Goal: Task Accomplishment & Management: Complete application form

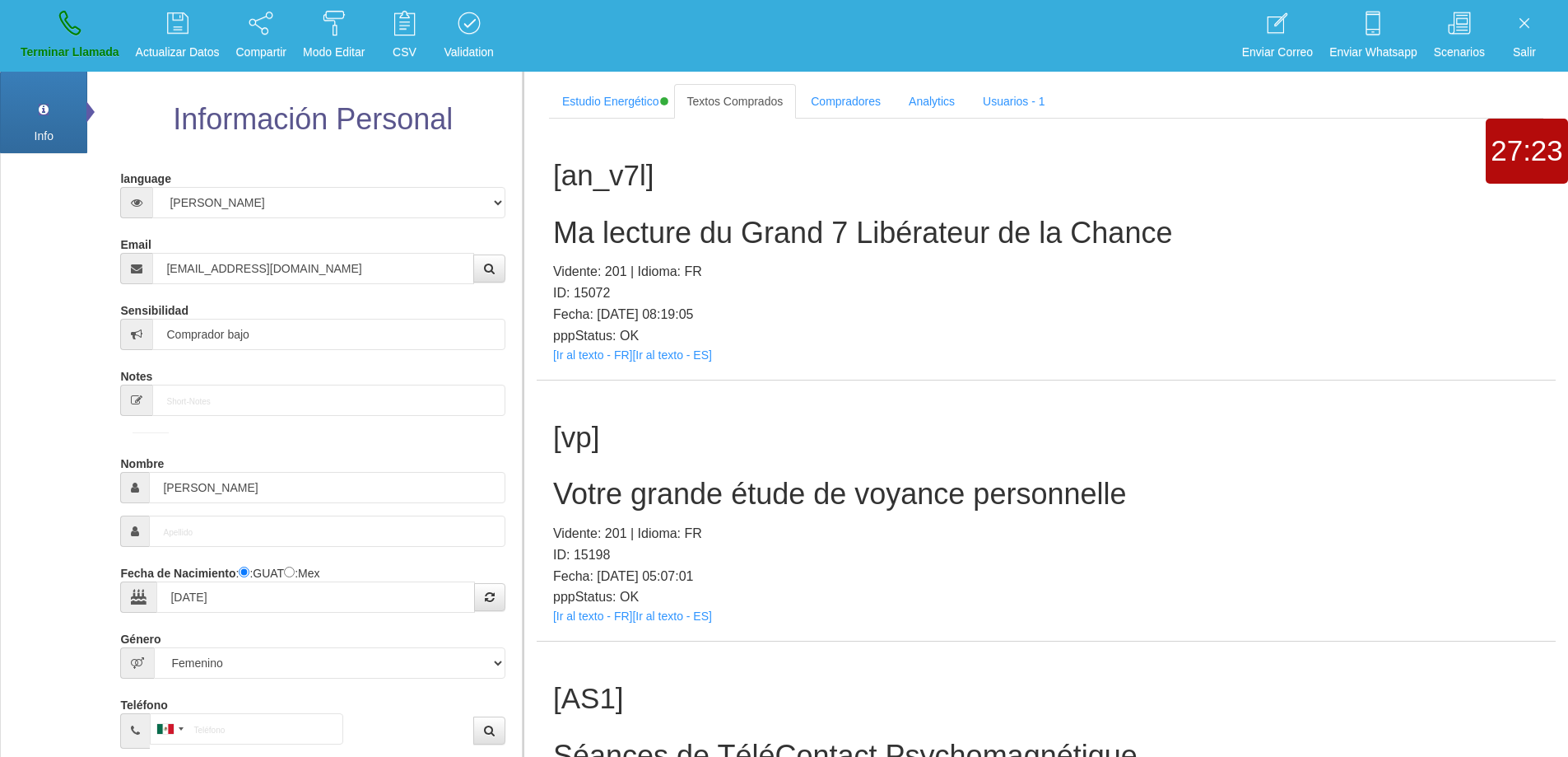
select select "3"
select select "2"
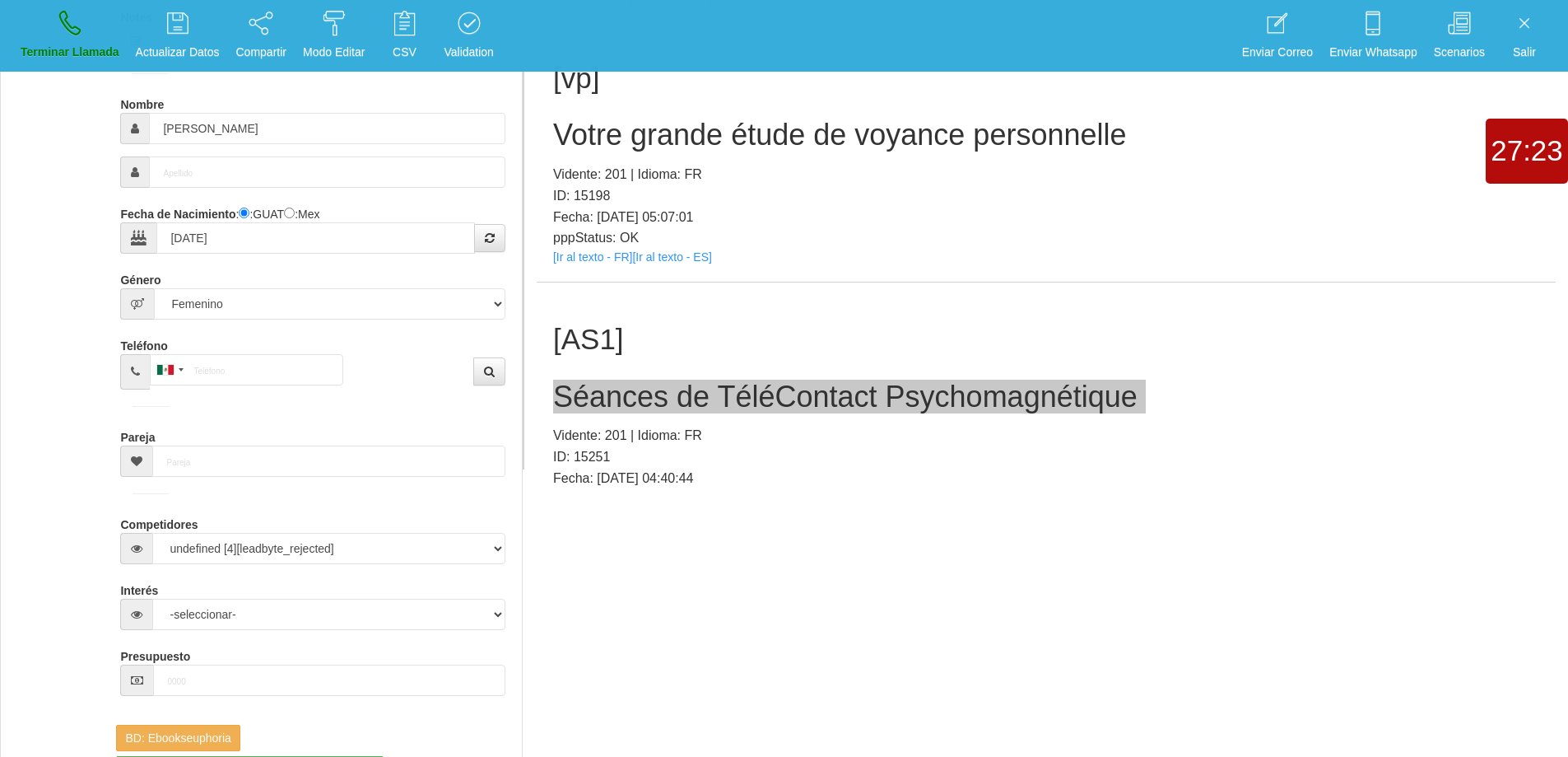
scroll to position [53, 0]
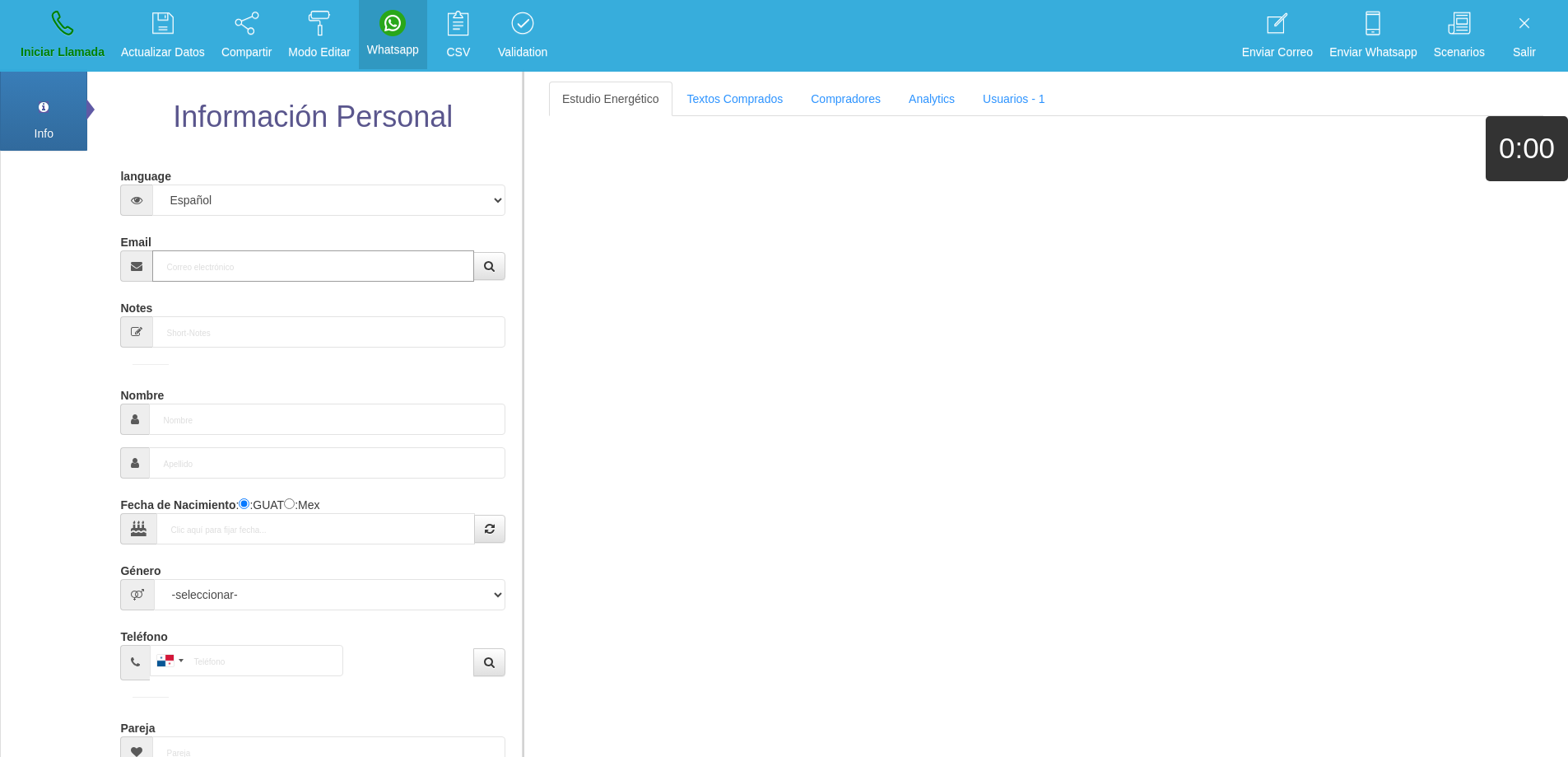
click at [355, 254] on input "Email" at bounding box center [313, 266] width 321 height 32
paste input "[EMAIL_ADDRESS][DOMAIN_NAME]"
type input "[EMAIL_ADDRESS][DOMAIN_NAME]"
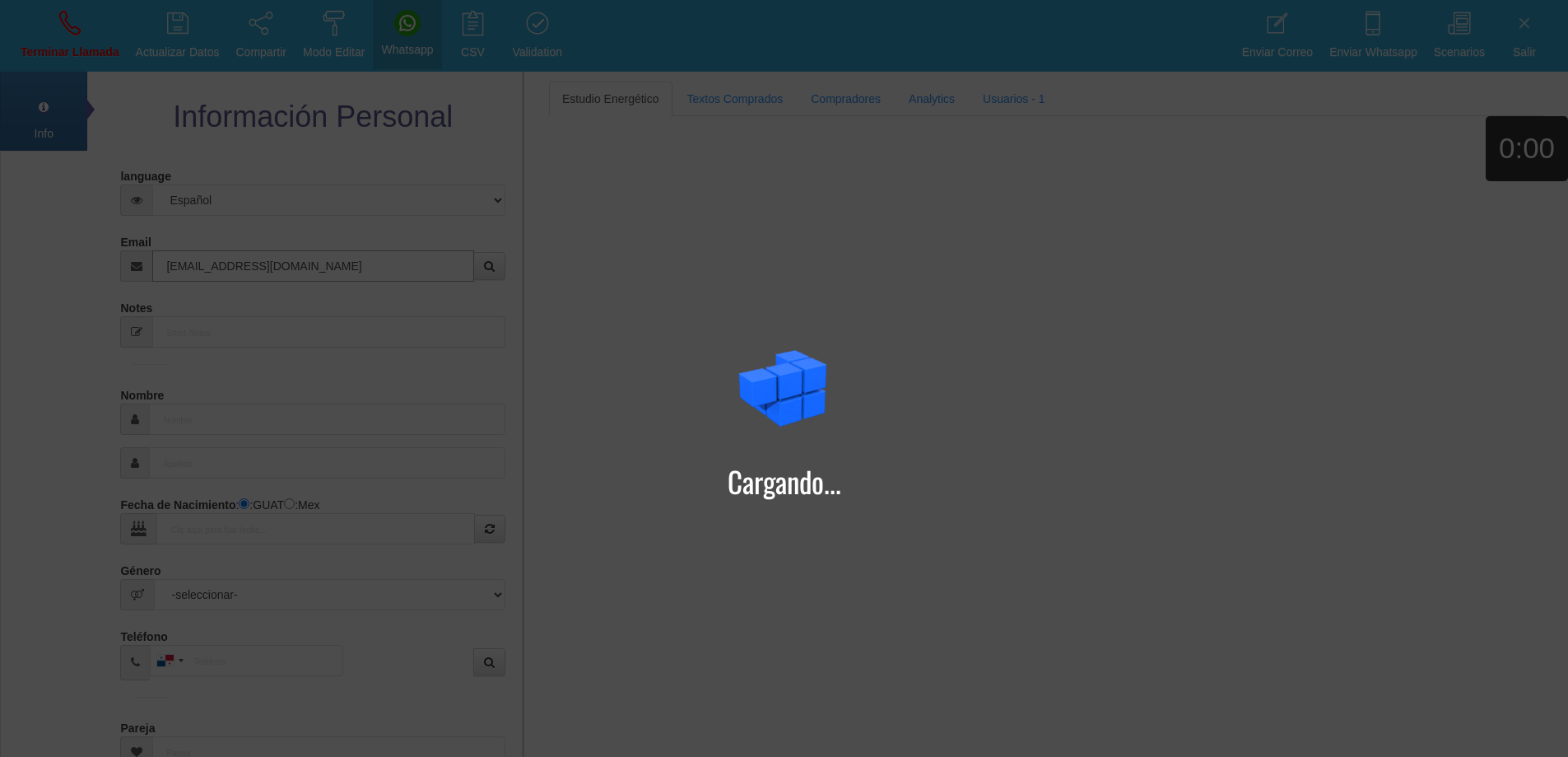
type input "[DATE]"
select select "4"
type input "Buen Comprador"
type input "[PERSON_NAME]"
select select "2"
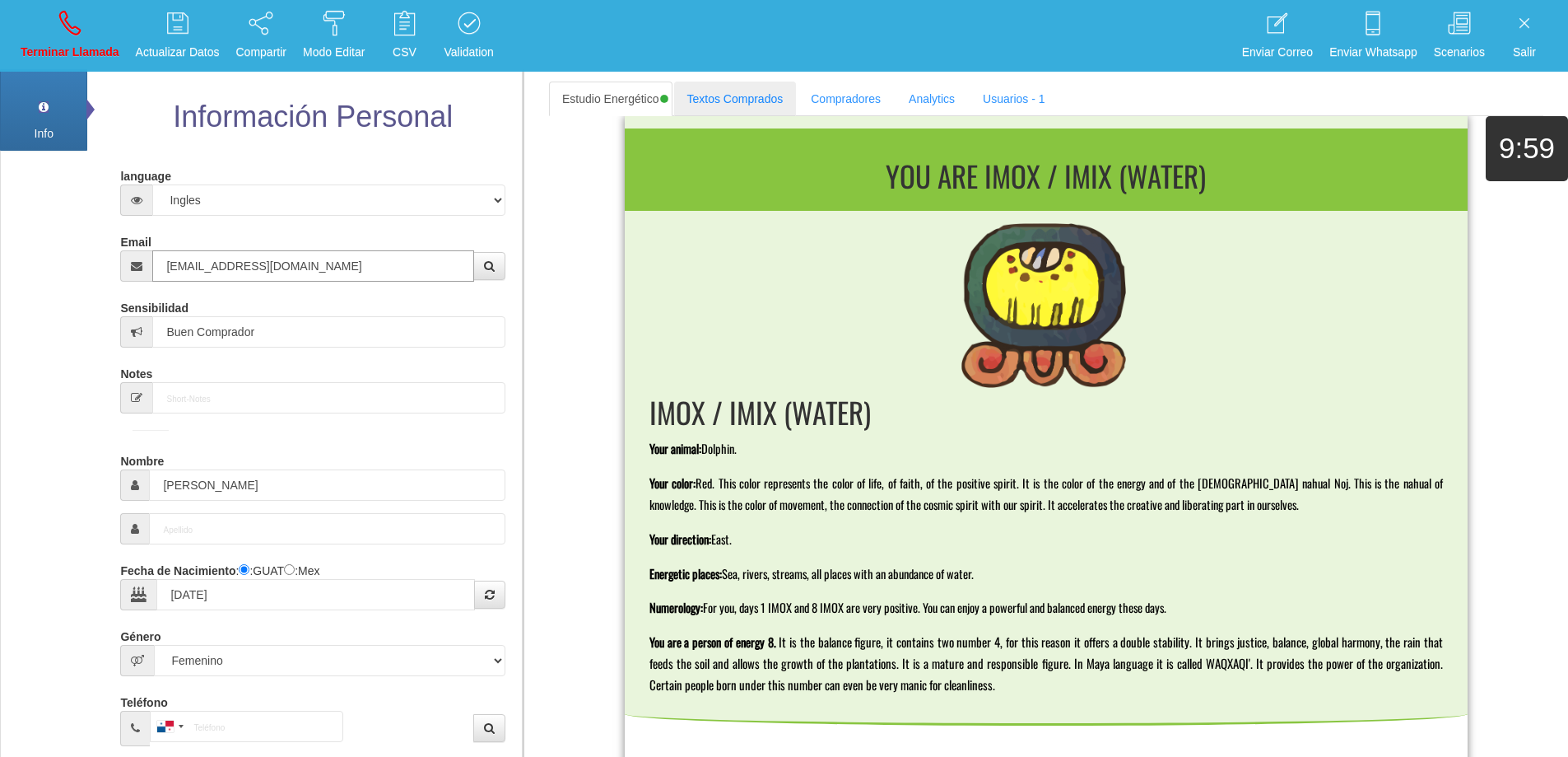
type input "[EMAIL_ADDRESS][DOMAIN_NAME]"
click at [744, 107] on link "Textos Comprados" at bounding box center [736, 98] width 123 height 34
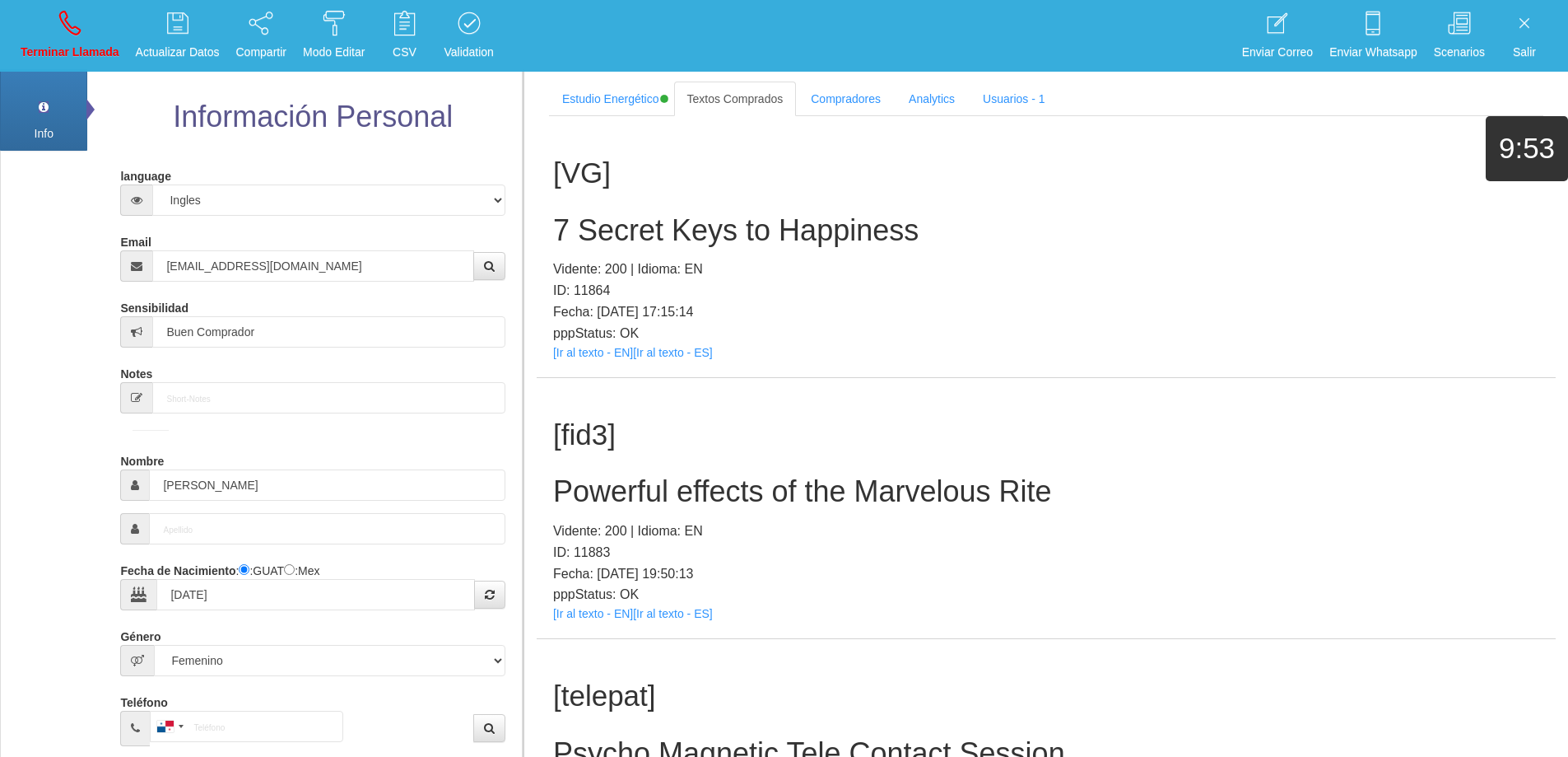
click at [1264, 134] on div "[VG] 7 Secret Keys to Happiness Vidente: 200 | Idioma: EN ID: 11864 Fecha: [DAT…" at bounding box center [1046, 246] width 1019 height 261
click at [868, 491] on h2 "Powerful effects of the Marvelous Rite" at bounding box center [1046, 492] width 987 height 33
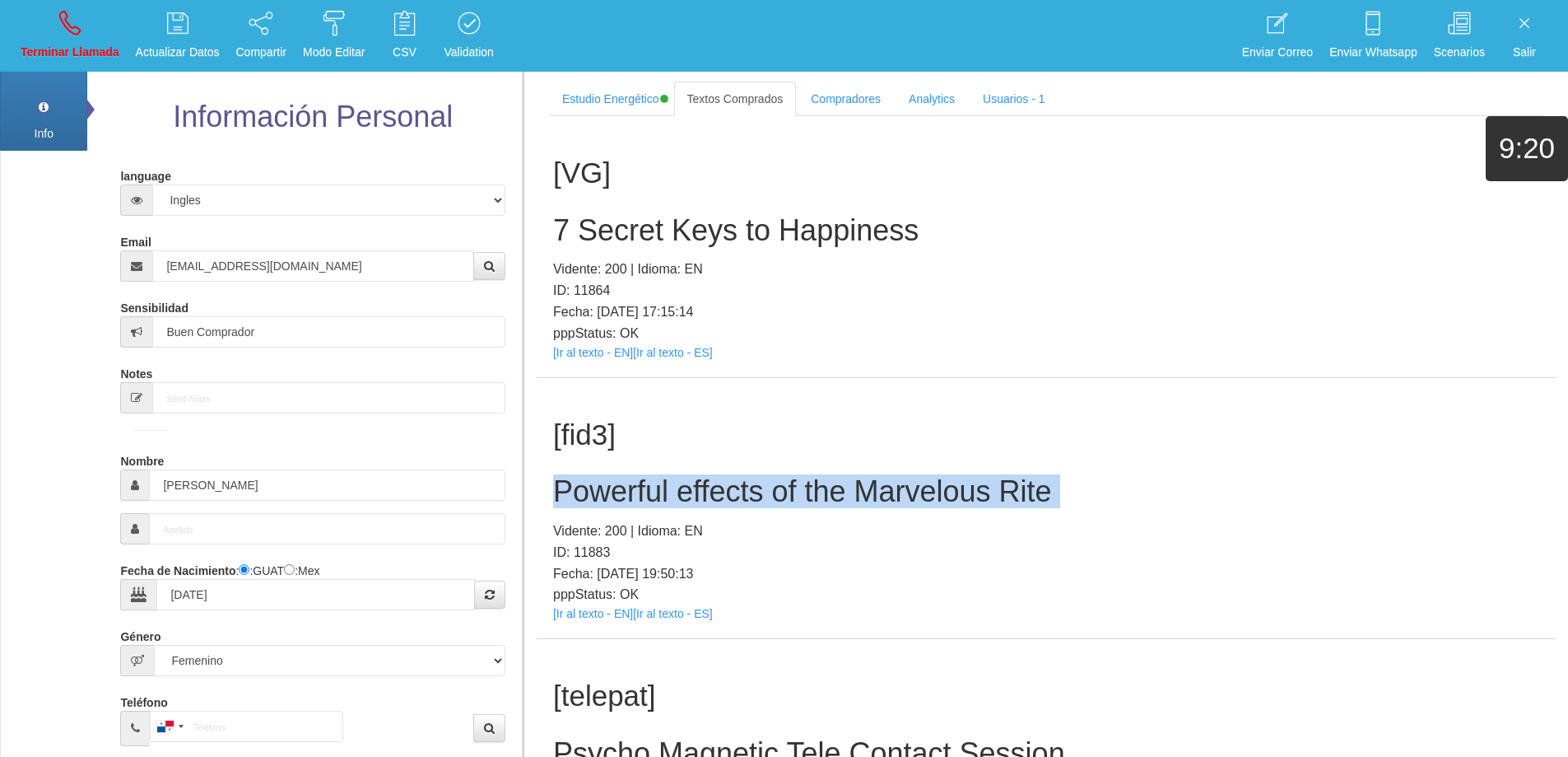
click at [868, 491] on h2 "Powerful effects of the Marvelous Rite" at bounding box center [1046, 492] width 987 height 33
copy h2 "Powerful effects of the Marvelous Rite"
click at [1116, 463] on div "[fid3] Powerful effects of the Marvelous Rite Vidente: 200 | Idioma: EN ID: 118…" at bounding box center [1046, 509] width 1019 height 261
drag, startPoint x: 1060, startPoint y: 500, endPoint x: 585, endPoint y: 468, distance: 476.1
click at [523, 476] on section "Estudio Energético Realizar Pago Textos Comprados Compradores Analytics Usuario…" at bounding box center [1045, 447] width 1045 height 757
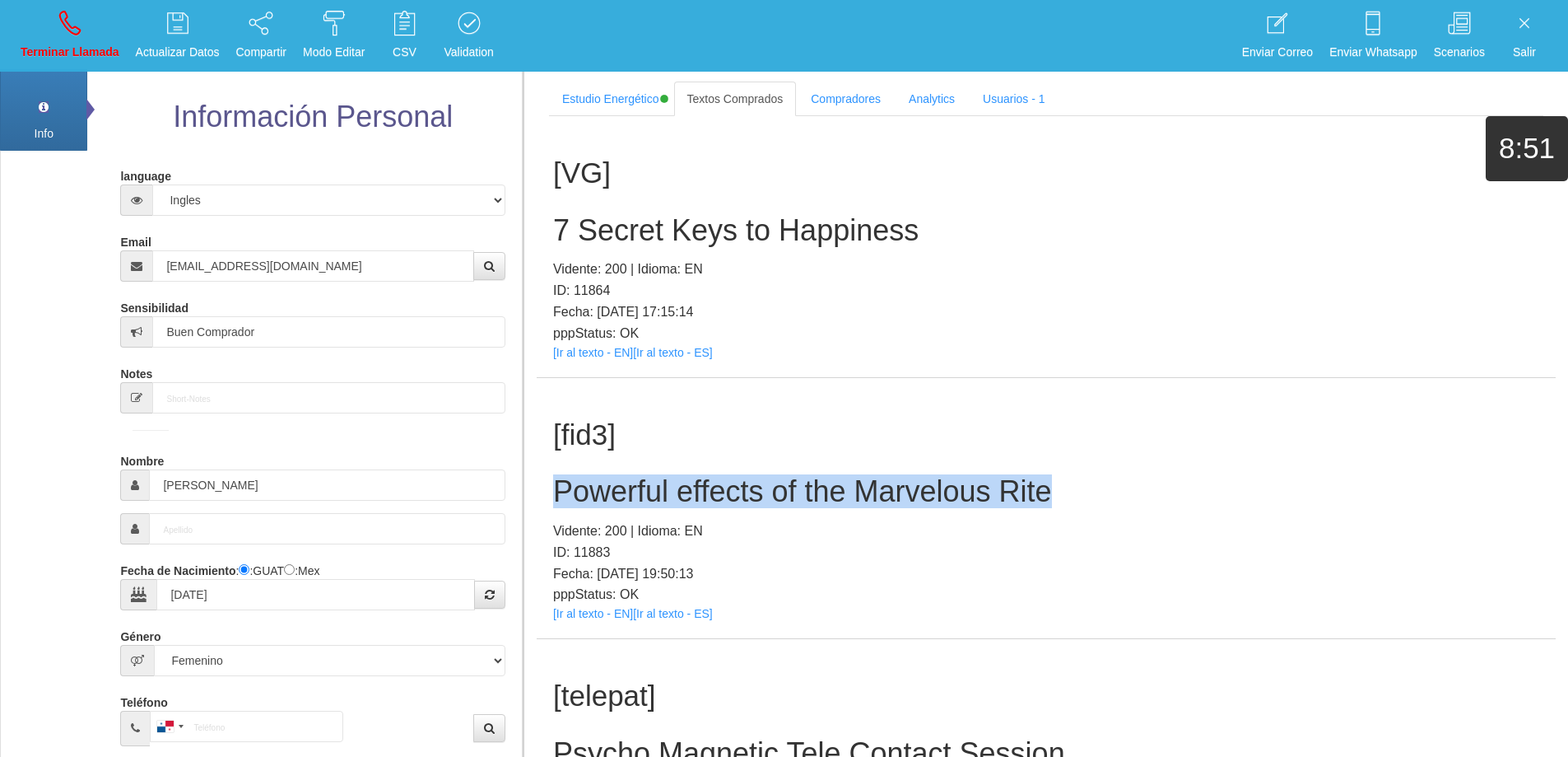
copy h2 "Powerful effects of the Marvelous Rite"
click at [82, 22] on link "Terminar Llamada" at bounding box center [70, 36] width 110 height 61
select select "0"
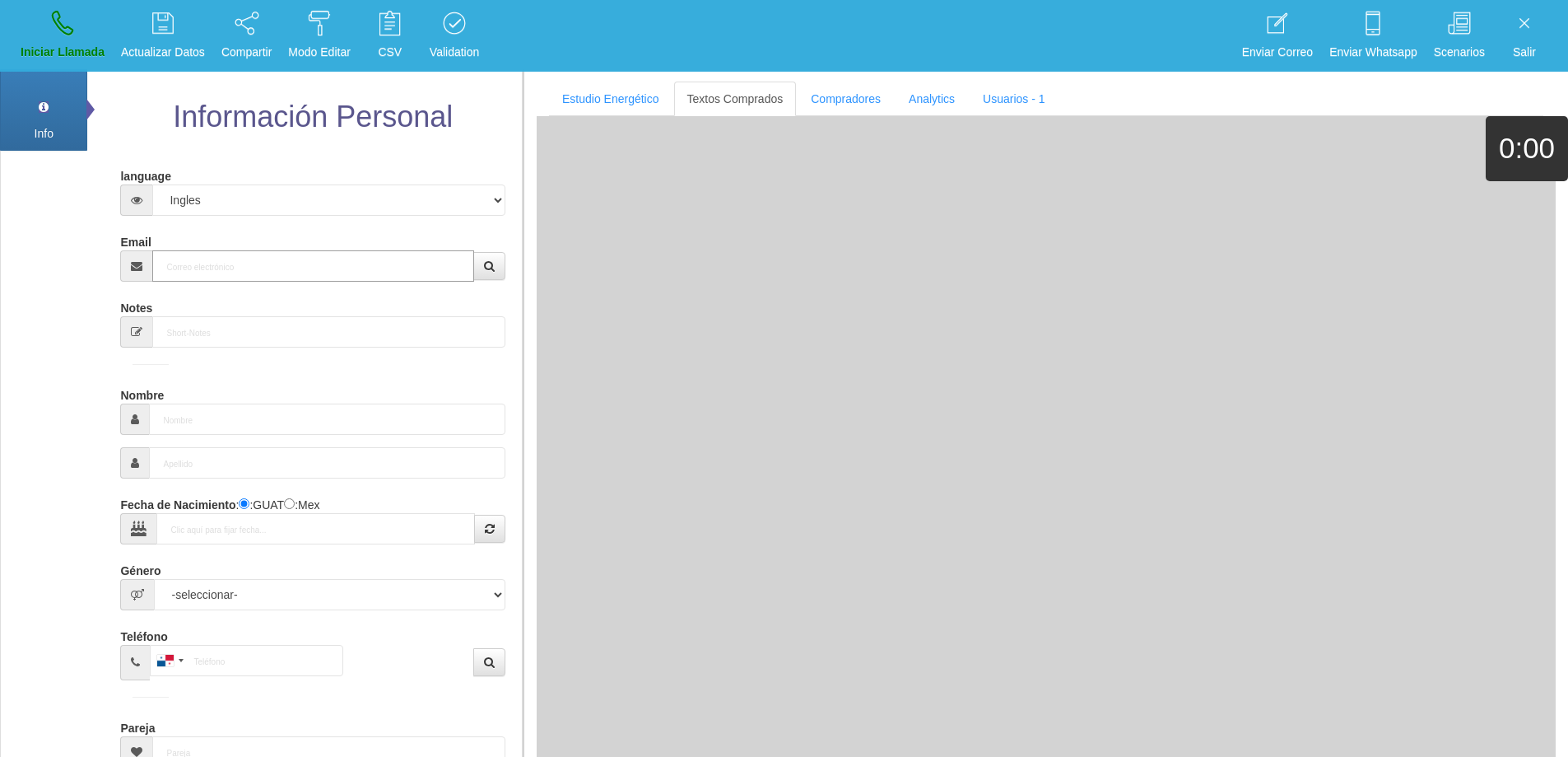
click at [372, 276] on input "Email" at bounding box center [313, 266] width 321 height 32
paste input "[EMAIL_ADDRESS][DOMAIN_NAME]"
type input "[EMAIL_ADDRESS][DOMAIN_NAME]"
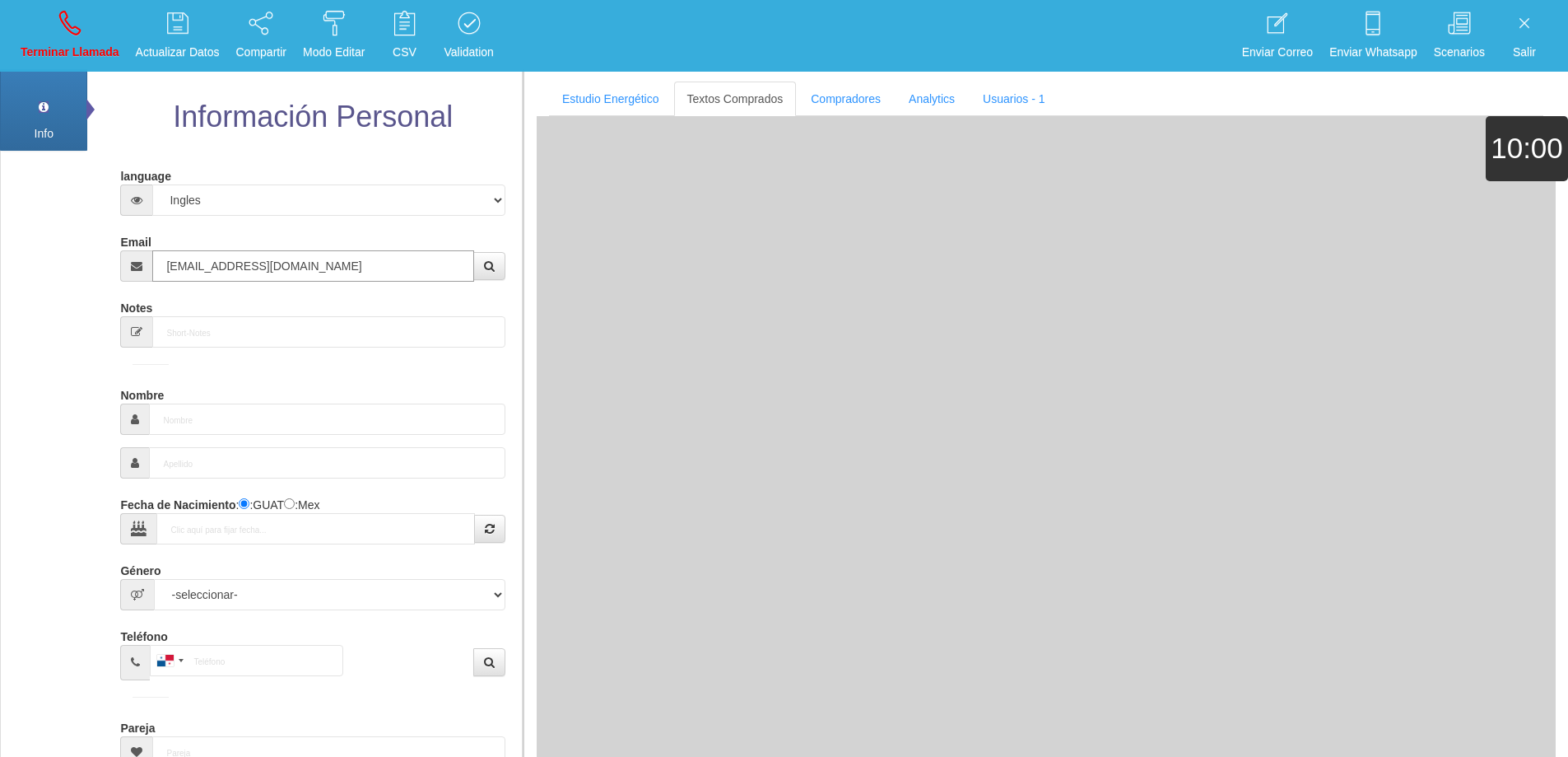
type input "[DATE]"
type input "Excelente Comprador"
type input "[PERSON_NAME]"
select select "2"
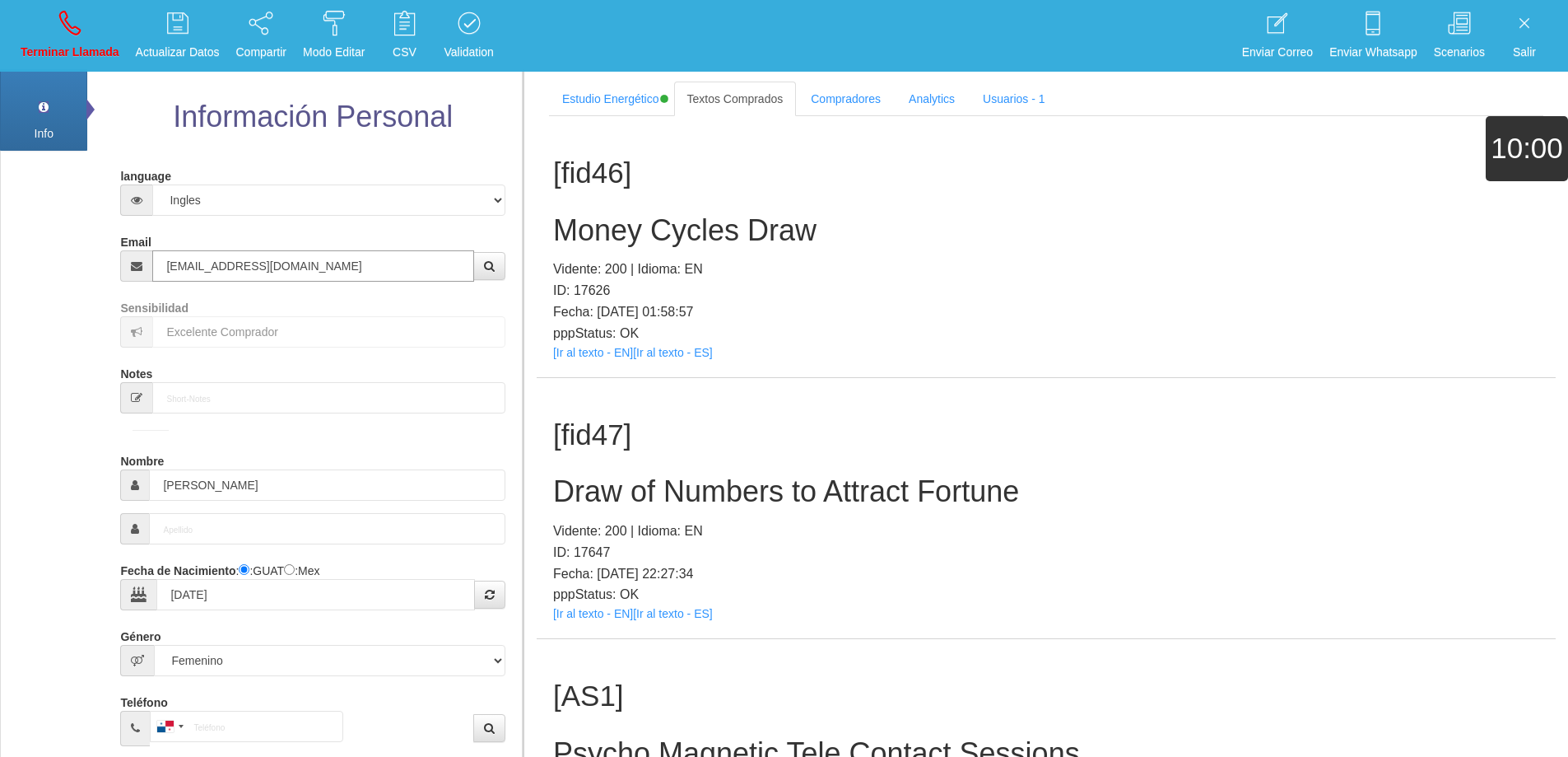
type input "[EMAIL_ADDRESS][DOMAIN_NAME]"
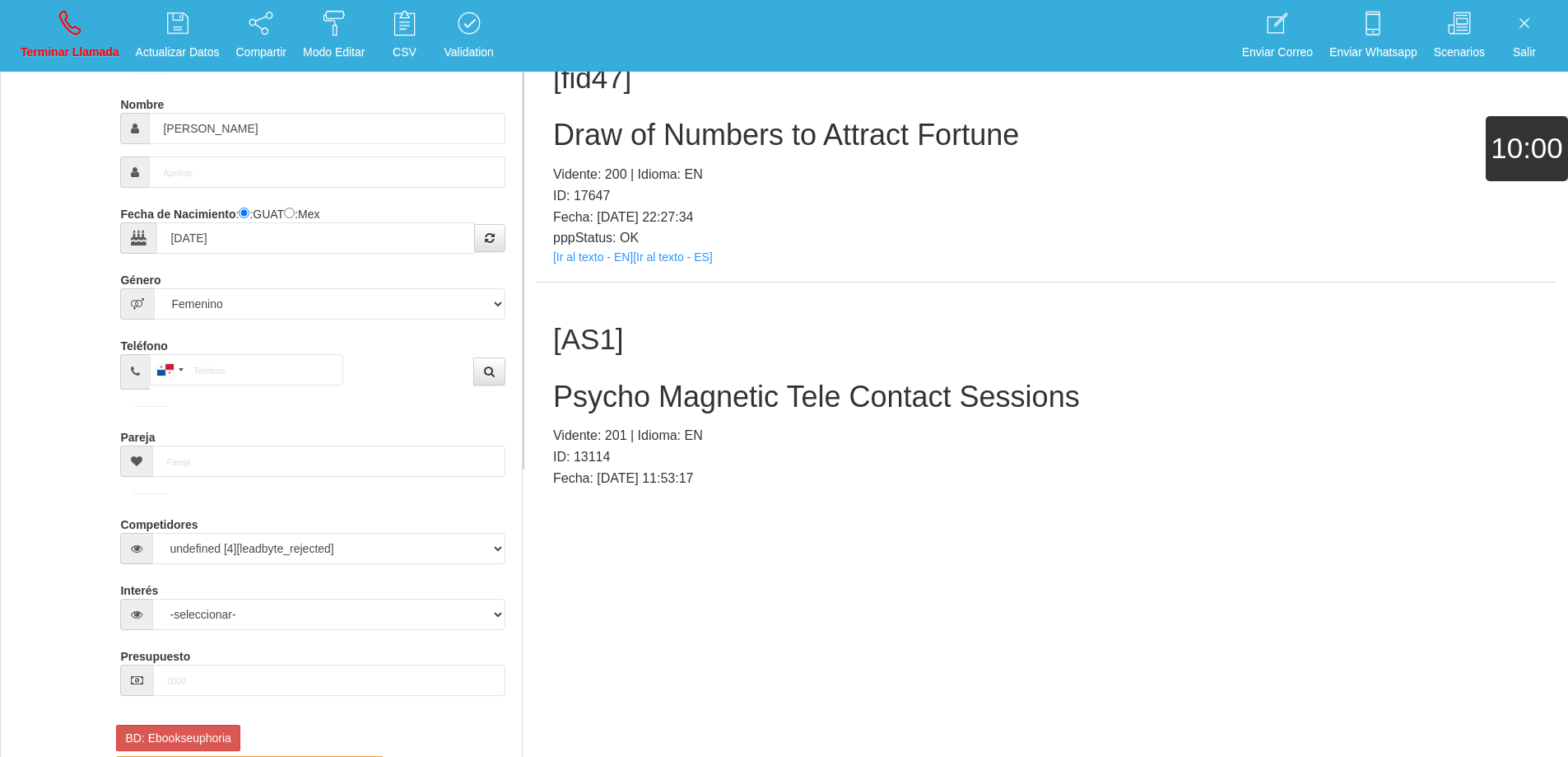
scroll to position [9730, 0]
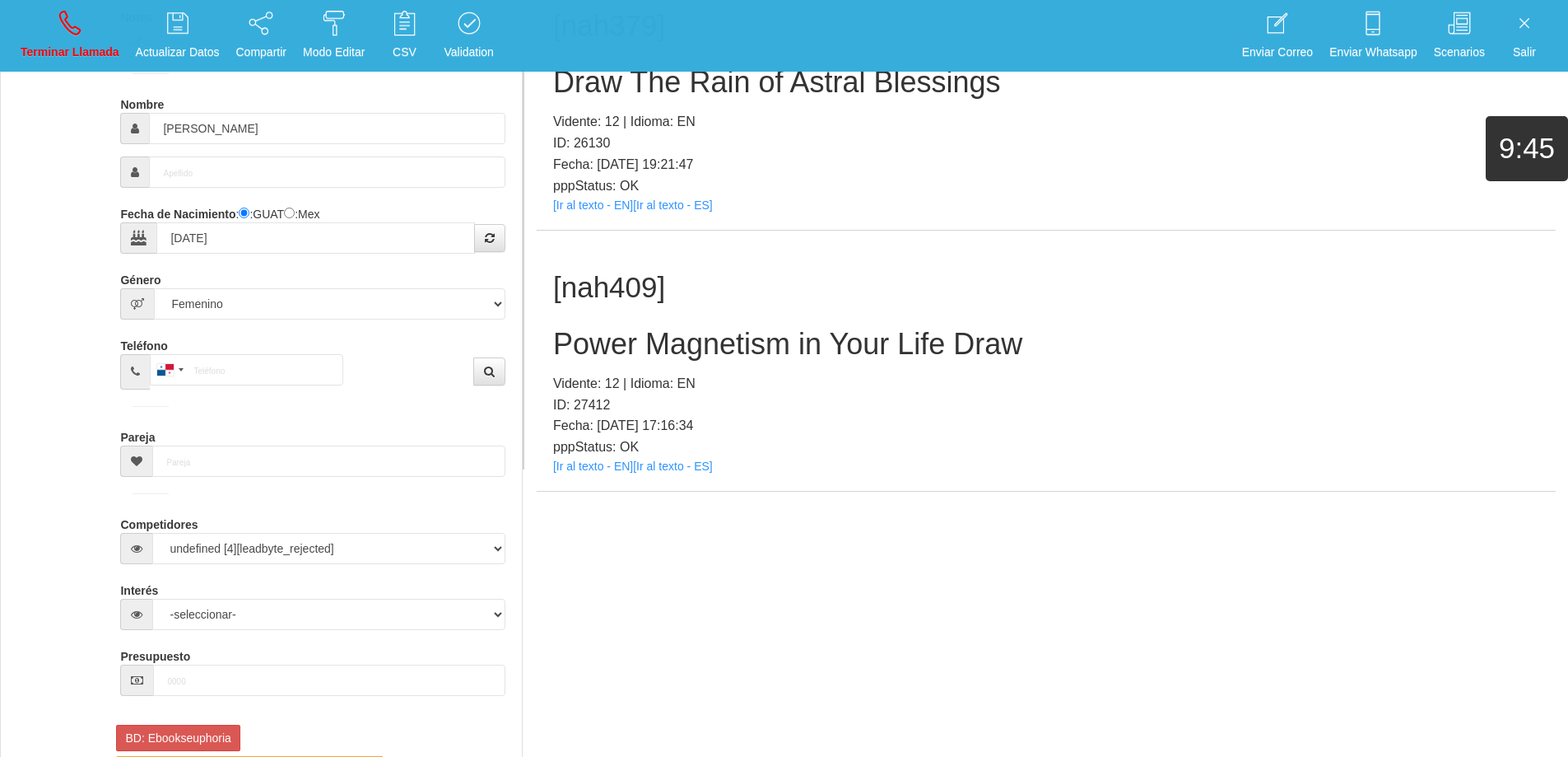
click at [860, 357] on h2 "Power Magnetism in Your Life Draw" at bounding box center [1046, 345] width 987 height 33
click at [860, 356] on h2 "Power Magnetism in Your Life Draw" at bounding box center [1046, 345] width 987 height 33
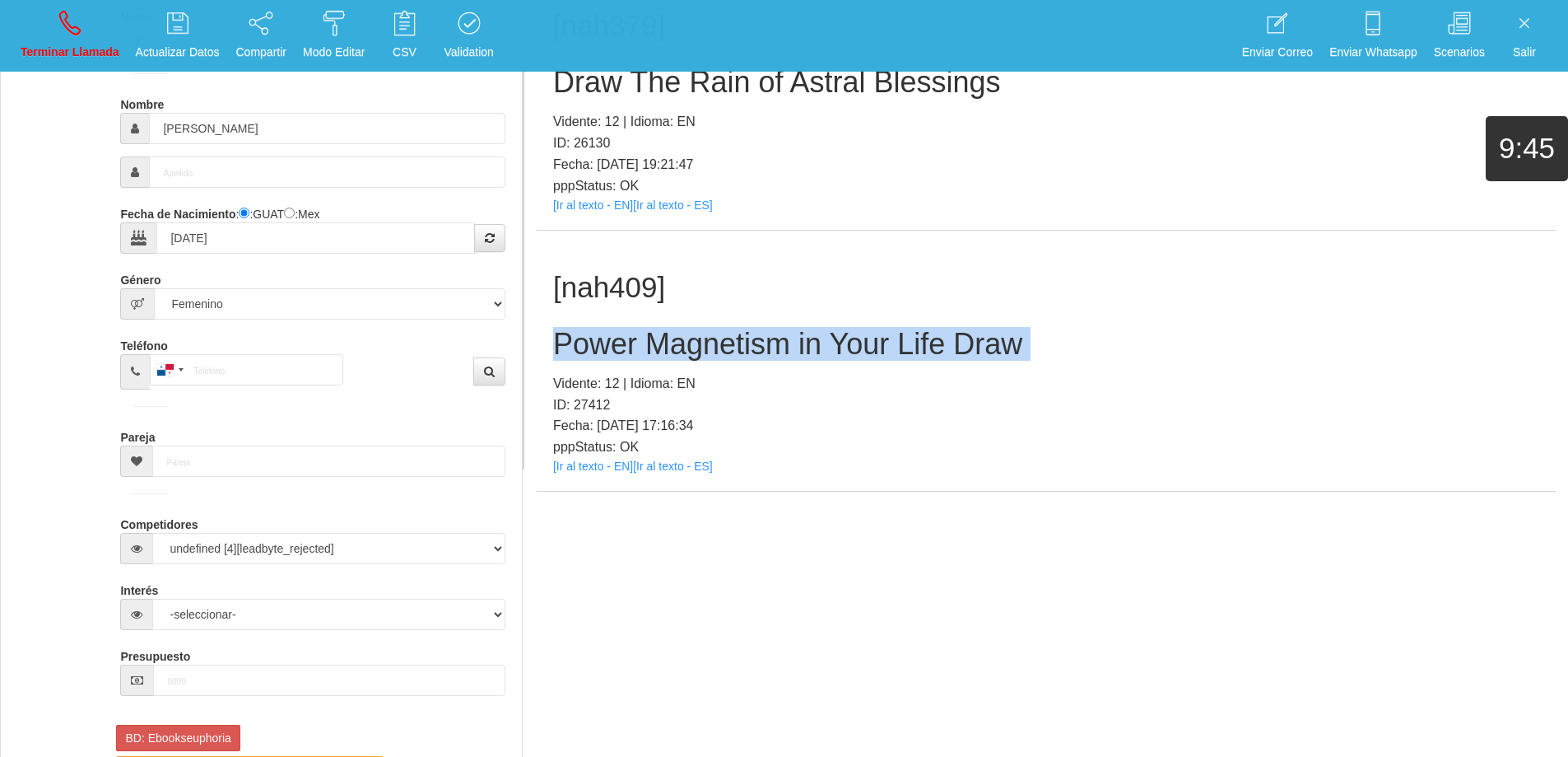
click at [860, 356] on h2 "Power Magnetism in Your Life Draw" at bounding box center [1046, 345] width 987 height 33
copy h2 "Power Magnetism in Your Life Draw"
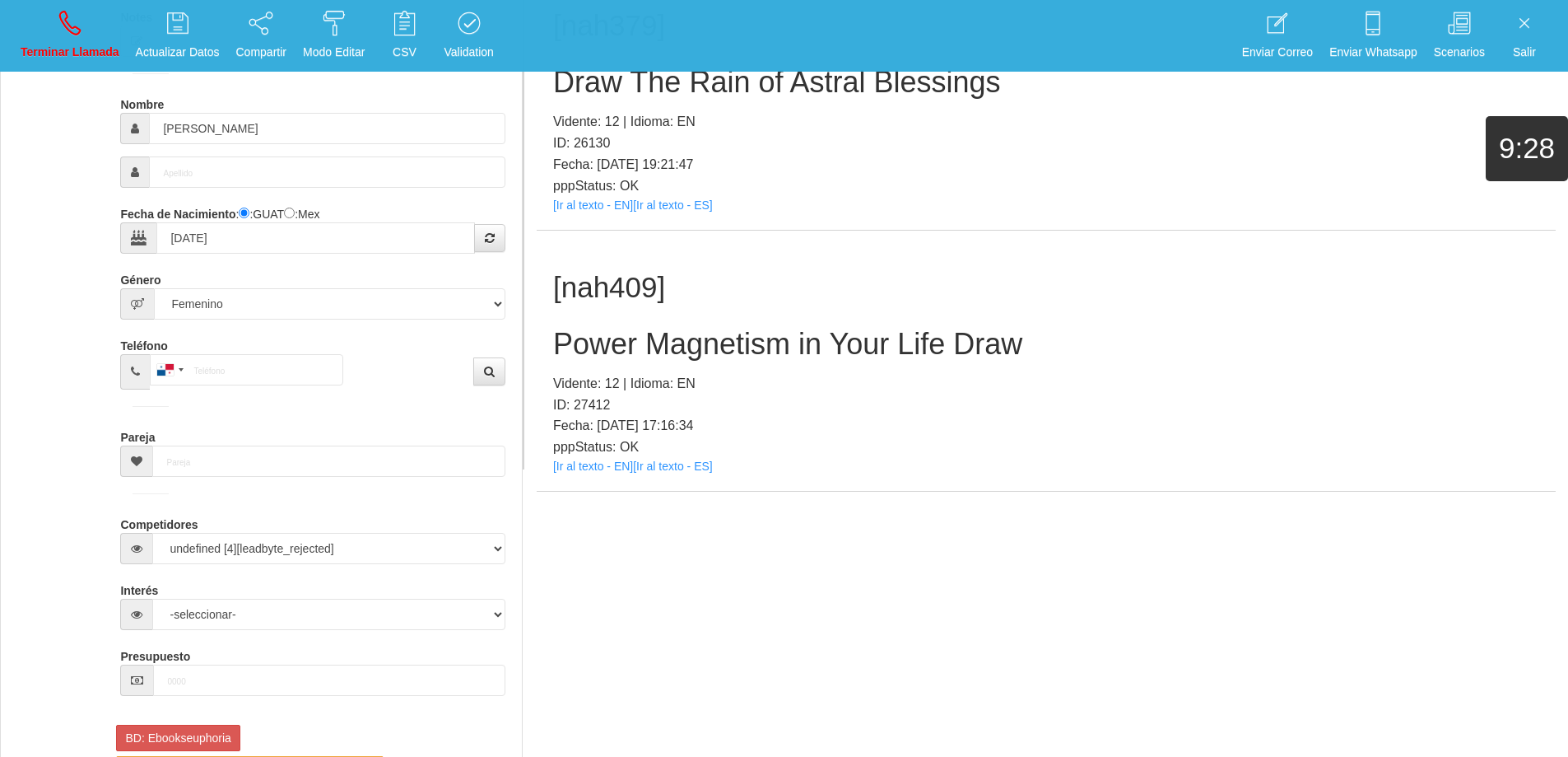
click at [1128, 389] on p "Vidente: 12 | Idioma: EN" at bounding box center [1046, 383] width 987 height 21
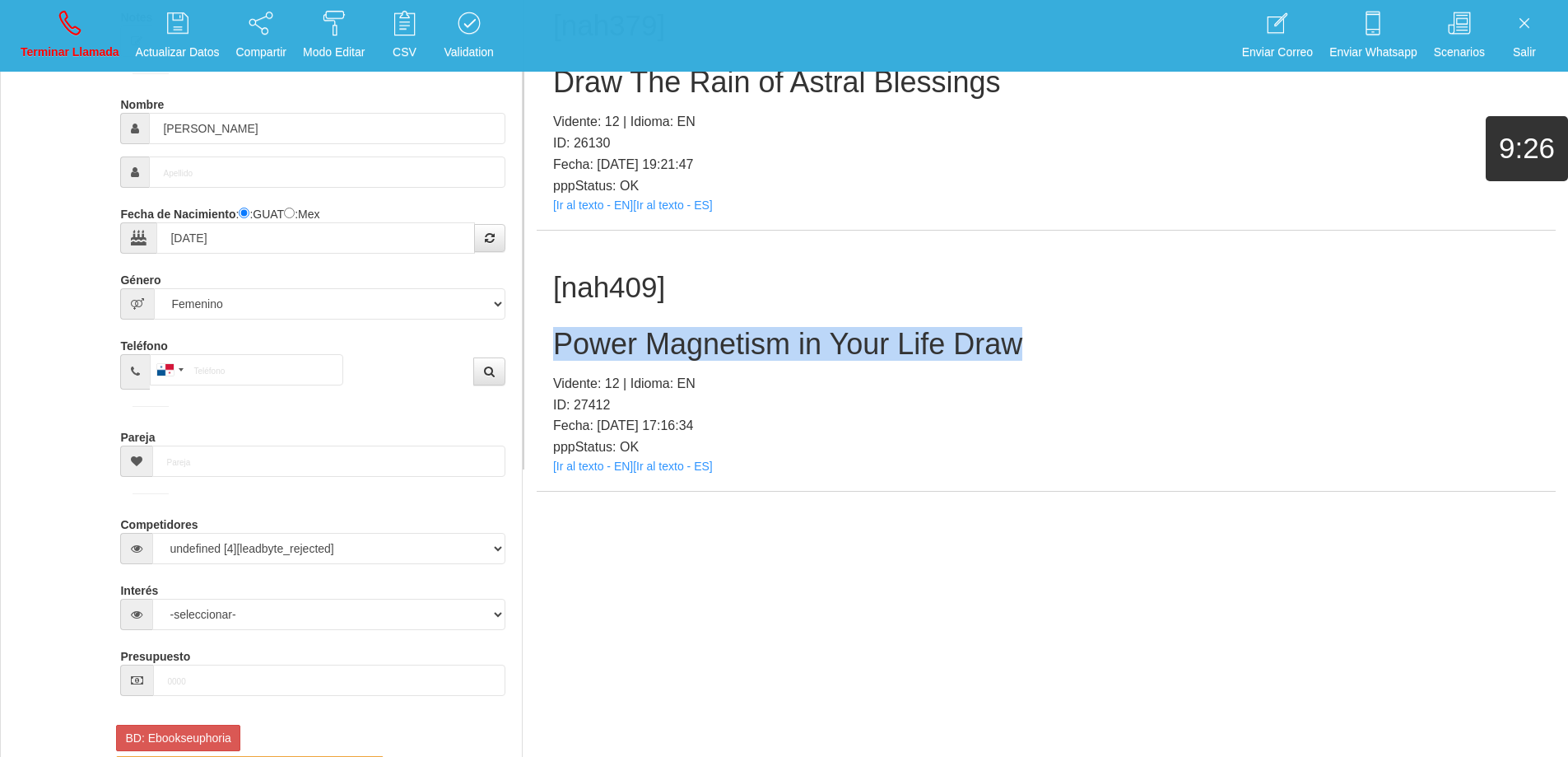
drag, startPoint x: 1030, startPoint y: 343, endPoint x: 540, endPoint y: 325, distance: 490.3
click at [540, 325] on div "[nah409] Power Magnetism in Your Life Draw Vidente: 12 | Idioma: EN ID: 27412 F…" at bounding box center [1046, 361] width 1019 height 261
copy h2 "Power Magnetism in Your Life Draw"
click at [63, 15] on icon at bounding box center [70, 23] width 21 height 26
select select "0"
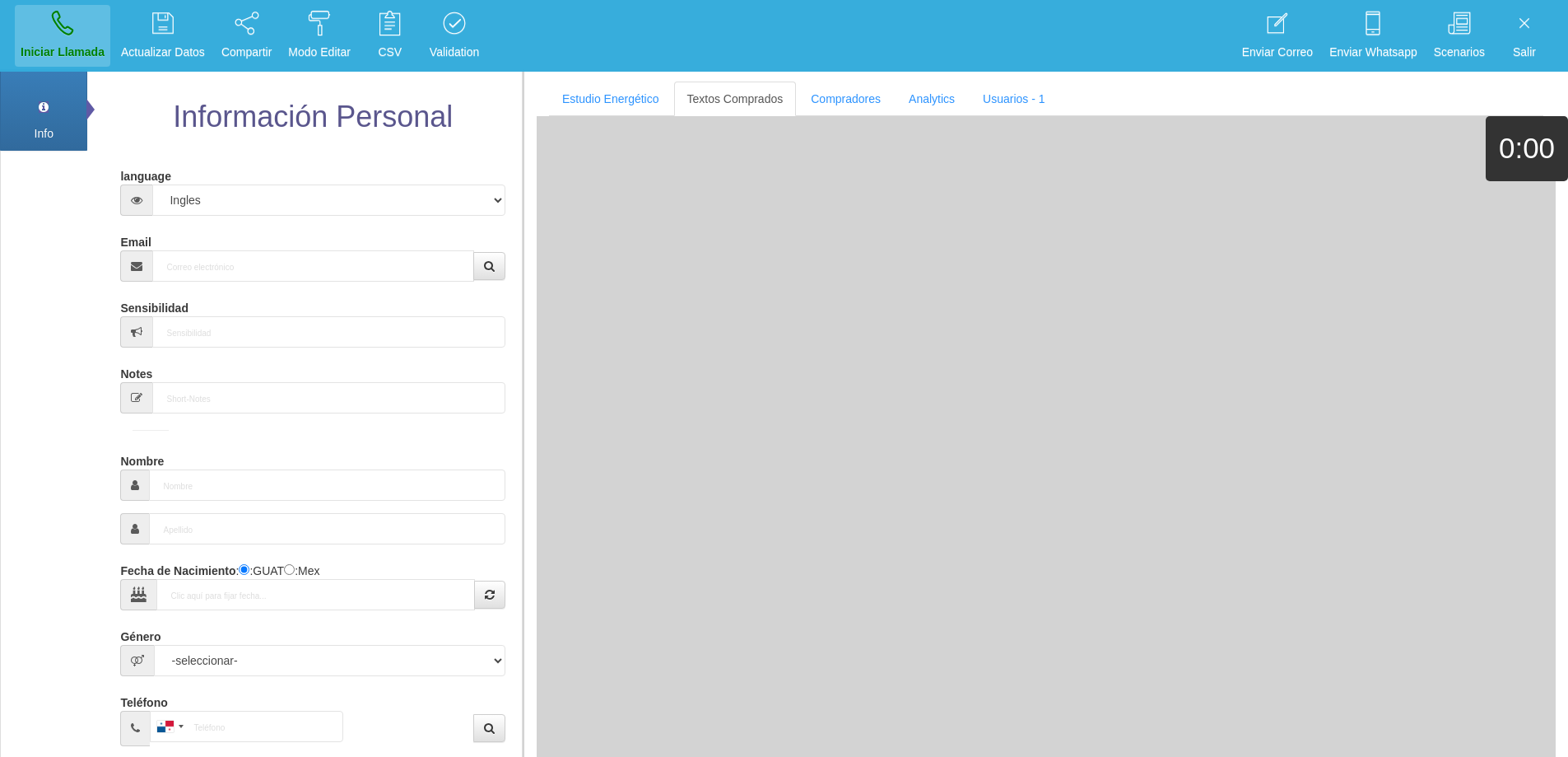
scroll to position [0, 0]
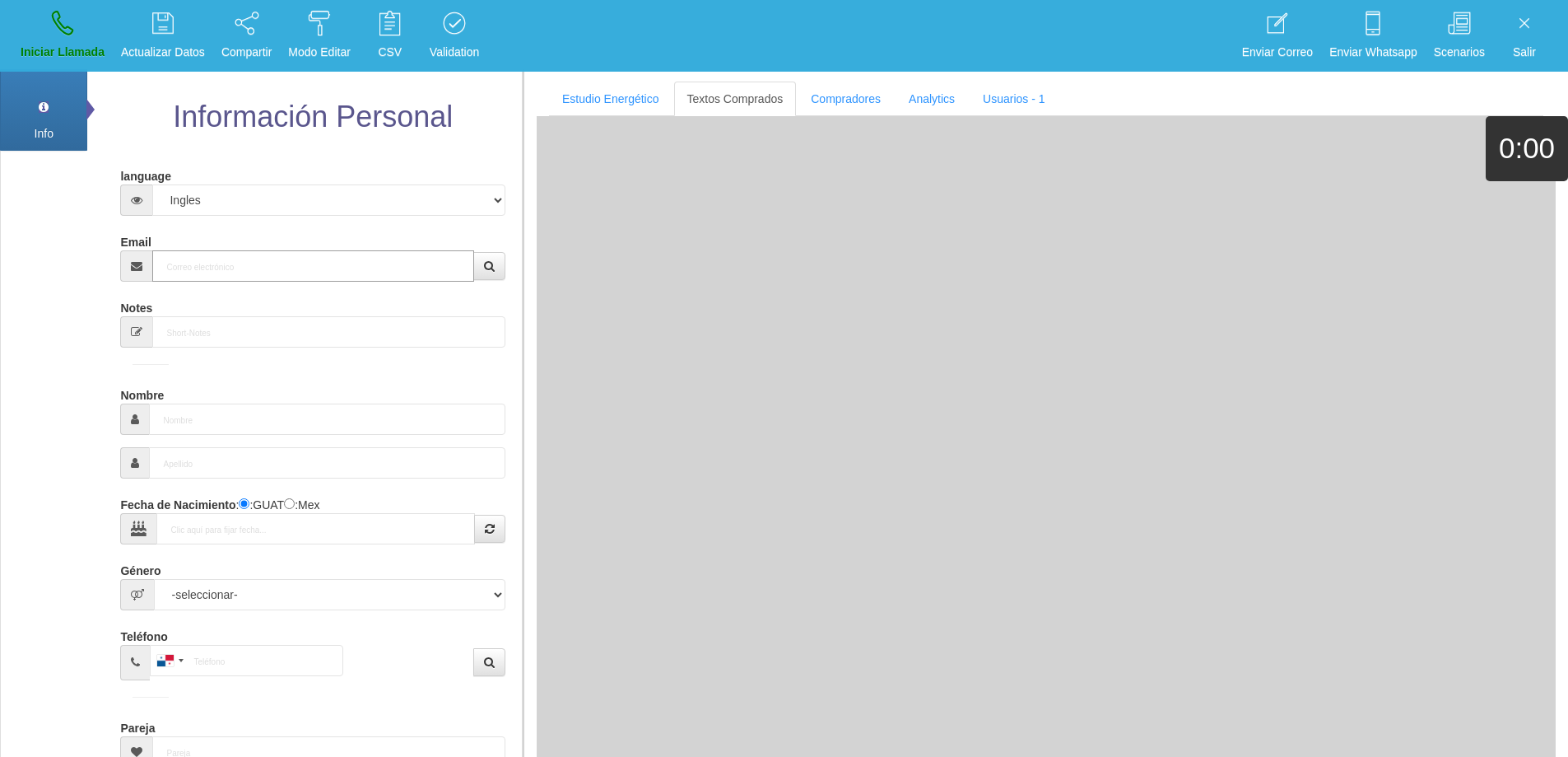
drag, startPoint x: 342, startPoint y: 276, endPoint x: 347, endPoint y: 270, distance: 7.8
click at [342, 276] on input "Email" at bounding box center [313, 266] width 321 height 32
paste input "[EMAIL_ADDRESS][DOMAIN_NAME]"
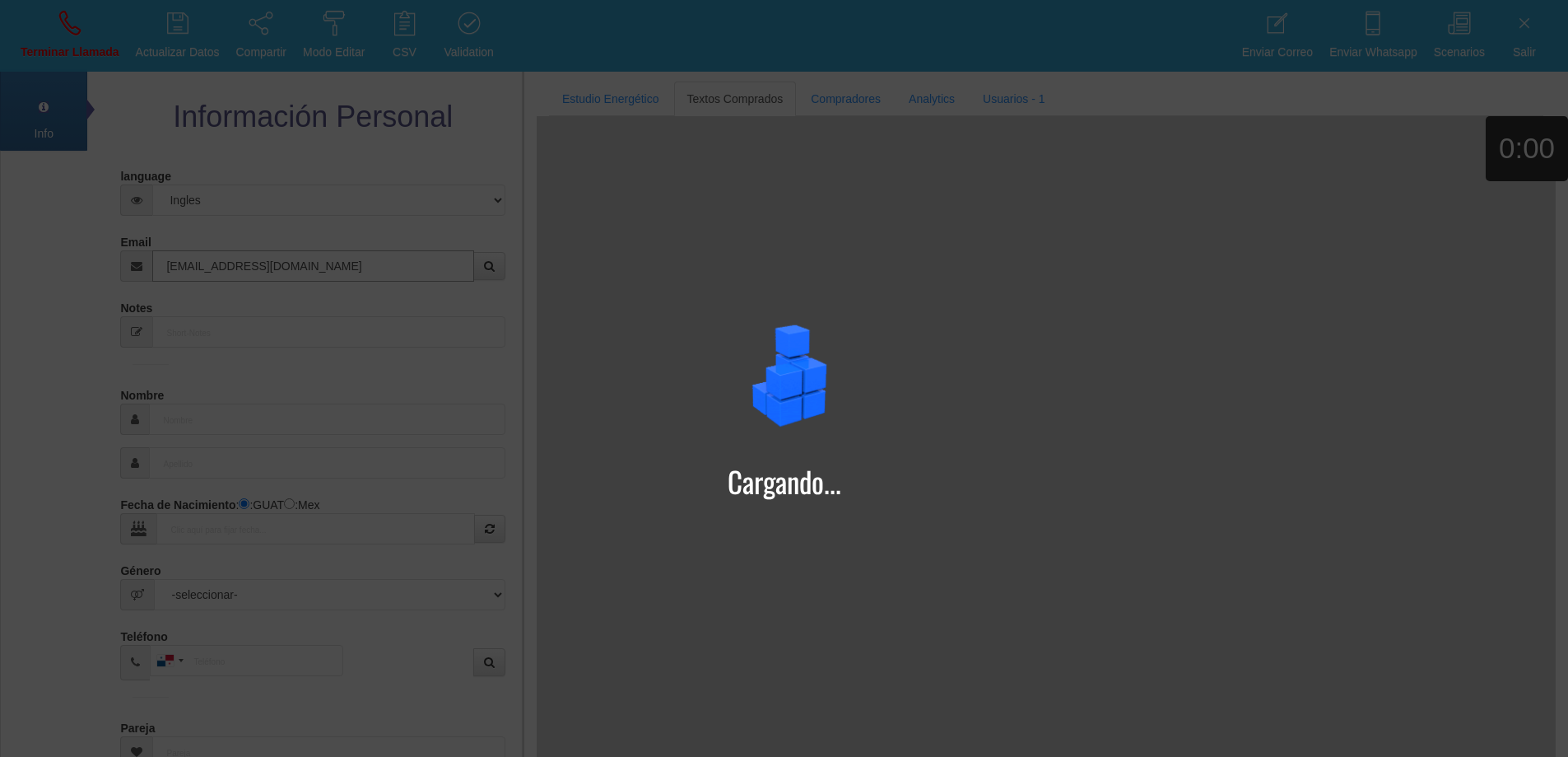
type input "[EMAIL_ADDRESS][DOMAIN_NAME]"
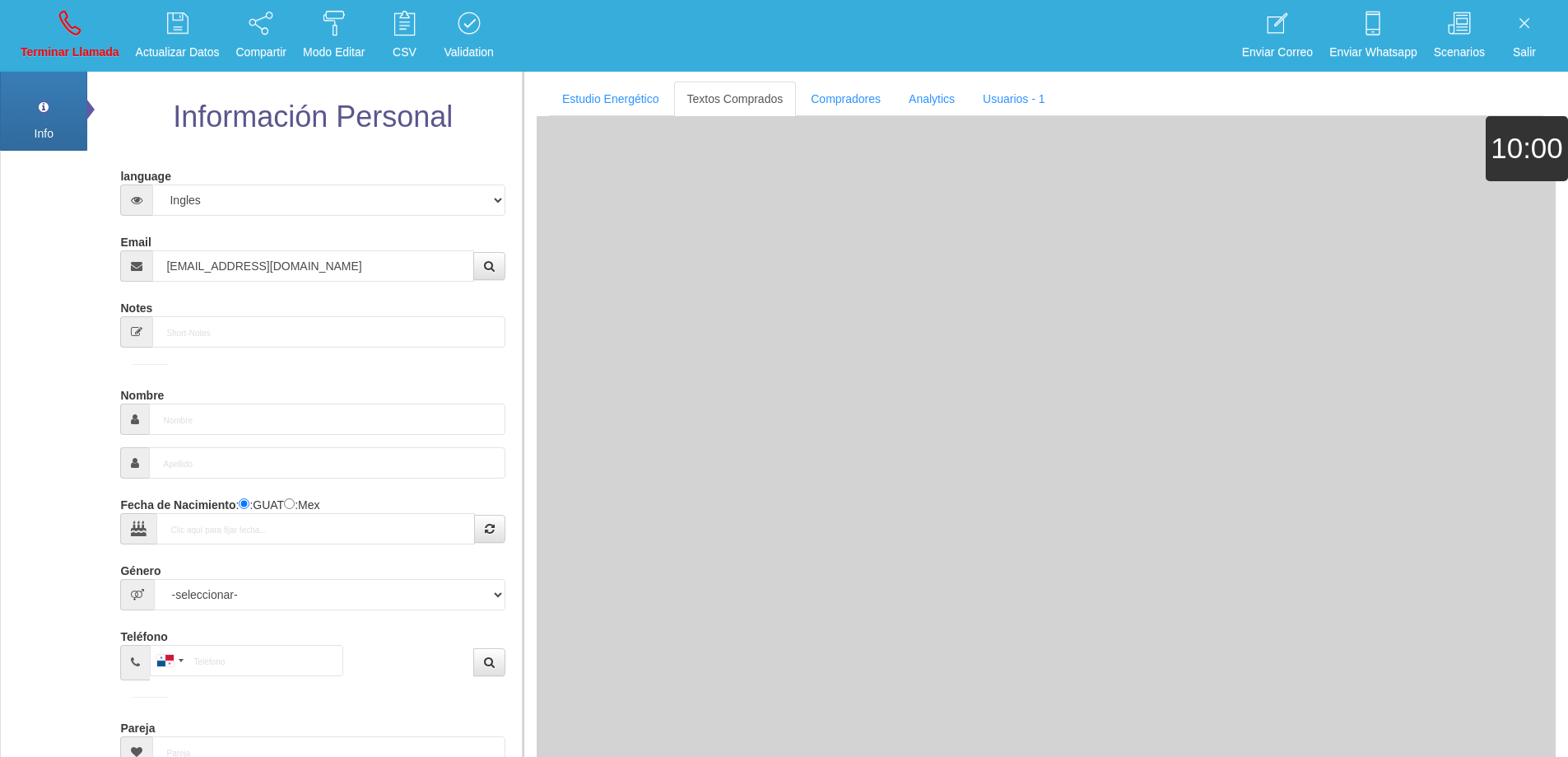
type input "[DATE]"
type input "Excelente Comprador"
type input "[PERSON_NAME]"
select select "2"
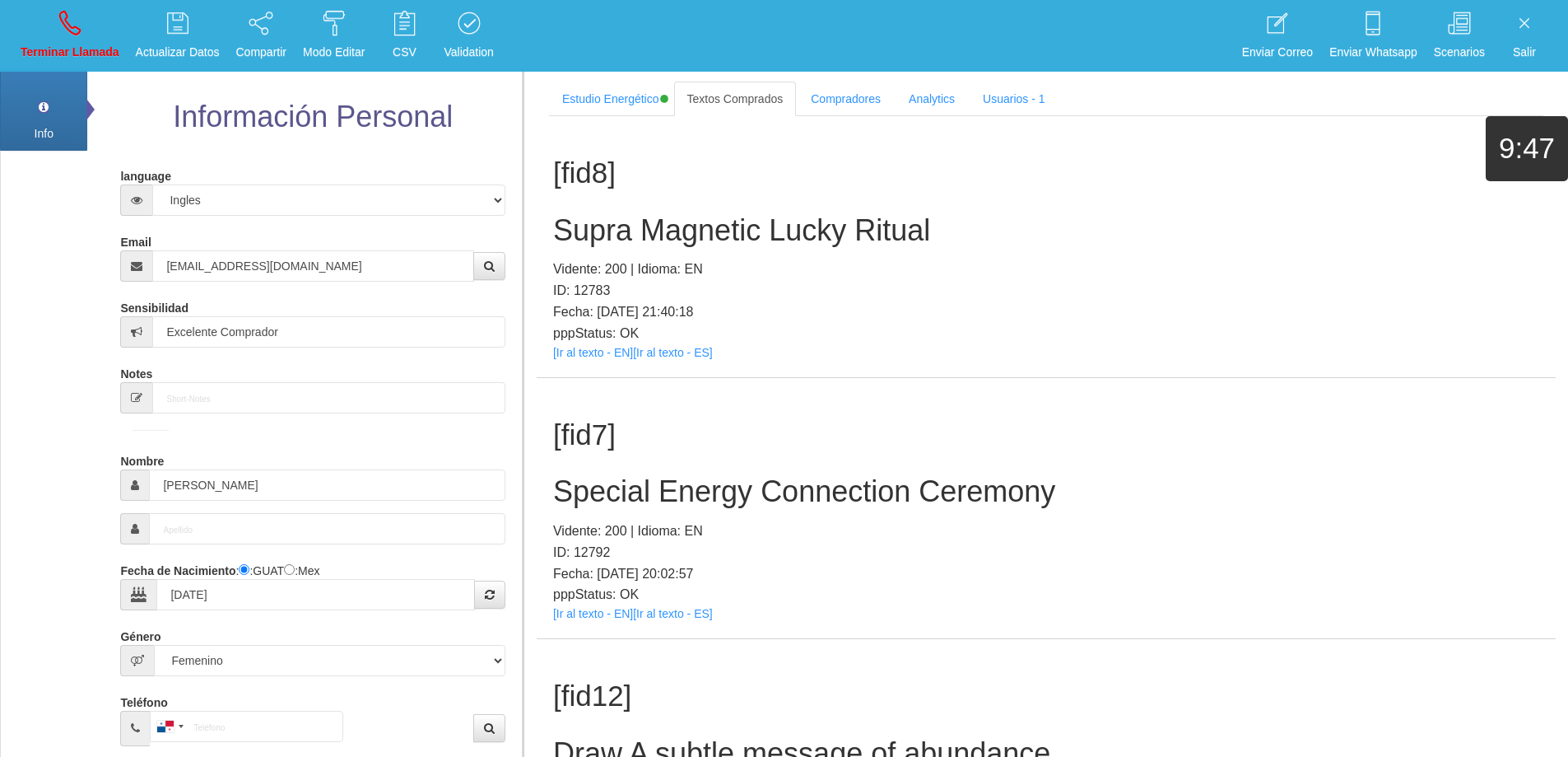
scroll to position [8199, 0]
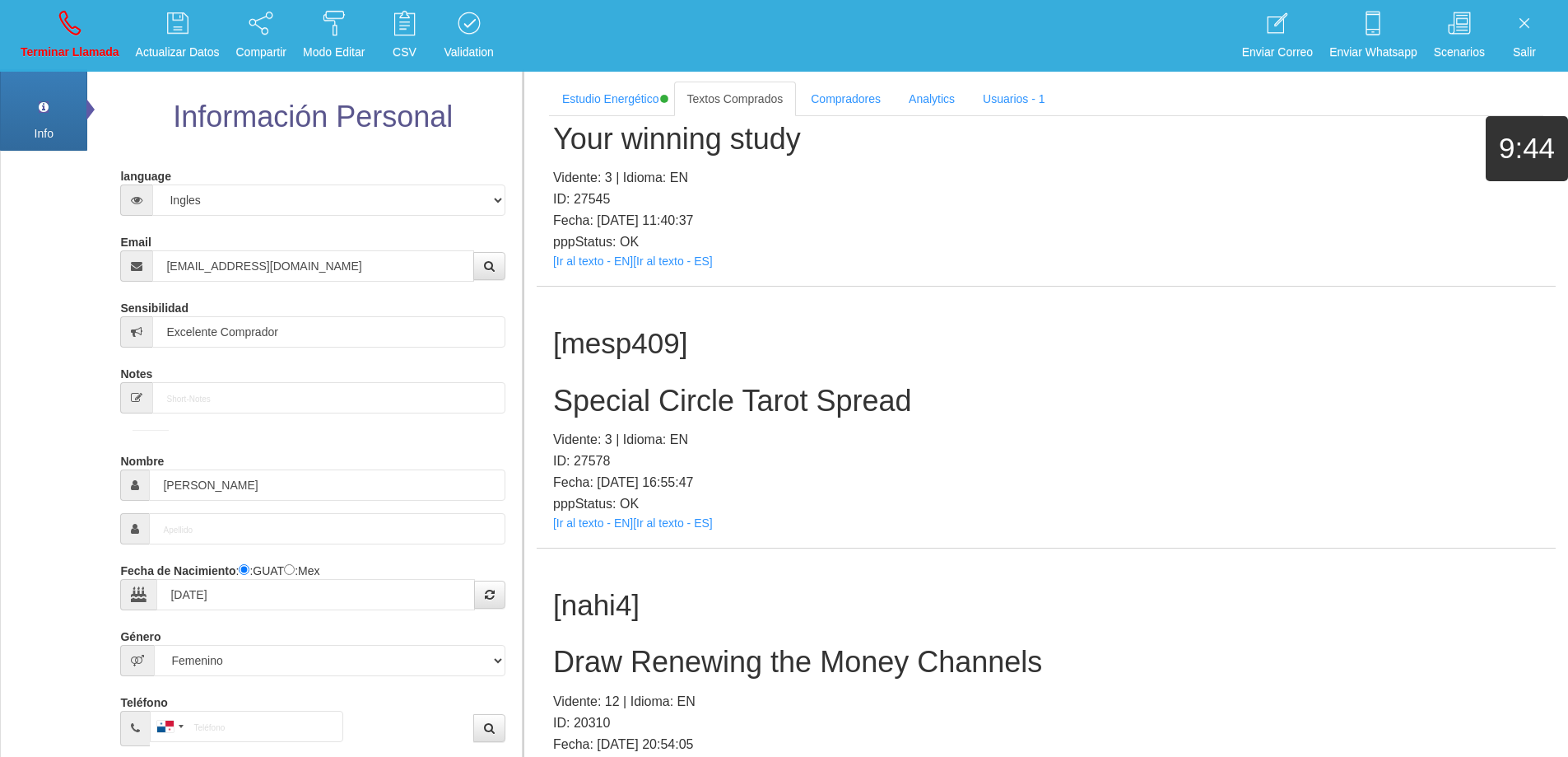
click at [739, 403] on h2 "Special Circle Tarot Spread" at bounding box center [1046, 401] width 987 height 33
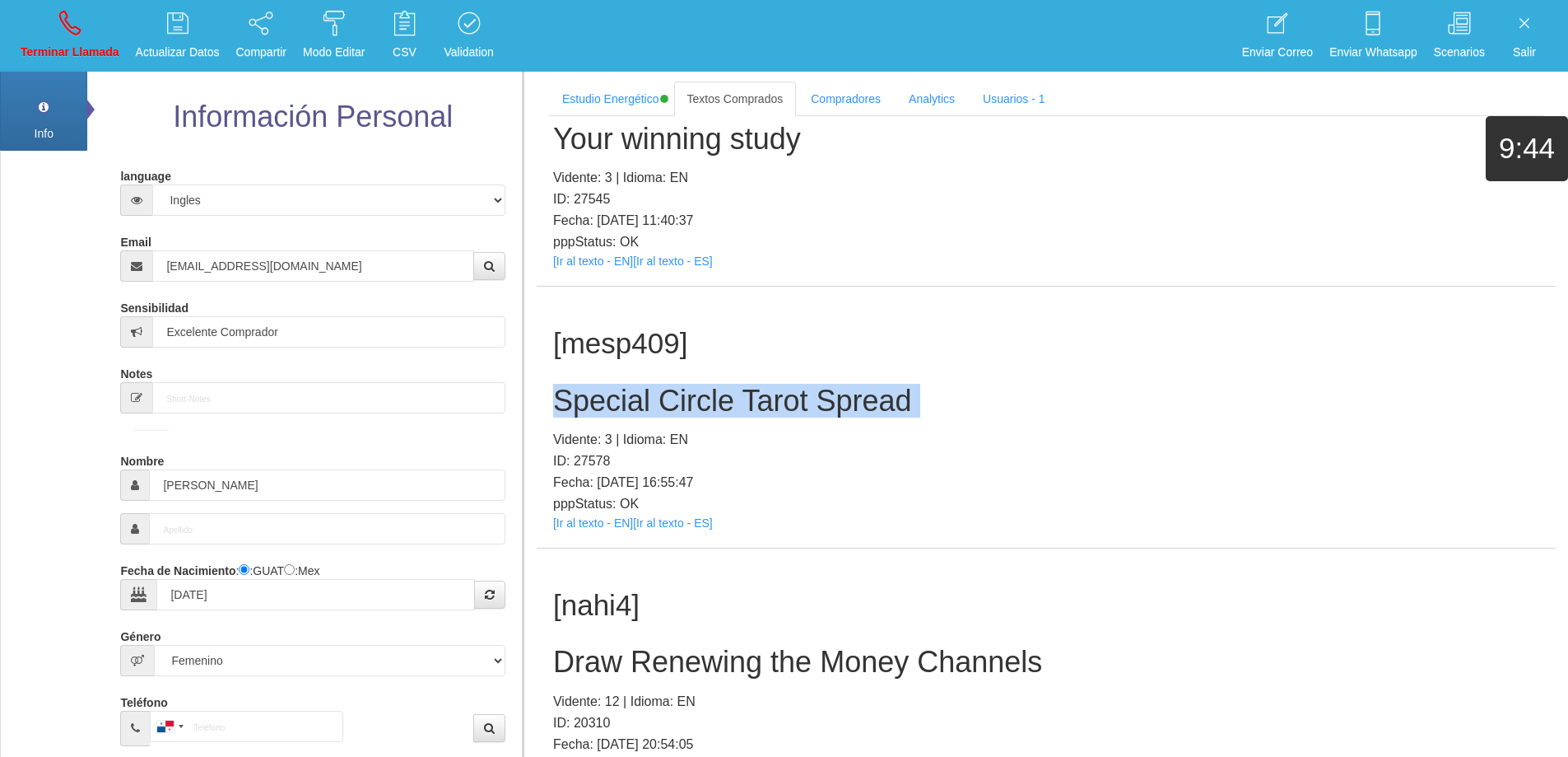
click at [739, 403] on h2 "Special Circle Tarot Spread" at bounding box center [1046, 401] width 987 height 33
copy h2 "Special Circle Tarot Spread"
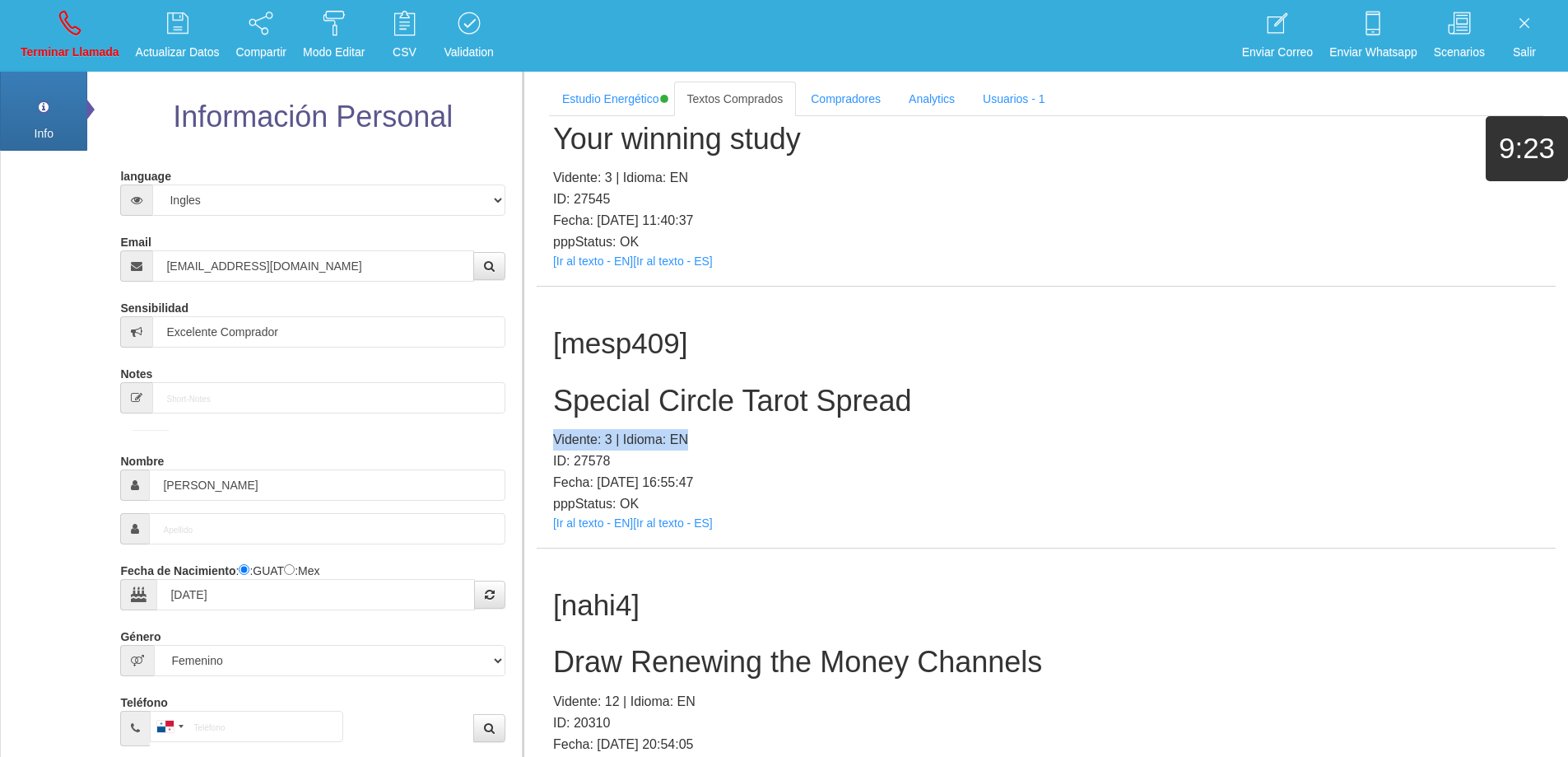
click at [1086, 417] on div "[mesp409] Special Circle Tarot Spread Vidente: 3 | Idioma: EN ID: 27578 Fecha: …" at bounding box center [1046, 418] width 1019 height 261
click at [919, 396] on h2 "Special Circle Tarot Spread" at bounding box center [1046, 401] width 987 height 33
click at [852, 396] on h2 "Special Circle Tarot Spread" at bounding box center [1046, 401] width 987 height 33
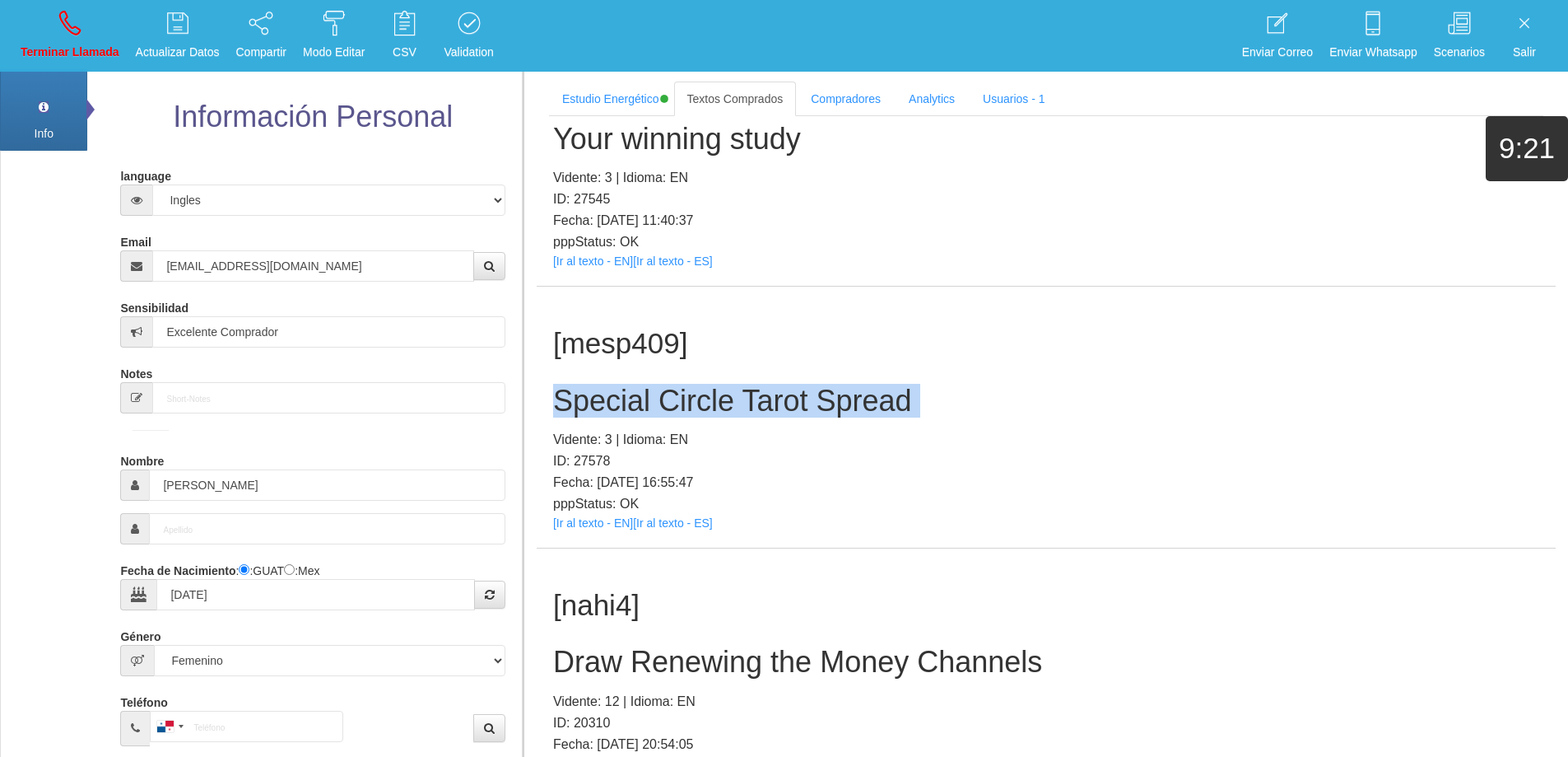
click at [852, 396] on h2 "Special Circle Tarot Spread" at bounding box center [1046, 401] width 987 height 33
copy h2 "Special Circle Tarot Spread"
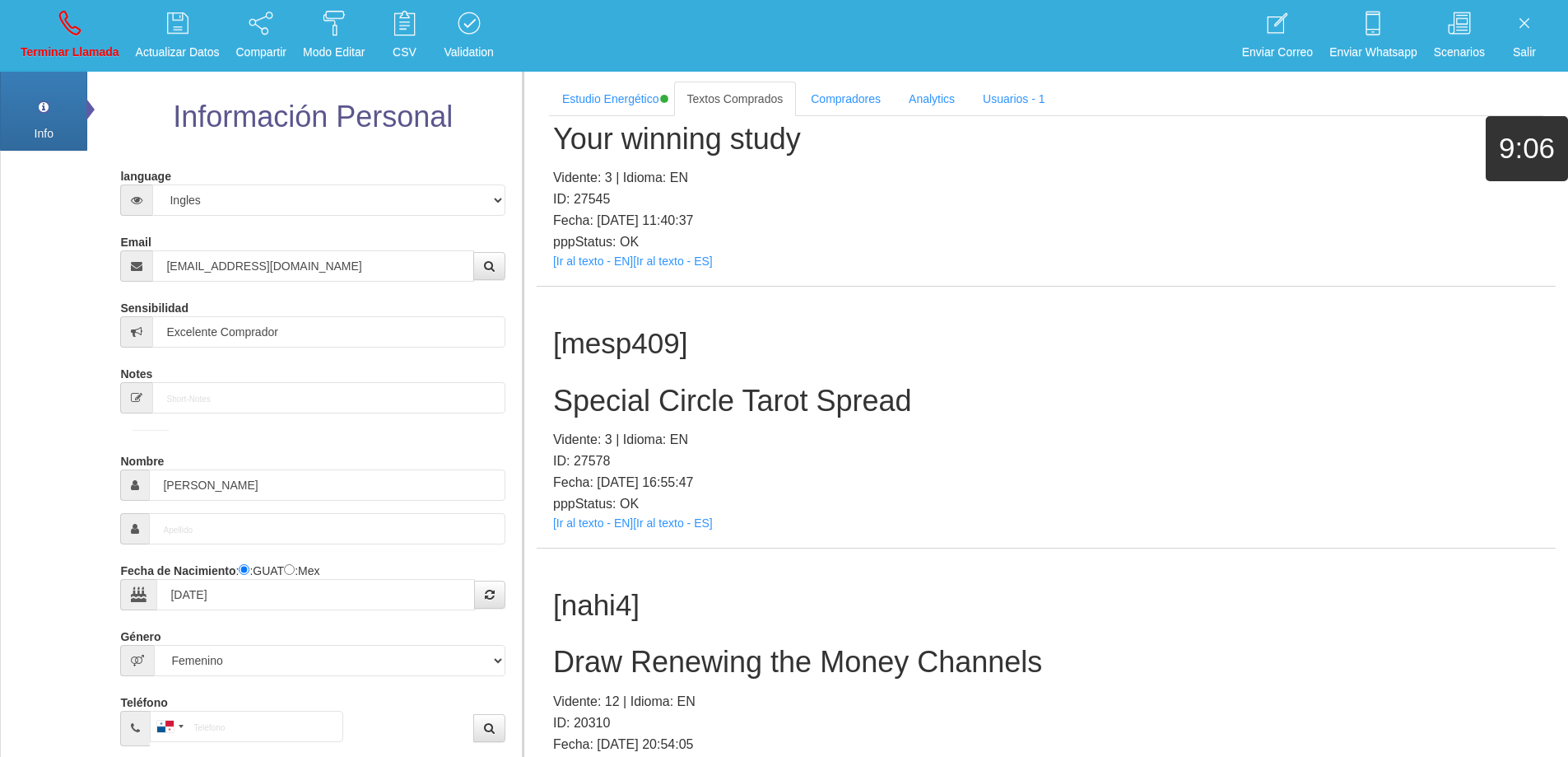
scroll to position [9245, 0]
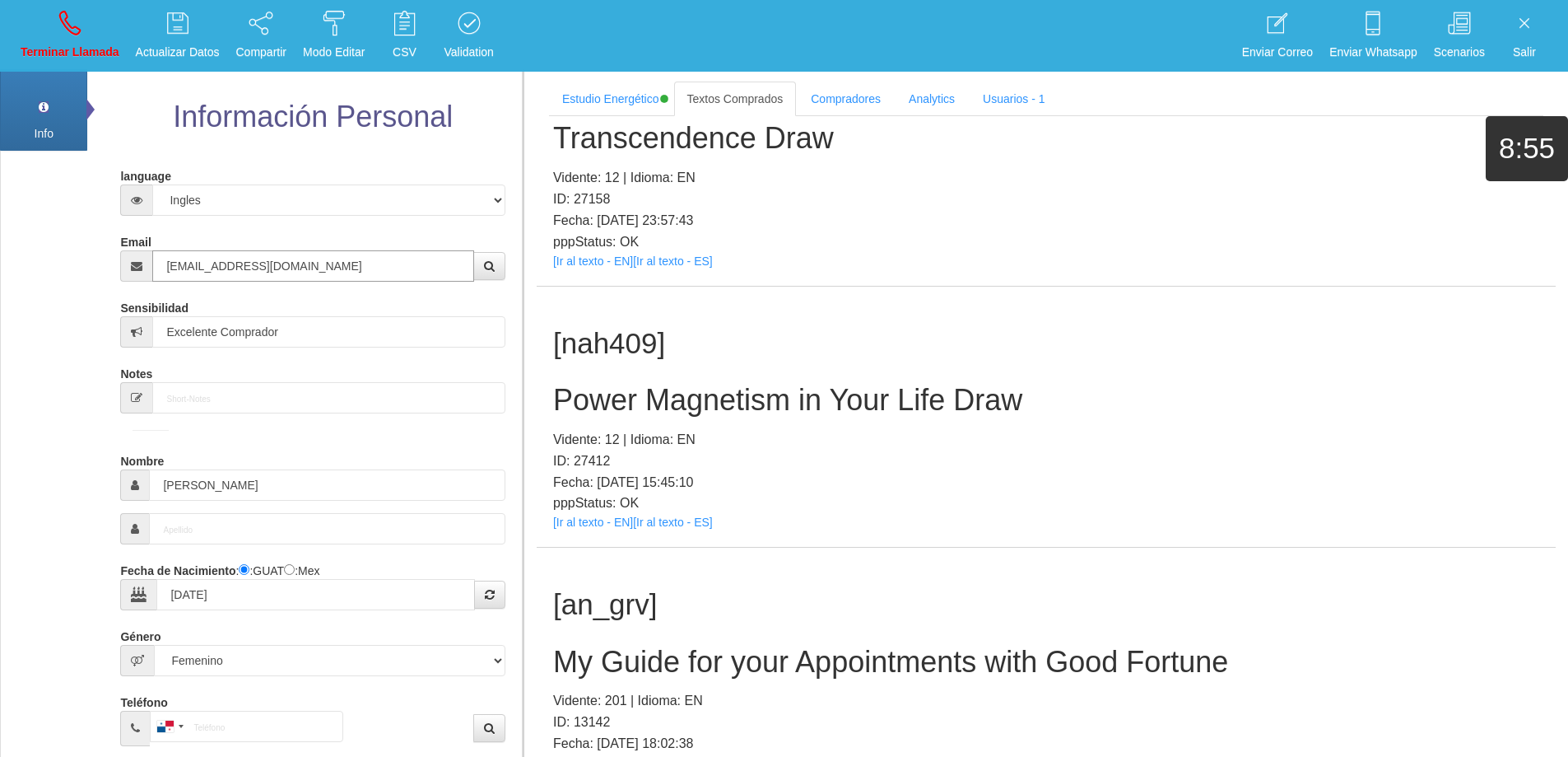
drag, startPoint x: 331, startPoint y: 257, endPoint x: 121, endPoint y: 235, distance: 211.1
click at [121, 235] on div "Email [EMAIL_ADDRESS][DOMAIN_NAME]" at bounding box center [312, 254] width 384 height 54
click at [1133, 431] on p "Vidente: 12 | Idioma: EN" at bounding box center [1046, 439] width 987 height 21
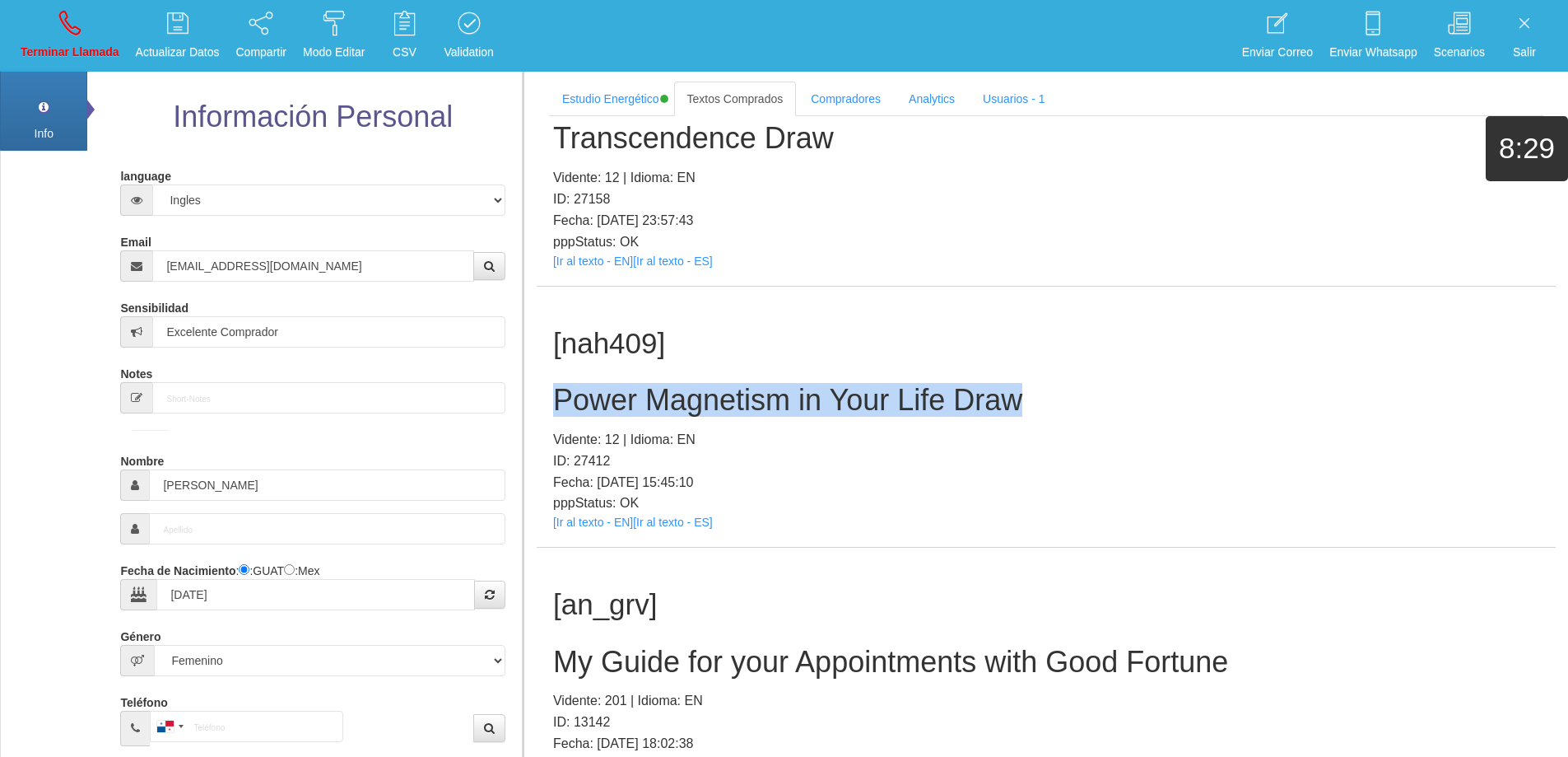
drag, startPoint x: 1051, startPoint y: 392, endPoint x: 541, endPoint y: 392, distance: 510.0
click at [541, 392] on div "[nah409] Power Magnetism in Your Life Draw Vidente: 12 | Idioma: EN ID: 27412 F…" at bounding box center [1046, 418] width 1019 height 261
copy h2 "Power Magnetism in Your Life Draw"
click at [66, 19] on icon at bounding box center [70, 23] width 21 height 26
select select "0"
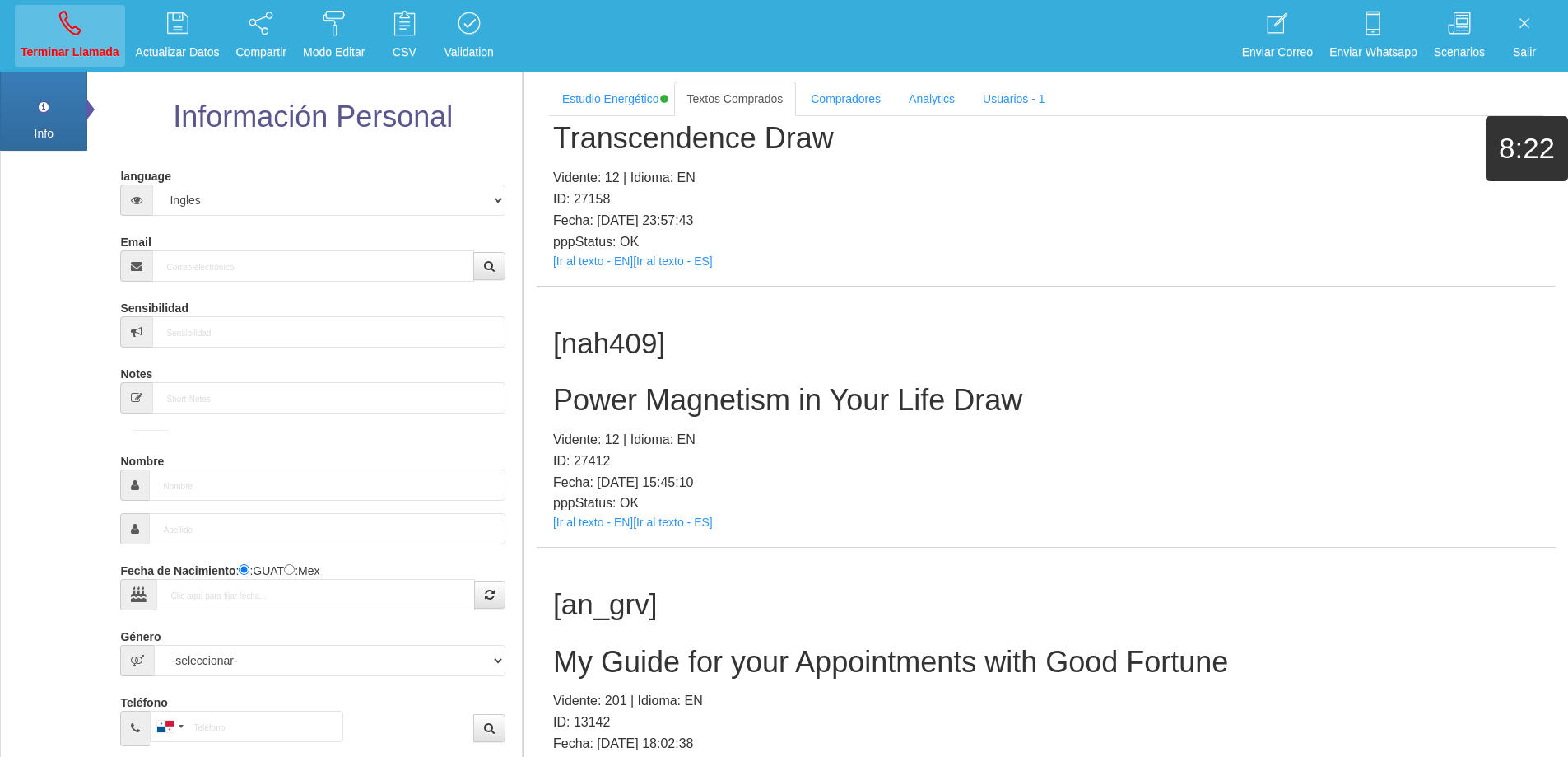
scroll to position [0, 0]
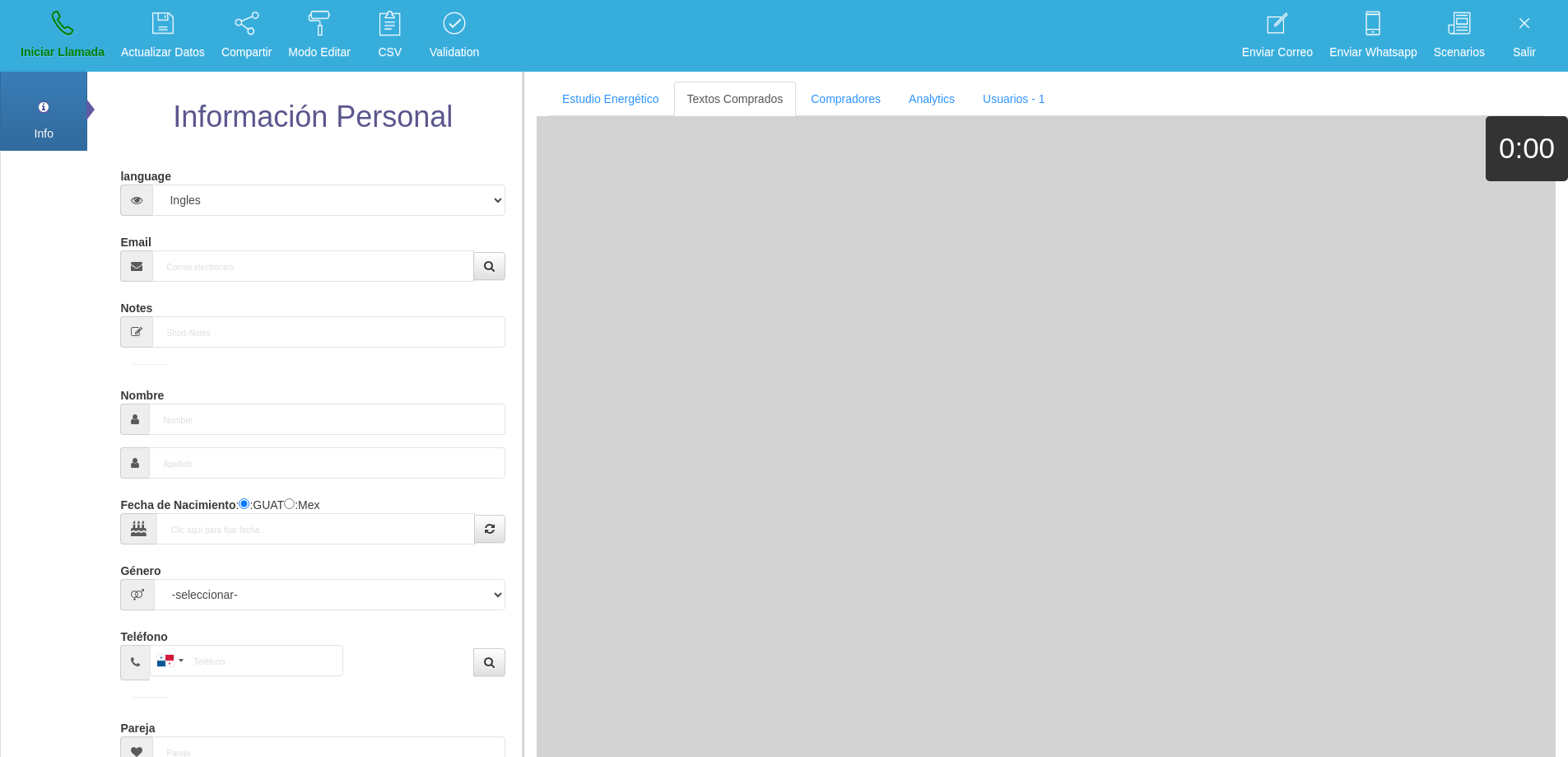
click at [306, 275] on form "language Español Portugues [PERSON_NAME] Email Sensibilidad Notes Comprador de …" at bounding box center [312, 541] width 360 height 758
click at [339, 270] on input "Email" at bounding box center [313, 266] width 321 height 32
paste input "[EMAIL_ADDRESS][DOMAIN_NAME]"
type input "[EMAIL_ADDRESS][DOMAIN_NAME]"
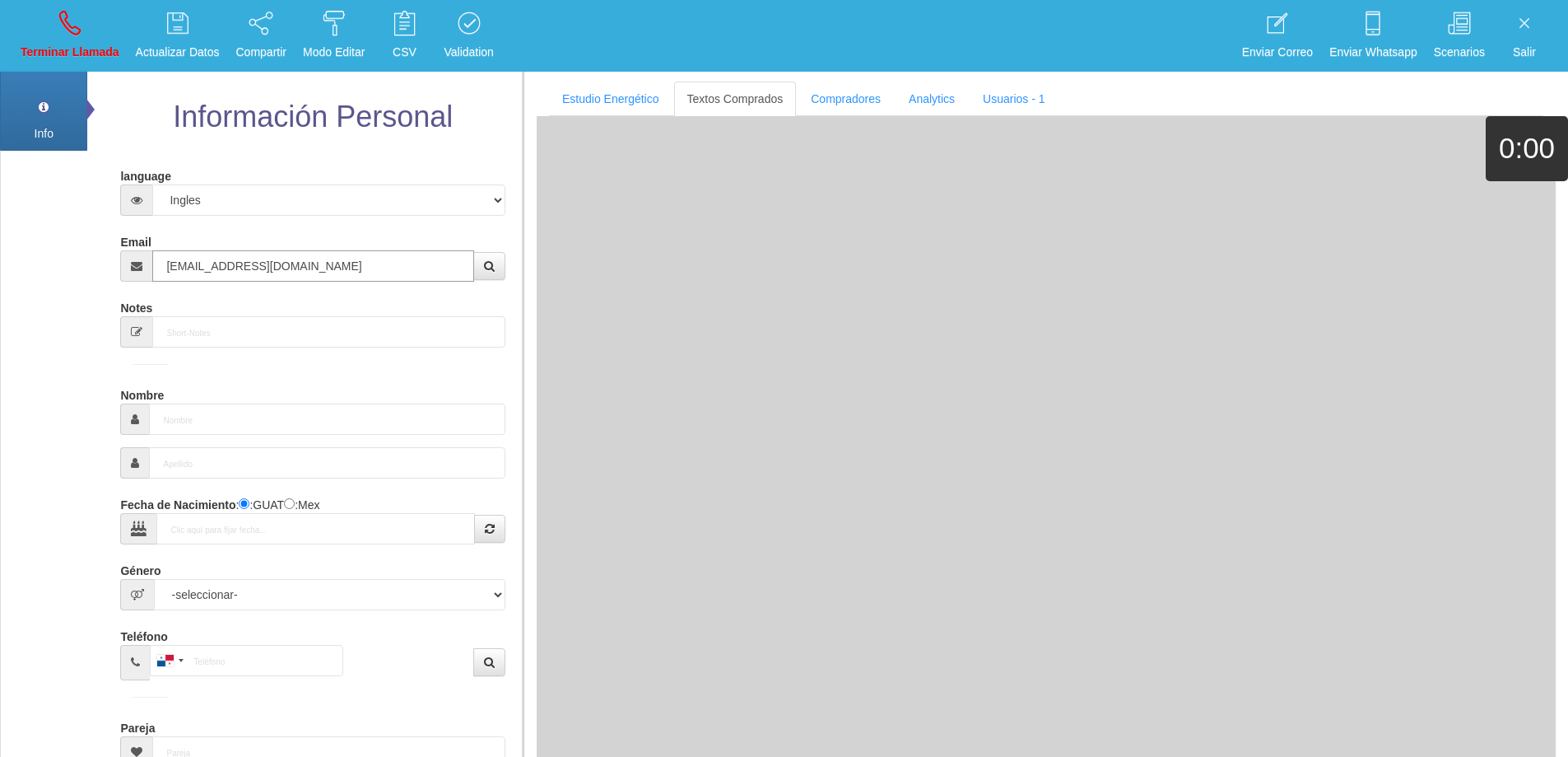
type input "19 Mayo 1965"
type input "Buen Comprador"
type input "[PERSON_NAME]"
select select "2"
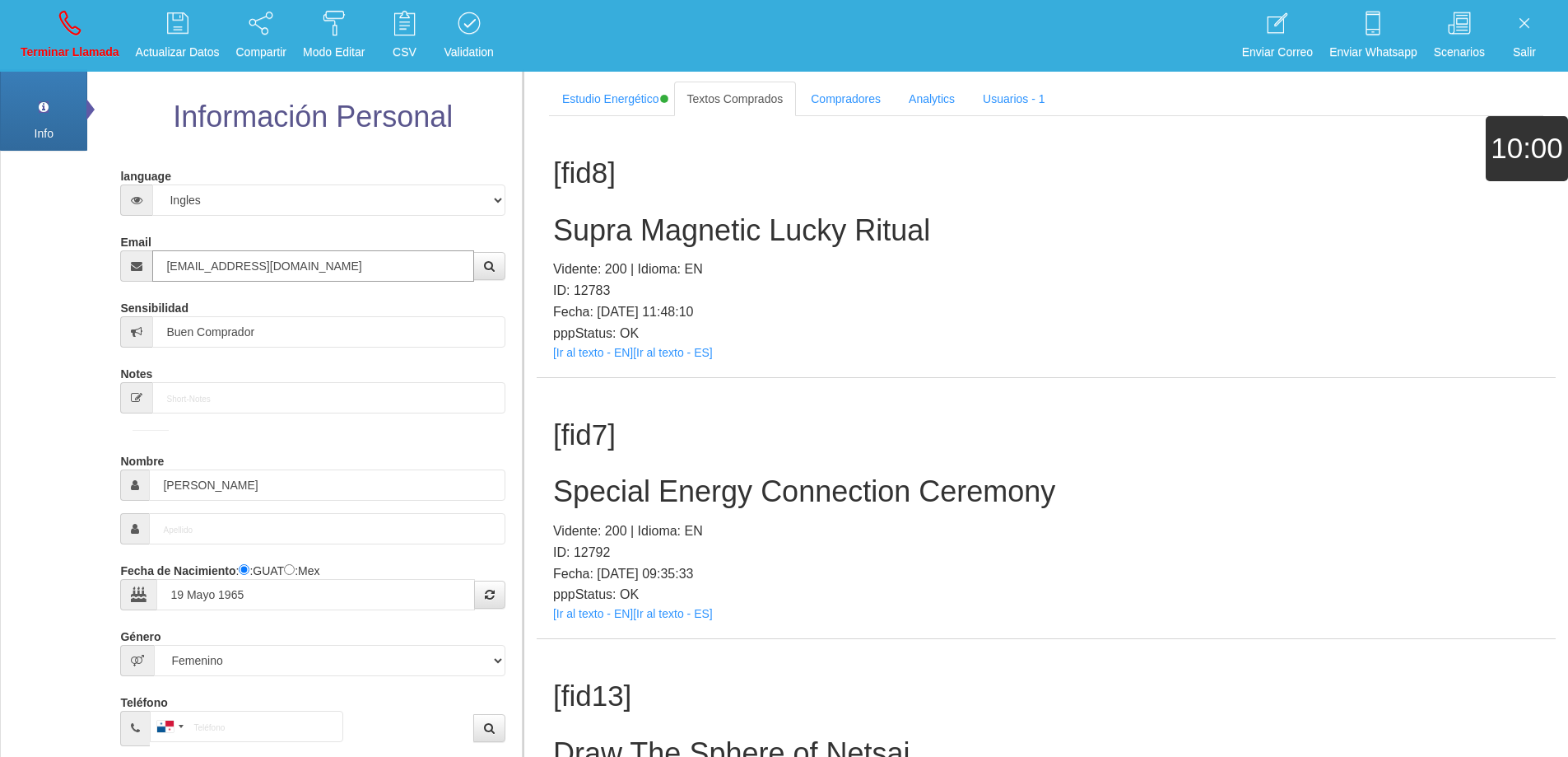
type input "[EMAIL_ADDRESS][DOMAIN_NAME]"
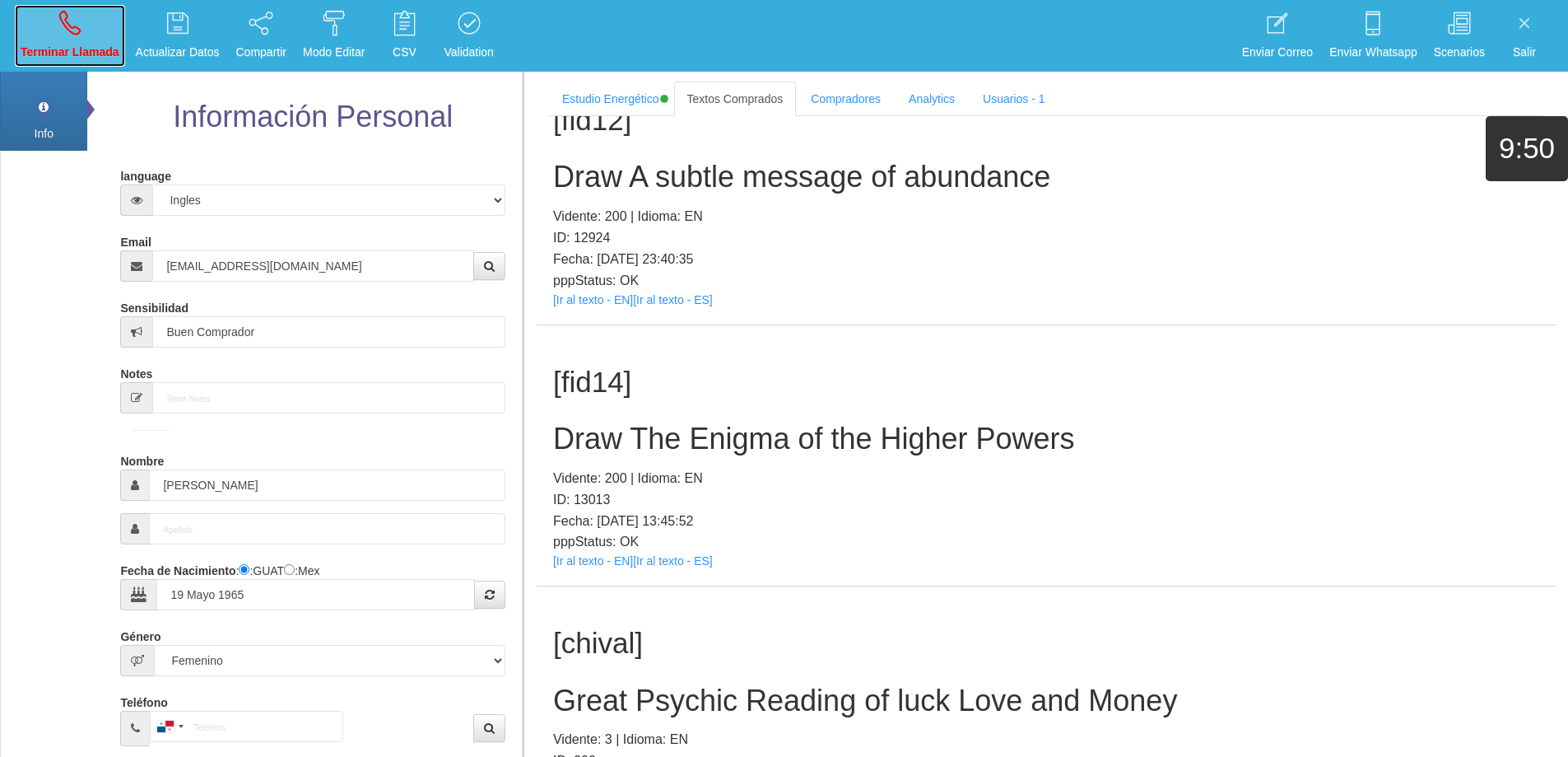
click at [71, 34] on link "Terminar Llamada" at bounding box center [70, 36] width 110 height 61
select select "0"
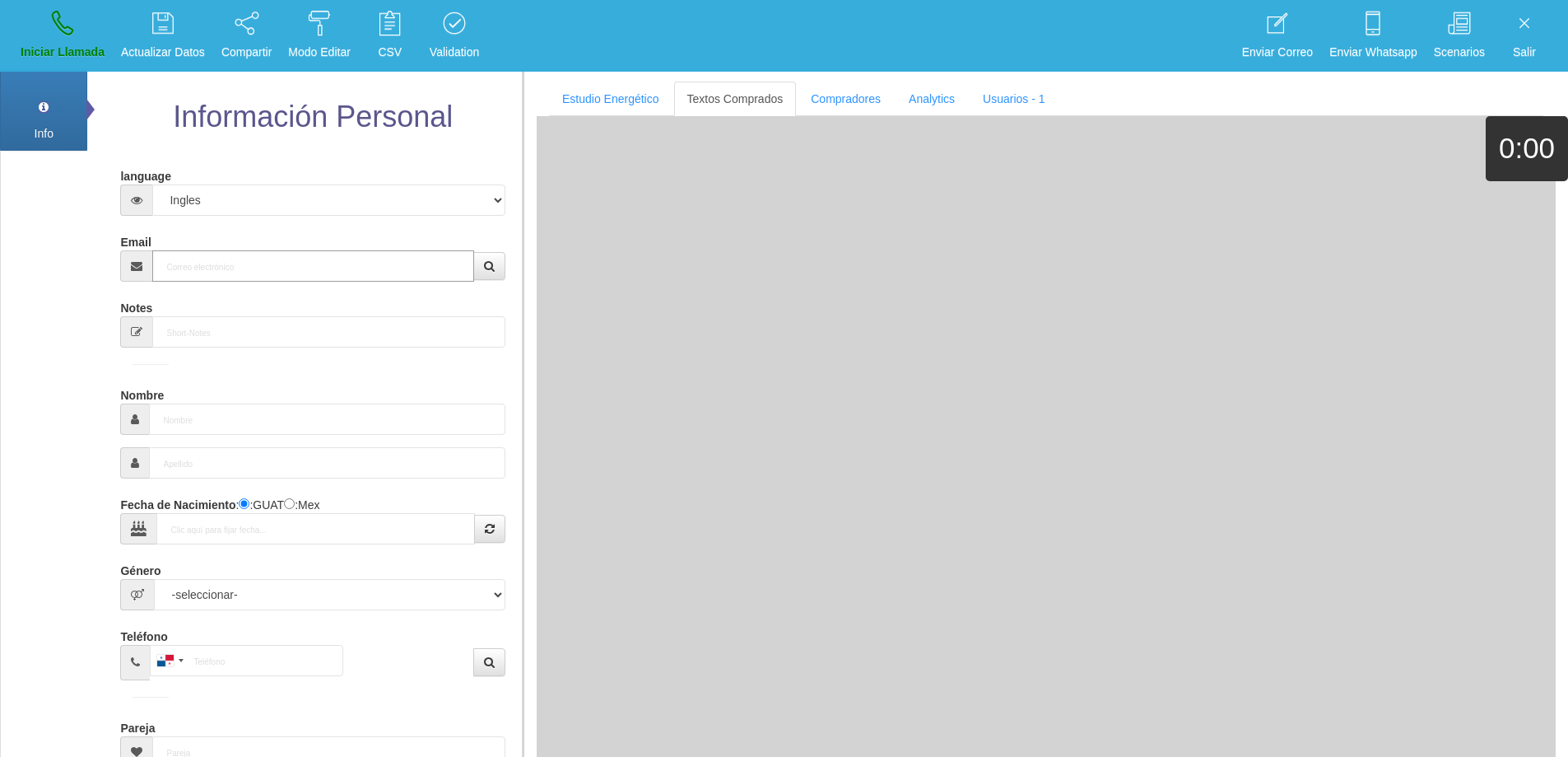
click at [261, 265] on input "Email" at bounding box center [313, 266] width 321 height 32
paste input "[EMAIL_ADDRESS][DOMAIN_NAME]"
type input "[EMAIL_ADDRESS][DOMAIN_NAME]"
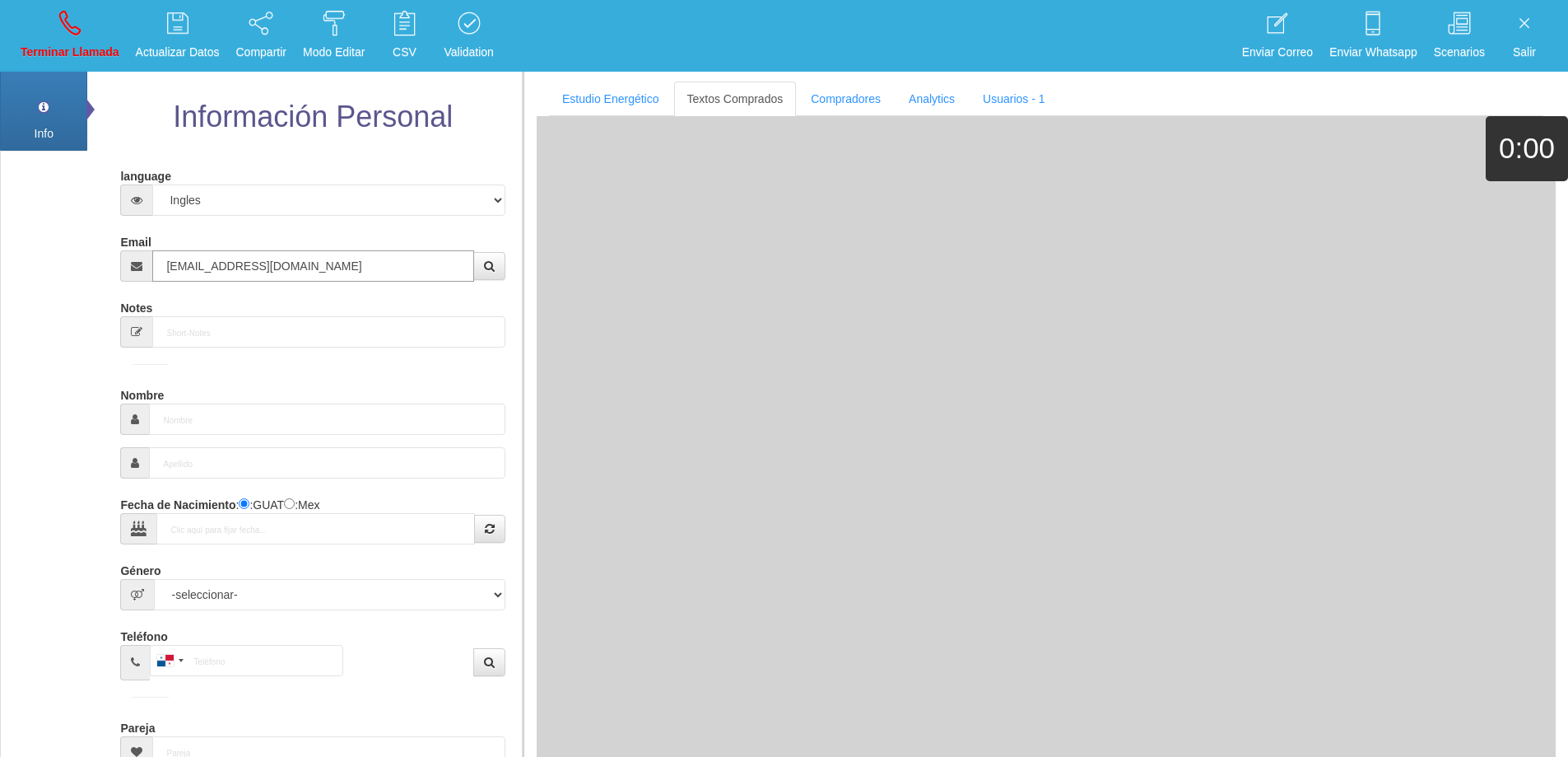
type input "[DATE]"
type input "Excelente Comprador"
type input "[PERSON_NAME]"
select select "2"
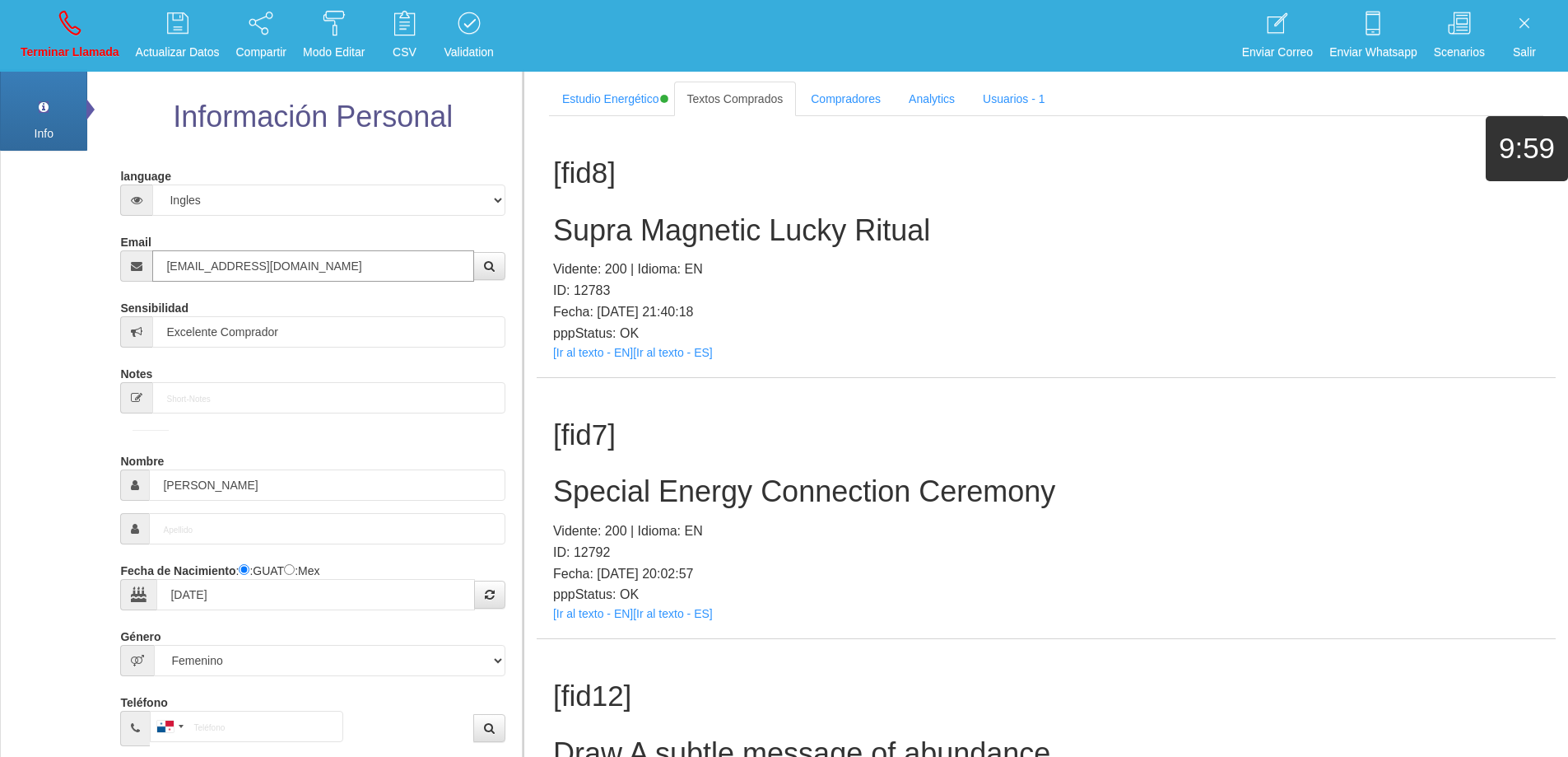
type input "[EMAIL_ADDRESS][DOMAIN_NAME]"
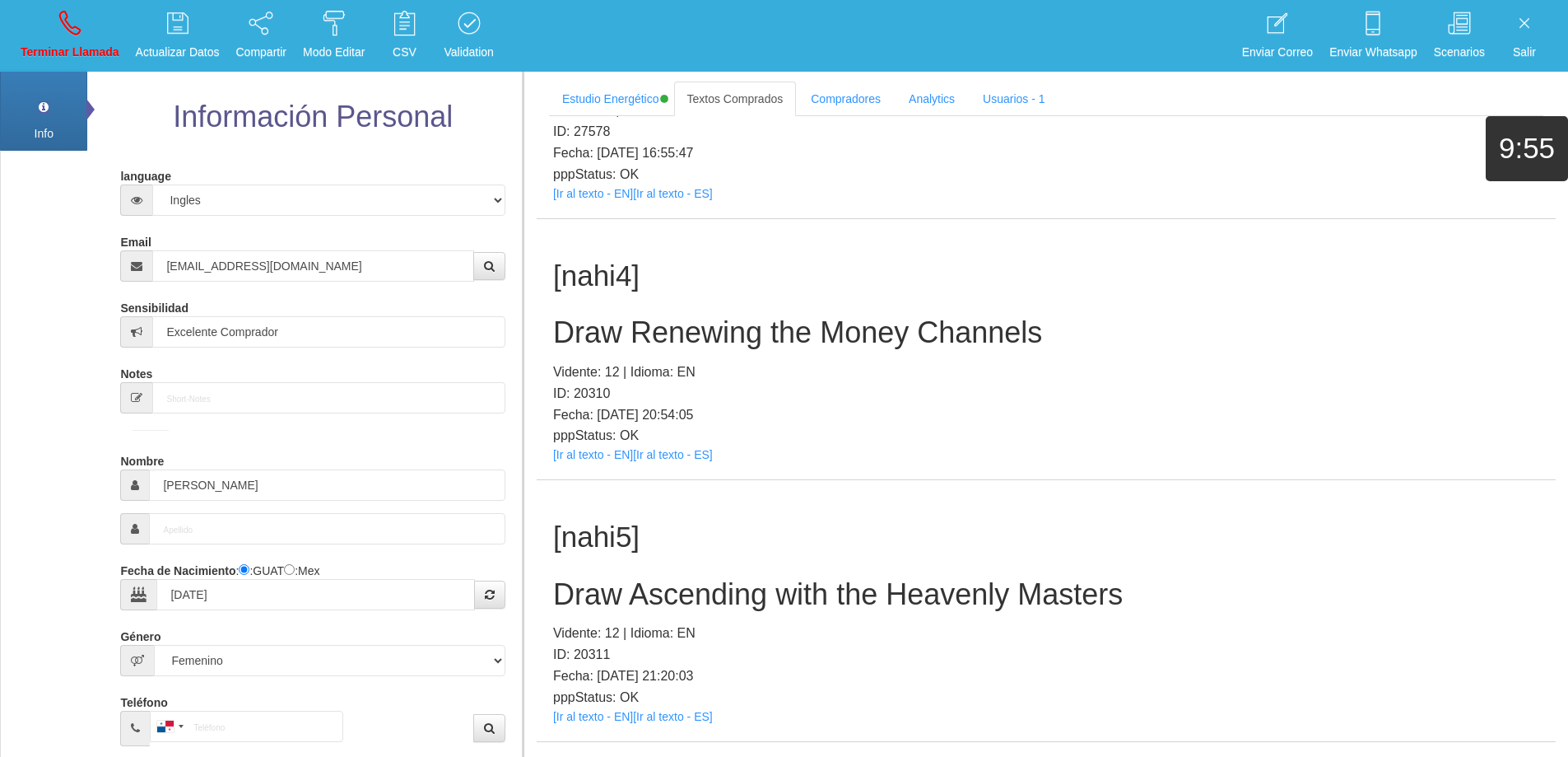
scroll to position [9245, 0]
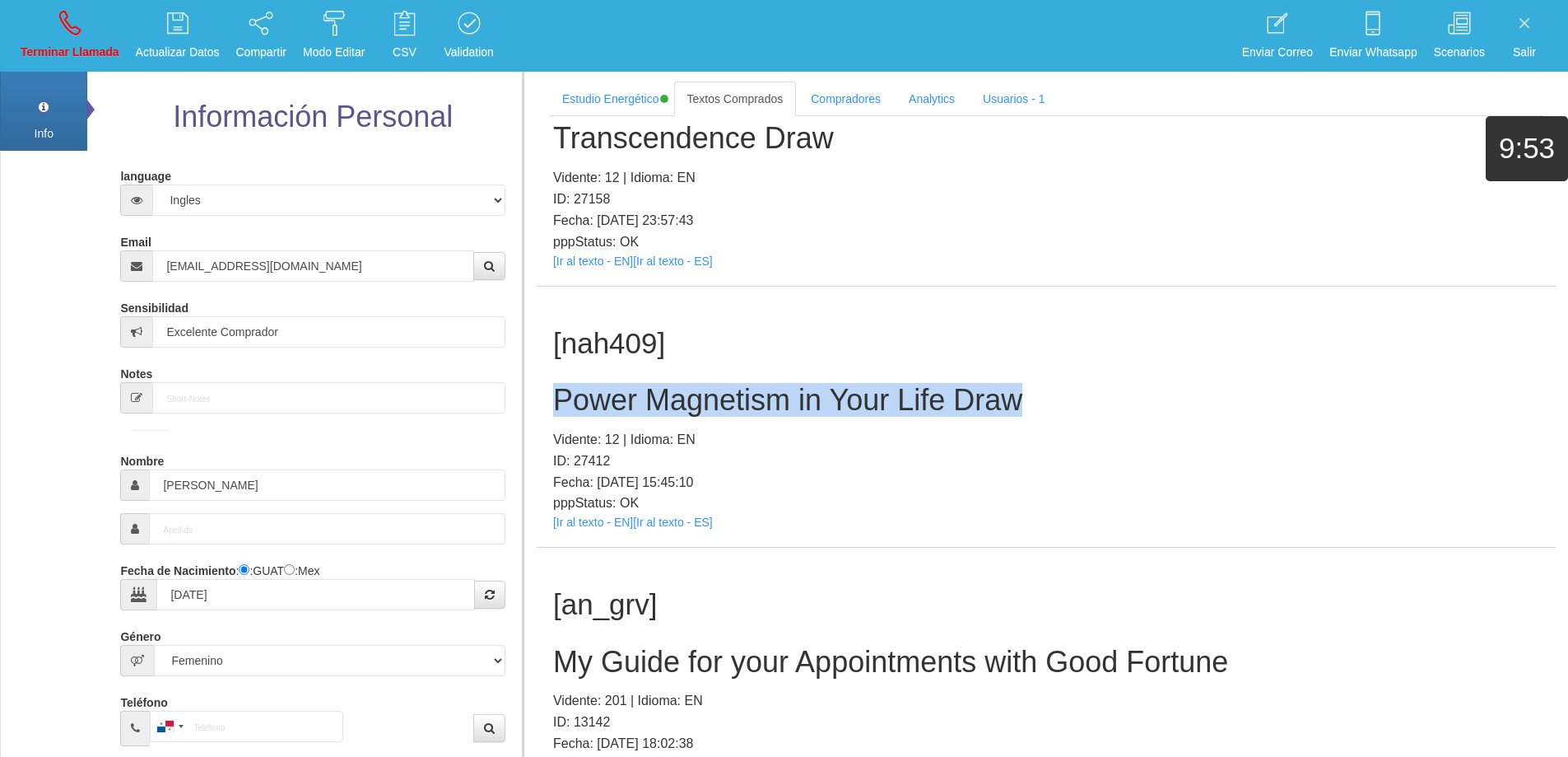
drag, startPoint x: 1026, startPoint y: 399, endPoint x: 538, endPoint y: 382, distance: 488.3
click at [538, 382] on div "[nah409] Power Magnetism in Your Life Draw Vidente: 12 | Idioma: EN ID: 27412 F…" at bounding box center [1046, 418] width 1019 height 261
copy h2 "Power Magnetism in Your Life Draw"
click at [62, 25] on icon at bounding box center [70, 23] width 21 height 26
select select "0"
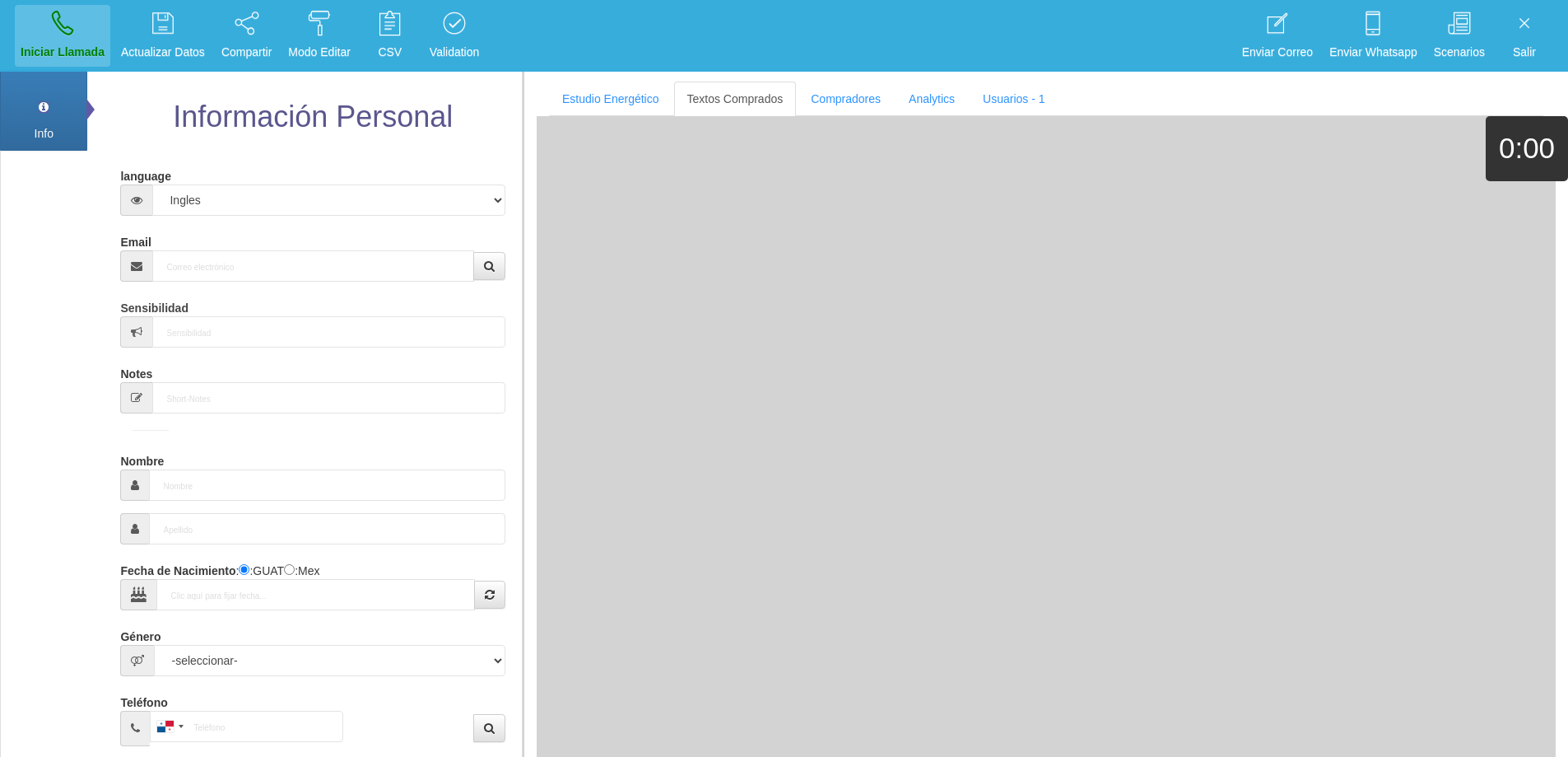
scroll to position [0, 0]
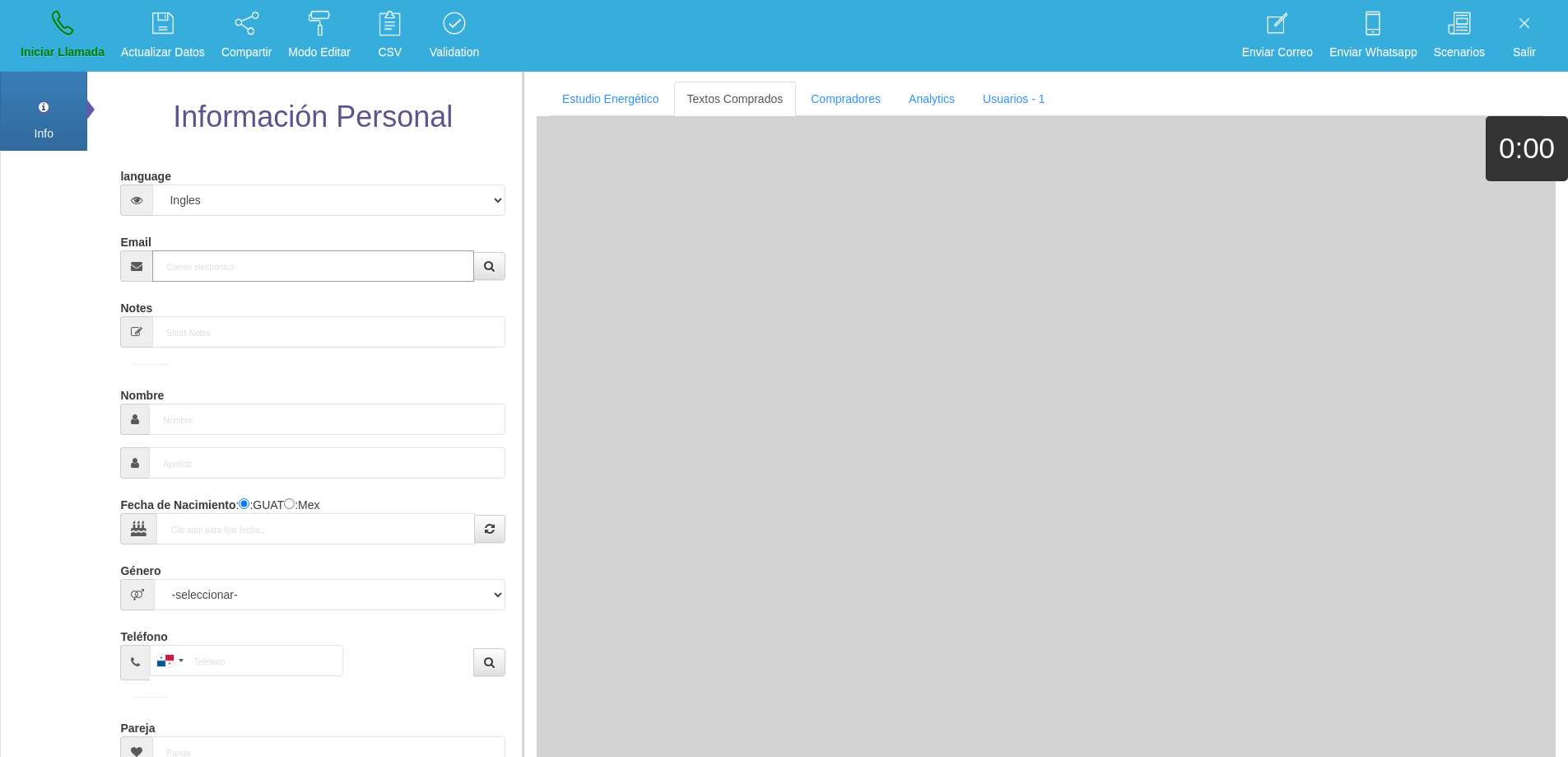
drag, startPoint x: 262, startPoint y: 265, endPoint x: 274, endPoint y: 267, distance: 12.2
click at [263, 265] on input "Email" at bounding box center [313, 266] width 321 height 32
paste input "[EMAIL_ADDRESS][DOMAIN_NAME]"
type input "[EMAIL_ADDRESS][DOMAIN_NAME]"
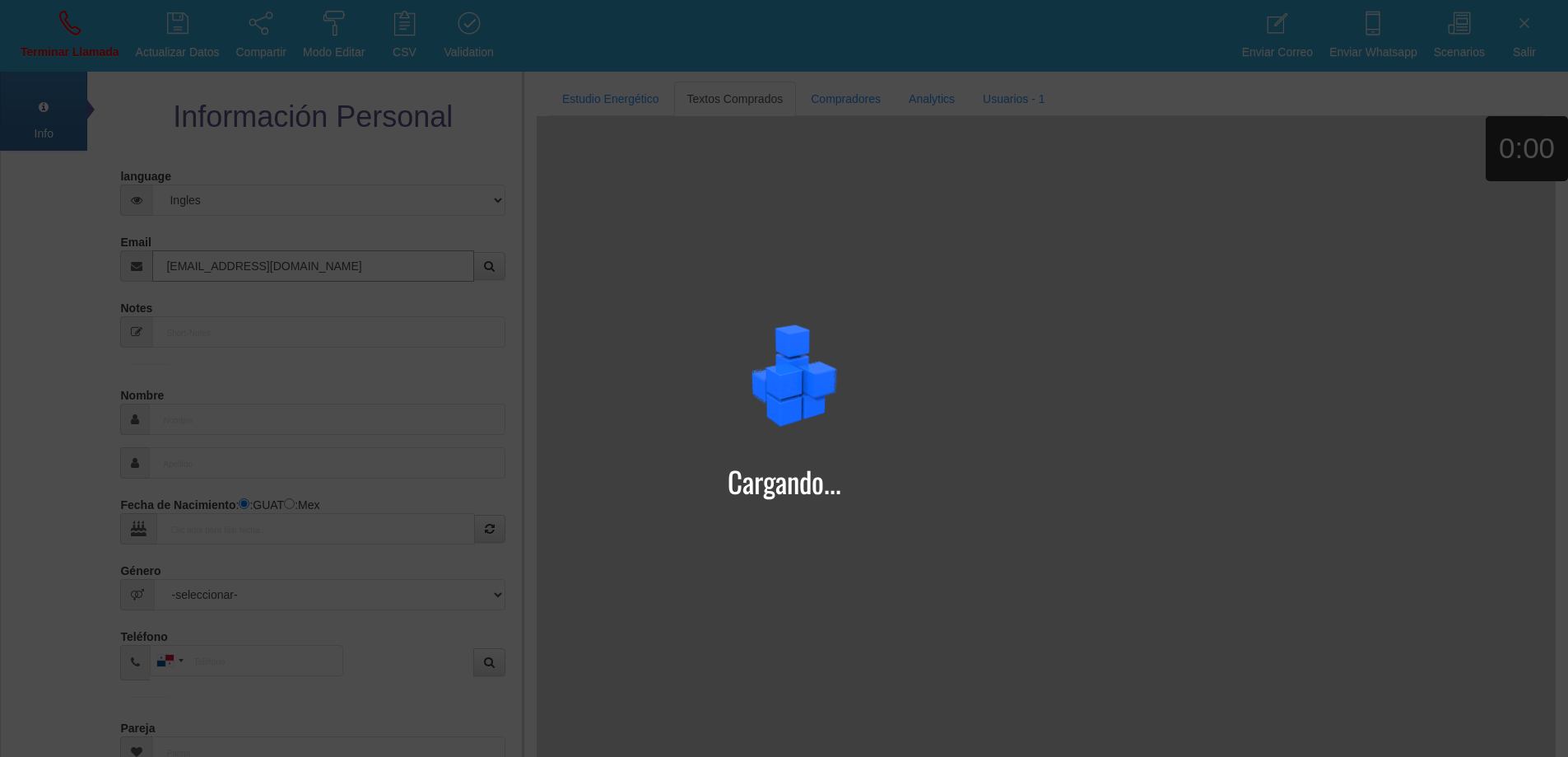
type input "19 Mayo 1965"
type input "Buen Comprador"
type input "[PERSON_NAME]"
select select "2"
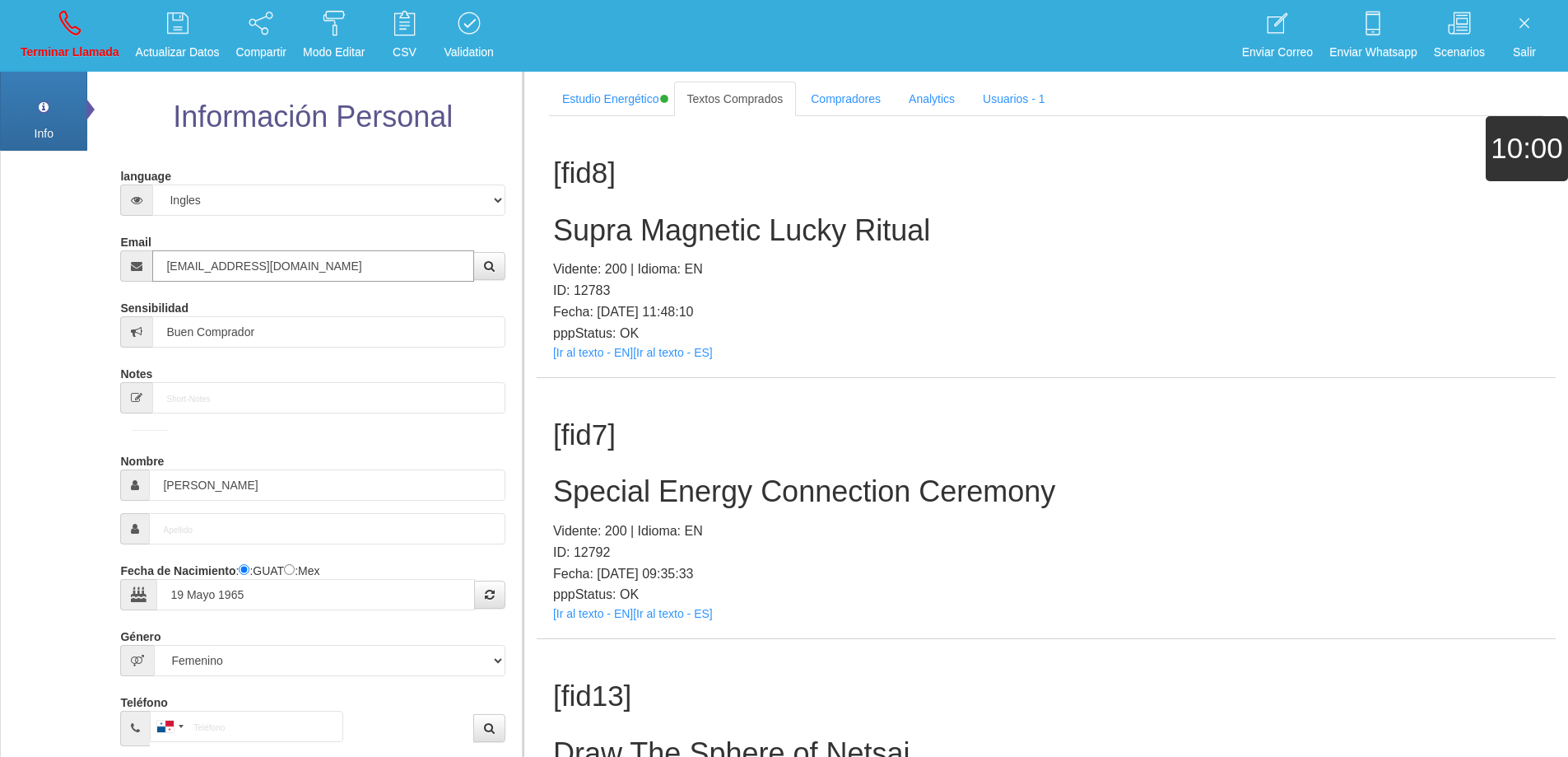
type input "[EMAIL_ADDRESS][DOMAIN_NAME]"
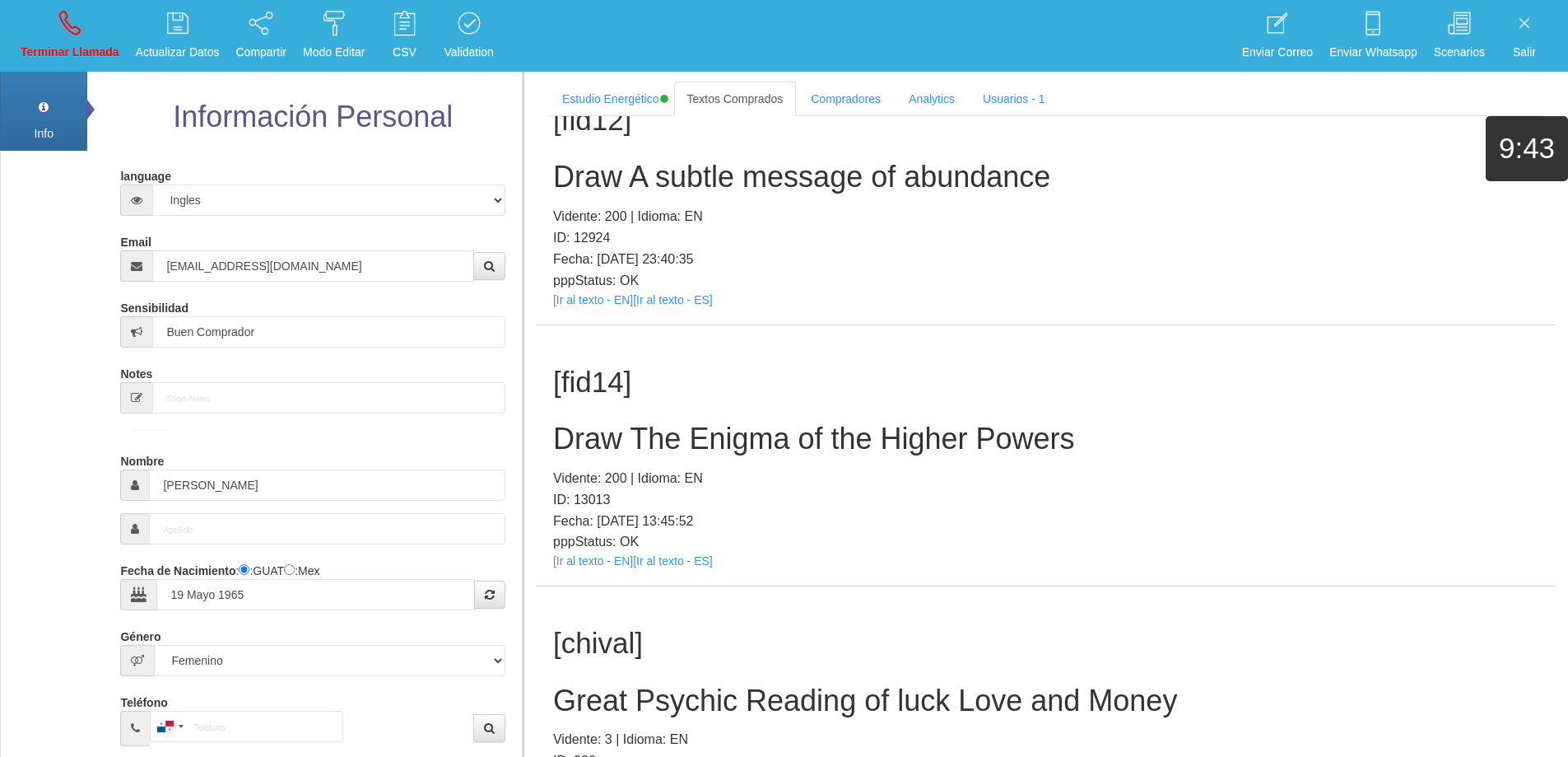
click at [775, 443] on h2 "Draw The Enigma of the Higher Powers" at bounding box center [1046, 439] width 987 height 33
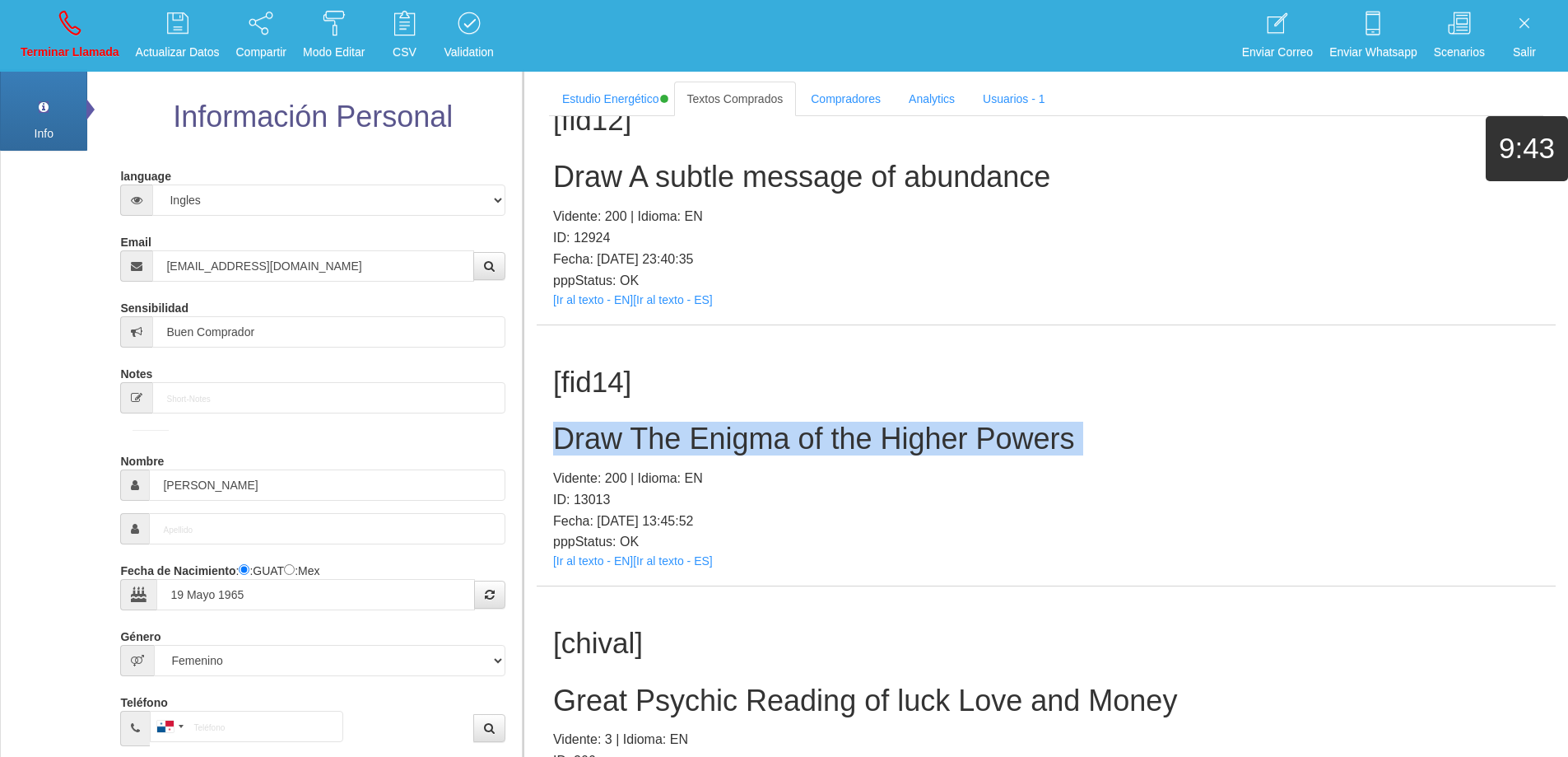
click at [775, 443] on h2 "Draw The Enigma of the Higher Powers" at bounding box center [1046, 439] width 987 height 33
copy h2 "Draw The Enigma of the Higher Powers"
click at [1252, 444] on h2 "Draw The Enigma of the Higher Powers" at bounding box center [1046, 439] width 987 height 33
drag, startPoint x: 1008, startPoint y: 438, endPoint x: 558, endPoint y: 431, distance: 450.1
click at [551, 426] on div "[fid14] Draw The Enigma of the Higher Powers Vidente: 200 | Idioma: EN ID: 1301…" at bounding box center [1046, 456] width 1019 height 261
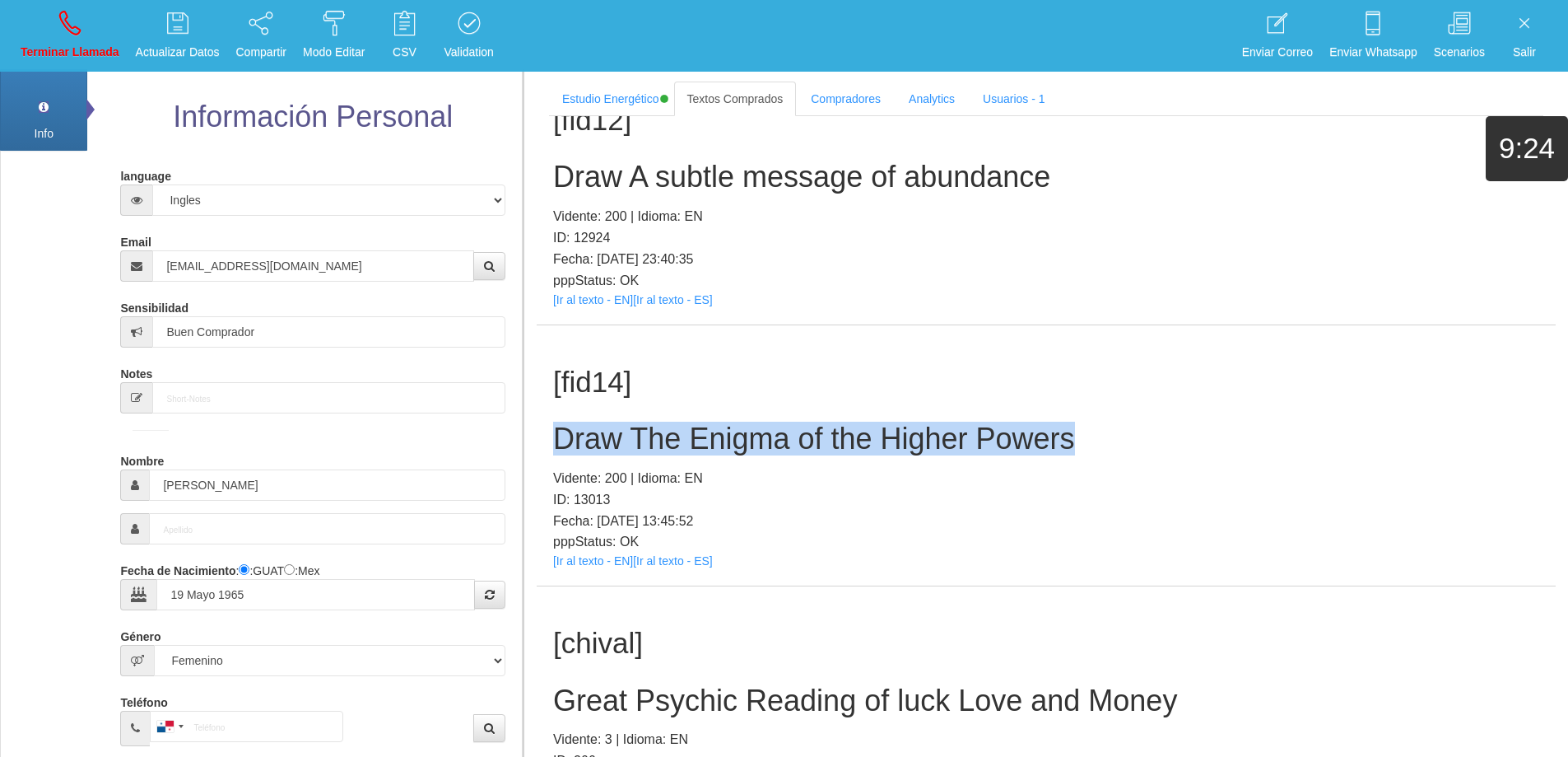
copy h2 "Draw The Enigma of the Higher Powers"
click at [81, 29] on link "Terminar Llamada" at bounding box center [70, 36] width 110 height 61
select select "0"
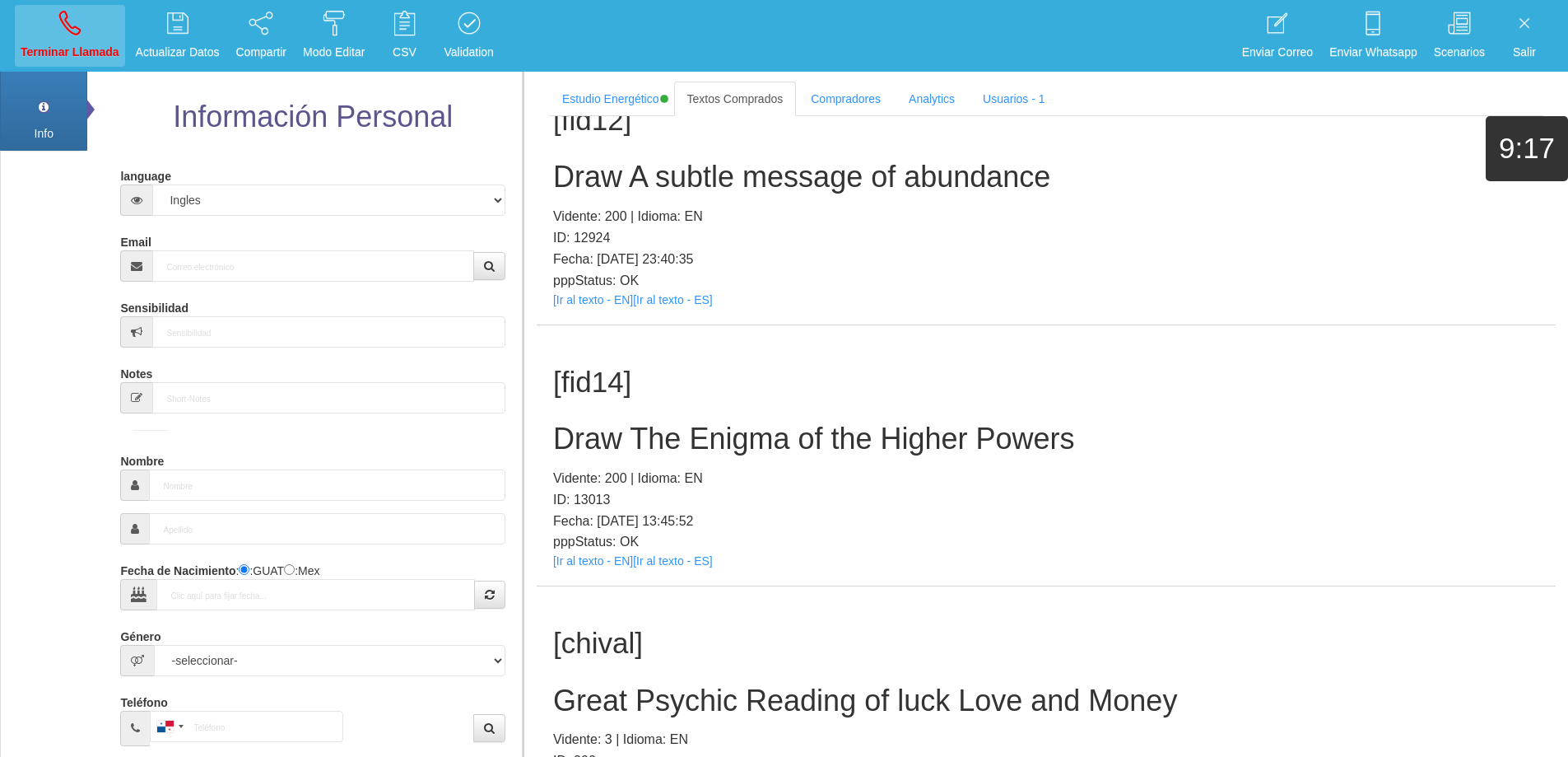
scroll to position [0, 0]
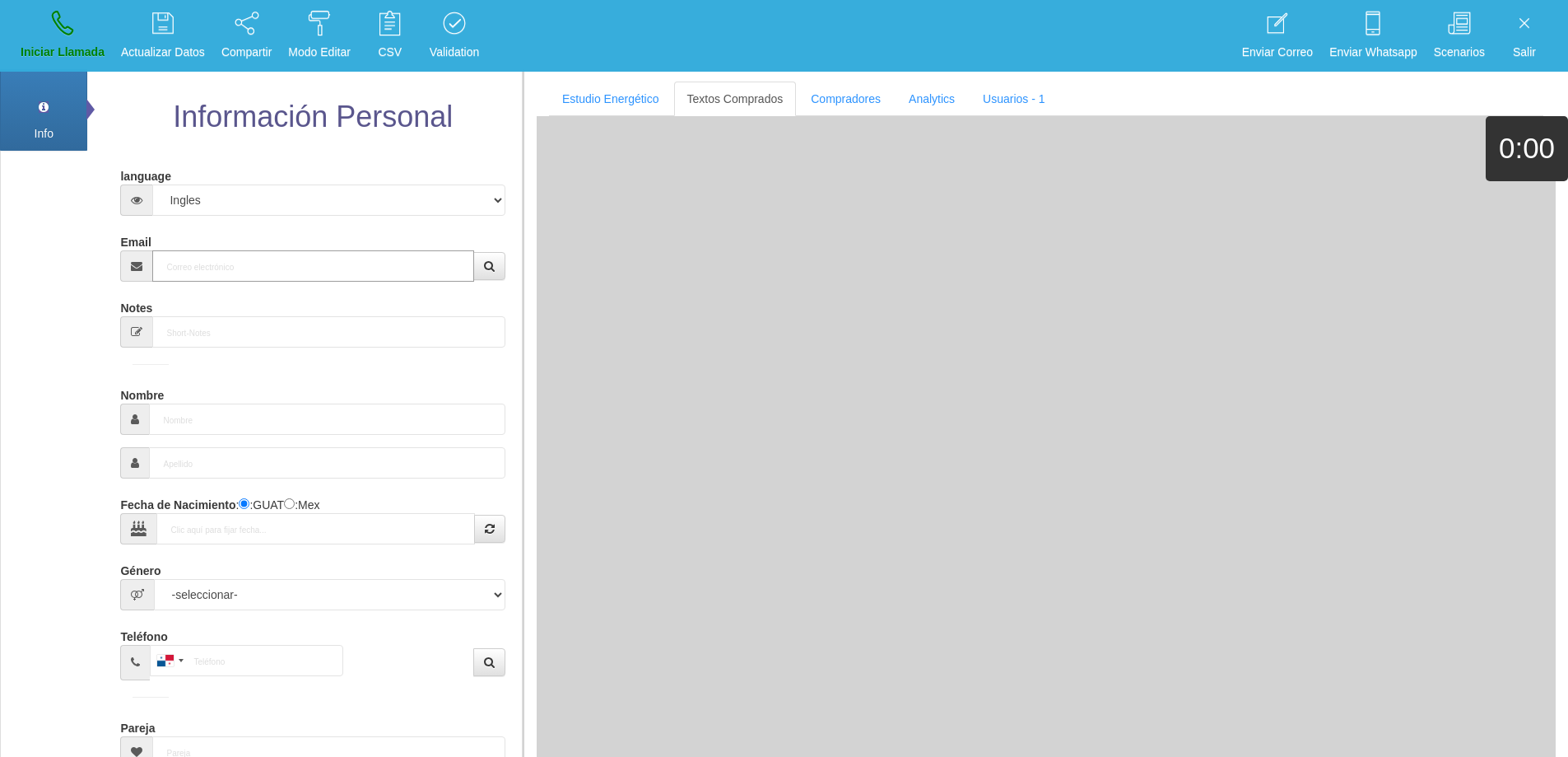
drag, startPoint x: 296, startPoint y: 266, endPoint x: 374, endPoint y: 248, distance: 80.0
click at [309, 260] on input "Email" at bounding box center [313, 266] width 321 height 32
paste input "[PERSON_NAME][EMAIL_ADDRESS][PERSON_NAME][DOMAIN_NAME]"
type input "[PERSON_NAME][EMAIL_ADDRESS][PERSON_NAME][DOMAIN_NAME]"
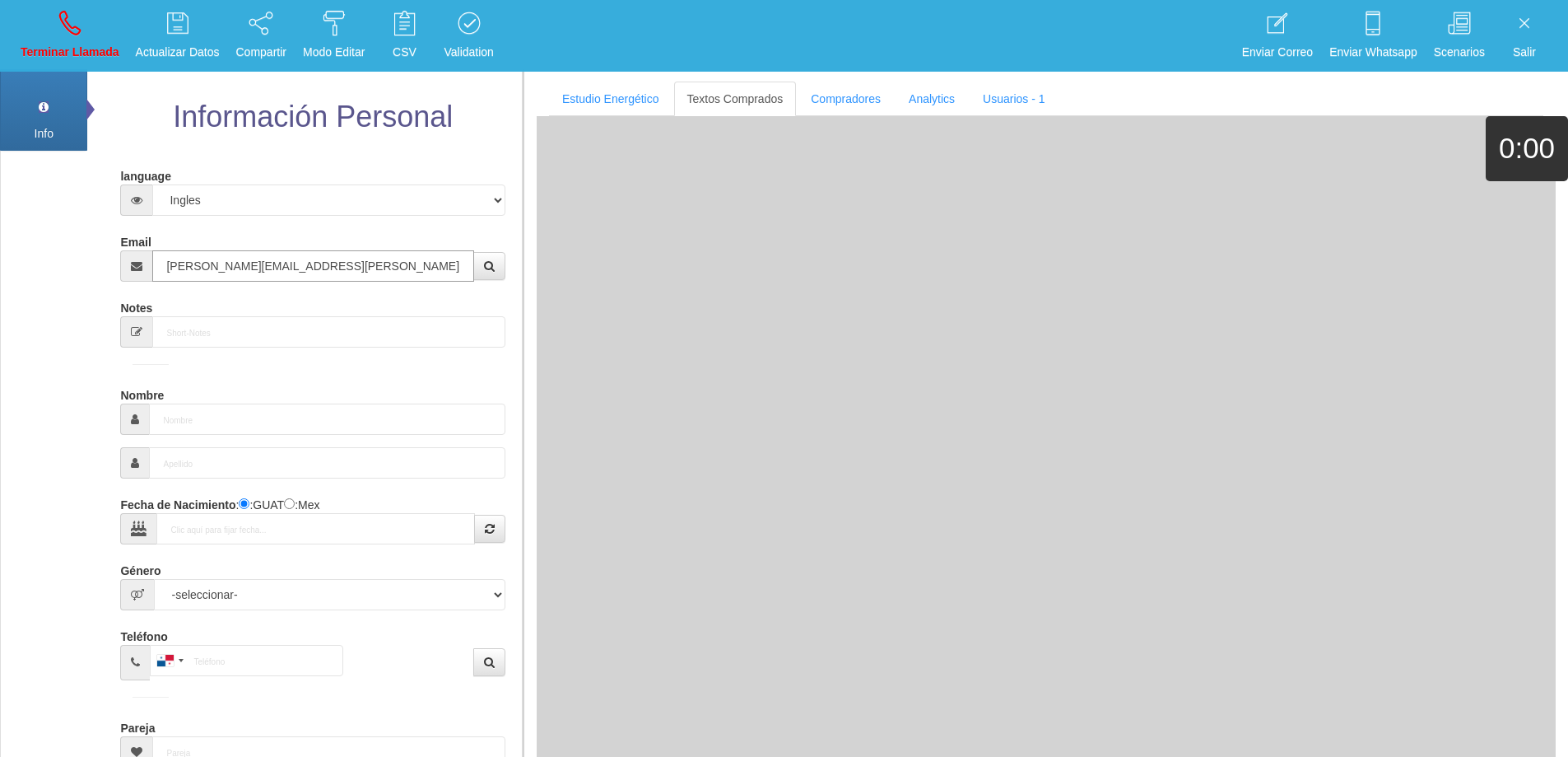
type input "[DATE]"
type input "Buen Comprador"
type input "[PERSON_NAME]"
select select "2"
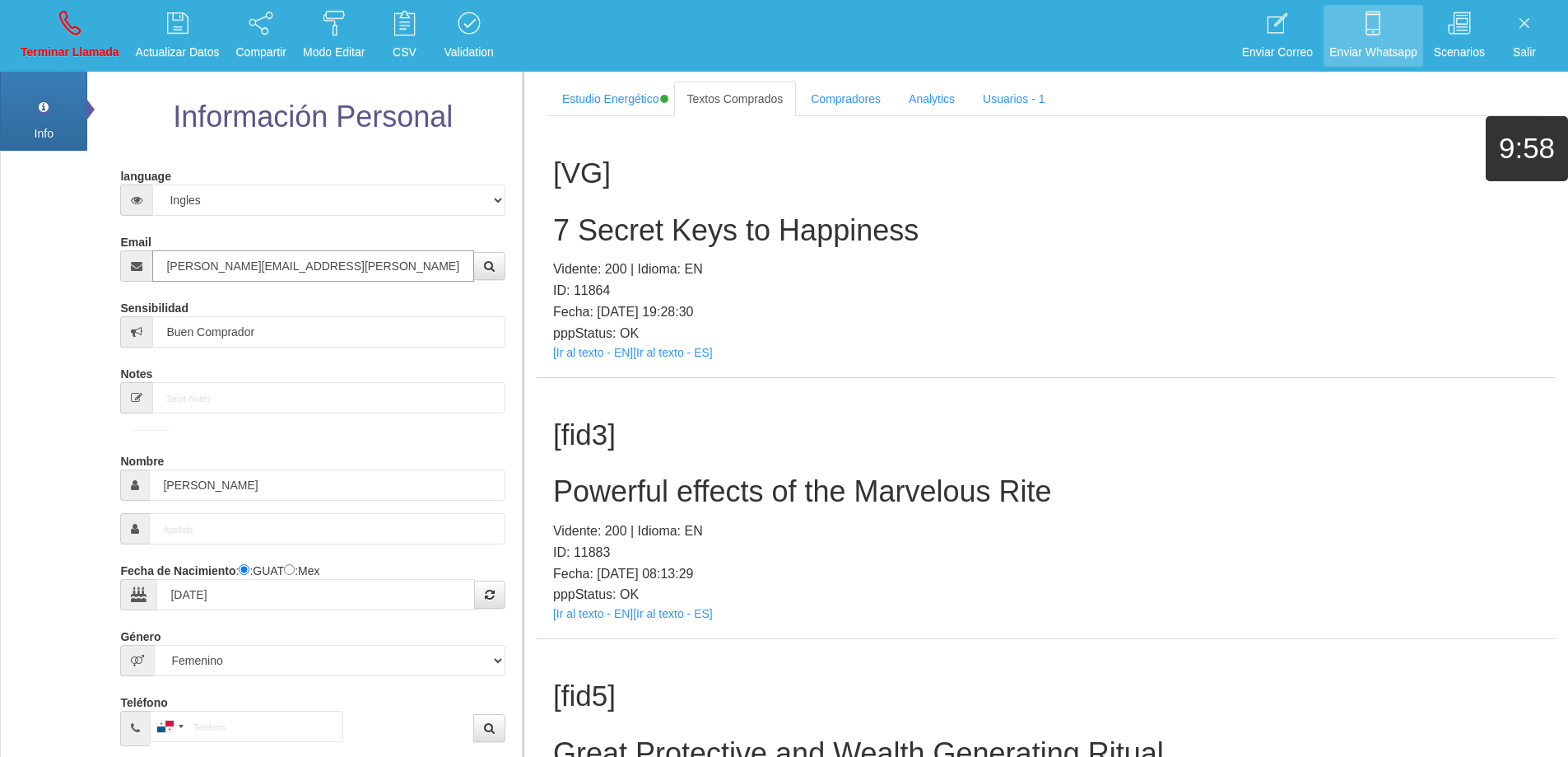
type input "[PERSON_NAME][EMAIL_ADDRESS][PERSON_NAME][DOMAIN_NAME]"
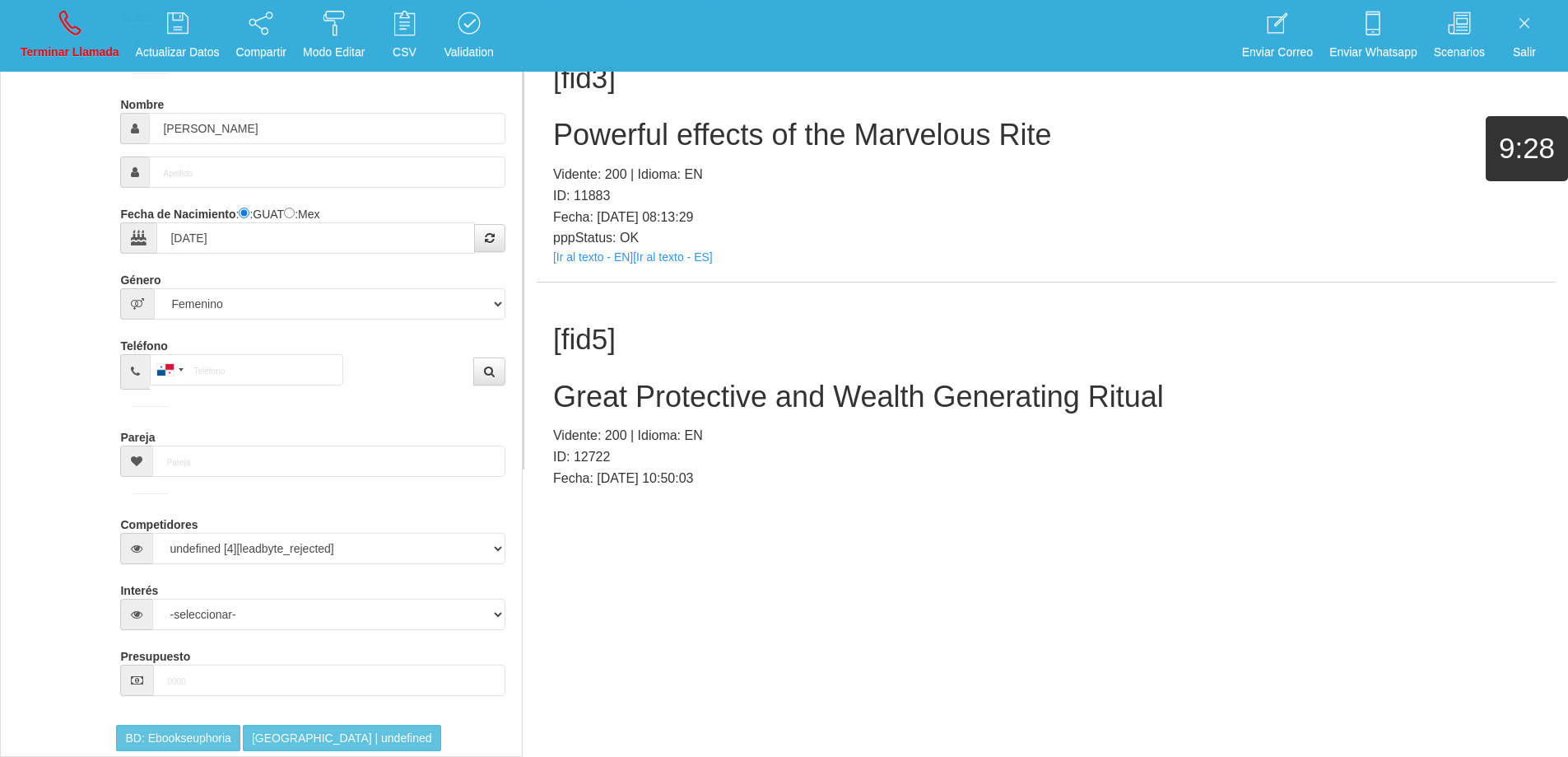
click at [982, 396] on h2 "Great Protective and Wealth Generating Ritual" at bounding box center [1046, 397] width 987 height 33
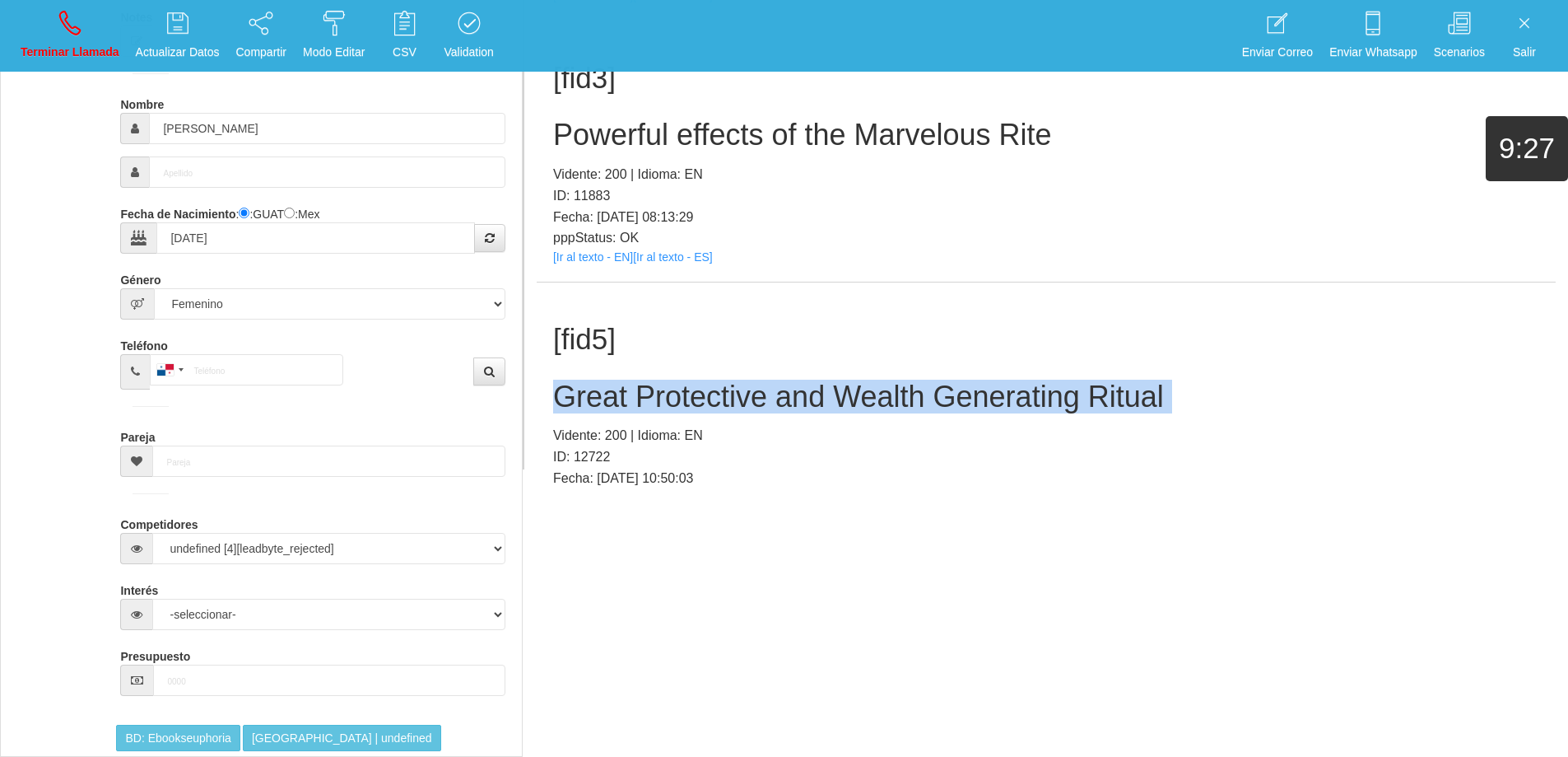
click at [982, 396] on h2 "Great Protective and Wealth Generating Ritual" at bounding box center [1046, 397] width 987 height 33
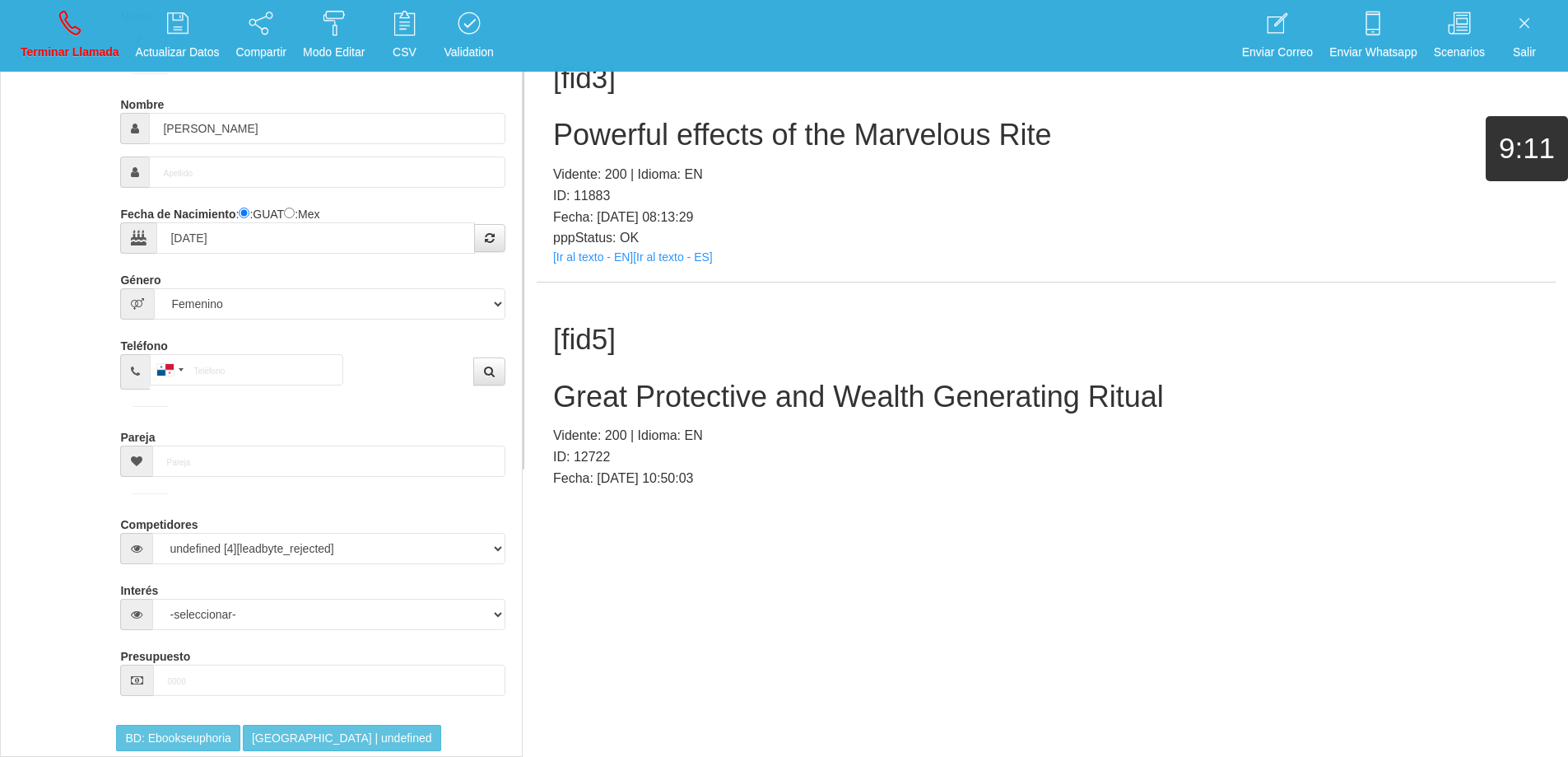
click at [934, 431] on p "Vidente: 200 | Idioma: EN" at bounding box center [1046, 435] width 987 height 21
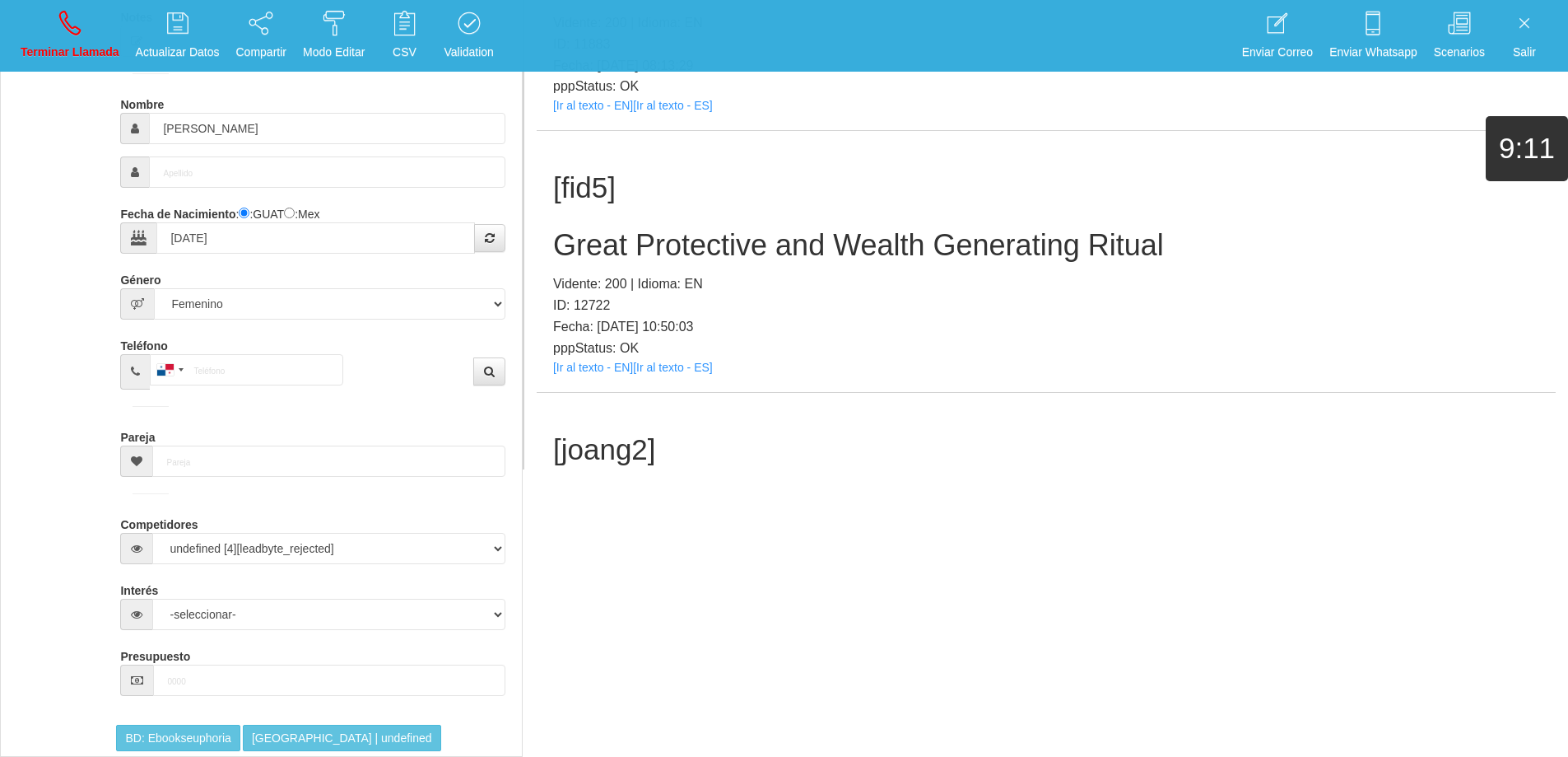
scroll to position [165, 0]
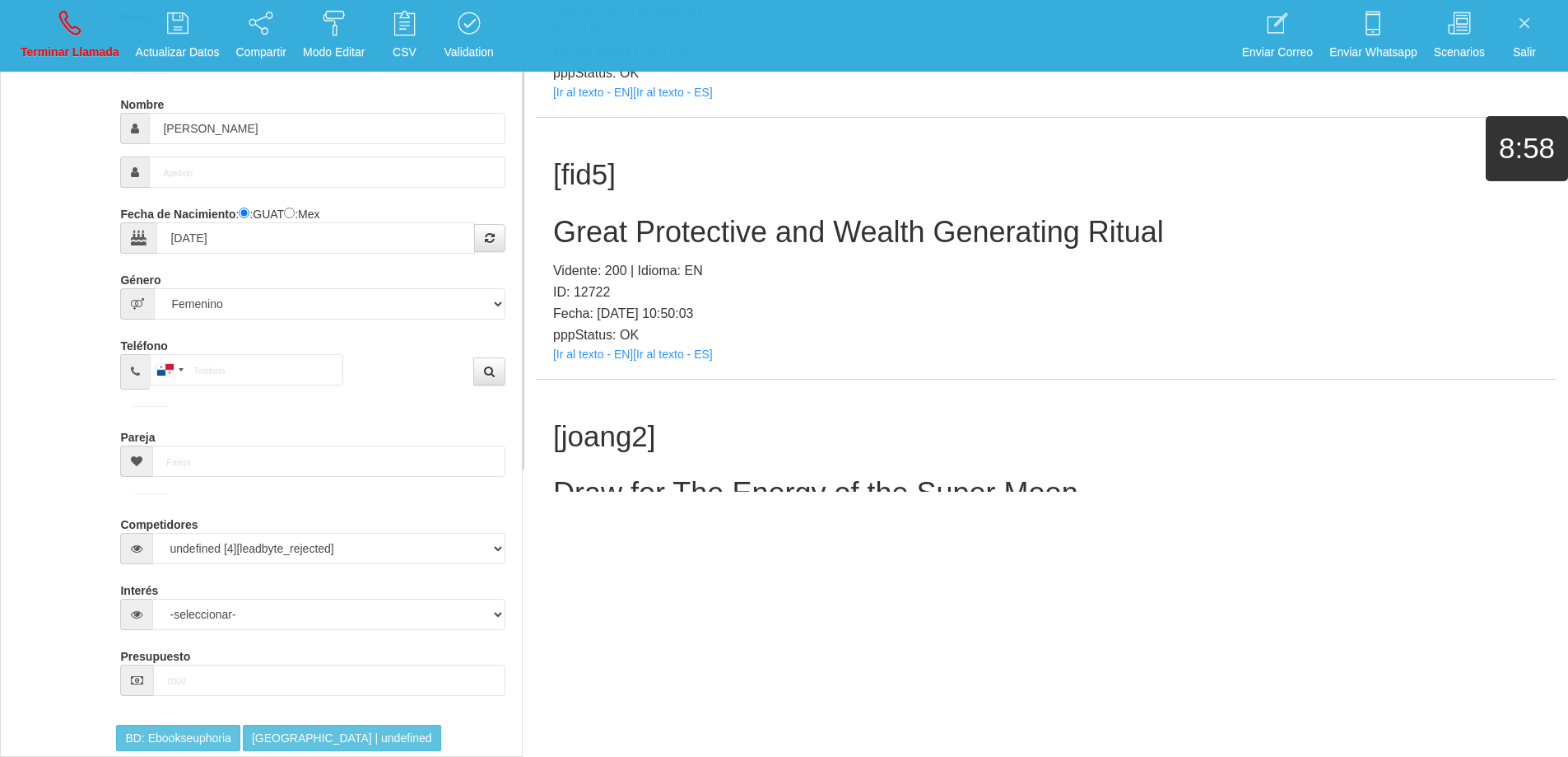
click at [898, 267] on p "Vidente: 200 | Idioma: EN" at bounding box center [1046, 271] width 987 height 21
click at [920, 239] on h2 "Great Protective and Wealth Generating Ritual" at bounding box center [1046, 232] width 987 height 33
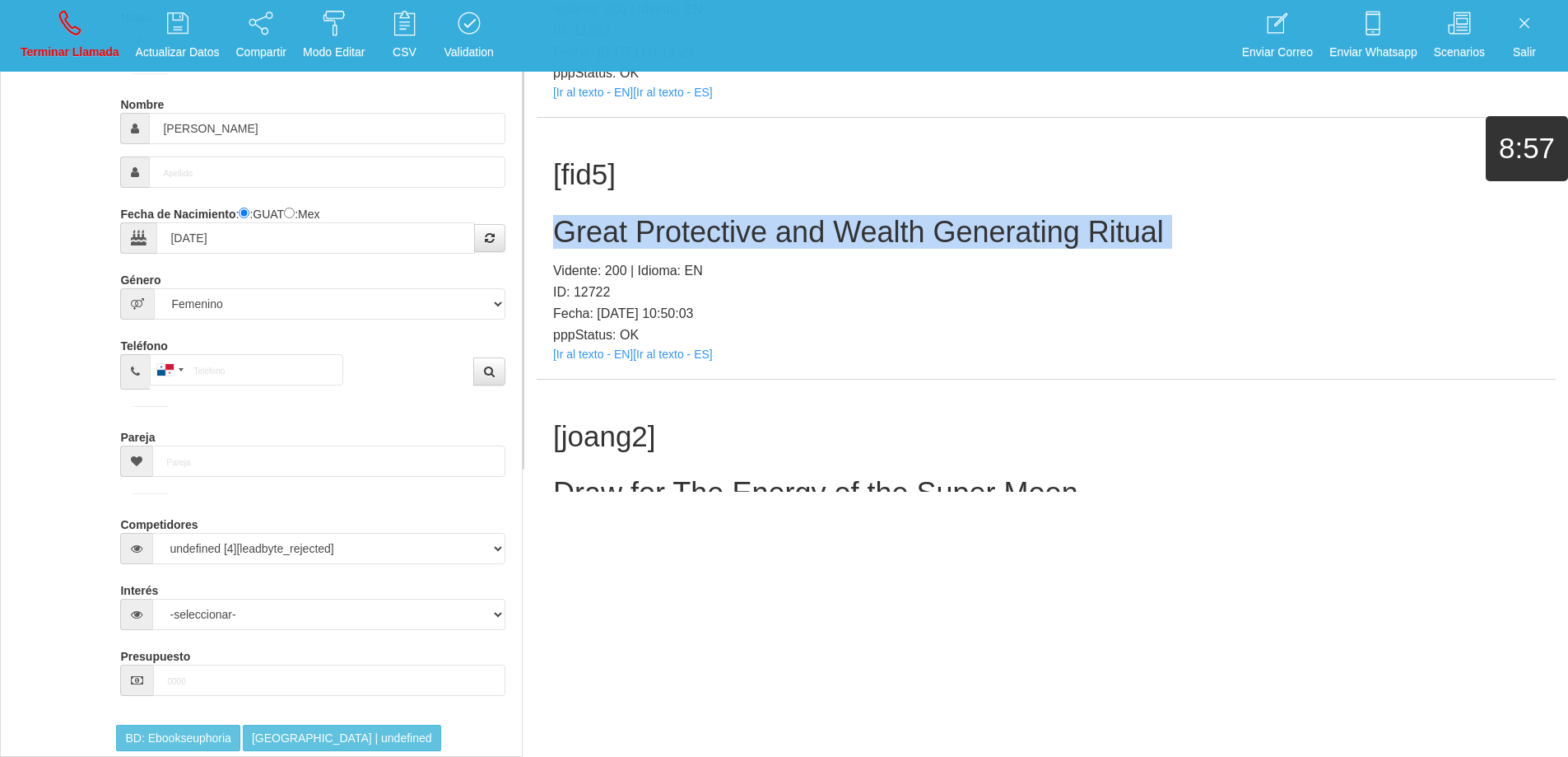
click at [920, 239] on h2 "Great Protective and Wealth Generating Ritual" at bounding box center [1046, 232] width 987 height 33
click at [67, 31] on icon at bounding box center [70, 23] width 21 height 26
select select "0"
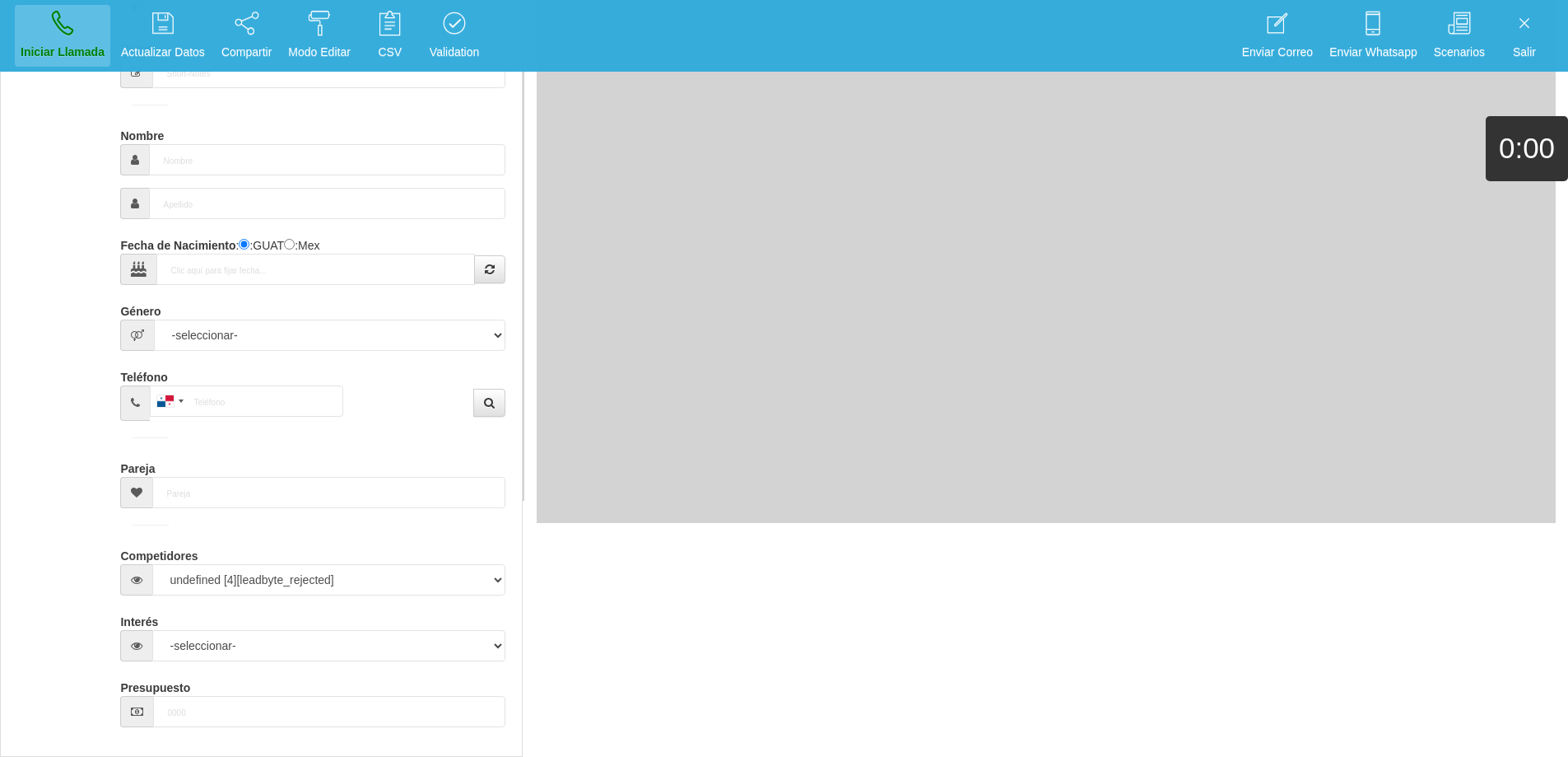
scroll to position [0, 0]
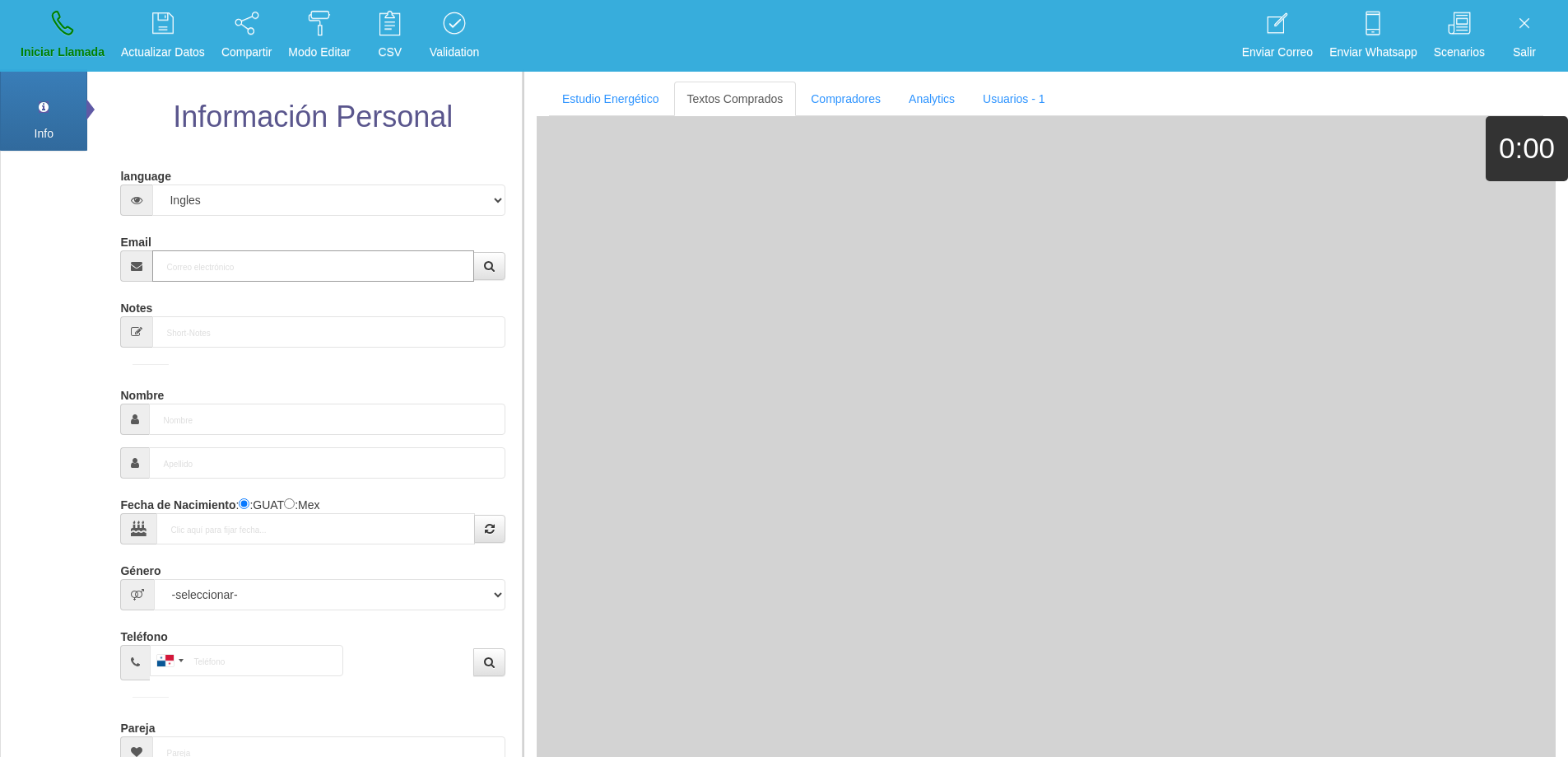
drag, startPoint x: 279, startPoint y: 275, endPoint x: 367, endPoint y: 266, distance: 88.5
click at [282, 275] on input "Email" at bounding box center [313, 266] width 321 height 32
paste input "[EMAIL_ADDRESS][DOMAIN_NAME]"
type input "[EMAIL_ADDRESS][DOMAIN_NAME]"
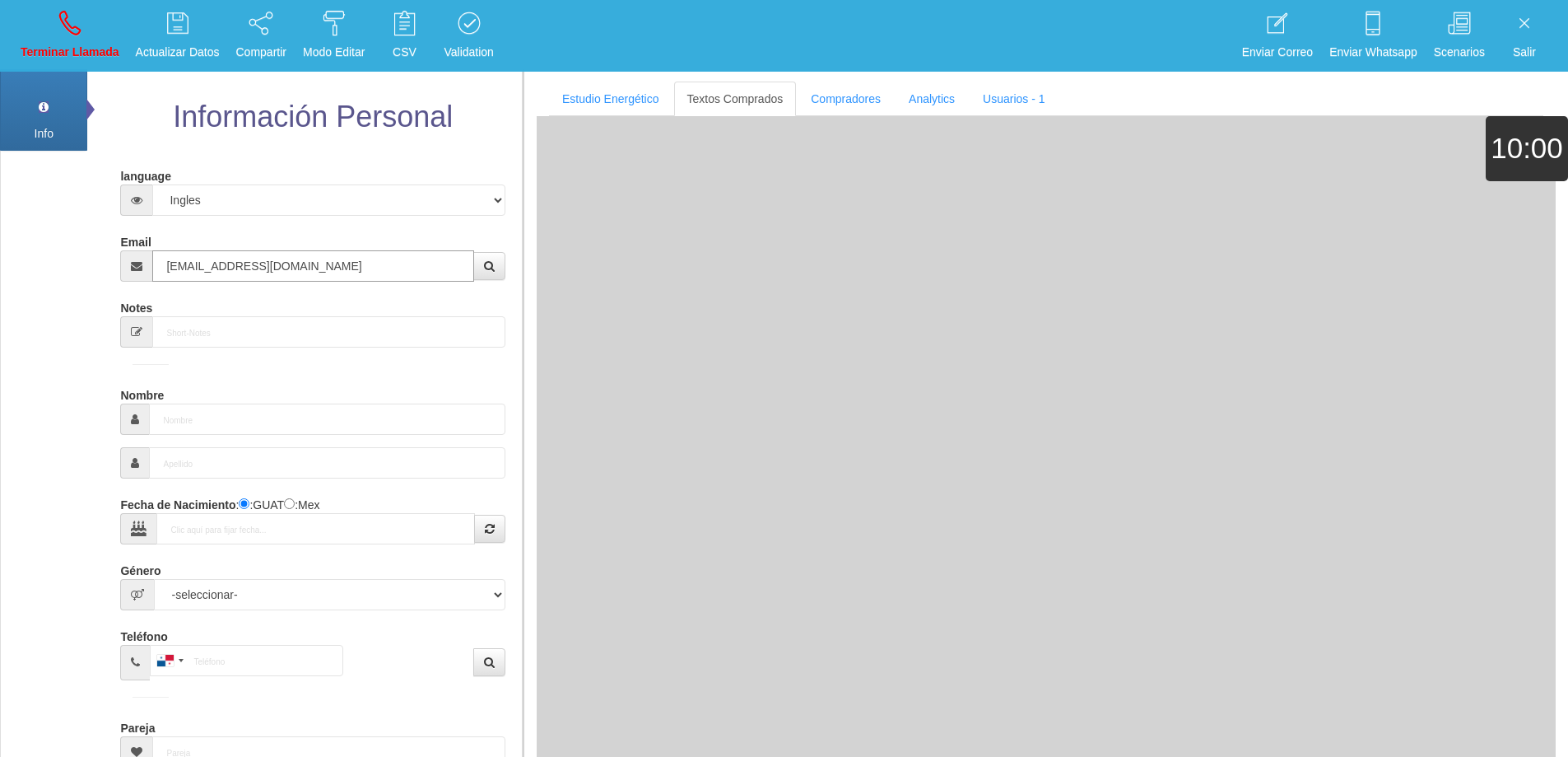
type input "[DATE]"
type input "Buen Comprador"
type input "[PERSON_NAME]"
select select "2"
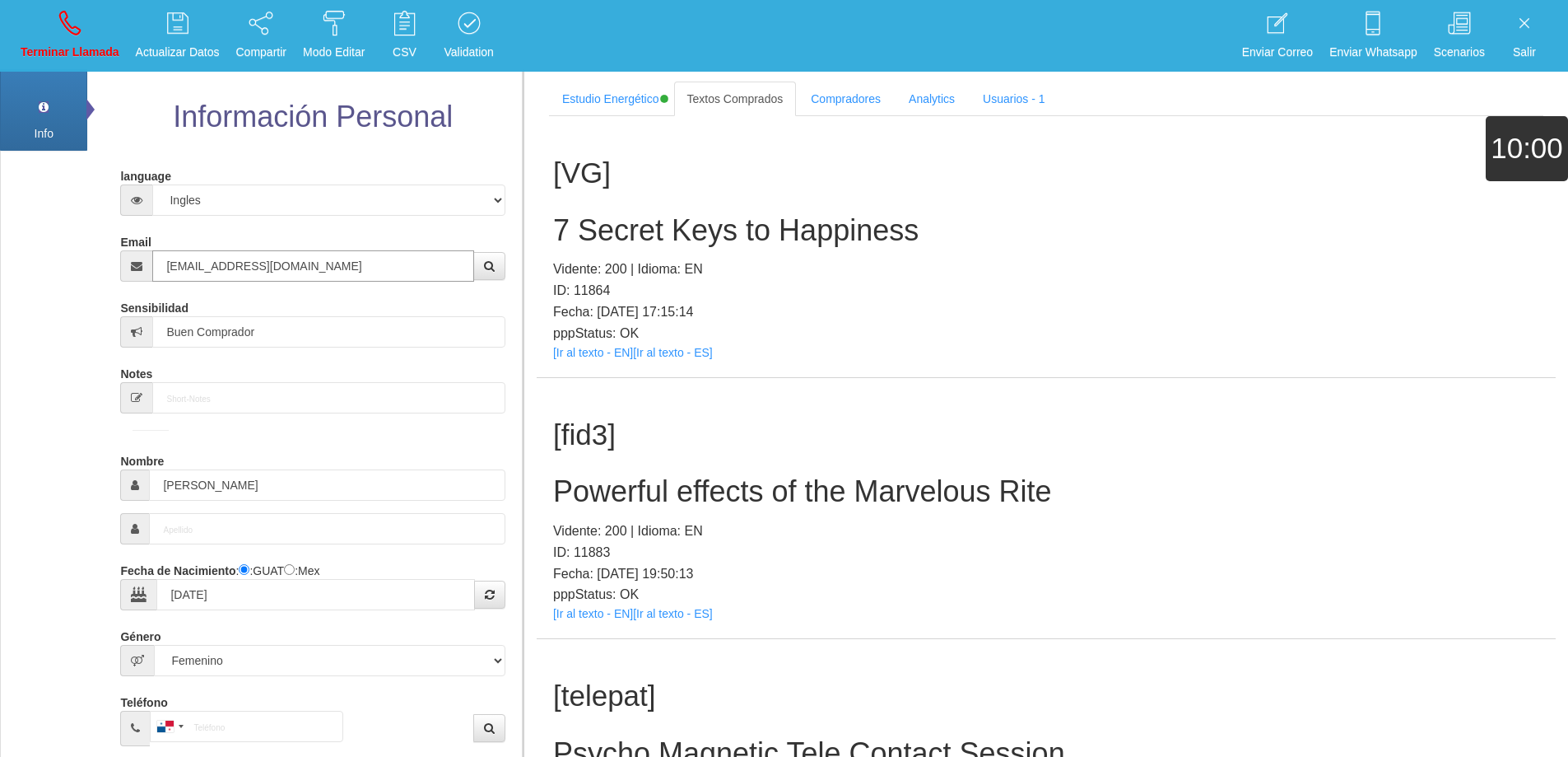
type input "[EMAIL_ADDRESS][DOMAIN_NAME]"
click at [932, 478] on h2 "Powerful effects of the Marvelous Rite" at bounding box center [1046, 492] width 987 height 33
click at [932, 477] on h2 "Powerful effects of the Marvelous Rite" at bounding box center [1046, 492] width 987 height 33
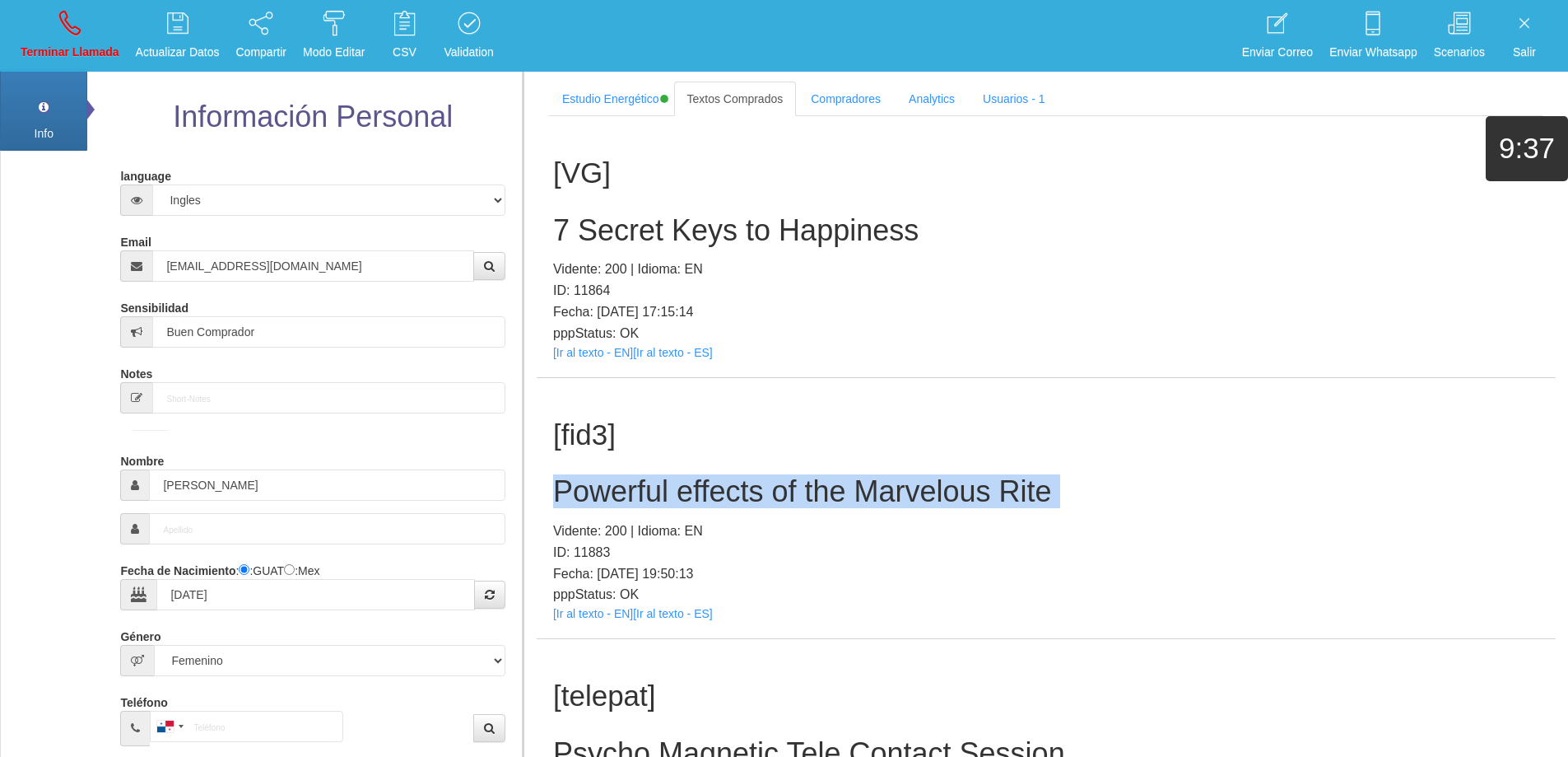
click at [932, 477] on h2 "Powerful effects of the Marvelous Rite" at bounding box center [1046, 492] width 987 height 33
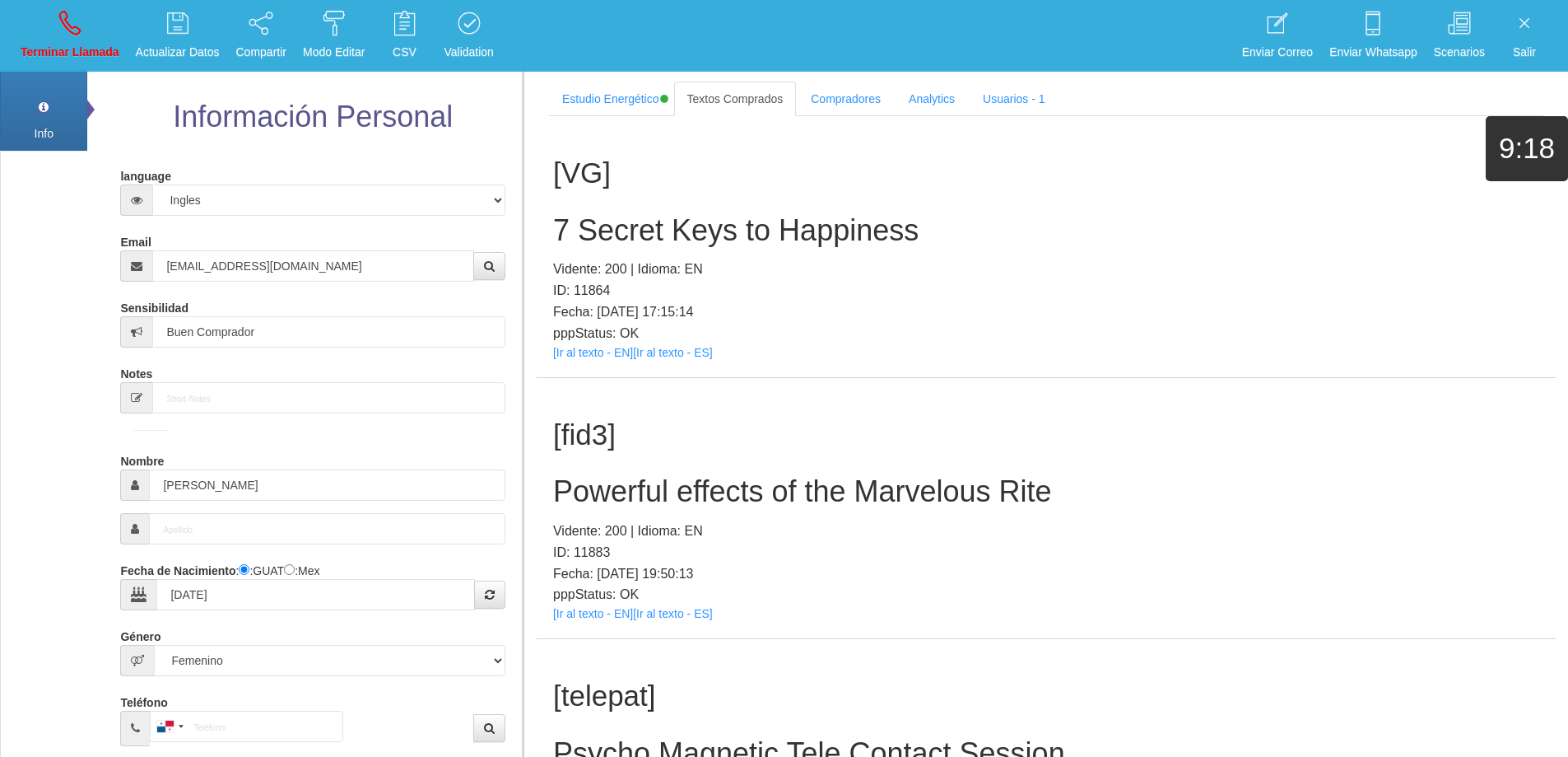
click at [1181, 439] on h1 "[fid3]" at bounding box center [1046, 435] width 987 height 32
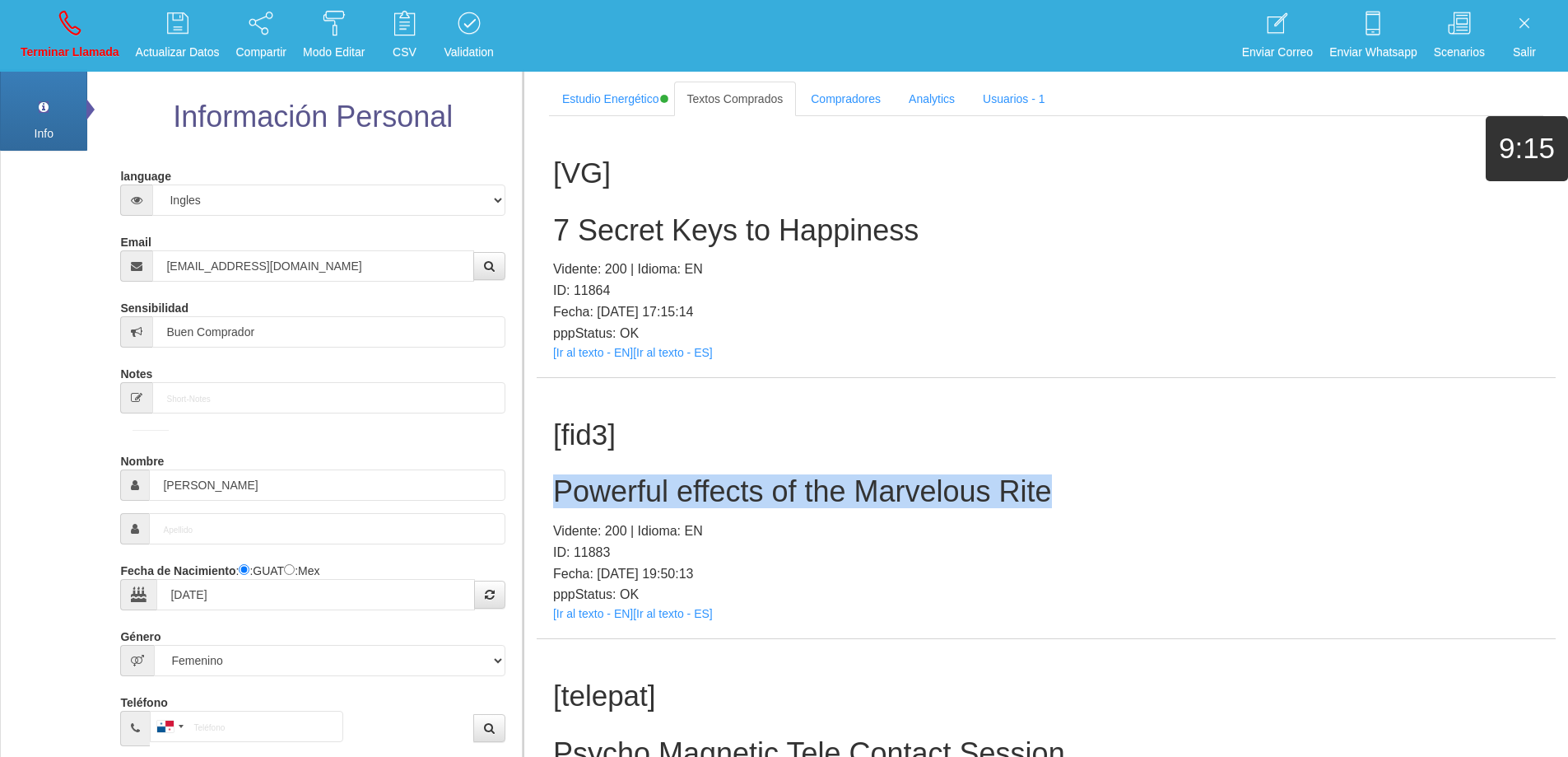
drag, startPoint x: 1082, startPoint y: 492, endPoint x: 550, endPoint y: 489, distance: 532.0
click at [550, 489] on div "[fid3] Powerful effects of the Marvelous Rite Vidente: 200 | Idioma: EN ID: 118…" at bounding box center [1046, 509] width 1019 height 261
click at [69, 25] on icon at bounding box center [70, 23] width 21 height 26
select select "0"
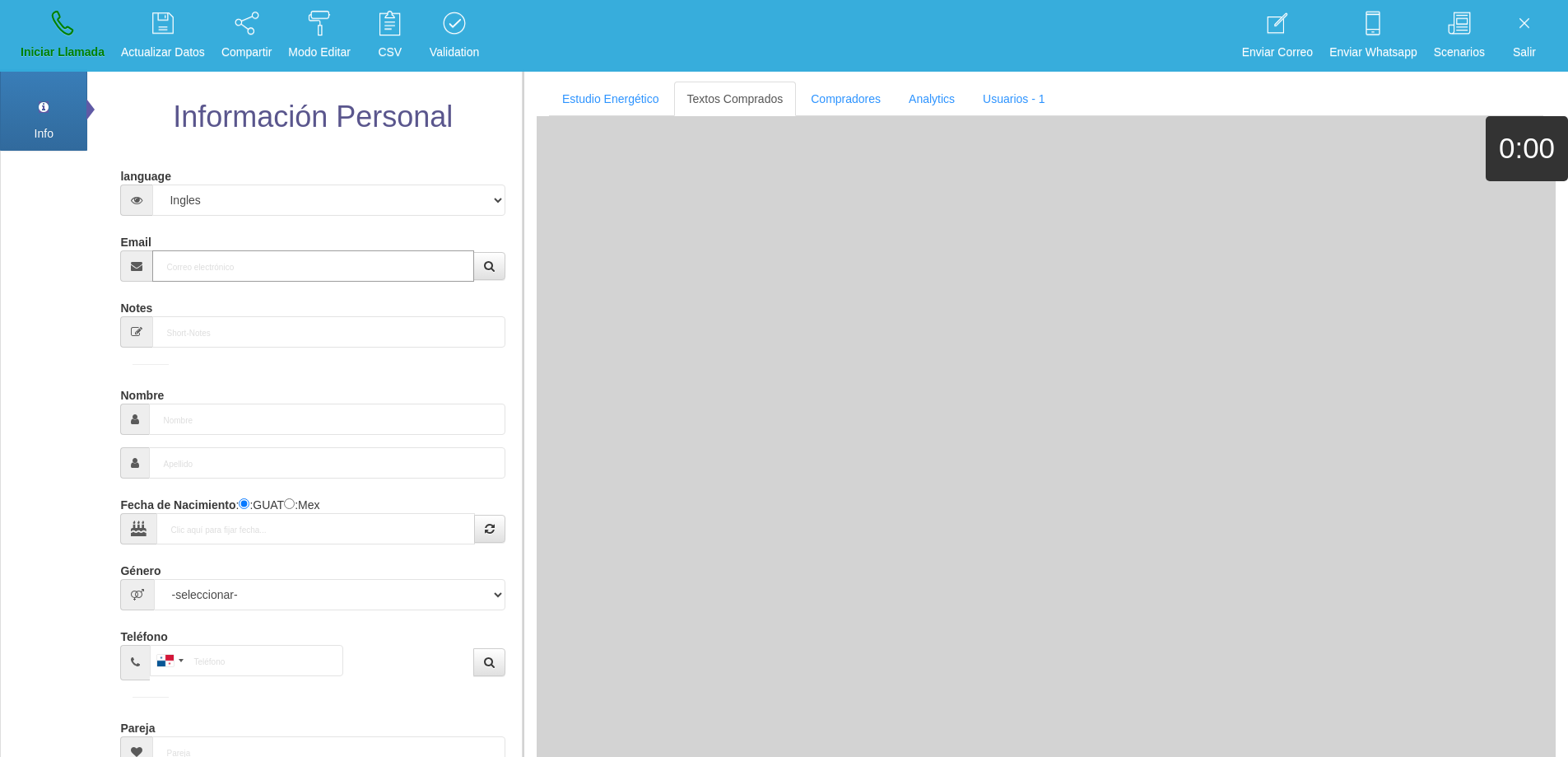
click at [399, 254] on input "Email" at bounding box center [313, 266] width 321 height 32
paste input "[EMAIL_ADDRESS][DOMAIN_NAME]"
type input "[EMAIL_ADDRESS][DOMAIN_NAME]"
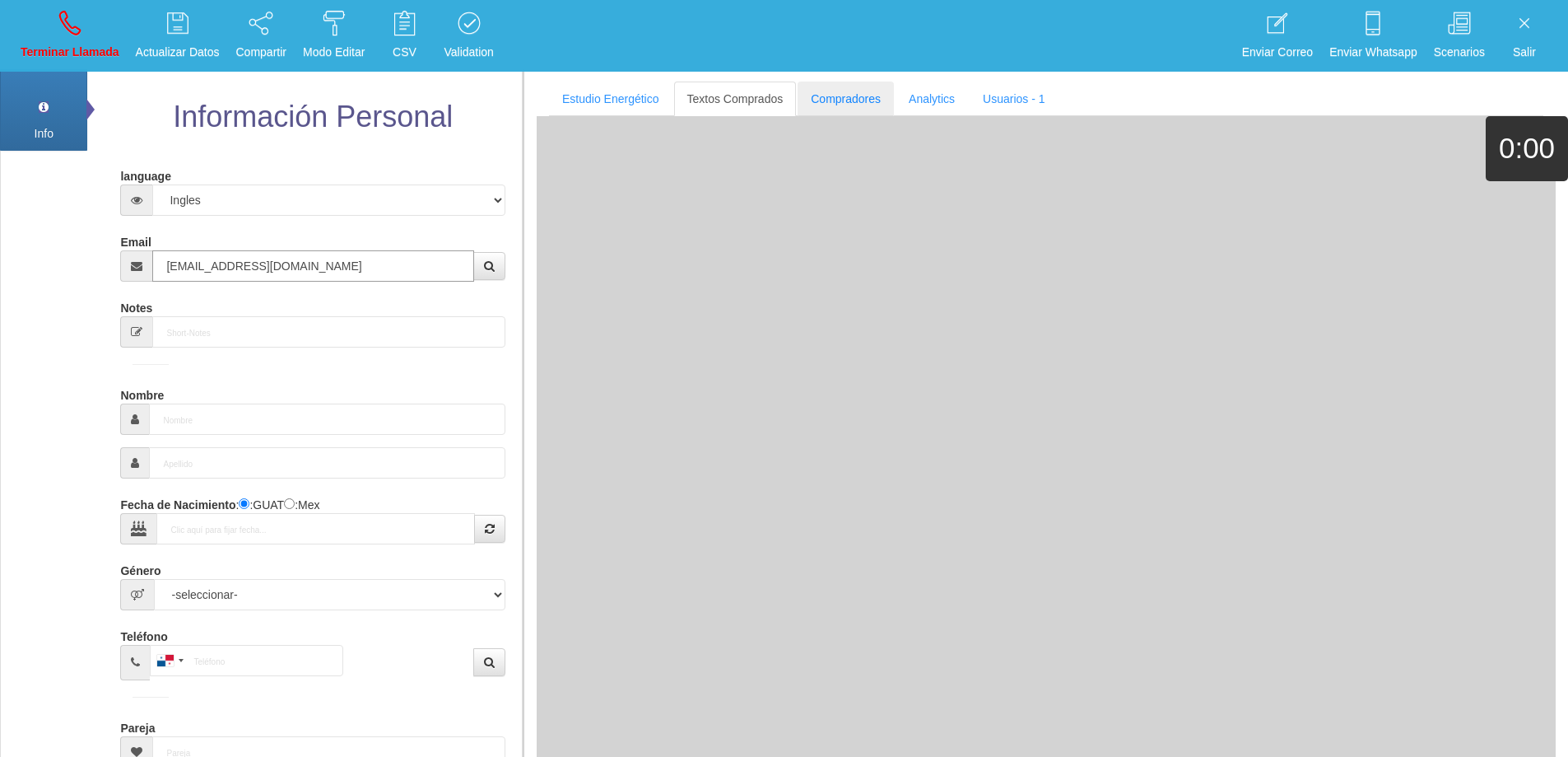
type input "[DATE]"
type input "Comprador simple"
type input "[PERSON_NAME]"
select select "2"
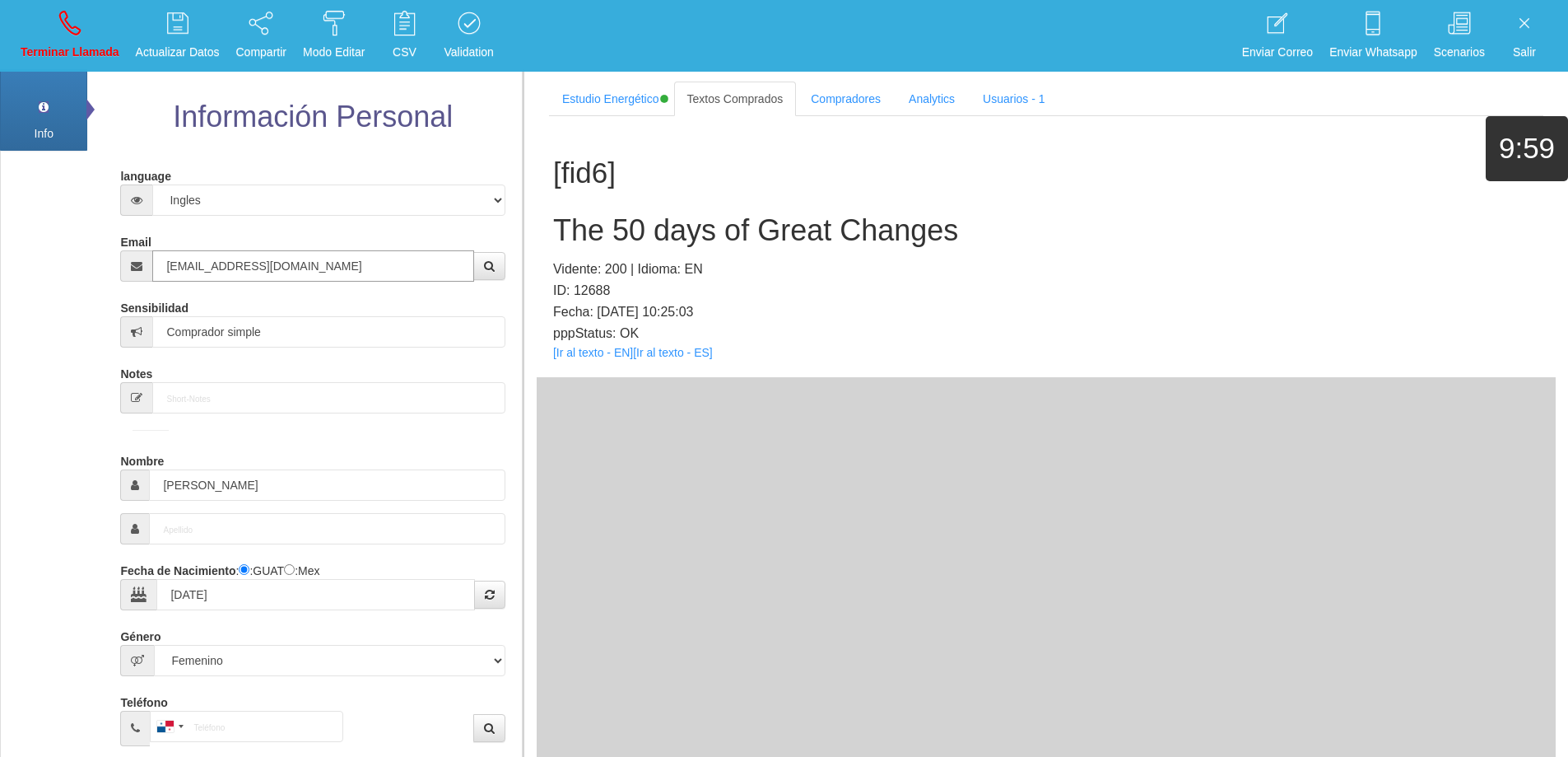
type input "[EMAIL_ADDRESS][DOMAIN_NAME]"
click at [790, 235] on h2 "The 50 days of Great Changes" at bounding box center [1046, 231] width 987 height 33
click at [790, 234] on h2 "The 50 days of Great Changes" at bounding box center [1046, 231] width 987 height 33
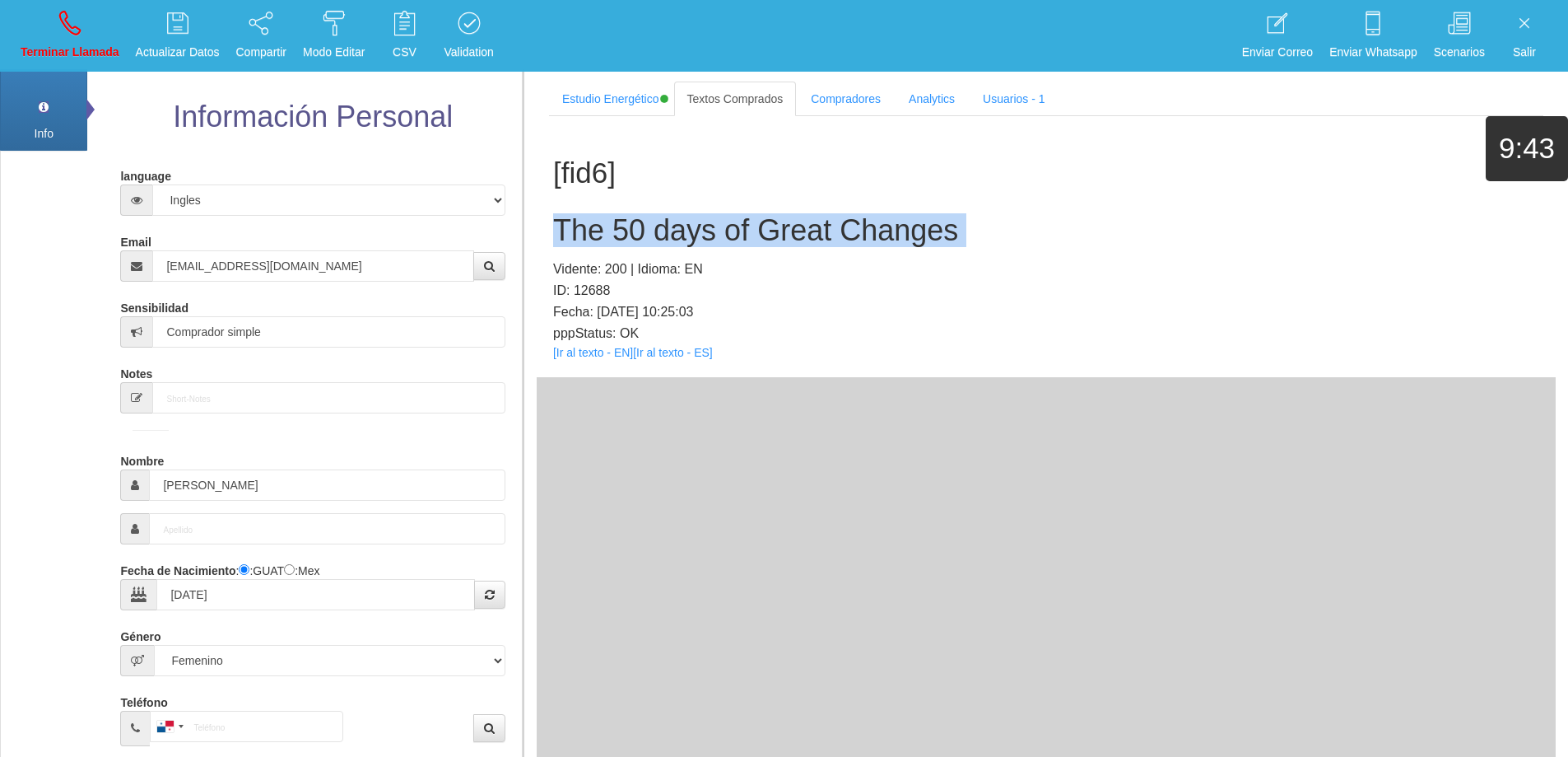
click at [789, 234] on h2 "The 50 days of Great Changes" at bounding box center [1046, 231] width 987 height 33
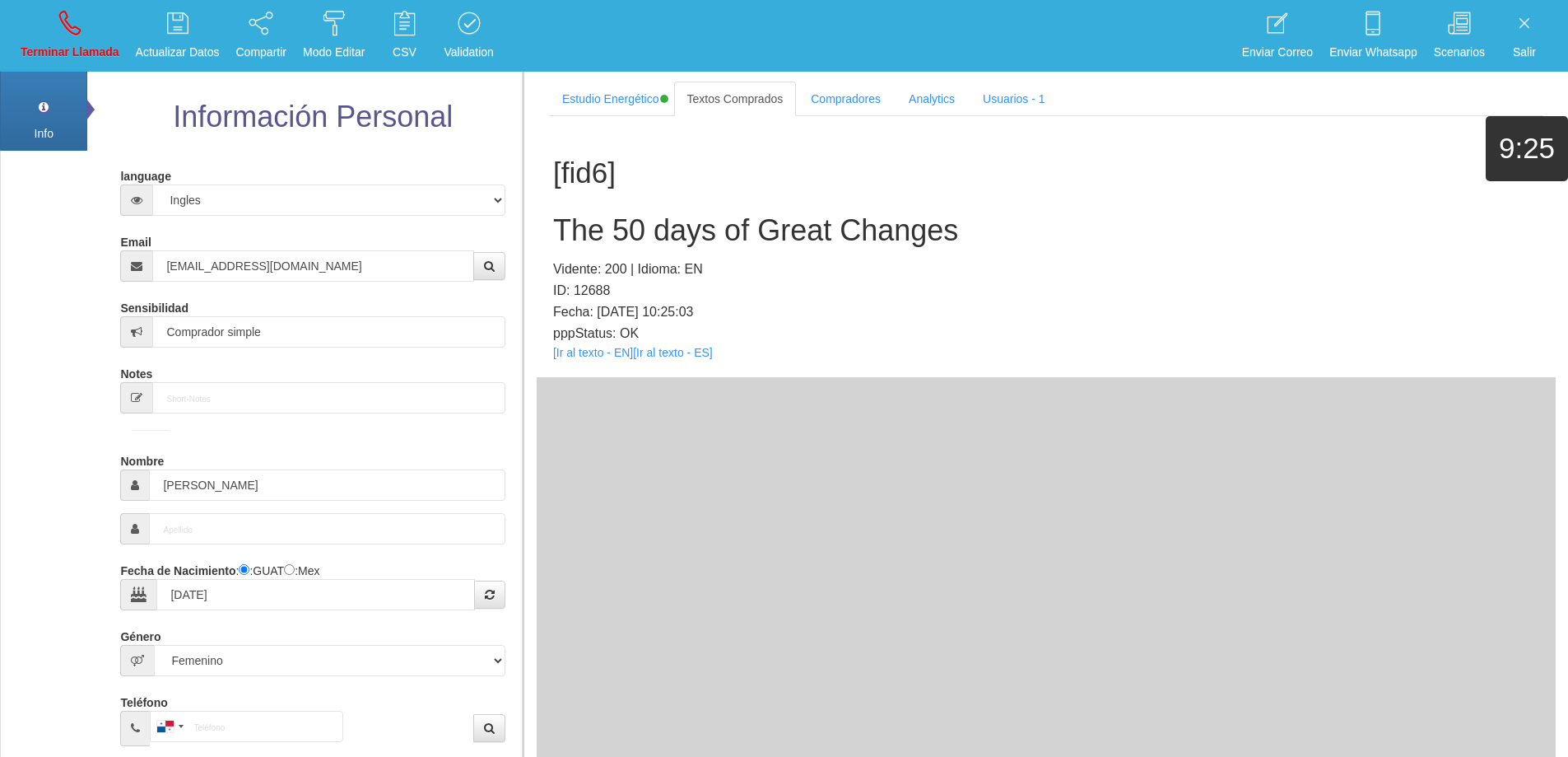
click at [1107, 261] on p "Vidente: 200 | Idioma: EN" at bounding box center [1046, 269] width 987 height 21
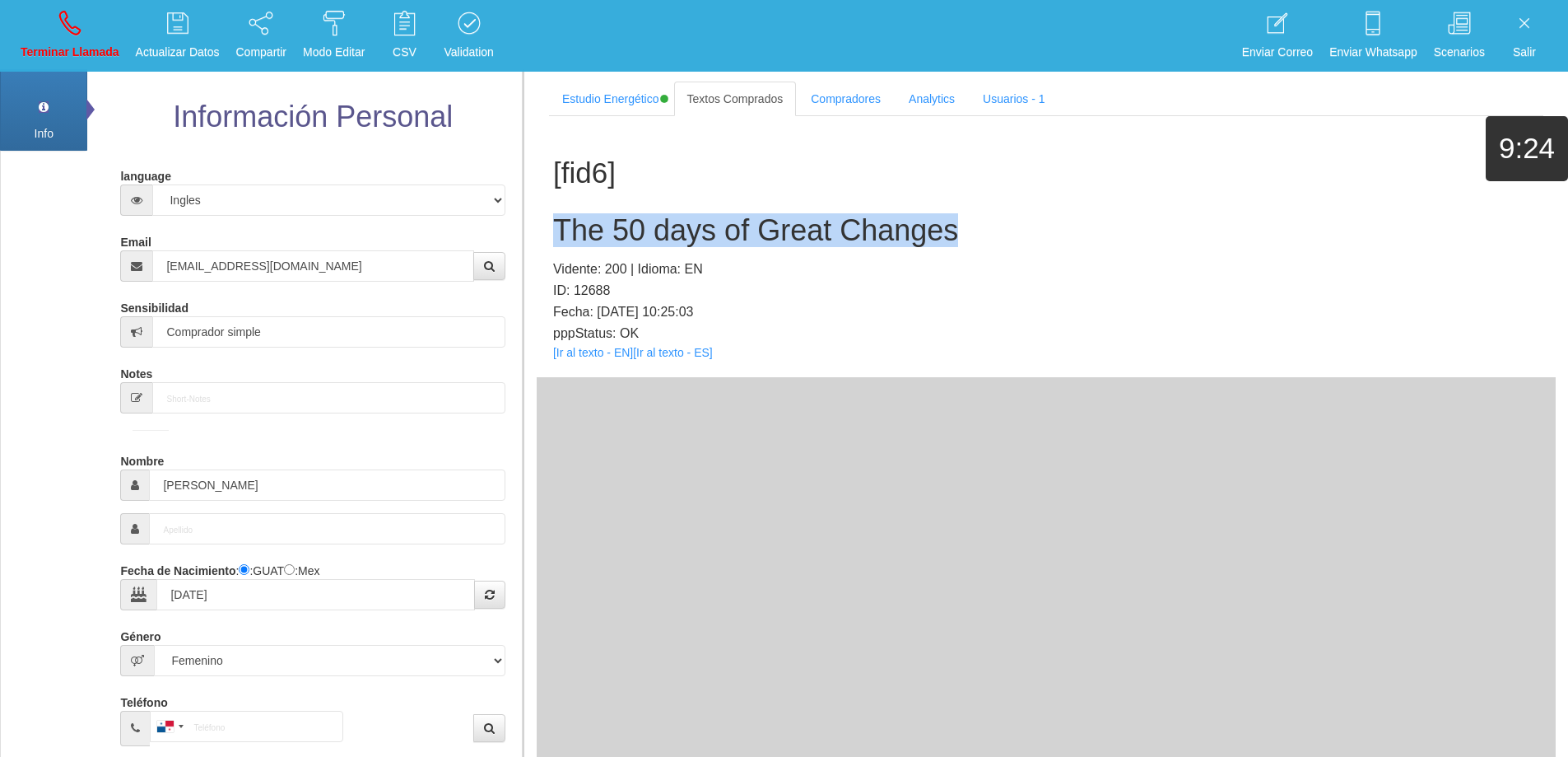
drag, startPoint x: 872, startPoint y: 231, endPoint x: 540, endPoint y: 232, distance: 332.0
click at [540, 232] on div "[fid6] The 50 days of Great Changes Vidente: 200 | Idioma: EN ID: 12688 Fecha: …" at bounding box center [1046, 246] width 1019 height 261
click at [82, 29] on link "Terminar Llamada" at bounding box center [70, 36] width 110 height 61
select select "0"
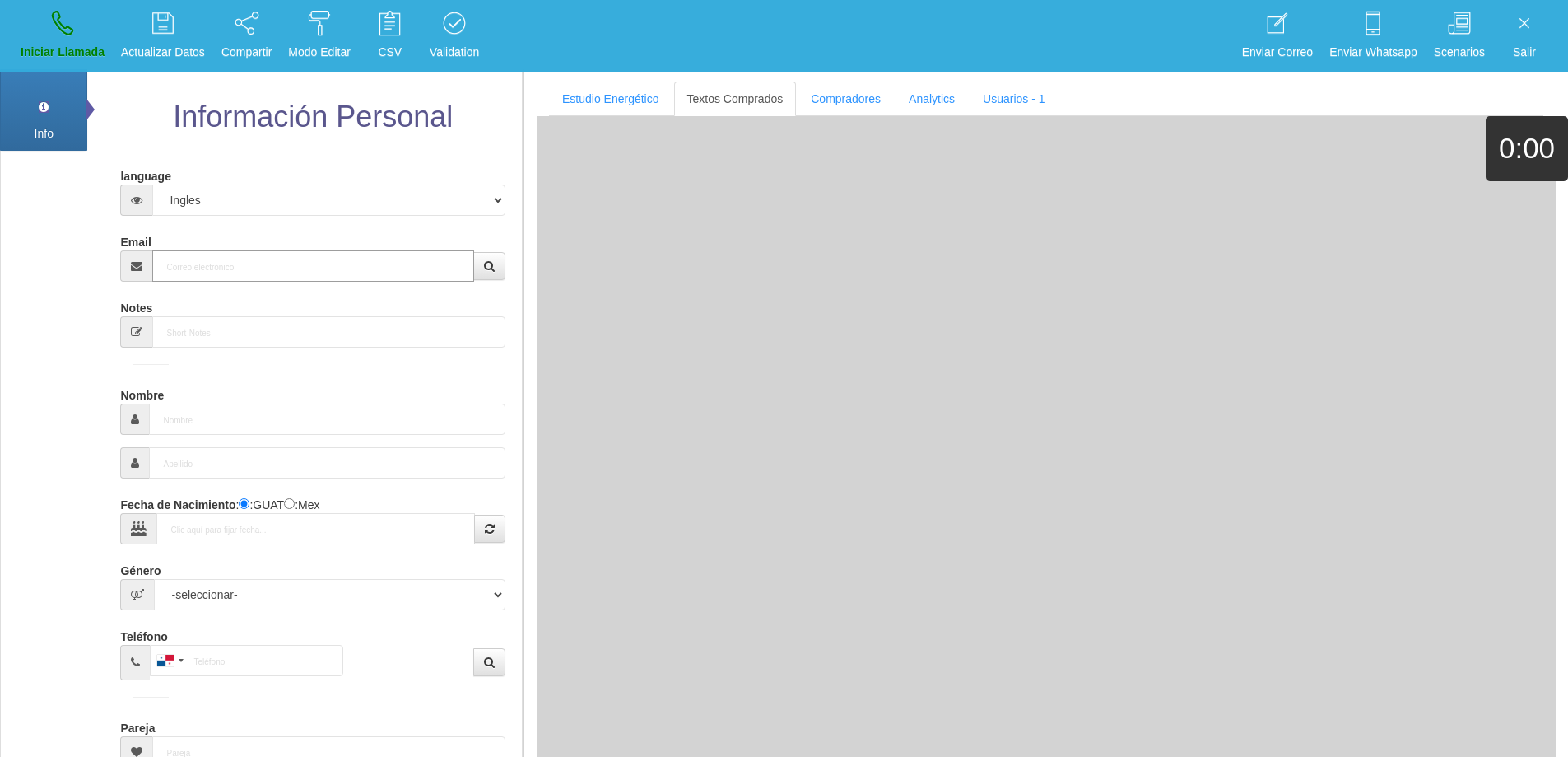
click at [259, 269] on input "Email" at bounding box center [313, 266] width 321 height 32
paste input "[EMAIL_ADDRESS][DOMAIN_NAME]"
type input "[EMAIL_ADDRESS][DOMAIN_NAME]"
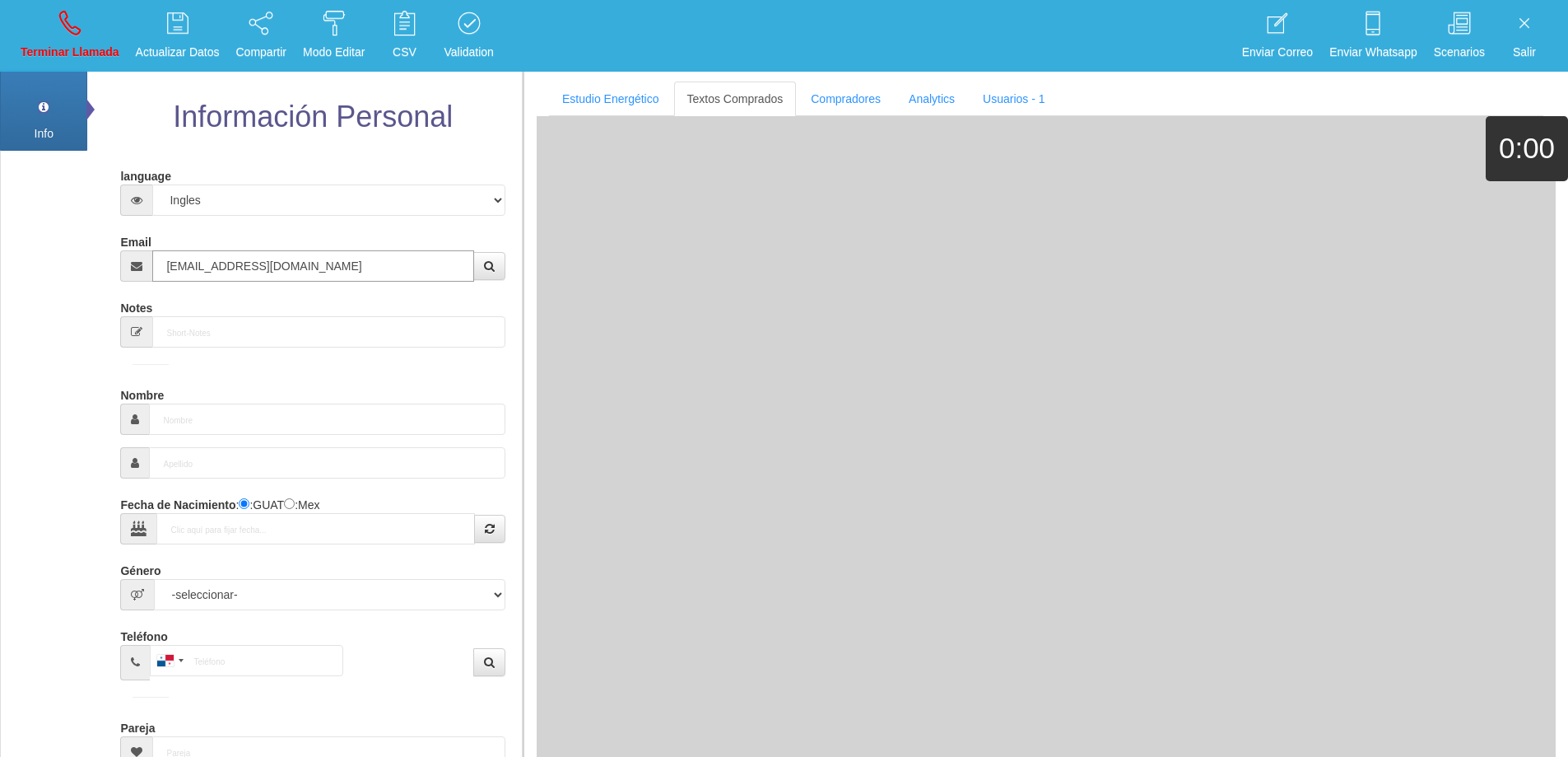
type input "[DATE]"
type input "Comprador simple"
type input "[PERSON_NAME]"
select select "1"
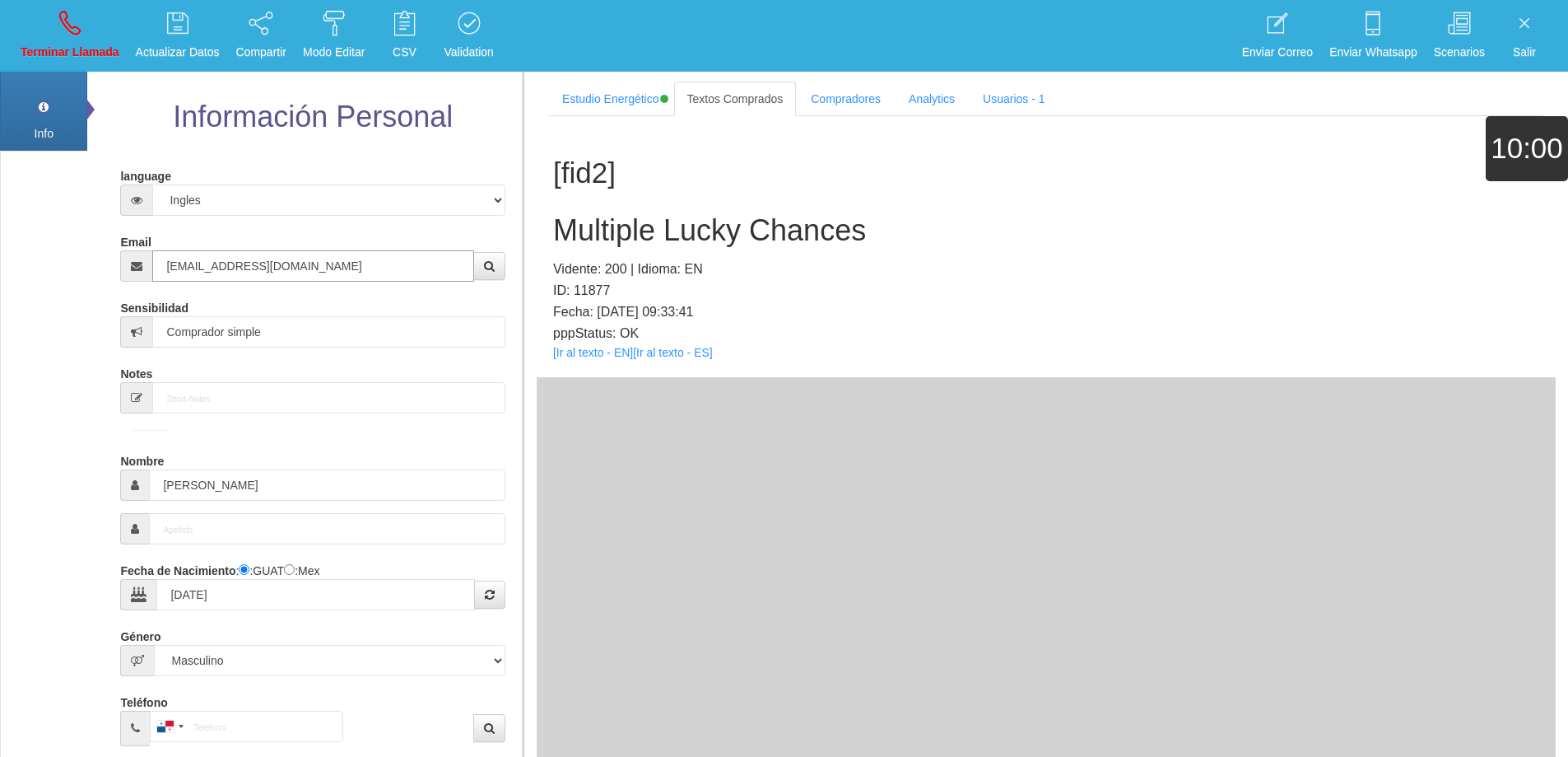
type input "[EMAIL_ADDRESS][DOMAIN_NAME]"
drag, startPoint x: 242, startPoint y: 482, endPoint x: 154, endPoint y: 480, distance: 88.0
click at [154, 480] on input "[PERSON_NAME]" at bounding box center [326, 485] width 355 height 32
click at [632, 225] on h2 "Multiple Lucky Chances" at bounding box center [1046, 231] width 987 height 33
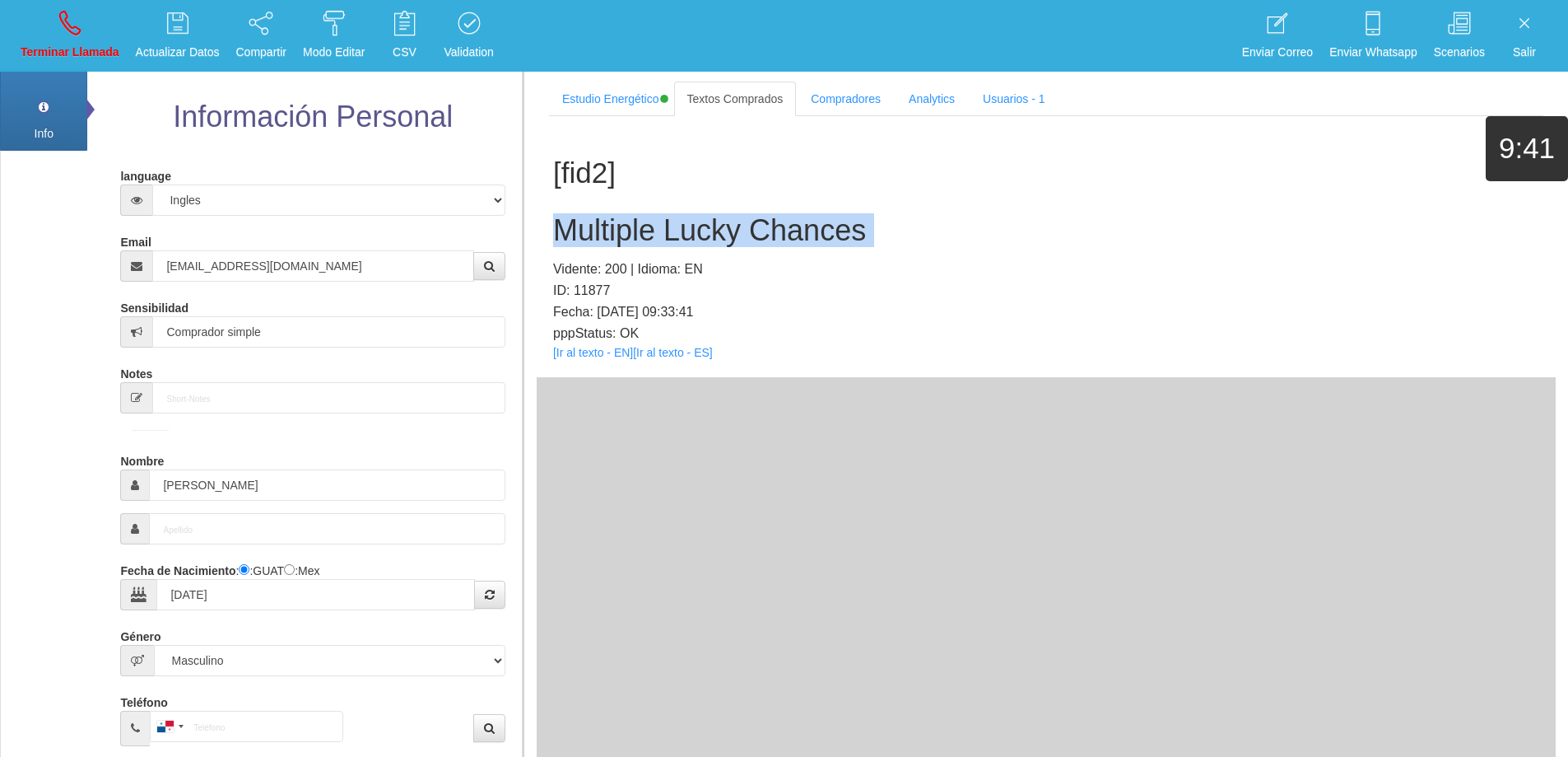
click at [632, 225] on h2 "Multiple Lucky Chances" at bounding box center [1046, 231] width 987 height 33
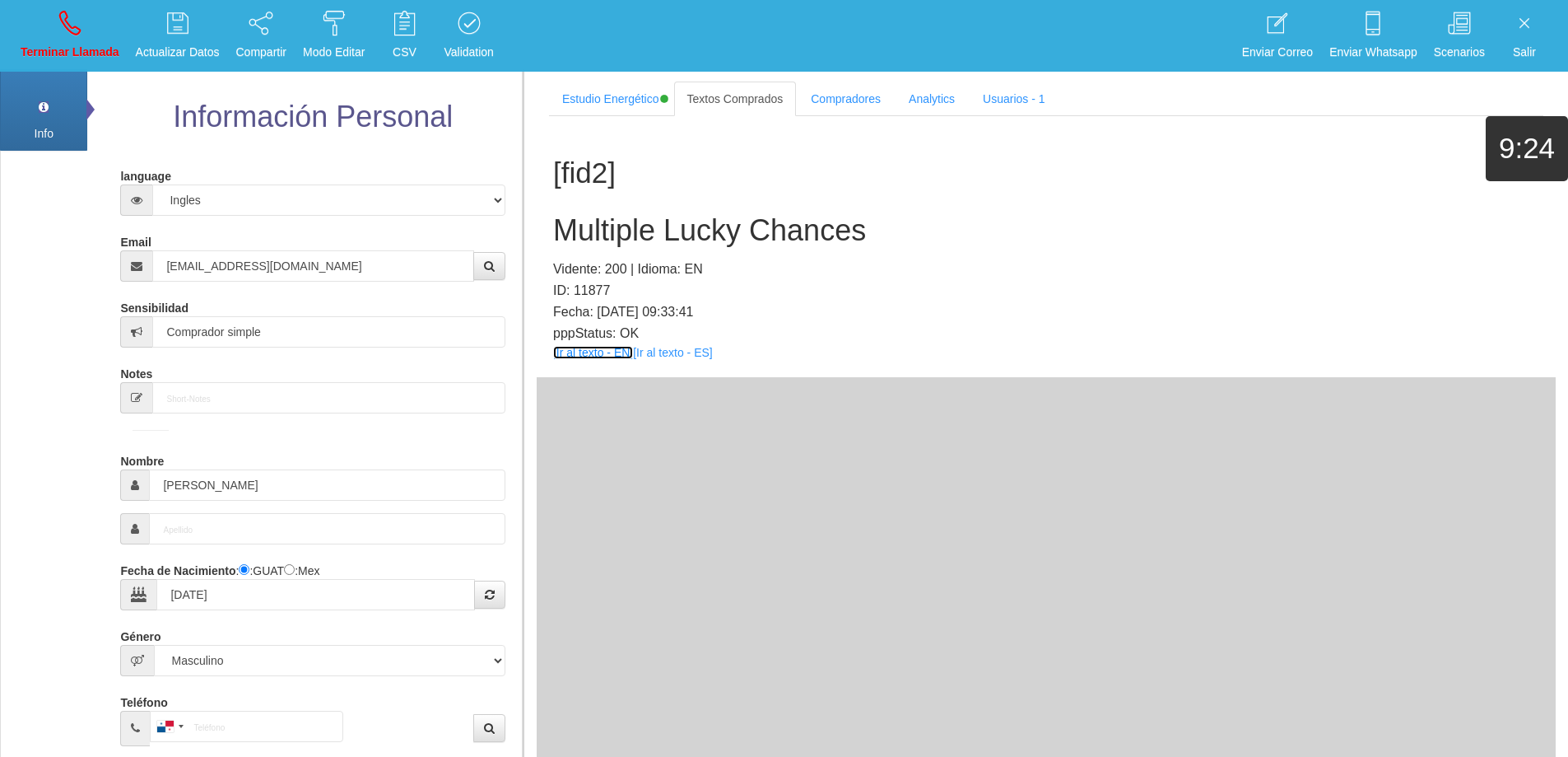
drag, startPoint x: 610, startPoint y: 359, endPoint x: 595, endPoint y: 352, distance: 16.6
click at [1042, 196] on div "[fid2] Multiple Lucky Chances Vidente: 200 | Idioma: EN ID: 11877 Fecha: [DATE]…" at bounding box center [1046, 246] width 1019 height 261
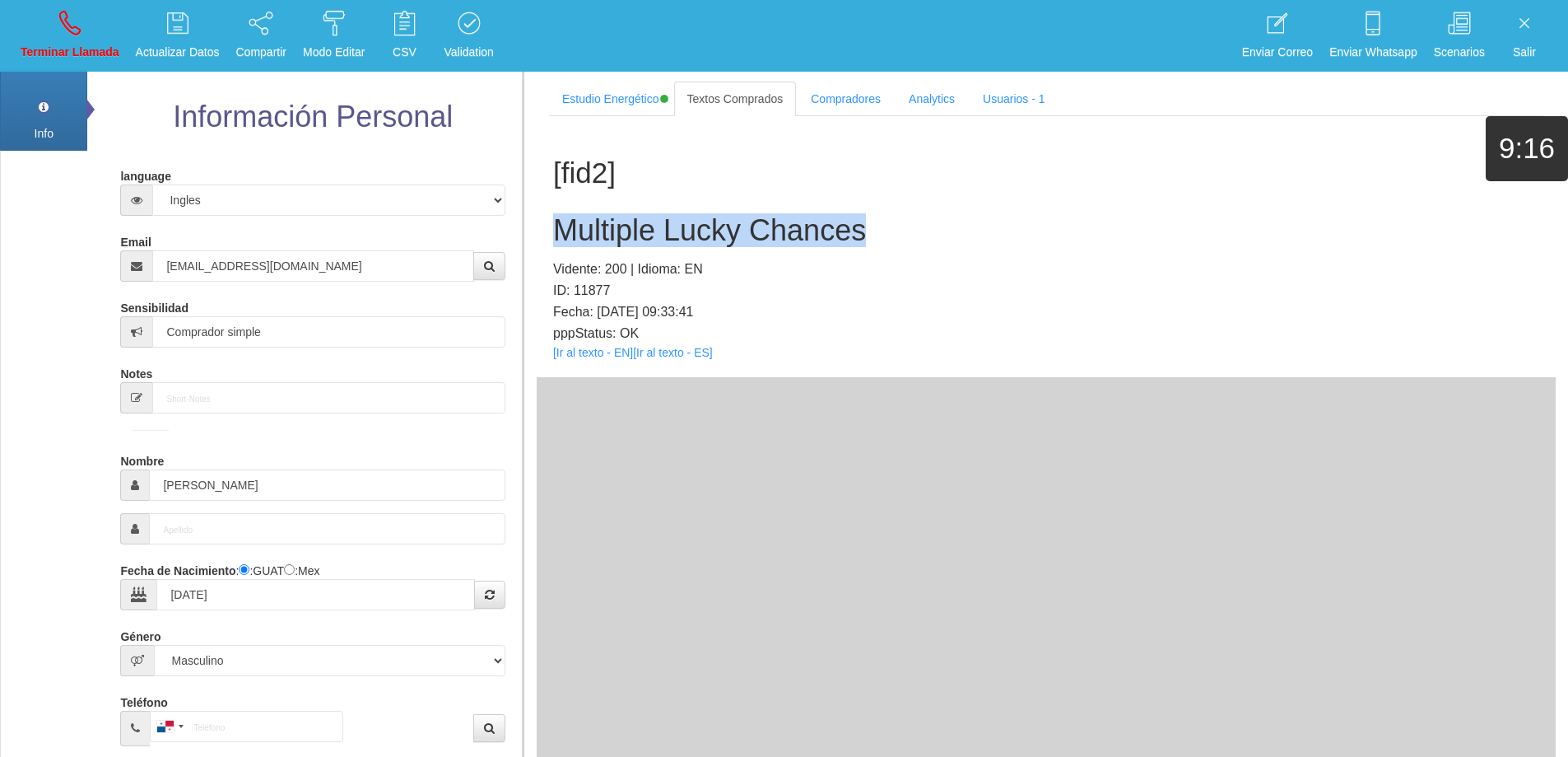
drag, startPoint x: 889, startPoint y: 236, endPoint x: 561, endPoint y: 223, distance: 328.3
click at [561, 223] on h2 "Multiple Lucky Chances" at bounding box center [1046, 231] width 987 height 33
click at [84, 27] on link "Terminar Llamada" at bounding box center [70, 36] width 110 height 61
select select "0"
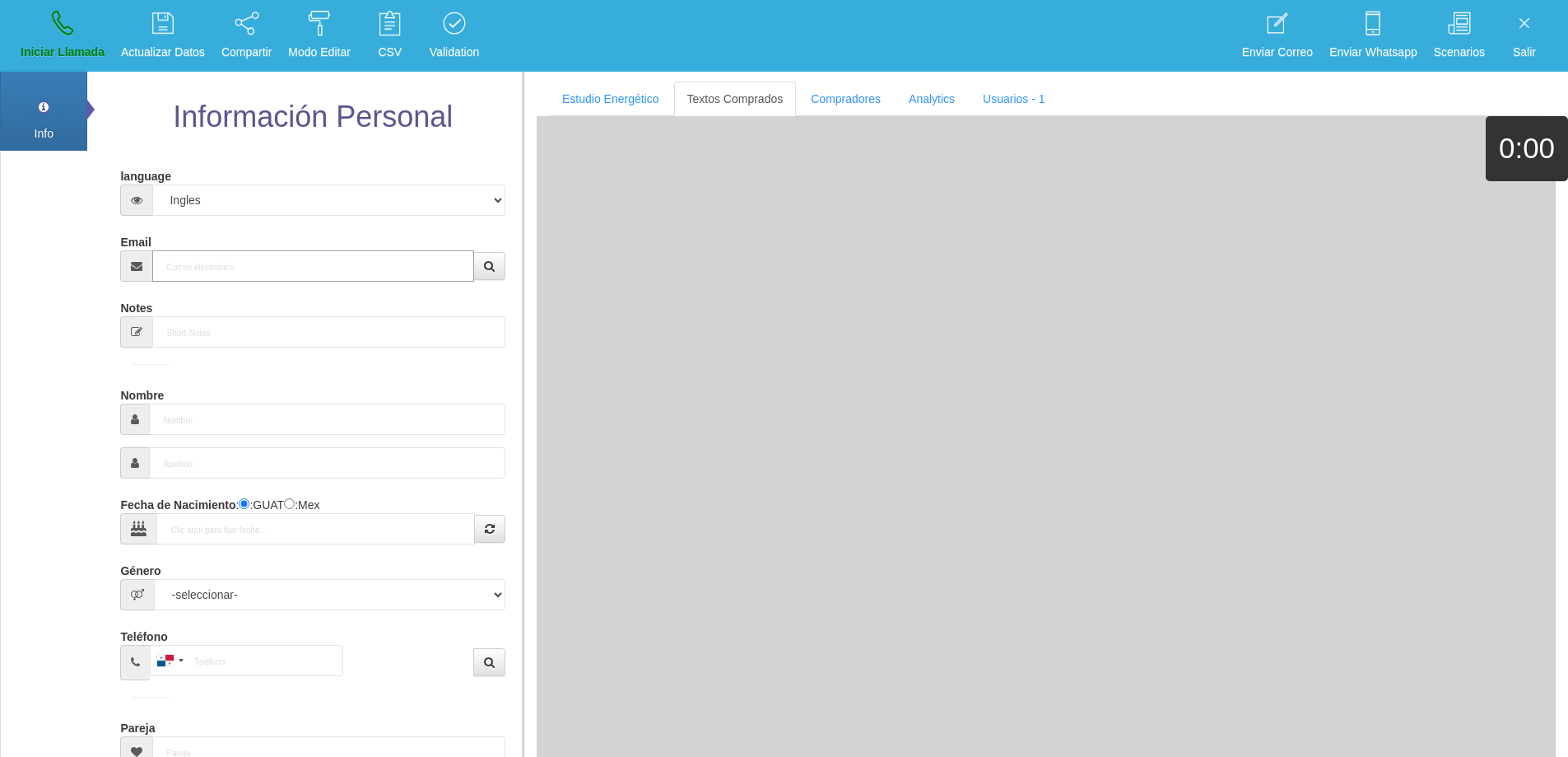
click at [346, 263] on input "Email" at bounding box center [313, 266] width 321 height 32
paste input "[EMAIL_ADDRESS][DOMAIN_NAME]"
type input "[EMAIL_ADDRESS][DOMAIN_NAME]"
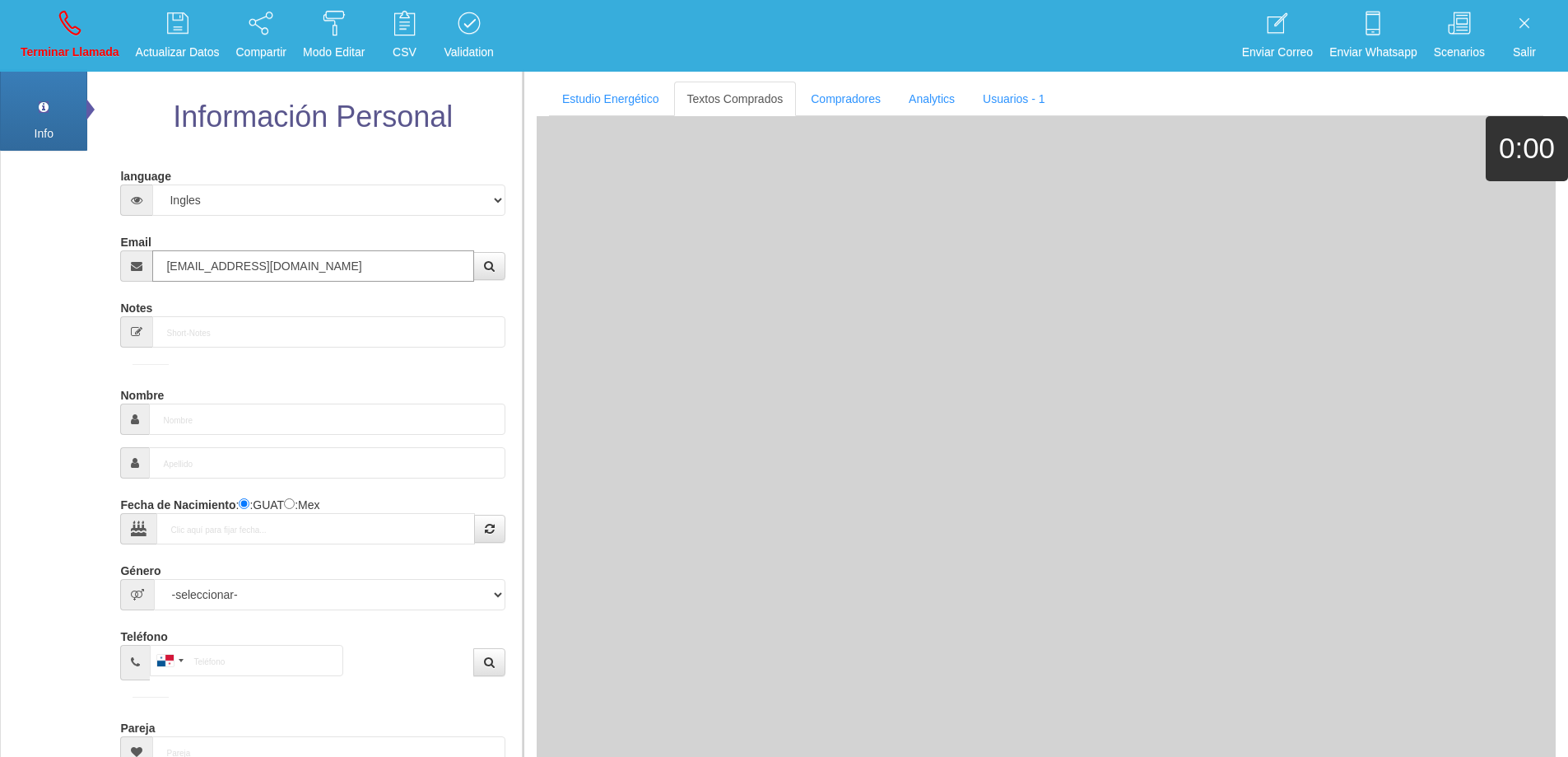
type input "1 Dic 1962"
type input "Excelente Comprador"
type input "[PERSON_NAME]"
select select "1"
type input "[PHONE_NUMBER]"
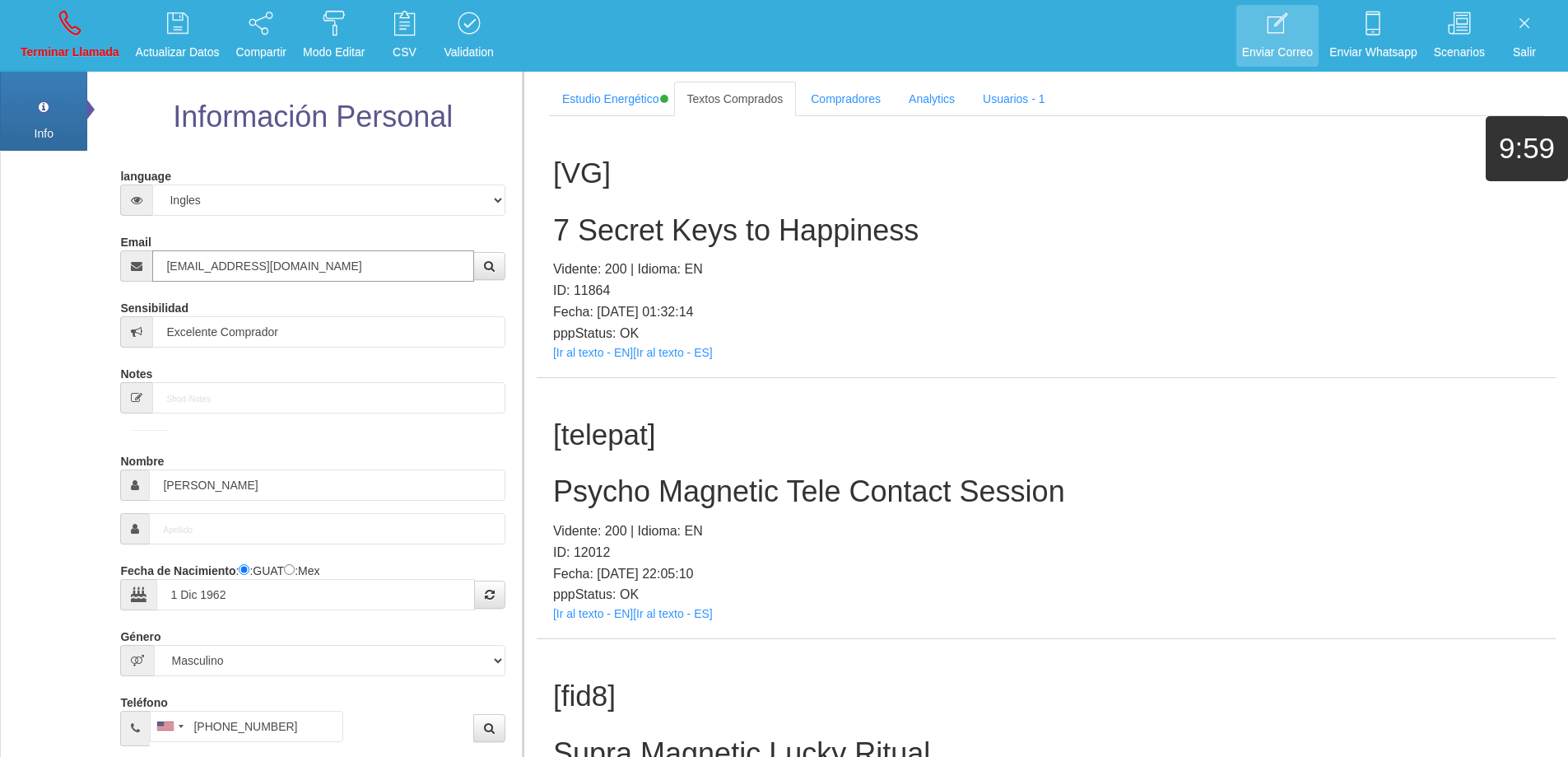
type input "[EMAIL_ADDRESS][DOMAIN_NAME]"
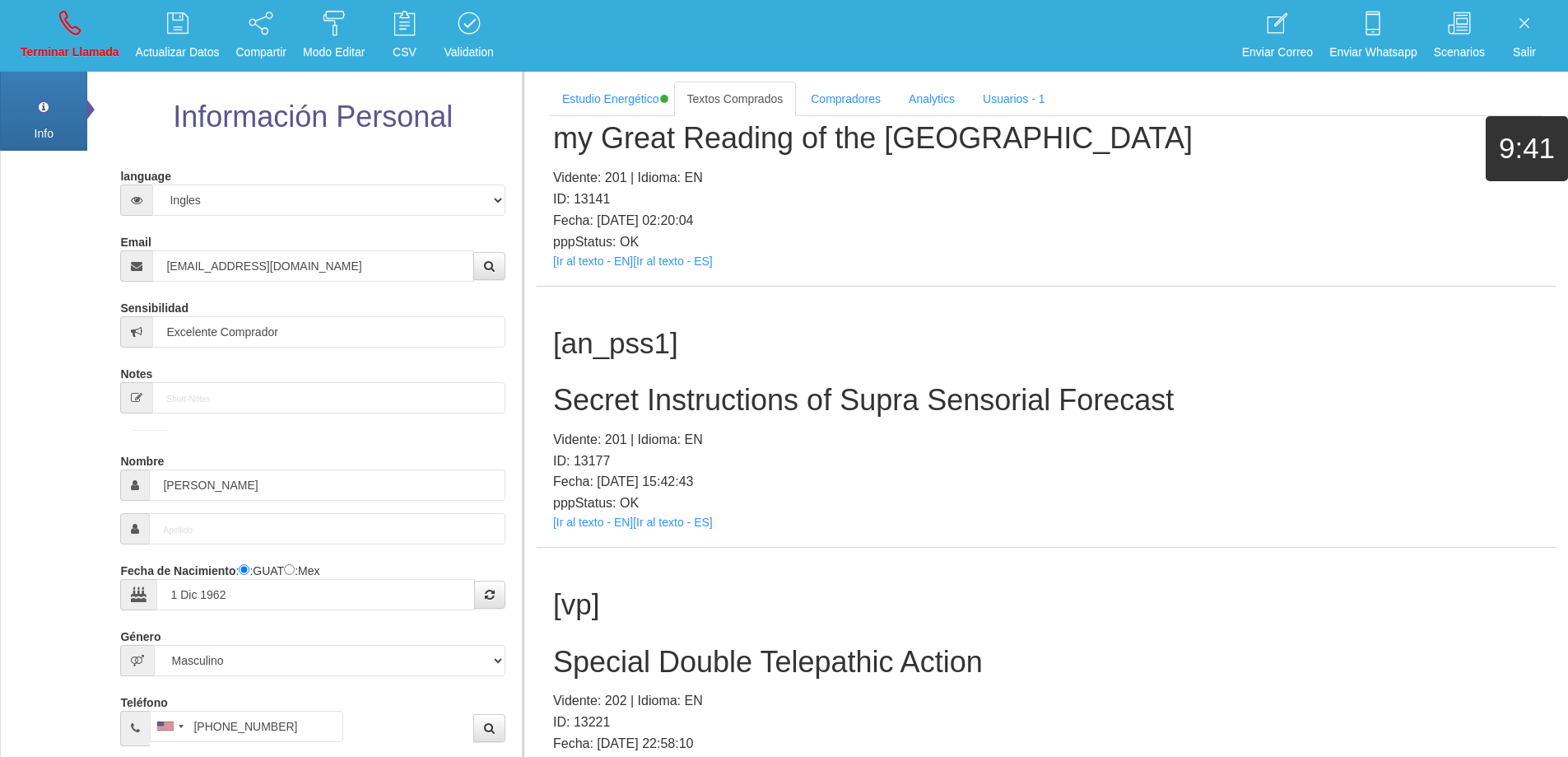
click at [1050, 404] on h2 "Secret Instructions of Supra Sensorial Forecast" at bounding box center [1046, 400] width 987 height 33
click at [1050, 403] on h2 "Secret Instructions of Supra Sensorial Forecast" at bounding box center [1046, 400] width 987 height 33
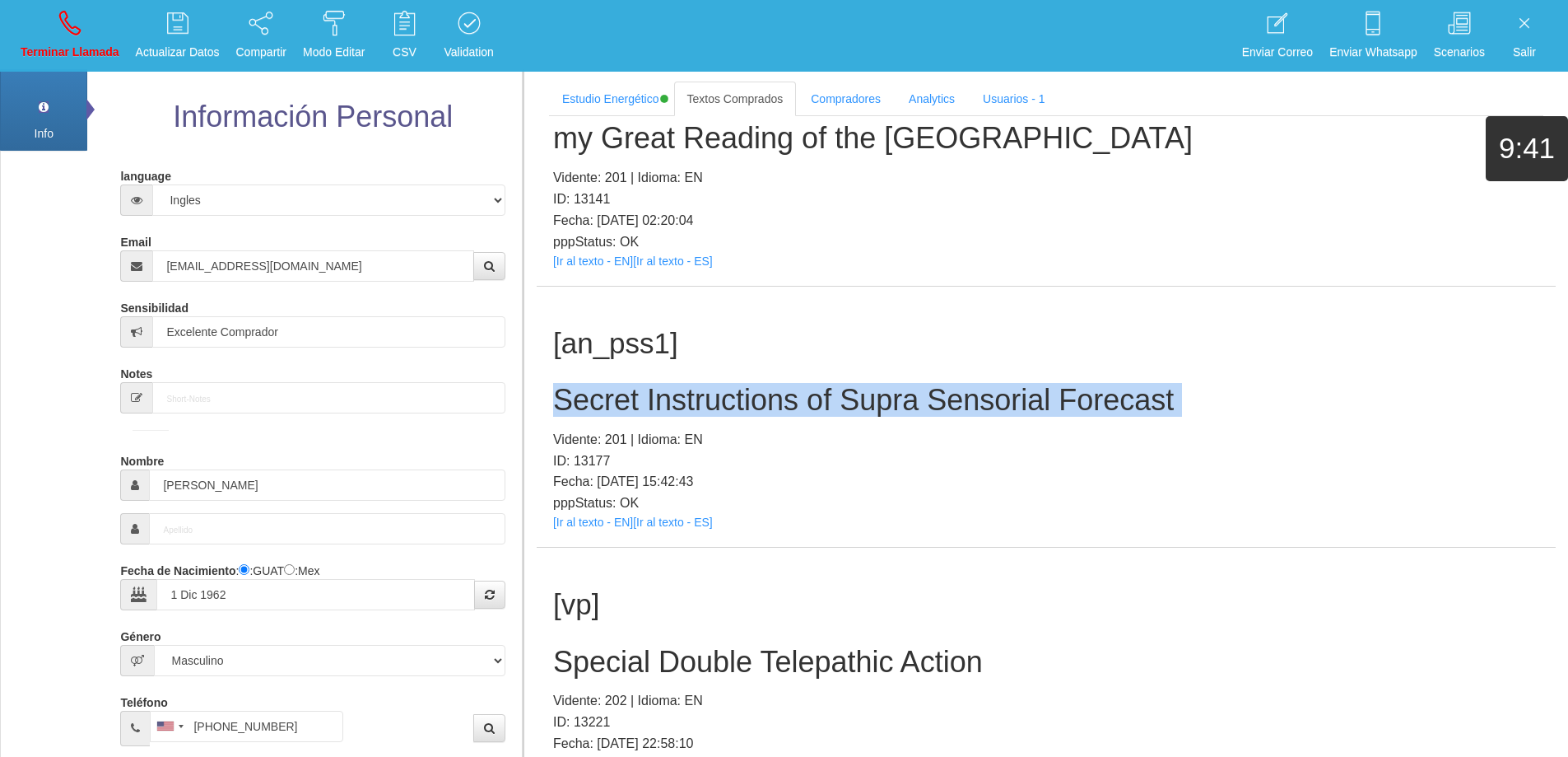
click at [1050, 403] on h2 "Secret Instructions of Supra Sensorial Forecast" at bounding box center [1046, 400] width 987 height 33
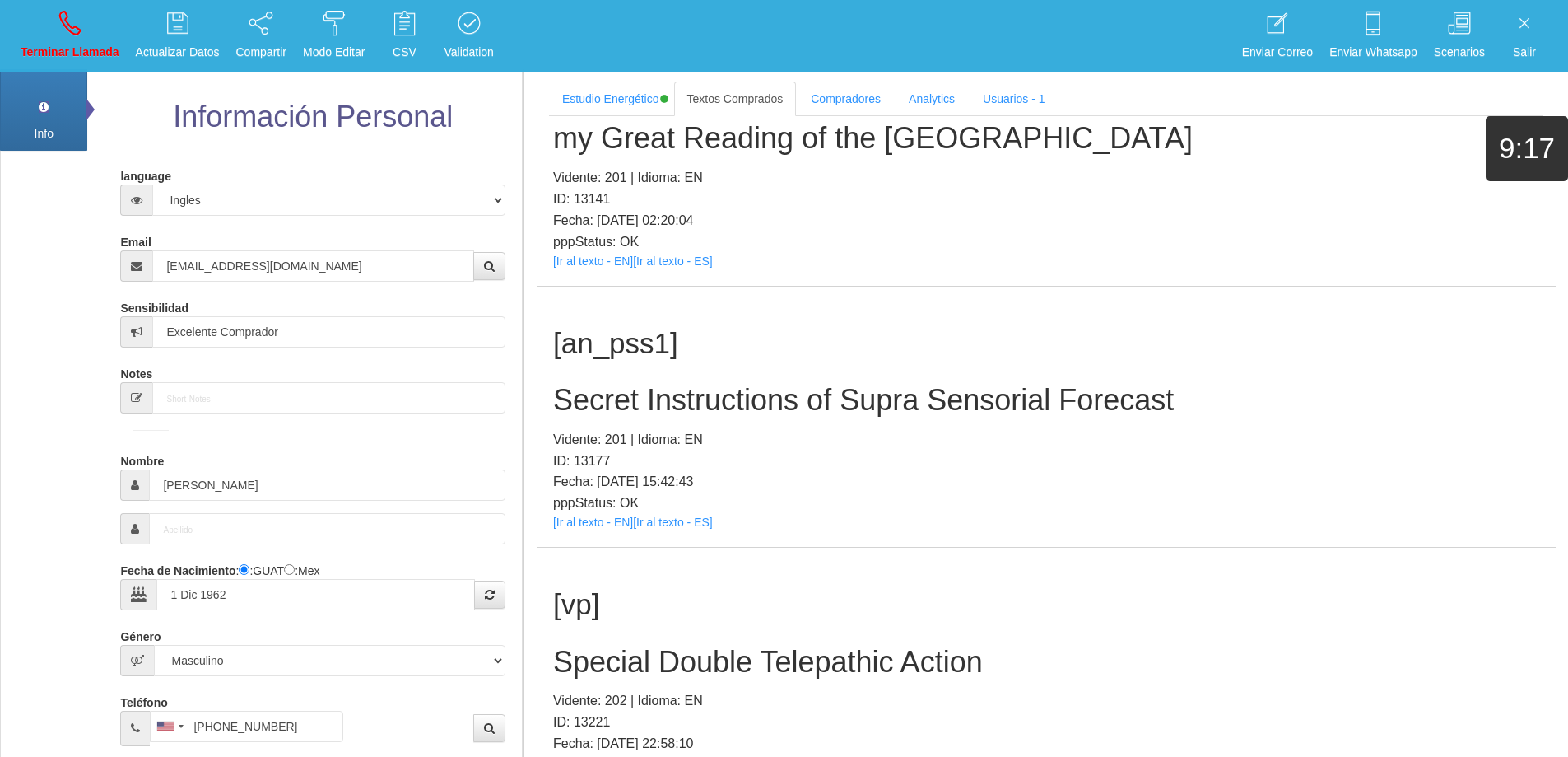
click at [996, 424] on div "[an_pss1] Secret Instructions of Supra Sensorial Forecast Vidente: 201 | Idioma…" at bounding box center [1046, 418] width 1019 height 261
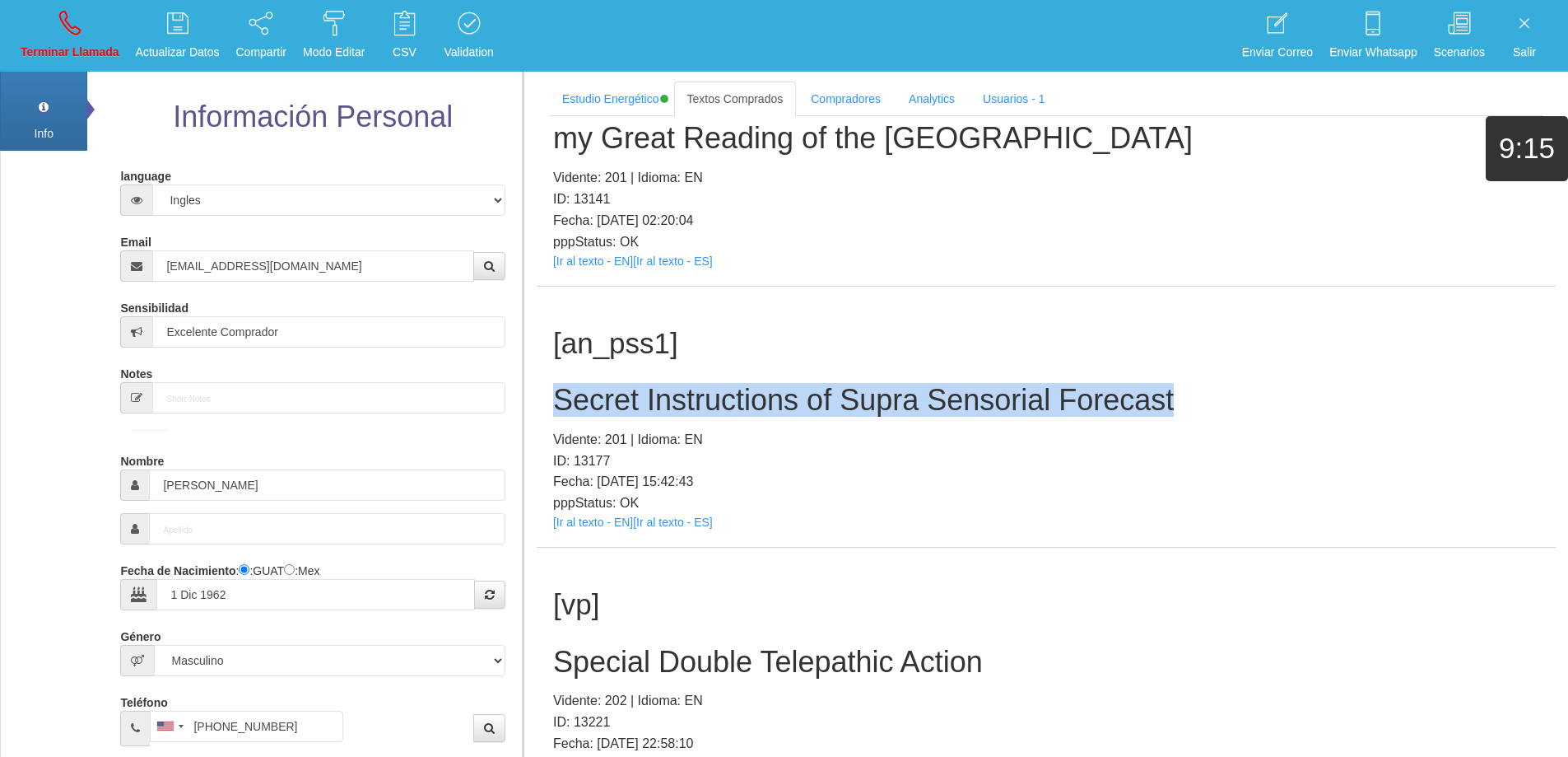
drag, startPoint x: 1181, startPoint y: 402, endPoint x: 552, endPoint y: 405, distance: 629.0
click at [552, 405] on div "[an_pss1] Secret Instructions of Supra Sensorial Forecast Vidente: 201 | Idioma…" at bounding box center [1046, 418] width 1019 height 261
drag, startPoint x: 86, startPoint y: 22, endPoint x: 869, endPoint y: 75, distance: 784.8
click at [83, 22] on link "Terminar Llamada" at bounding box center [70, 36] width 110 height 61
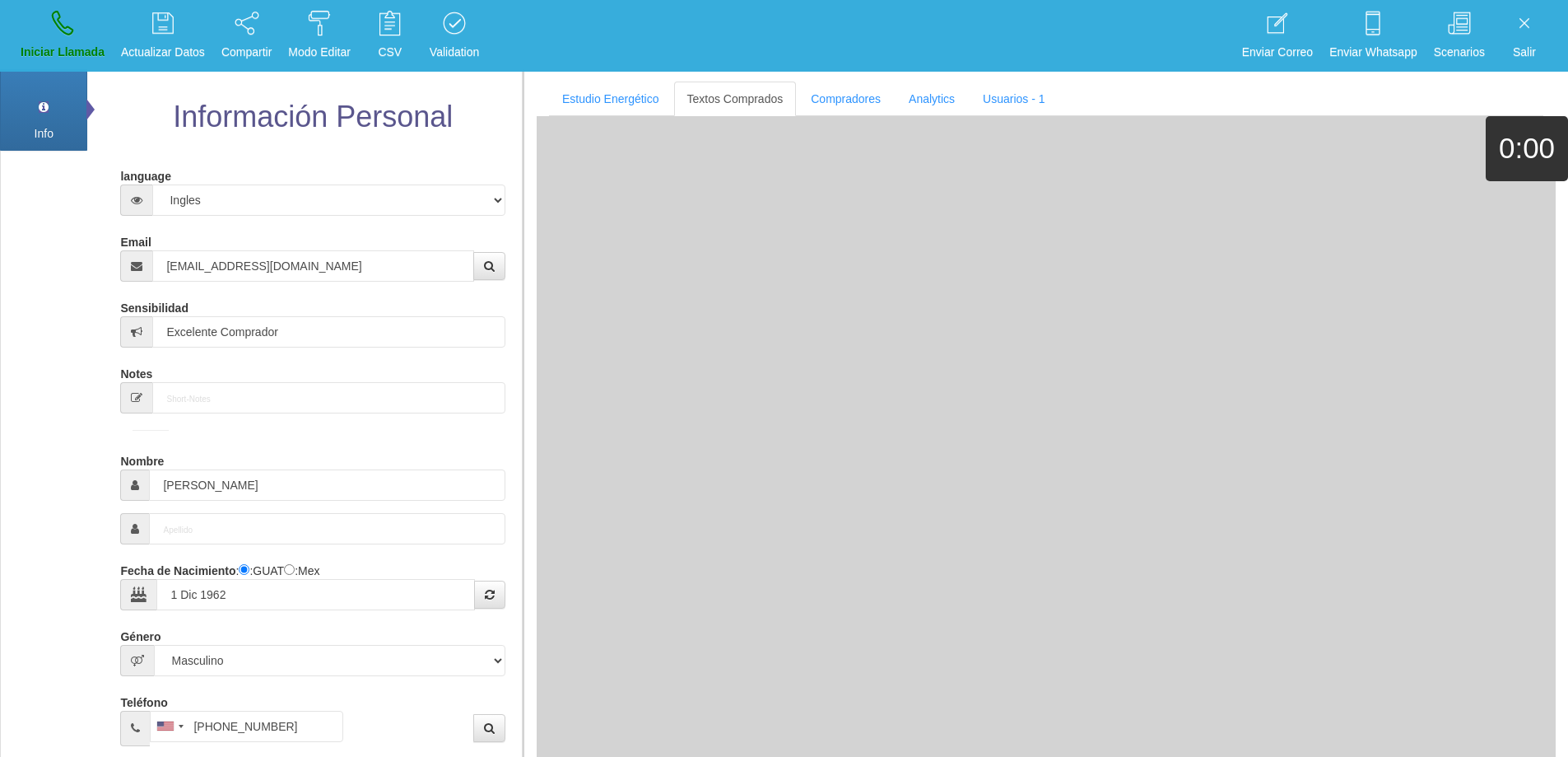
select select "0"
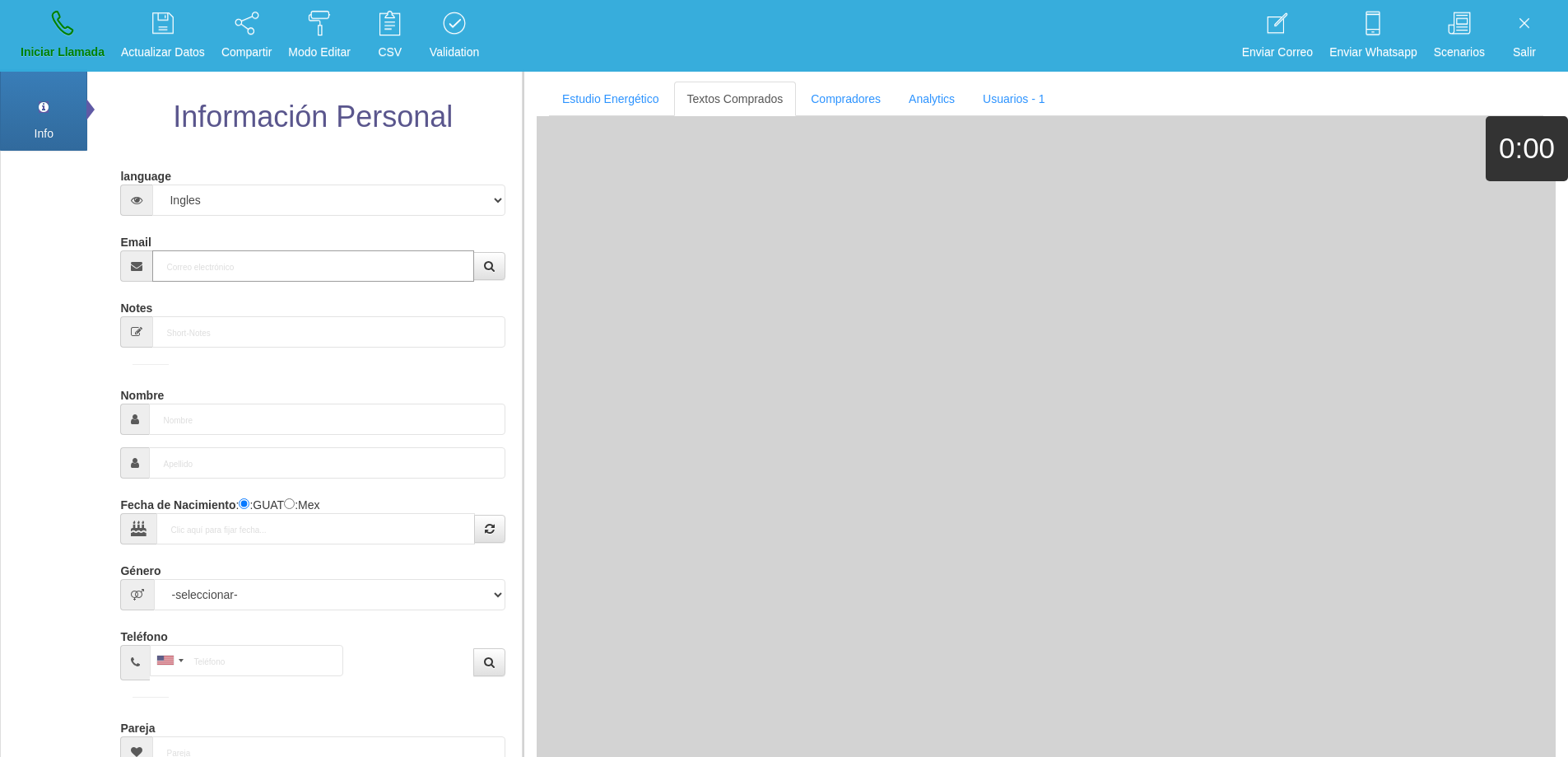
click at [405, 272] on input "Email" at bounding box center [313, 266] width 321 height 32
paste input "[EMAIL_ADDRESS][DOMAIN_NAME]"
type input "[EMAIL_ADDRESS][DOMAIN_NAME]"
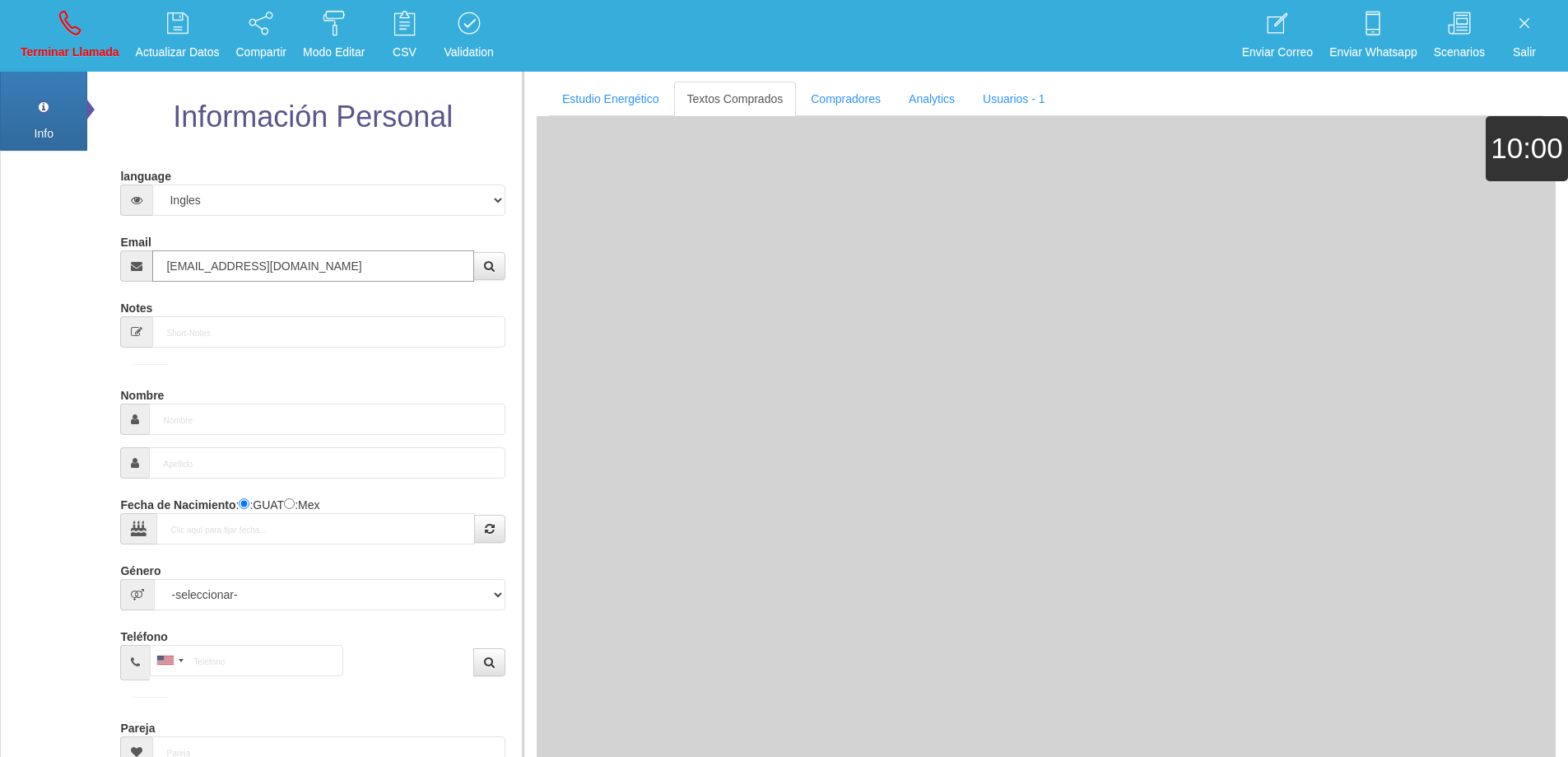
type input "[DATE]"
select select "1"
type input "Excelente Comprador"
type input "[PERSON_NAME]"
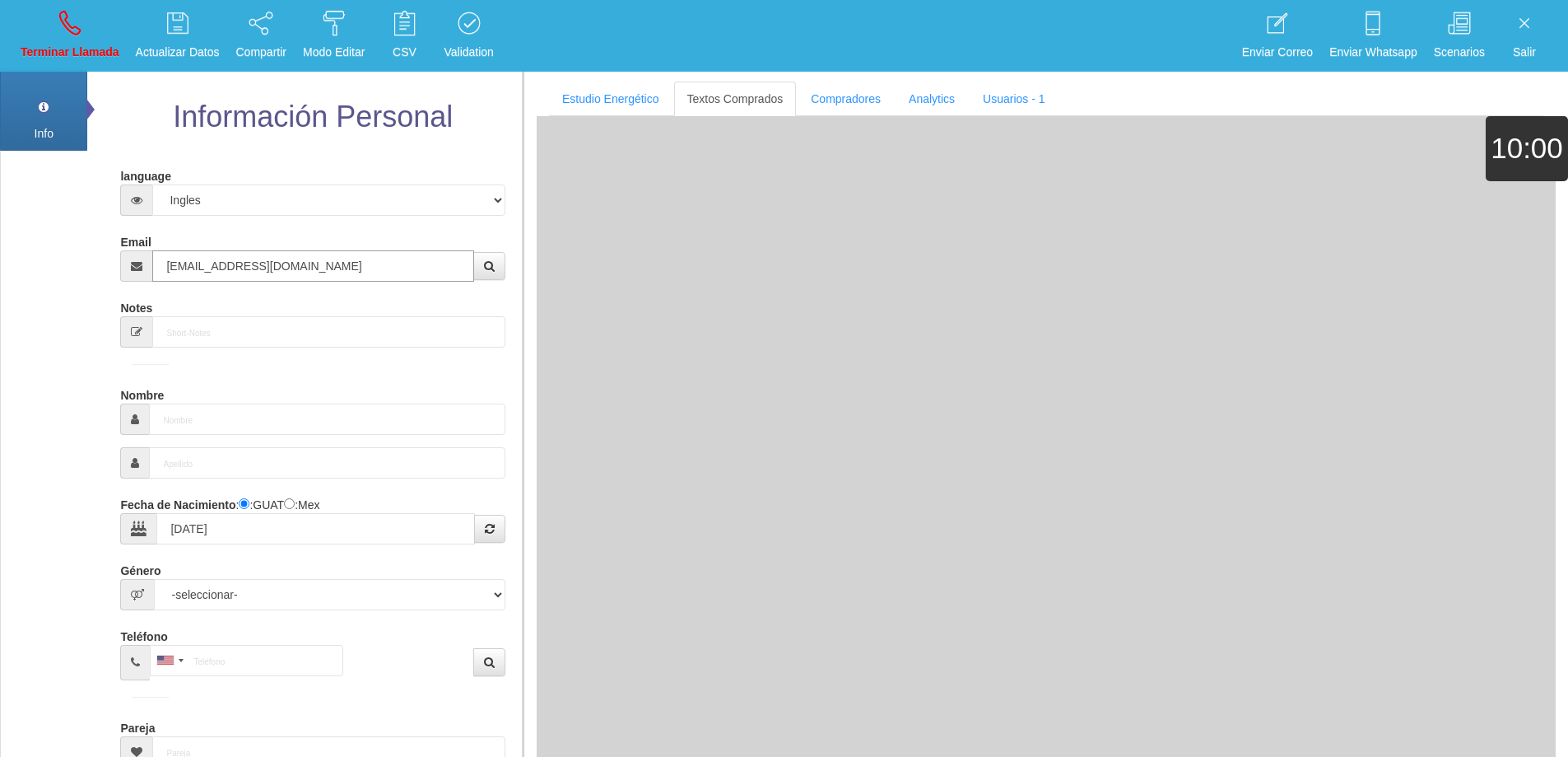
select select "2"
type input "[PHONE_NUMBER]"
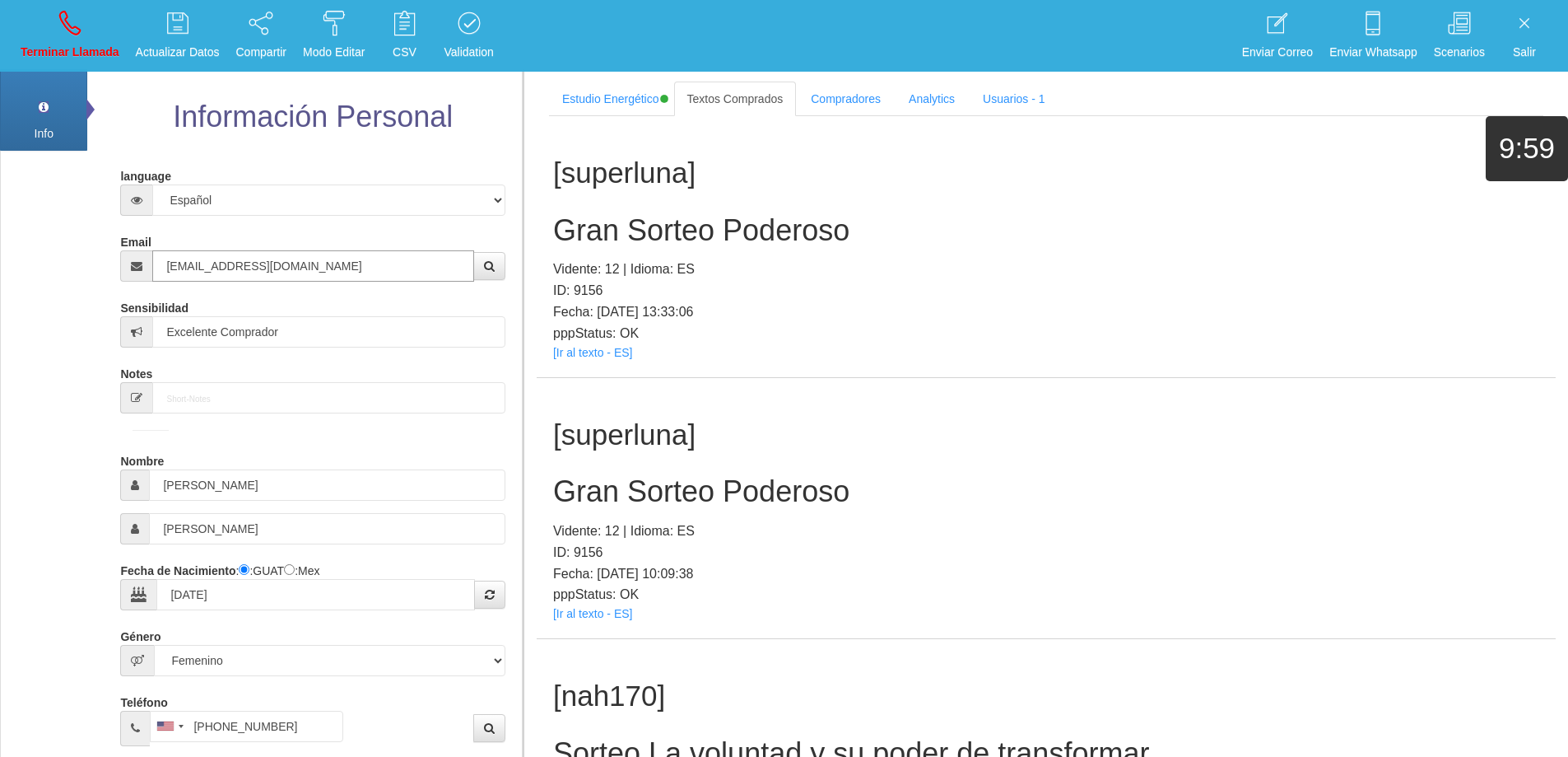
type input "[EMAIL_ADDRESS][DOMAIN_NAME]"
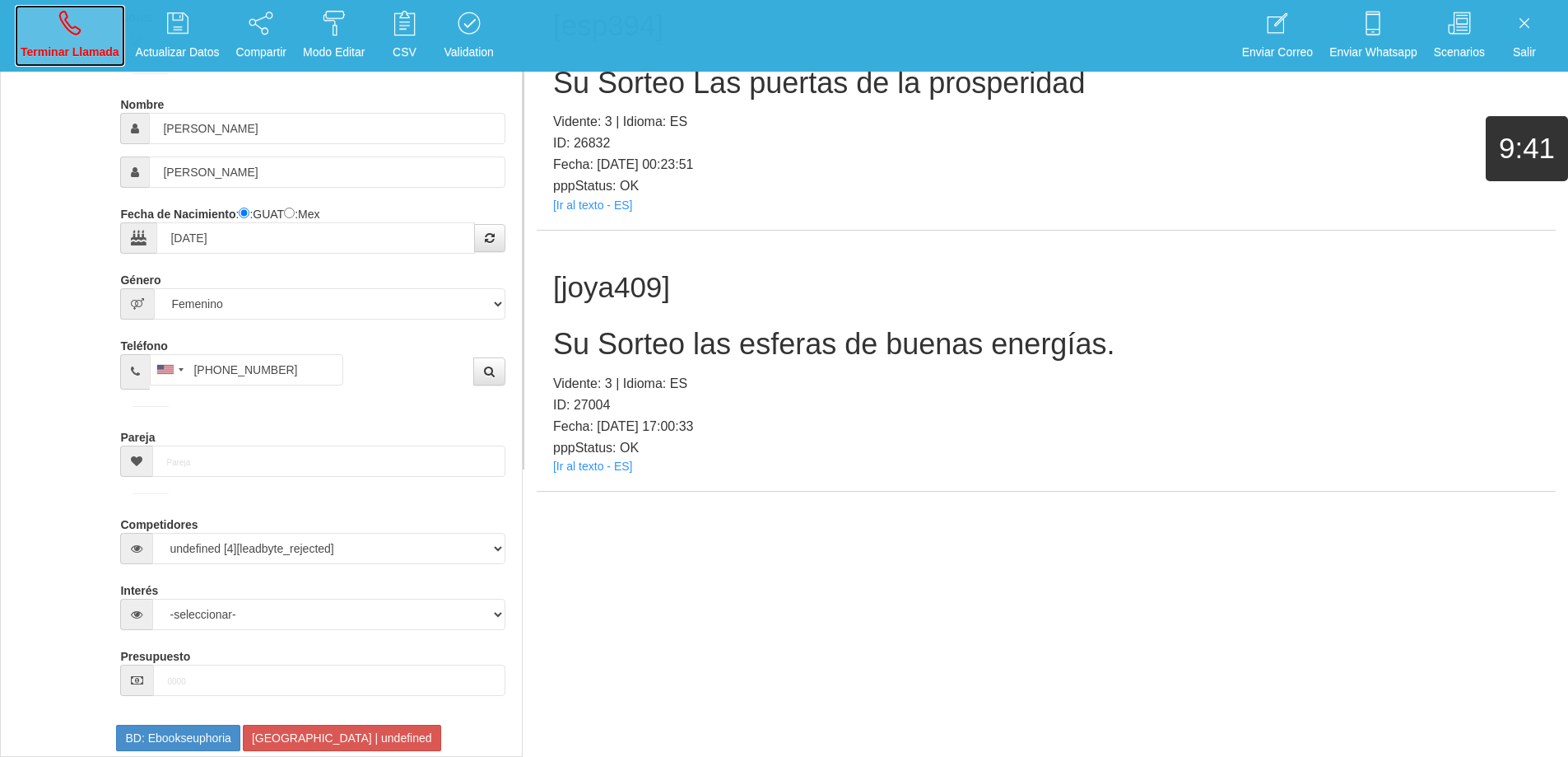
drag, startPoint x: 74, startPoint y: 46, endPoint x: 841, endPoint y: 69, distance: 767.3
click at [73, 46] on p "Terminar Llamada" at bounding box center [69, 53] width 99 height 19
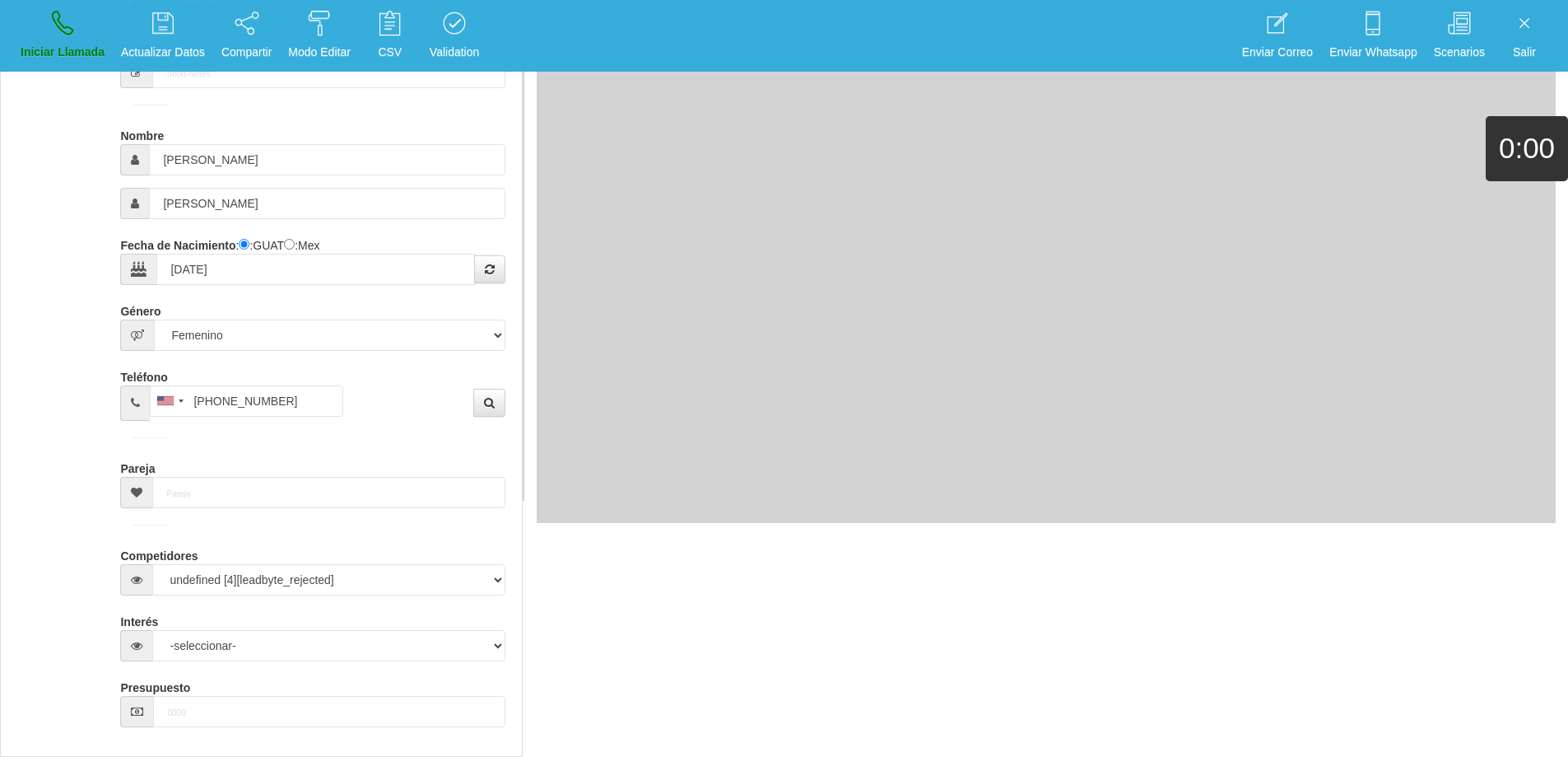
select select "0"
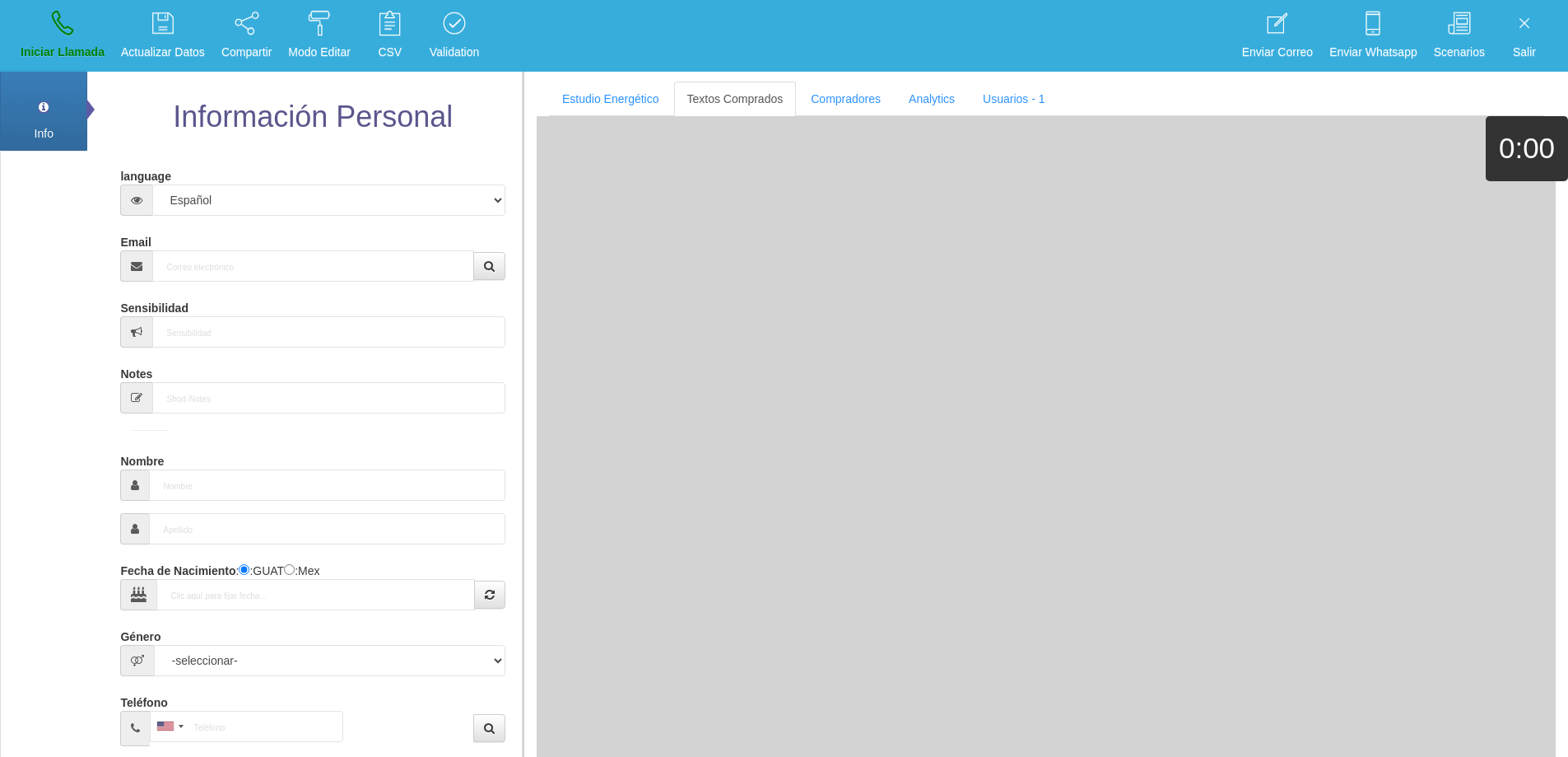
scroll to position [0, 0]
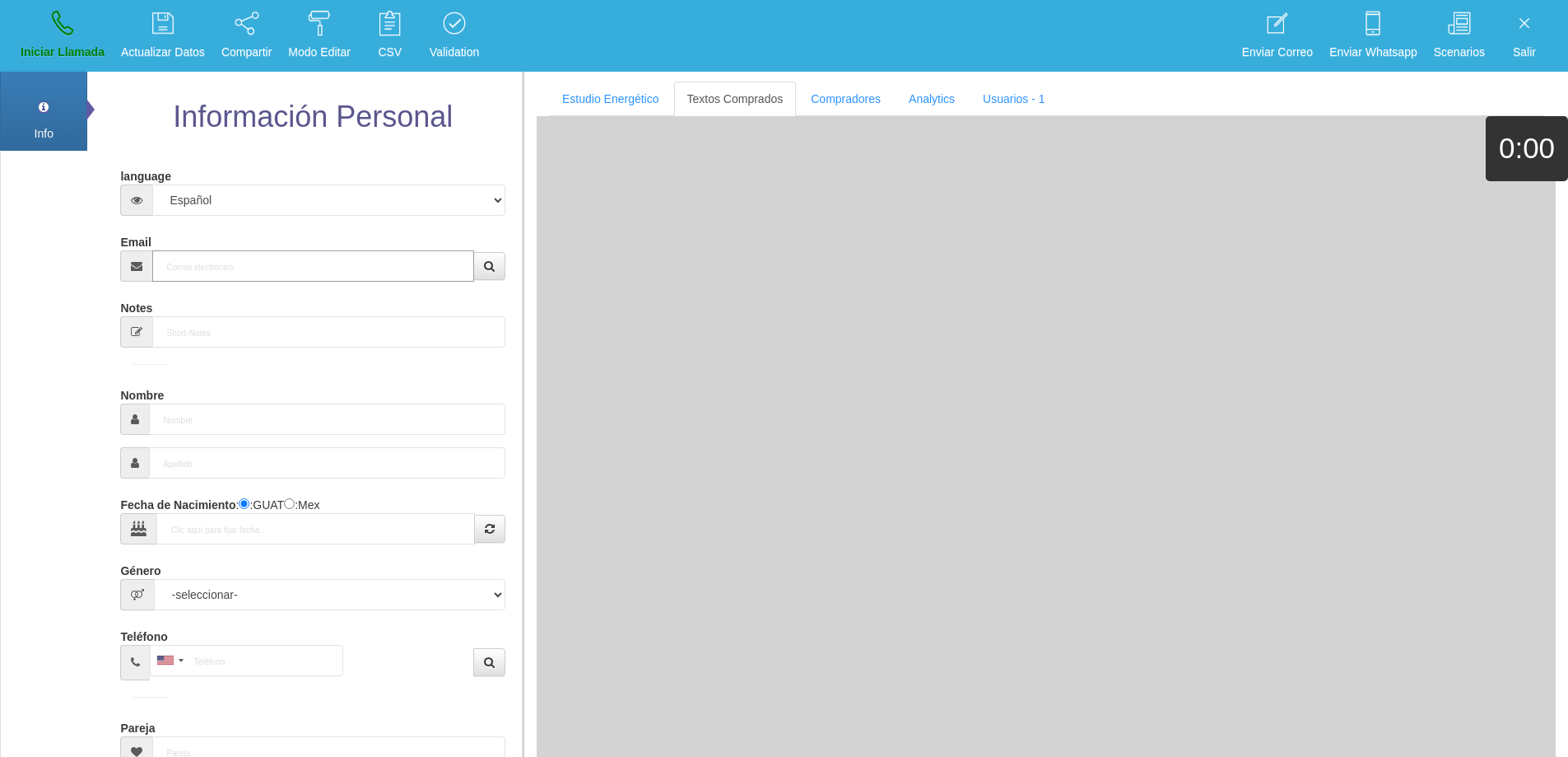
drag, startPoint x: 221, startPoint y: 256, endPoint x: 342, endPoint y: 259, distance: 121.0
click at [221, 257] on input "Email" at bounding box center [313, 266] width 321 height 32
paste input "[EMAIL_ADDRESS][DOMAIN_NAME]"
type input "[EMAIL_ADDRESS][DOMAIN_NAME]"
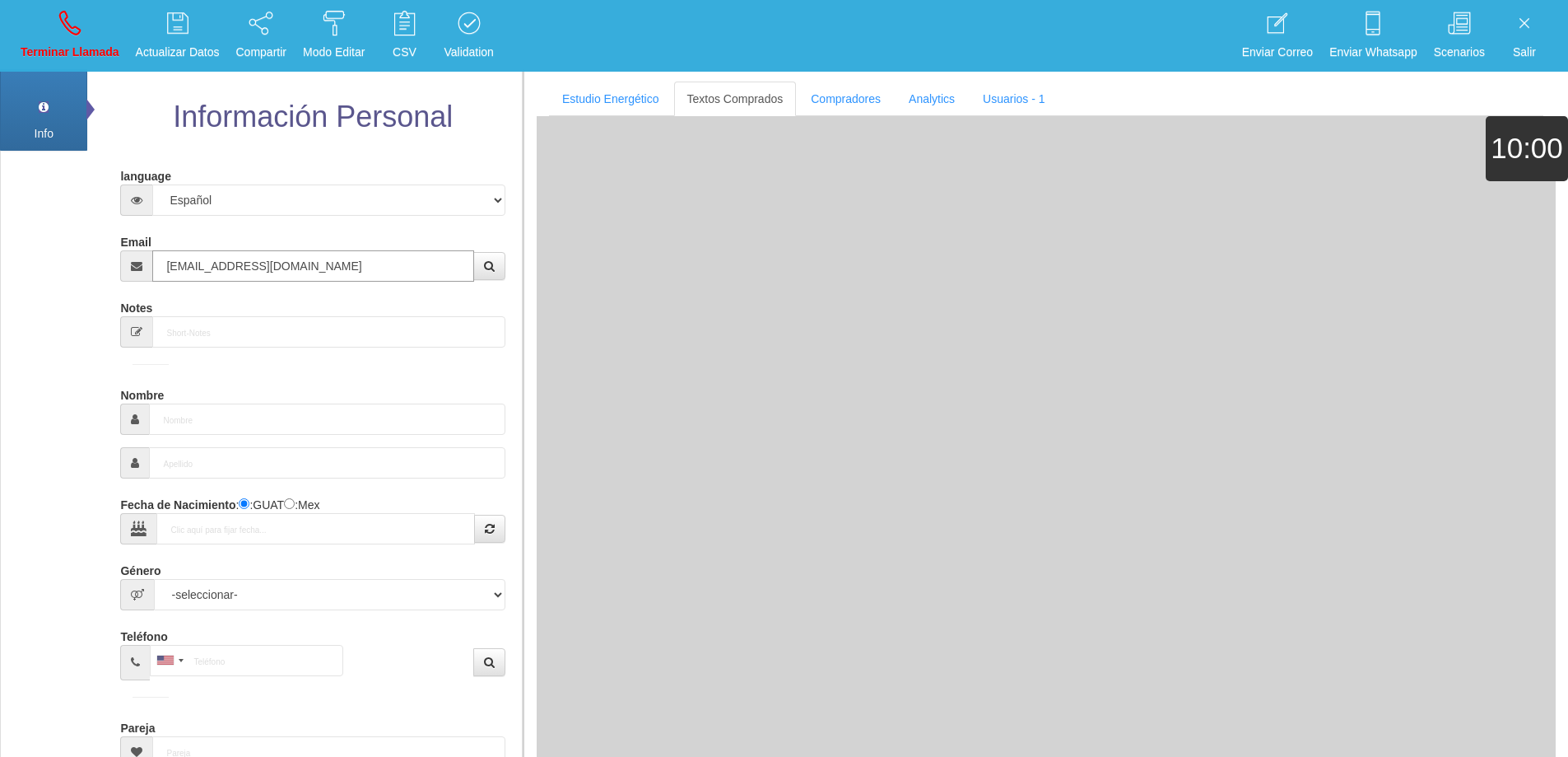
type input "[DATE]"
type input "Excelente Comprador"
type input "[PERSON_NAME]"
select select "2"
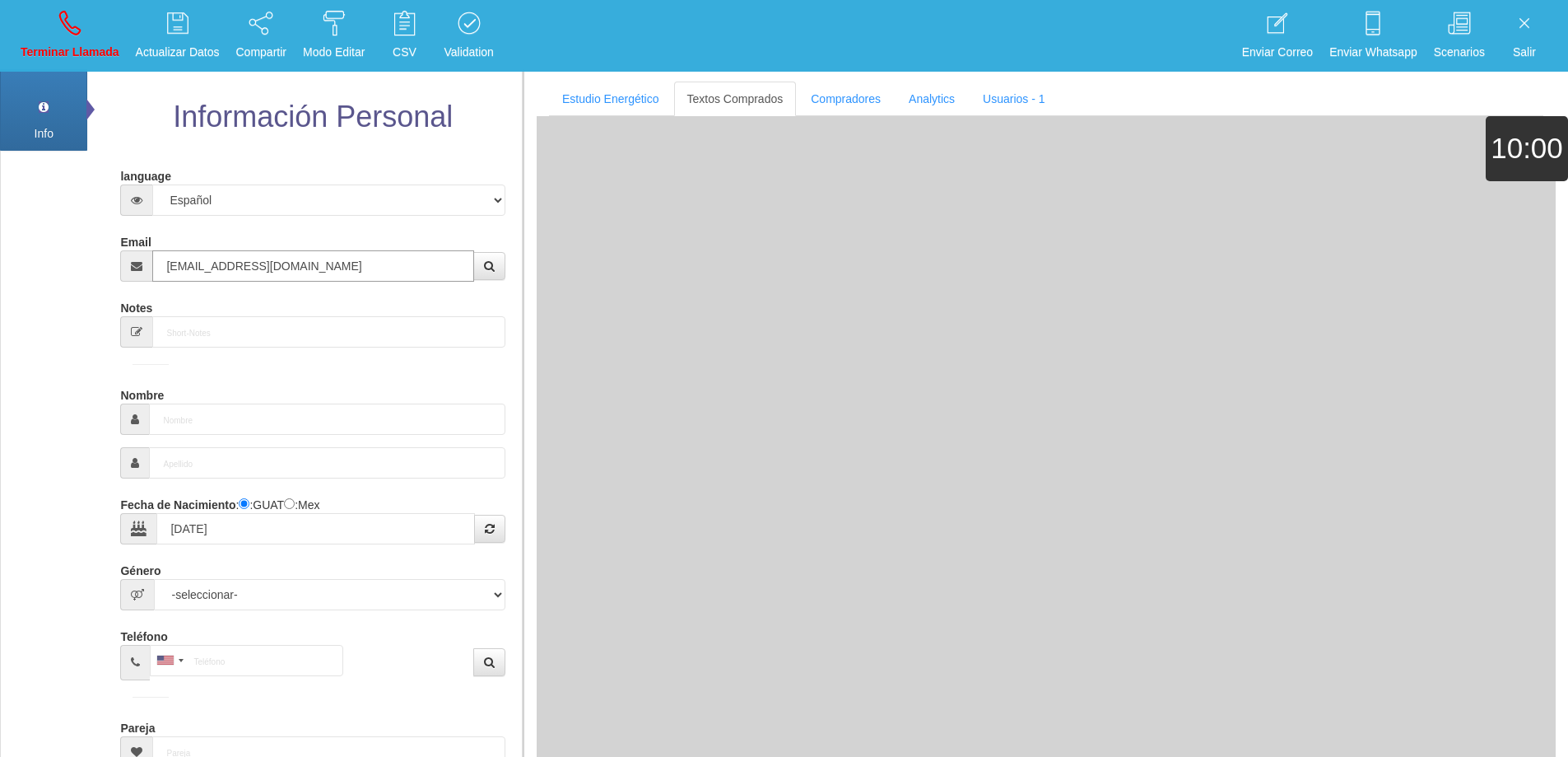
type input "[PHONE_NUMBER]"
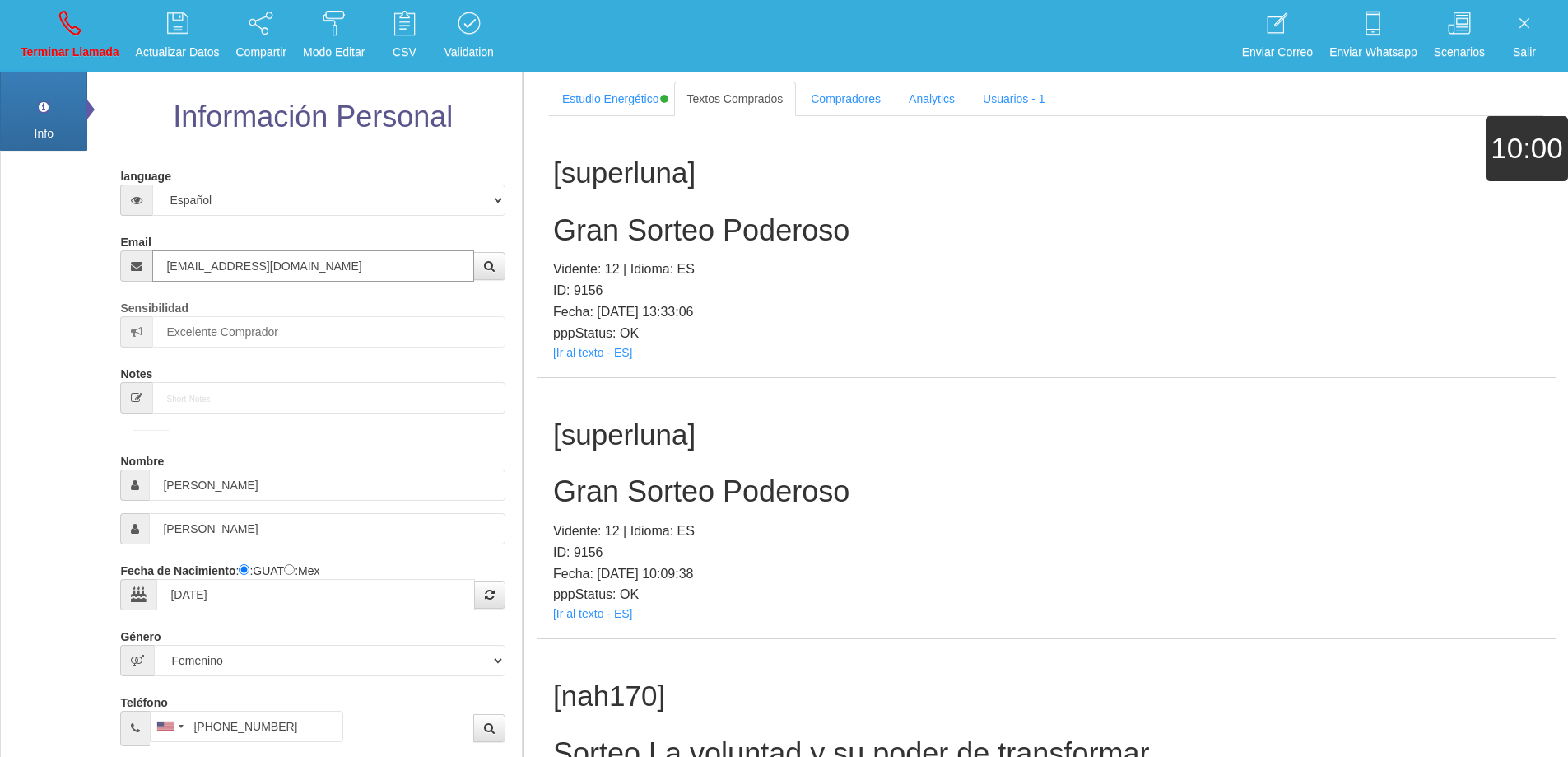
type input "[EMAIL_ADDRESS][DOMAIN_NAME]"
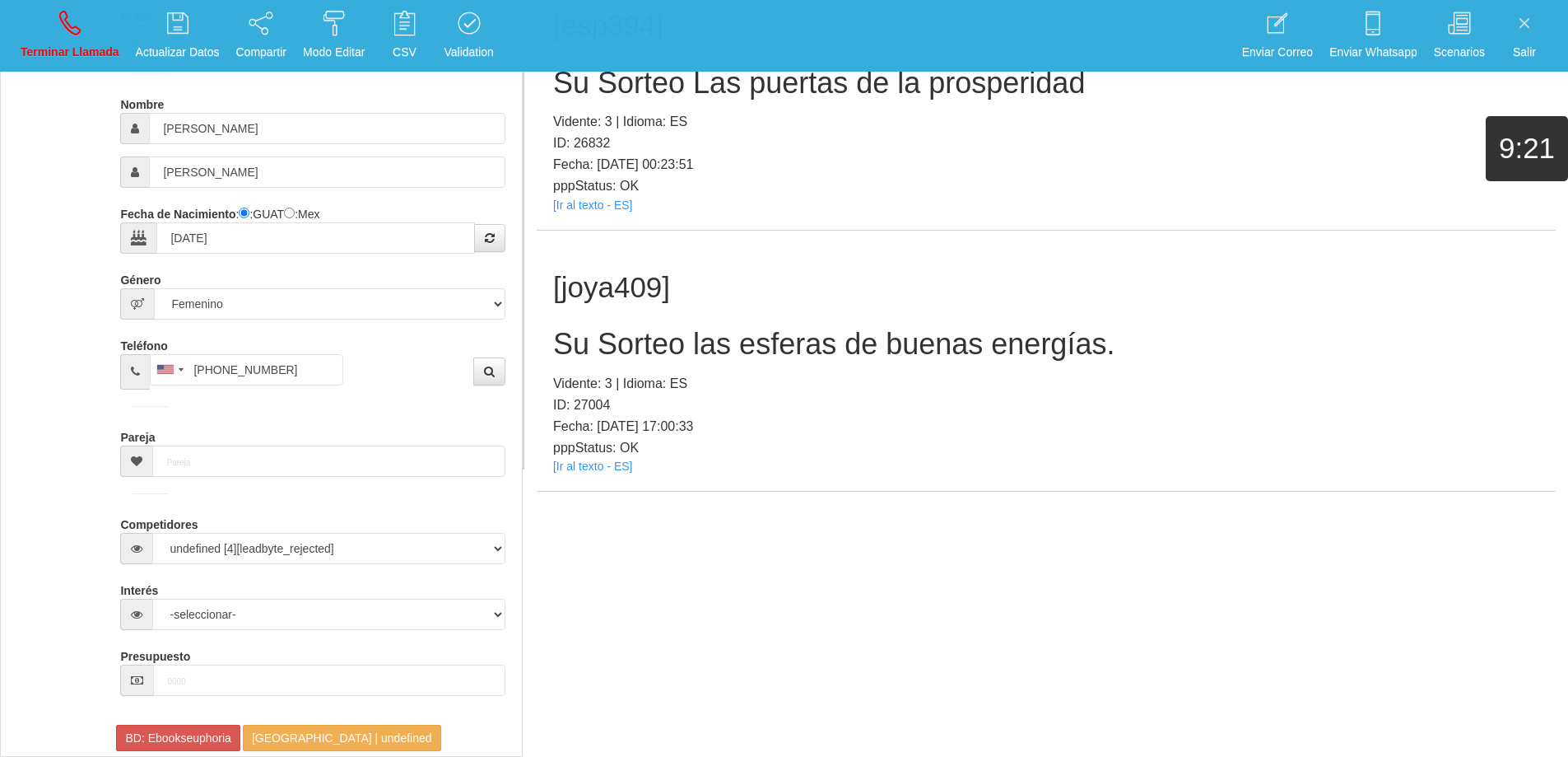
click at [977, 338] on h2 "Su Sorteo las esferas de buenas energías." at bounding box center [1046, 345] width 987 height 33
click at [976, 337] on h2 "Su Sorteo las esferas de buenas energías." at bounding box center [1046, 345] width 987 height 33
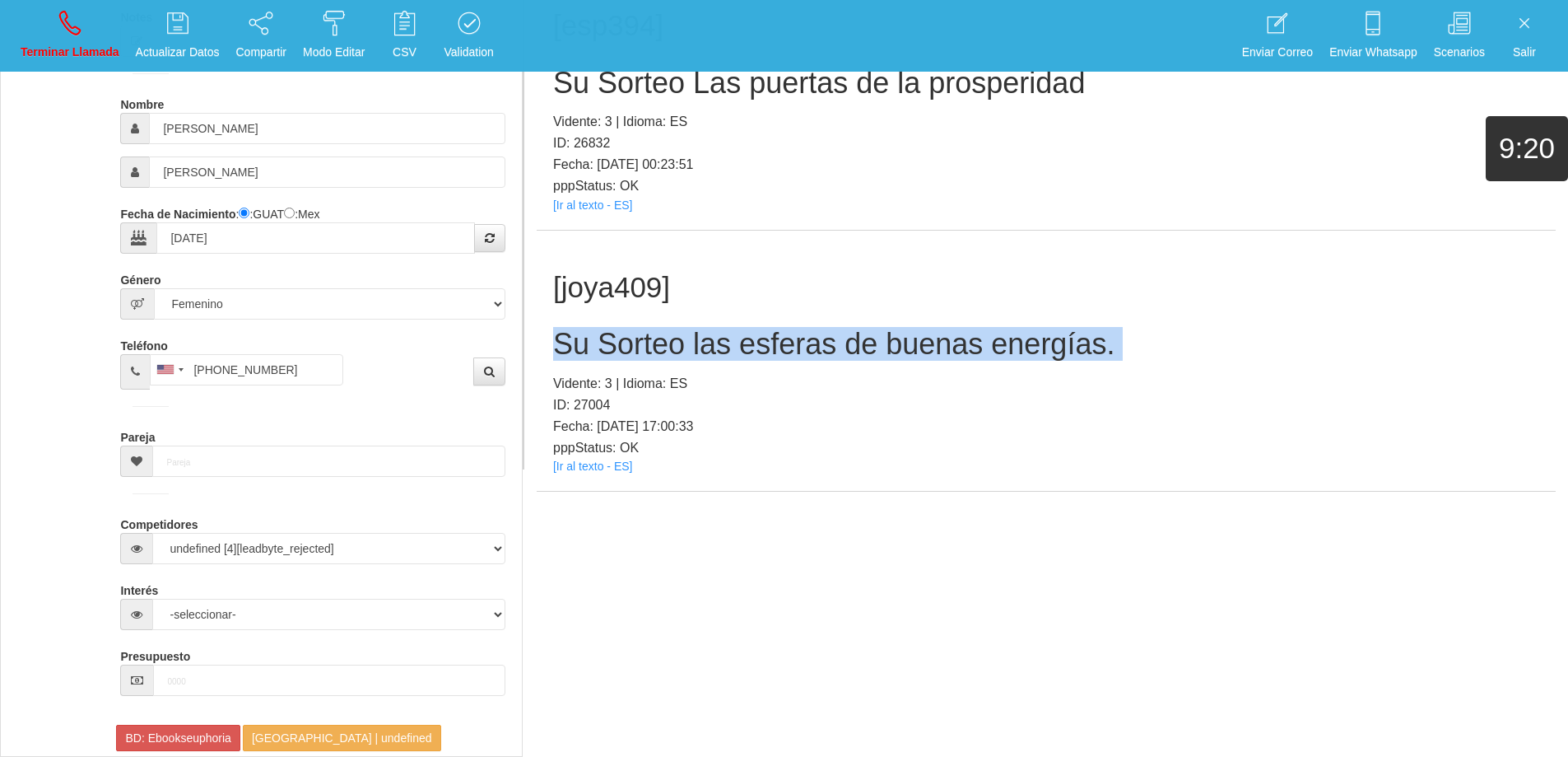
click at [976, 337] on h2 "Su Sorteo las esferas de buenas energías." at bounding box center [1046, 345] width 987 height 33
click at [1169, 314] on div "[joya409] Su Sorteo las esferas de buenas energías. Vidente: 3 | Idioma: ES ID:…" at bounding box center [1046, 361] width 1019 height 261
drag, startPoint x: 1141, startPoint y: 348, endPoint x: 540, endPoint y: 345, distance: 601.0
click at [540, 345] on div "[joya409] Su Sorteo las esferas de buenas energías. Vidente: 3 | Idioma: ES ID:…" at bounding box center [1046, 361] width 1019 height 261
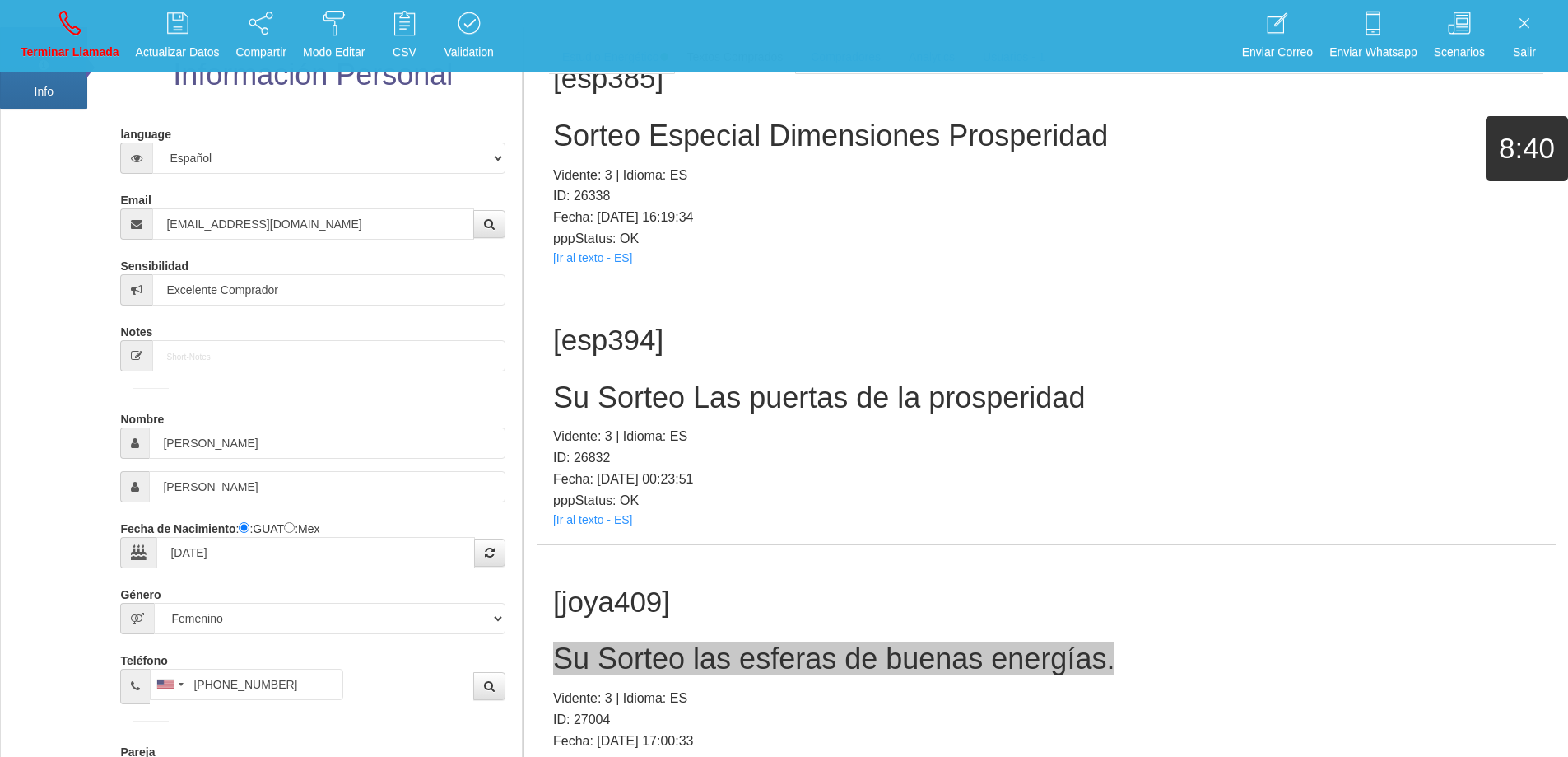
scroll to position [27, 0]
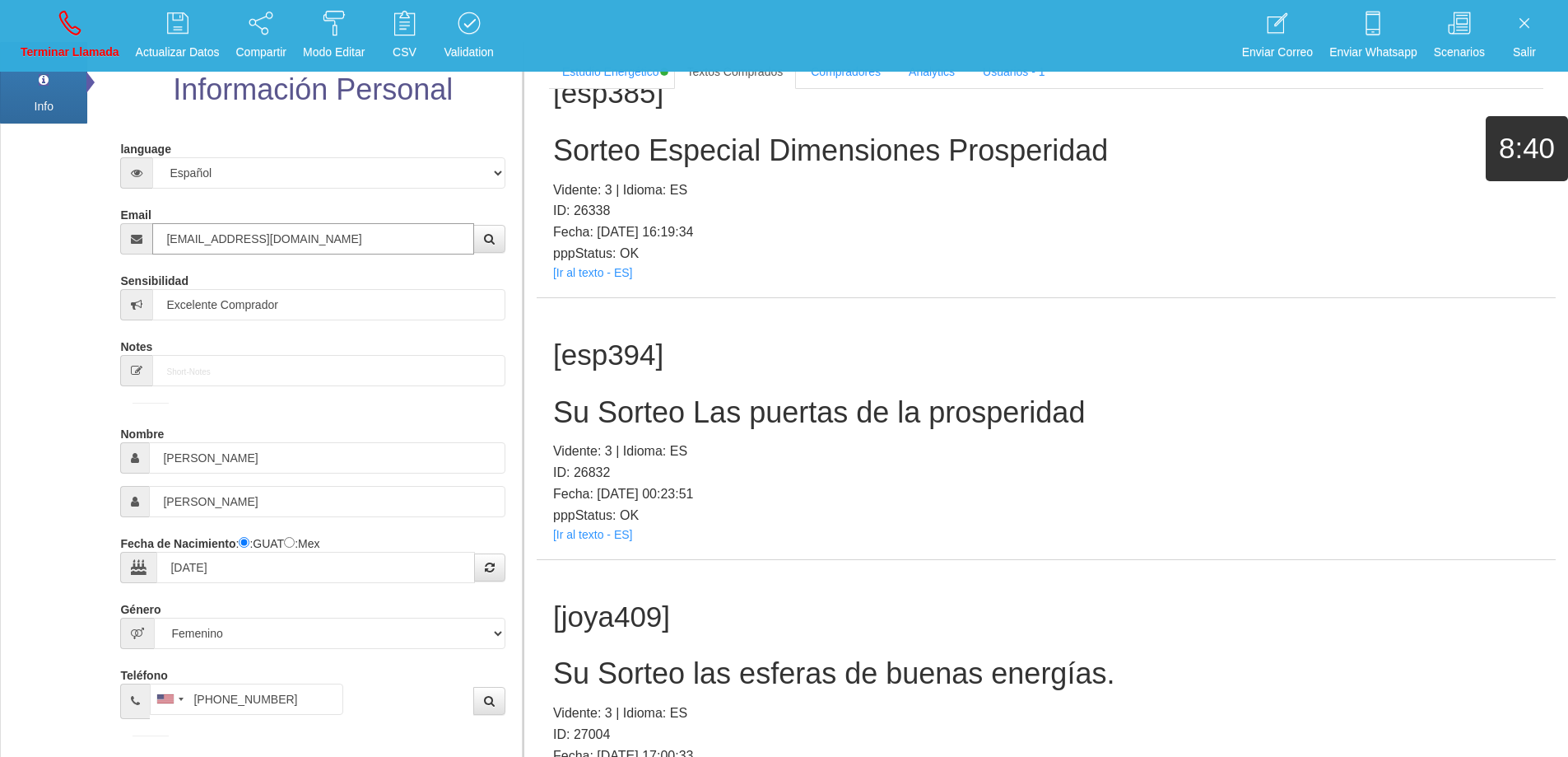
click at [324, 248] on input "[EMAIL_ADDRESS][DOMAIN_NAME]" at bounding box center [313, 239] width 321 height 32
click at [958, 675] on h2 "Su Sorteo las esferas de buenas energías." at bounding box center [1046, 674] width 987 height 33
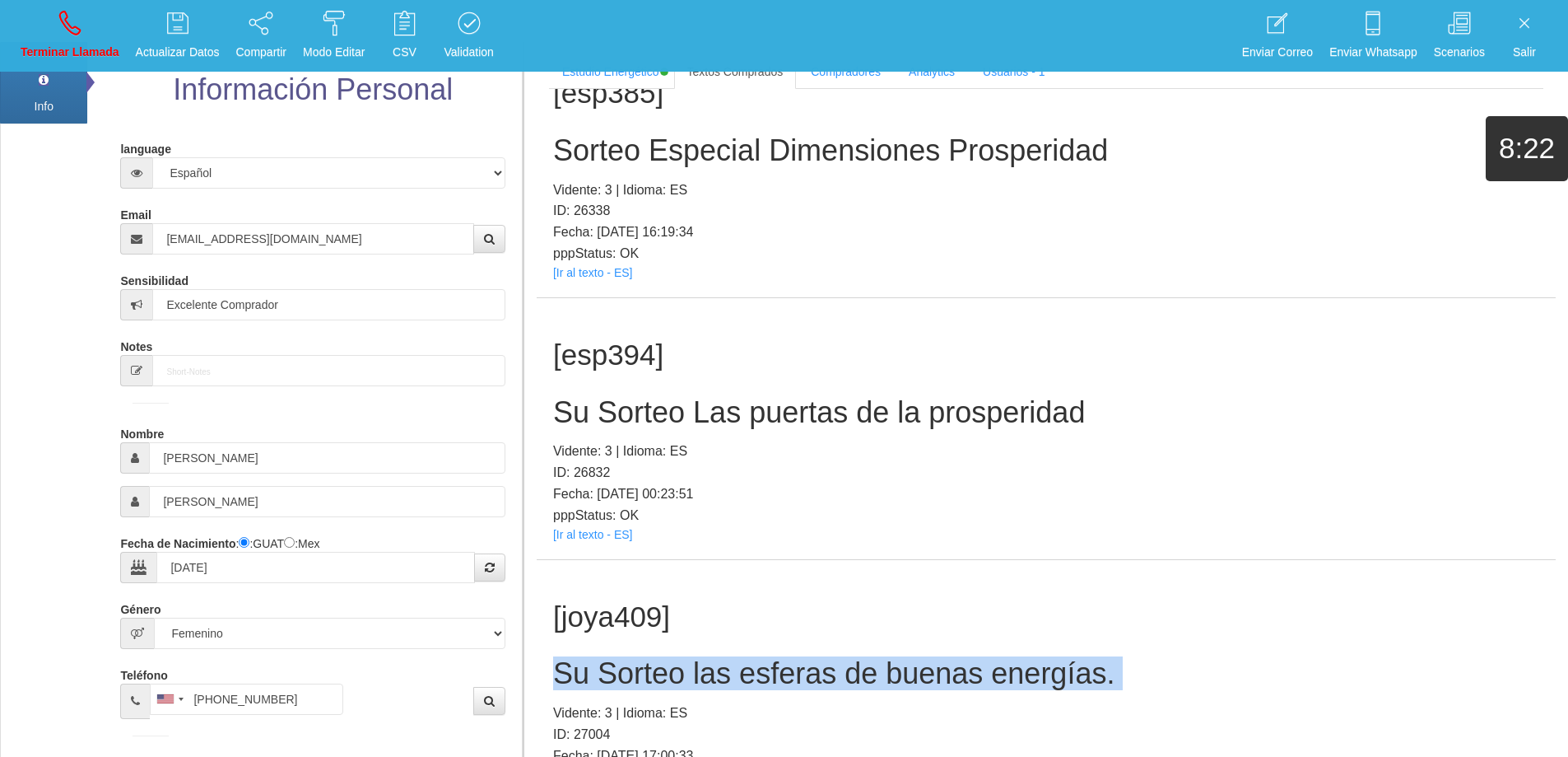
click at [958, 675] on h2 "Su Sorteo las esferas de buenas energías." at bounding box center [1046, 674] width 987 height 33
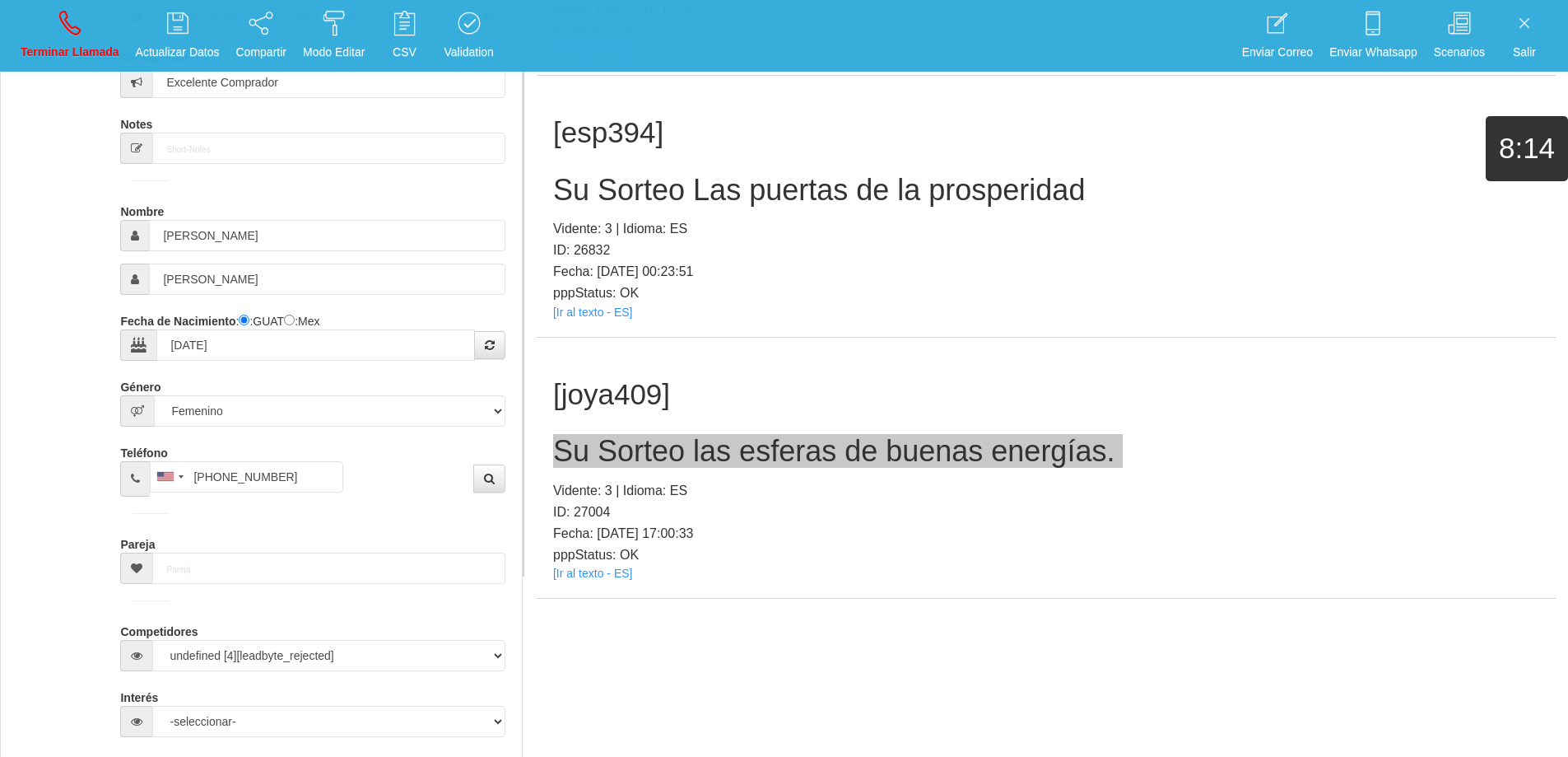
scroll to position [275, 0]
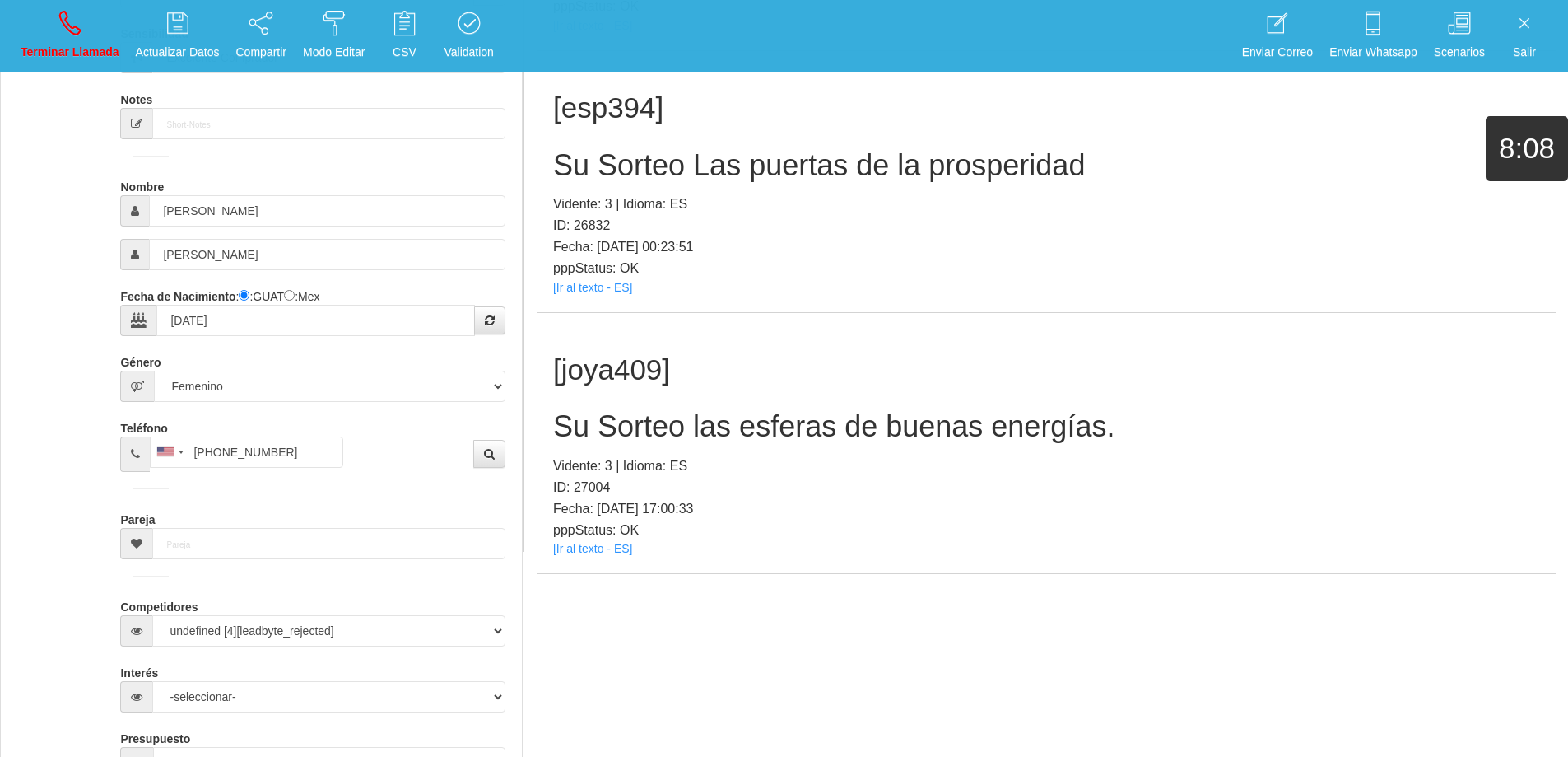
click at [1053, 490] on p "ID: 27004" at bounding box center [1046, 487] width 987 height 21
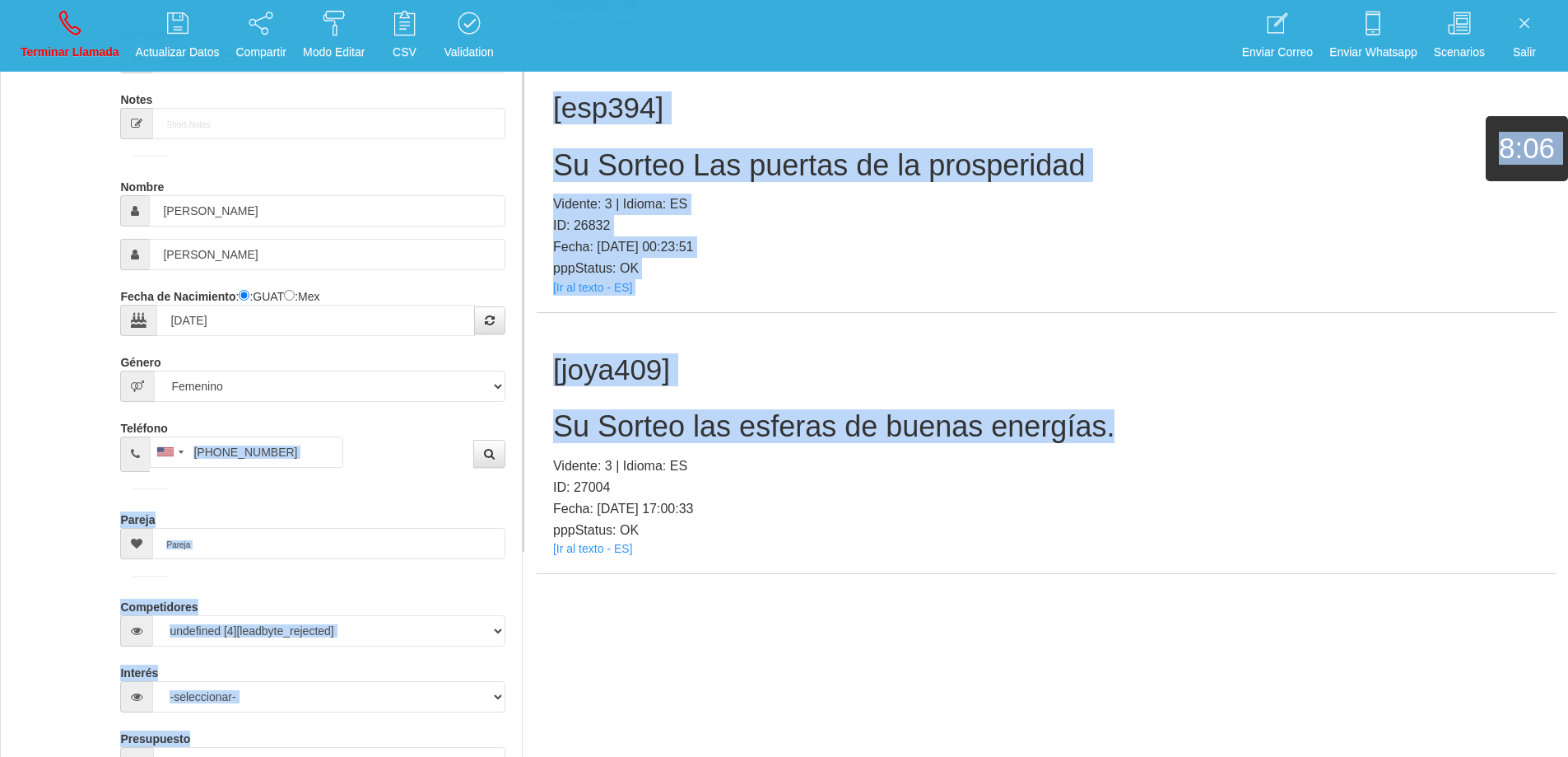
drag, startPoint x: 1146, startPoint y: 430, endPoint x: 521, endPoint y: 418, distance: 625.1
click at [521, 418] on div "Info Pref Extra Información Personal language Español Portugues [PERSON_NAME] E…" at bounding box center [784, 173] width 1568 height 757
click at [558, 423] on h2 "Su Sorteo las esferas de buenas energías." at bounding box center [1046, 426] width 987 height 33
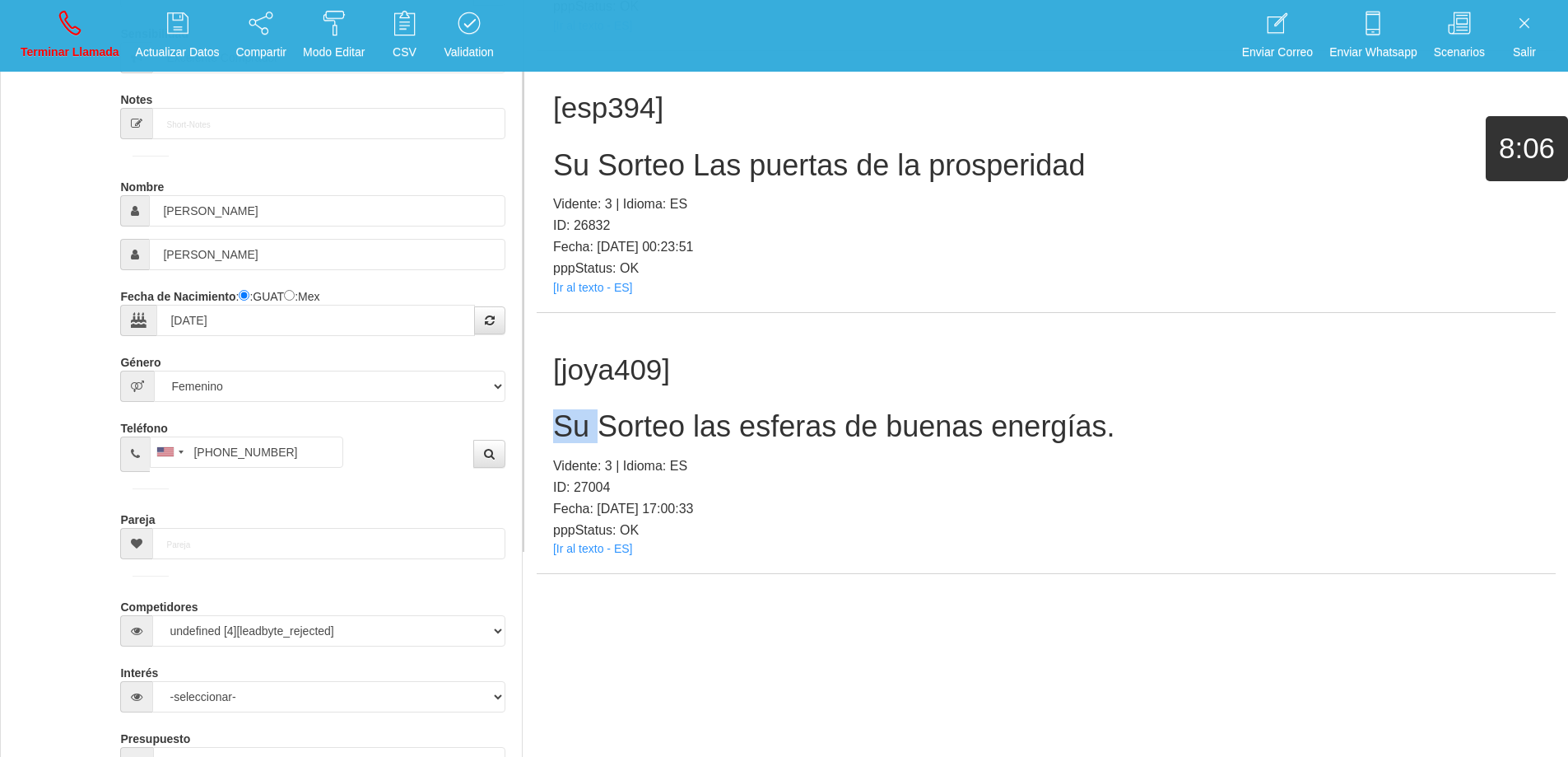
click at [559, 423] on h2 "Su Sorteo las esferas de buenas energías." at bounding box center [1046, 426] width 987 height 33
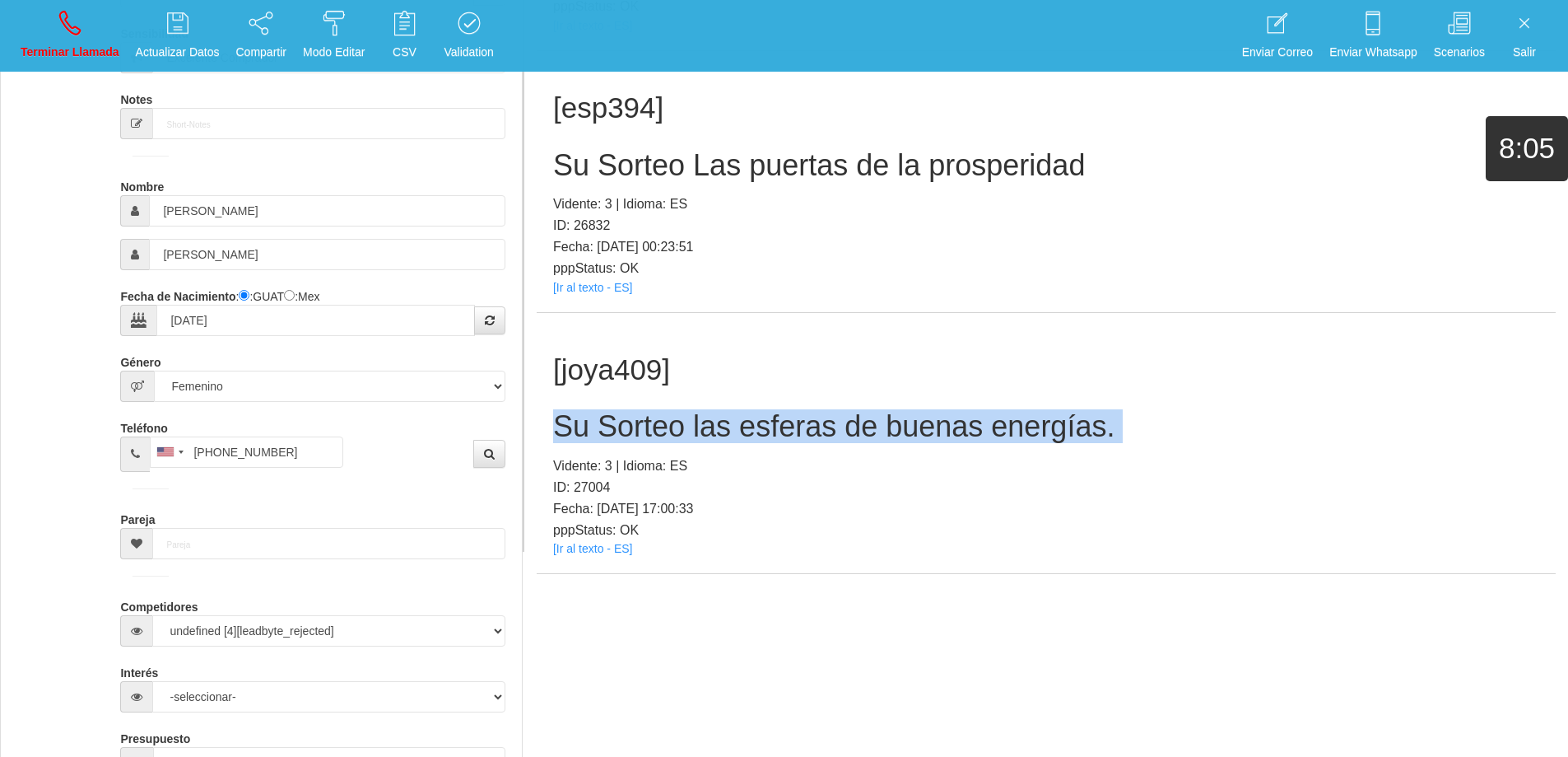
click at [559, 423] on h2 "Su Sorteo las esferas de buenas energías." at bounding box center [1046, 426] width 987 height 33
click at [53, 20] on link "Terminar Llamada" at bounding box center [70, 36] width 110 height 61
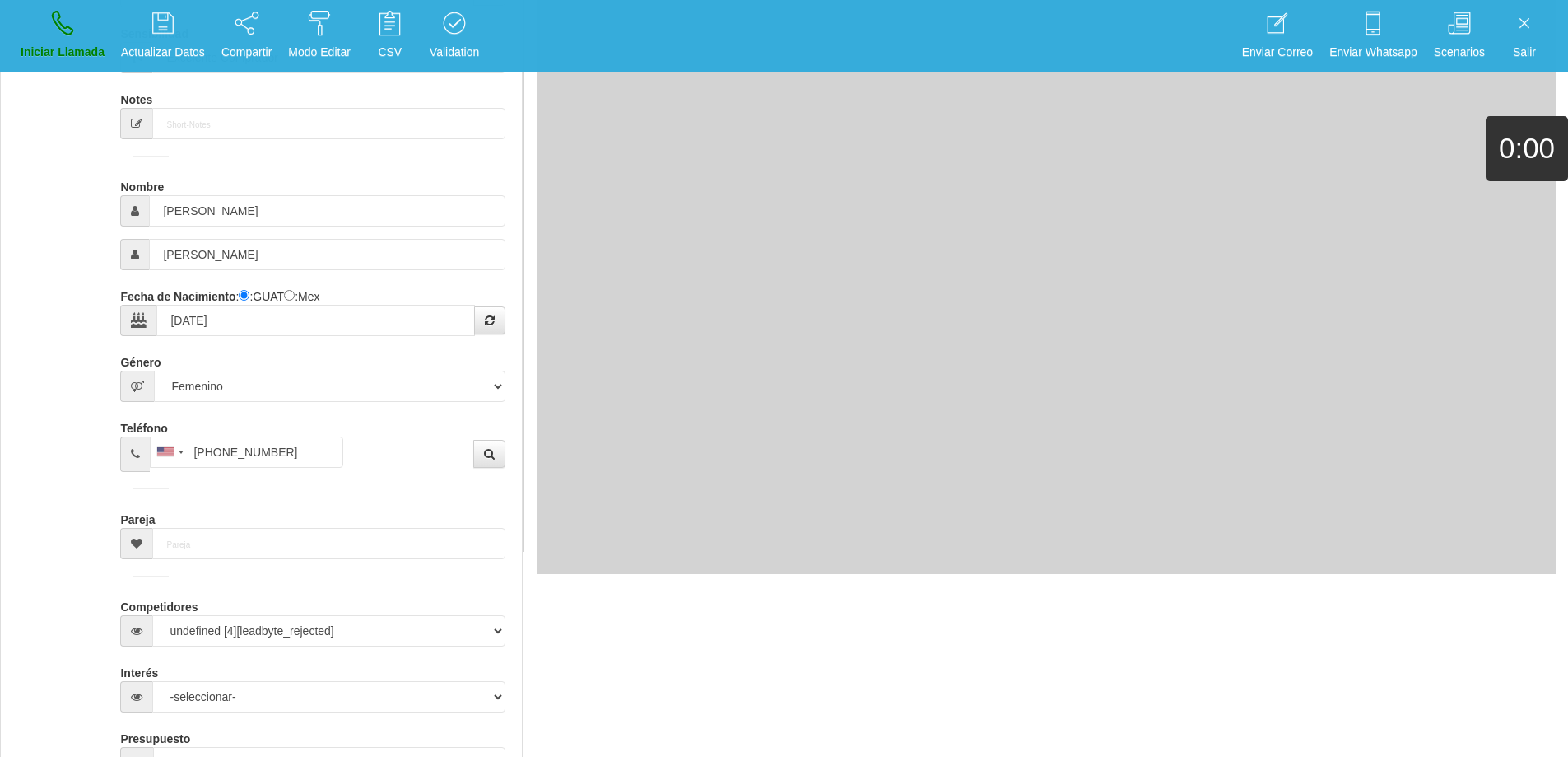
select select "0"
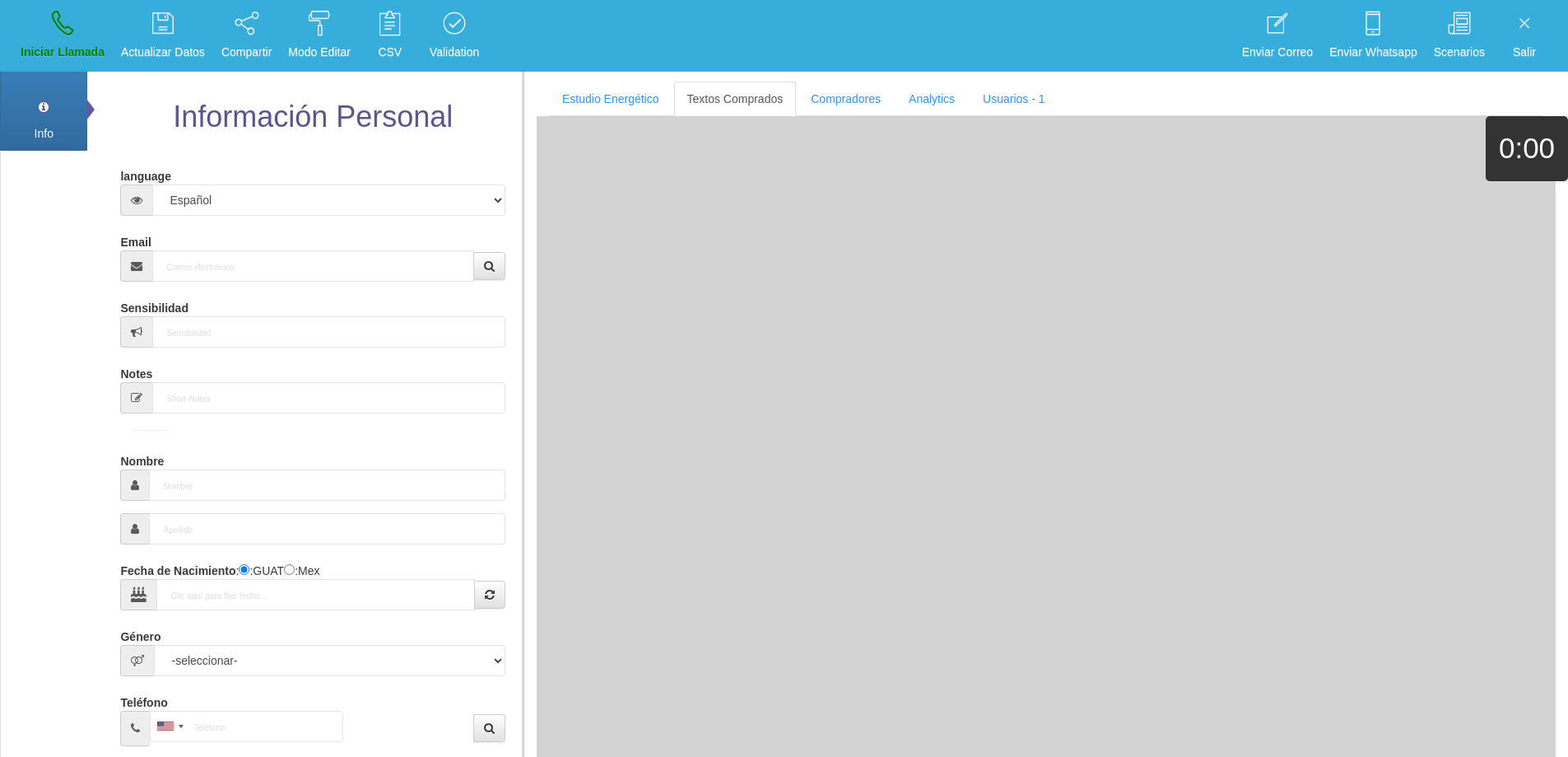
scroll to position [0, 0]
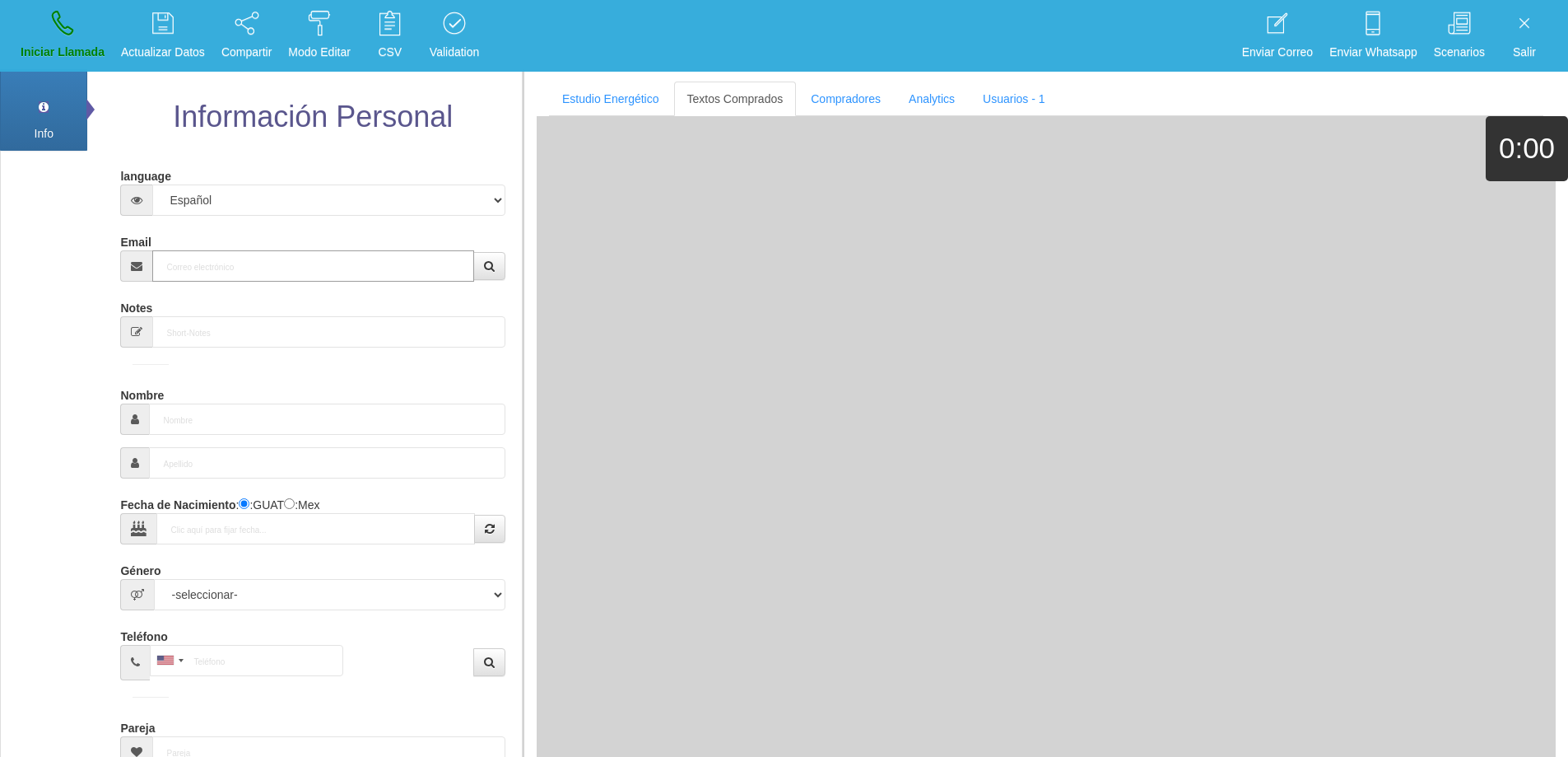
click at [251, 271] on input "Email" at bounding box center [313, 266] width 321 height 32
paste input "[EMAIL_ADDRESS][DOMAIN_NAME]"
type input "[EMAIL_ADDRESS][DOMAIN_NAME]"
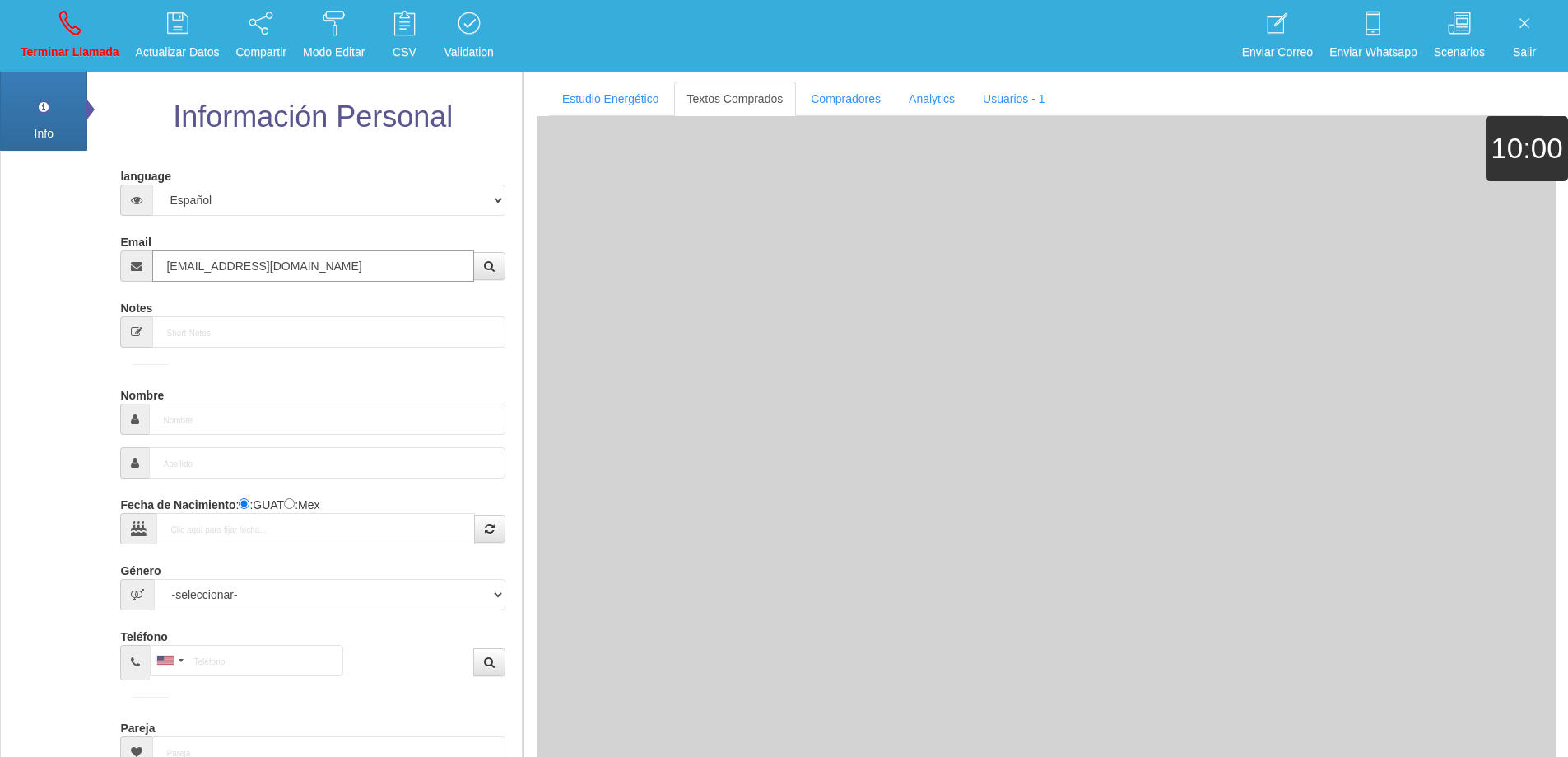
type input "10 Mayo 1975"
type input "Excelente Comprador"
type input "Yéssery"
select select "2"
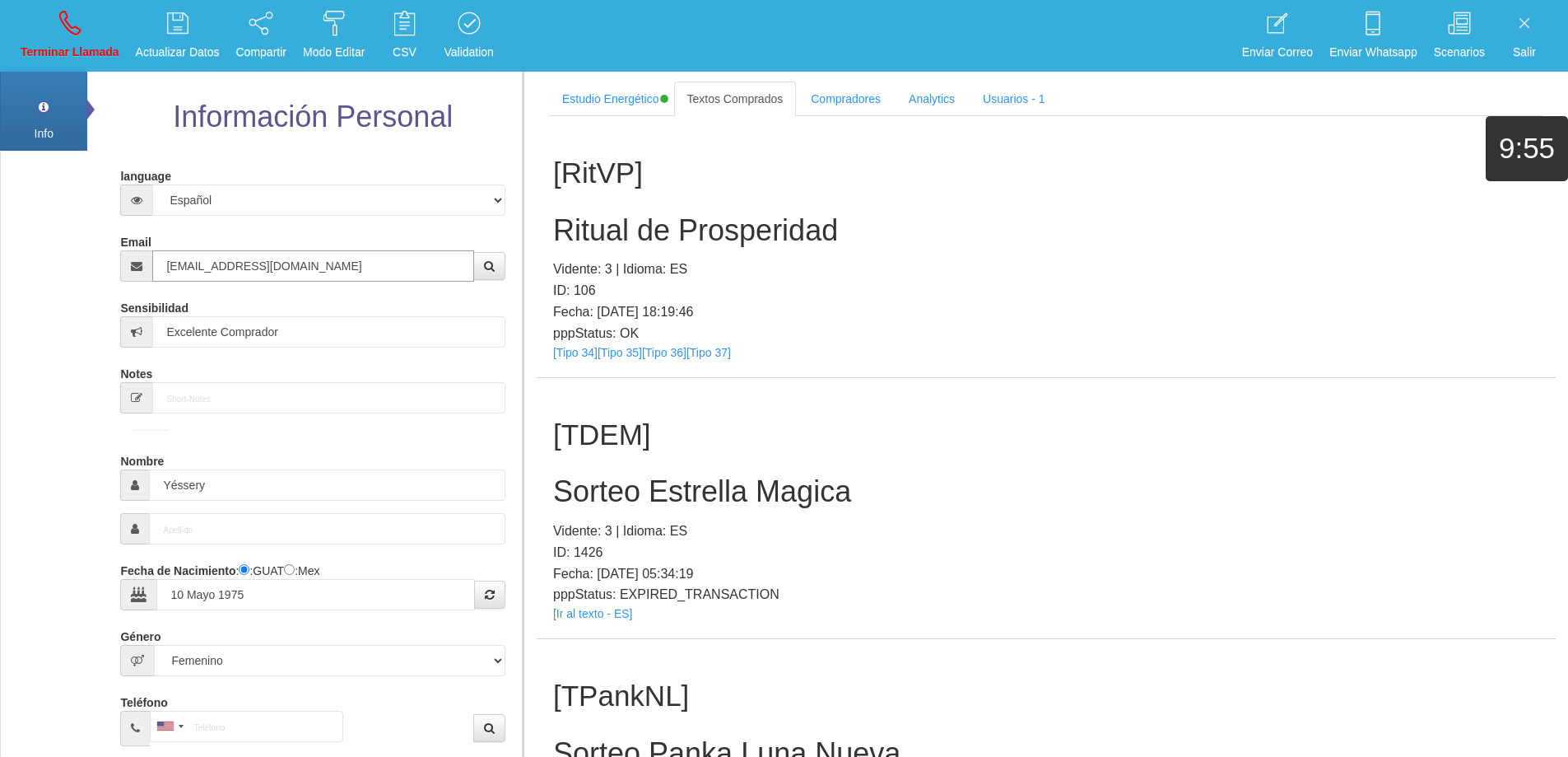
type input "[EMAIL_ADDRESS][DOMAIN_NAME]"
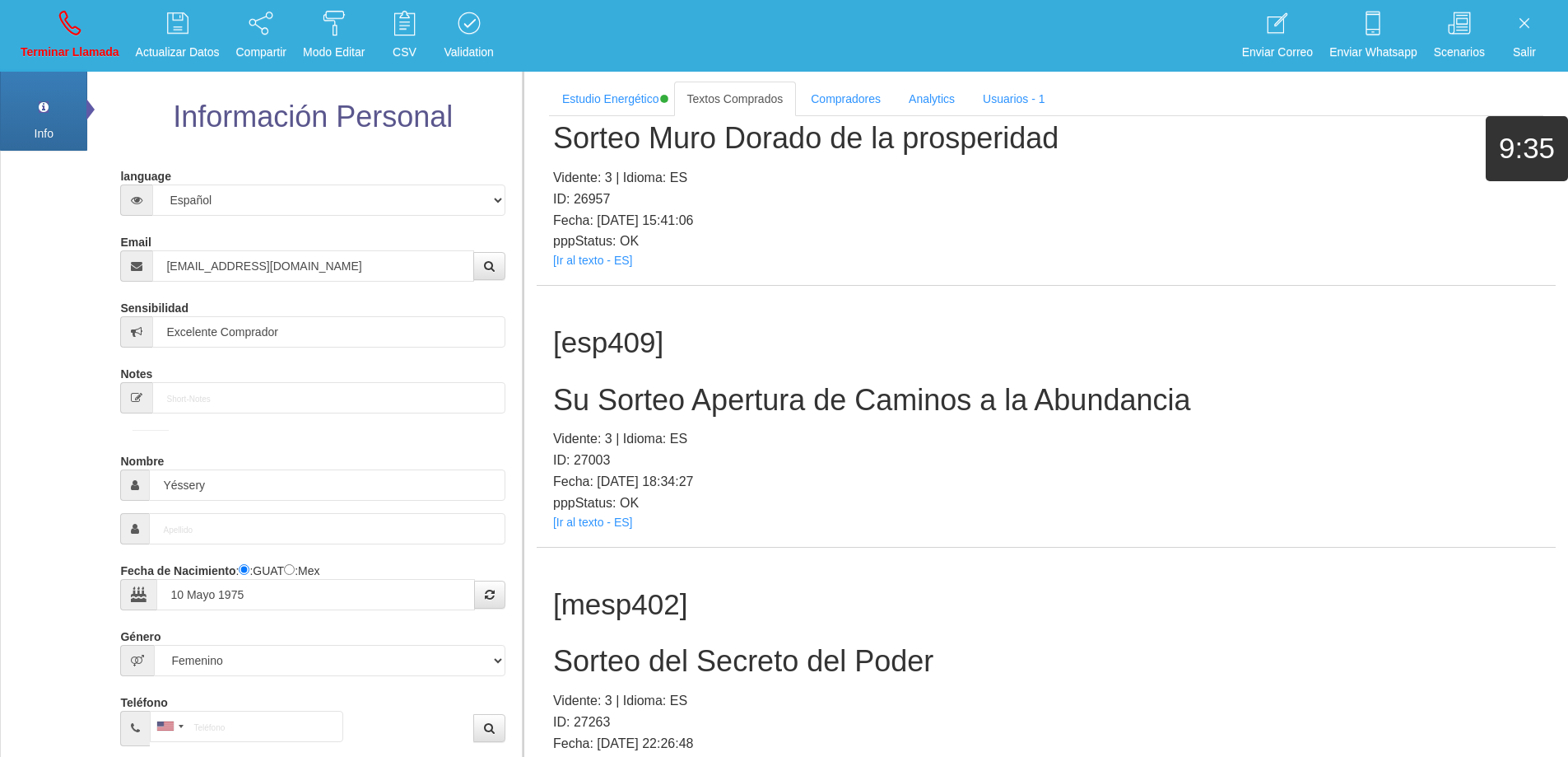
click at [879, 401] on h2 "Su Sorteo Apertura de Caminos a la Abundancia" at bounding box center [1046, 400] width 987 height 33
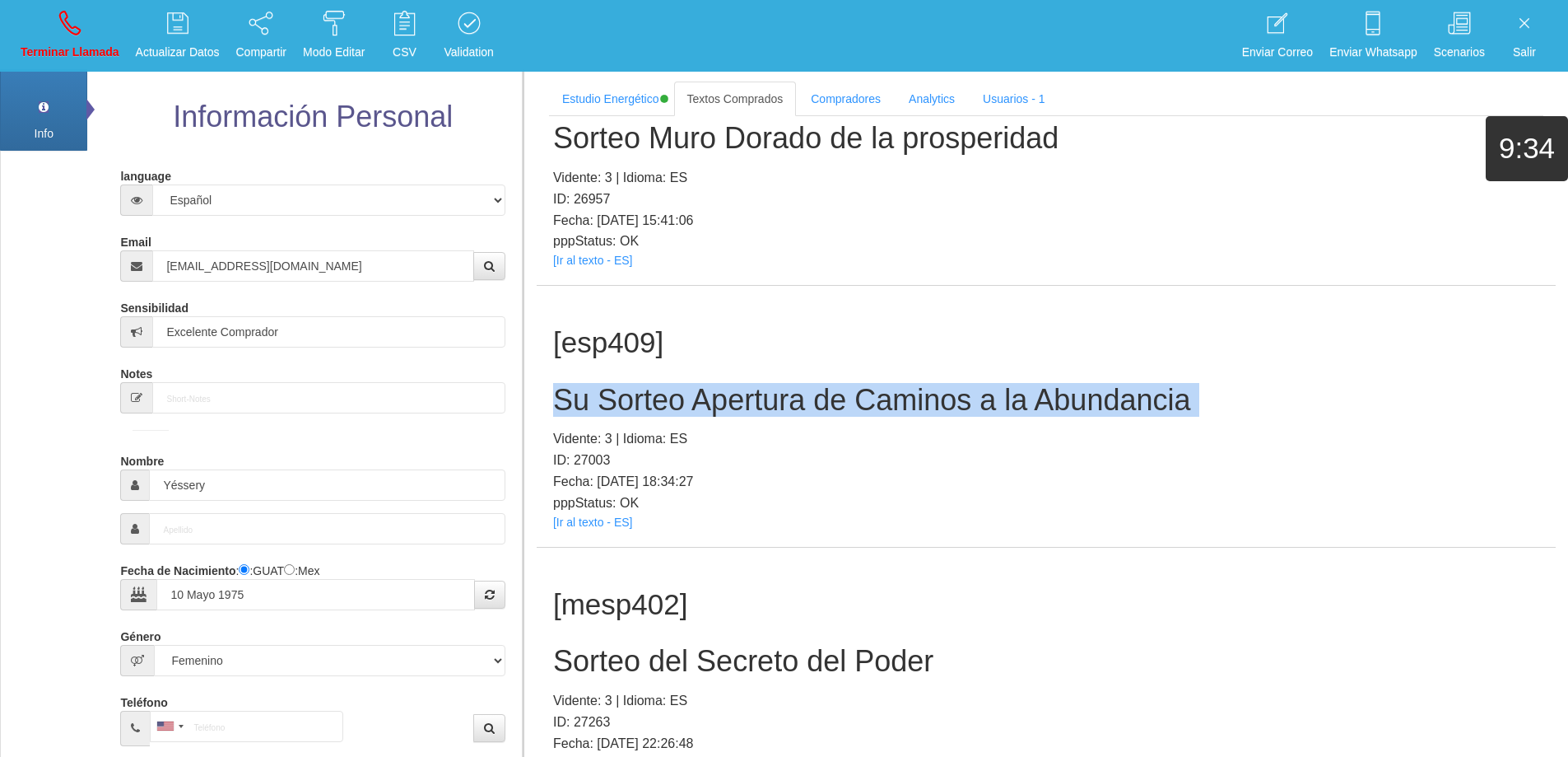
click at [879, 401] on h2 "Su Sorteo Apertura de Caminos a la Abundancia" at bounding box center [1046, 400] width 987 height 33
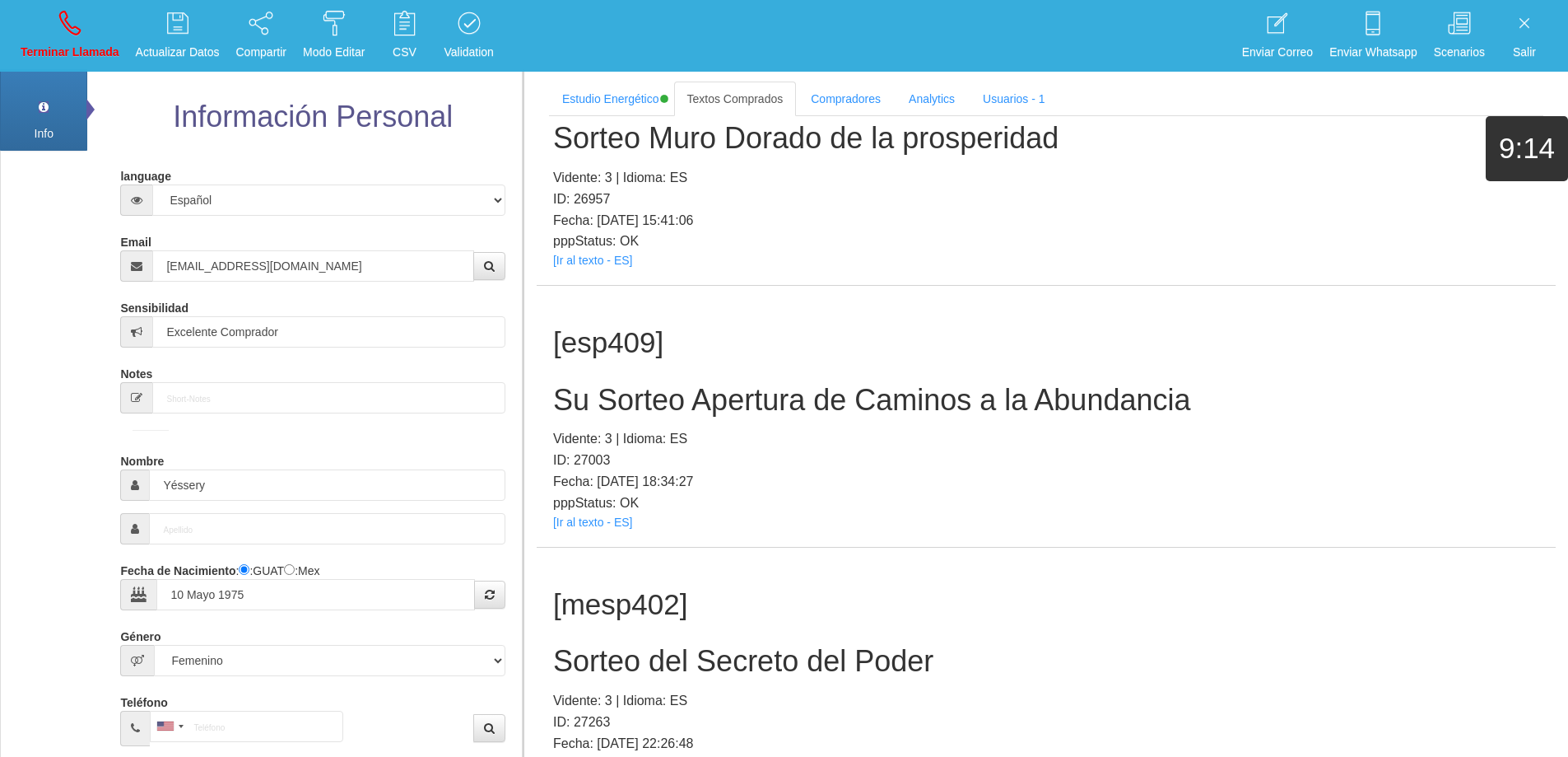
click at [1231, 418] on div "[esp409] Su Sorteo Apertura de Caminos a la Abundancia Vidente: 3 | Idioma: ES …" at bounding box center [1046, 417] width 1019 height 261
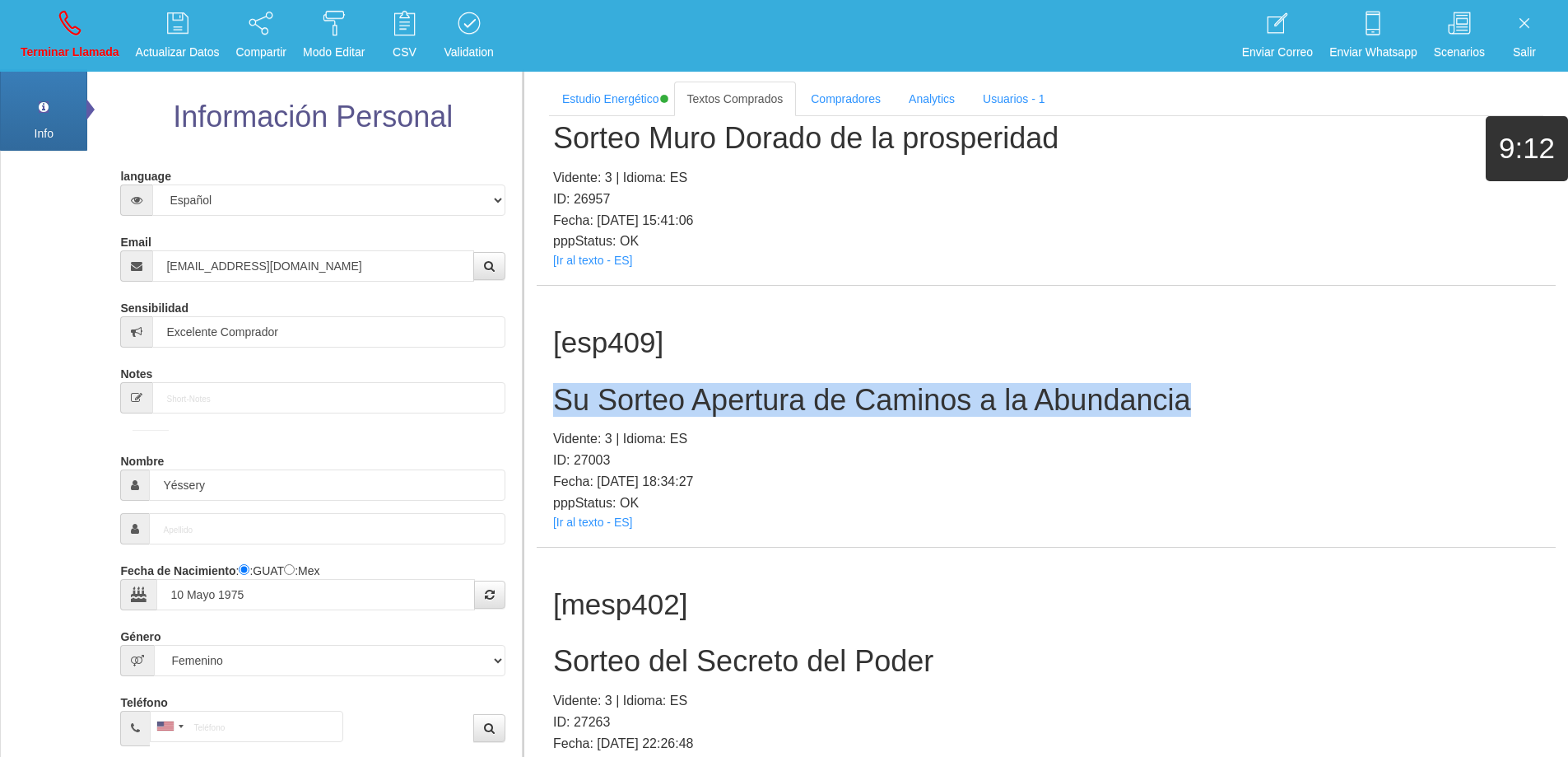
drag, startPoint x: 1169, startPoint y: 399, endPoint x: 552, endPoint y: 389, distance: 617.1
click at [551, 389] on div "[esp409] Su Sorteo Apertura de Caminos a la Abundancia Vidente: 3 | Idioma: ES …" at bounding box center [1046, 417] width 1019 height 261
click at [69, 34] on icon at bounding box center [70, 23] width 21 height 26
select select "0"
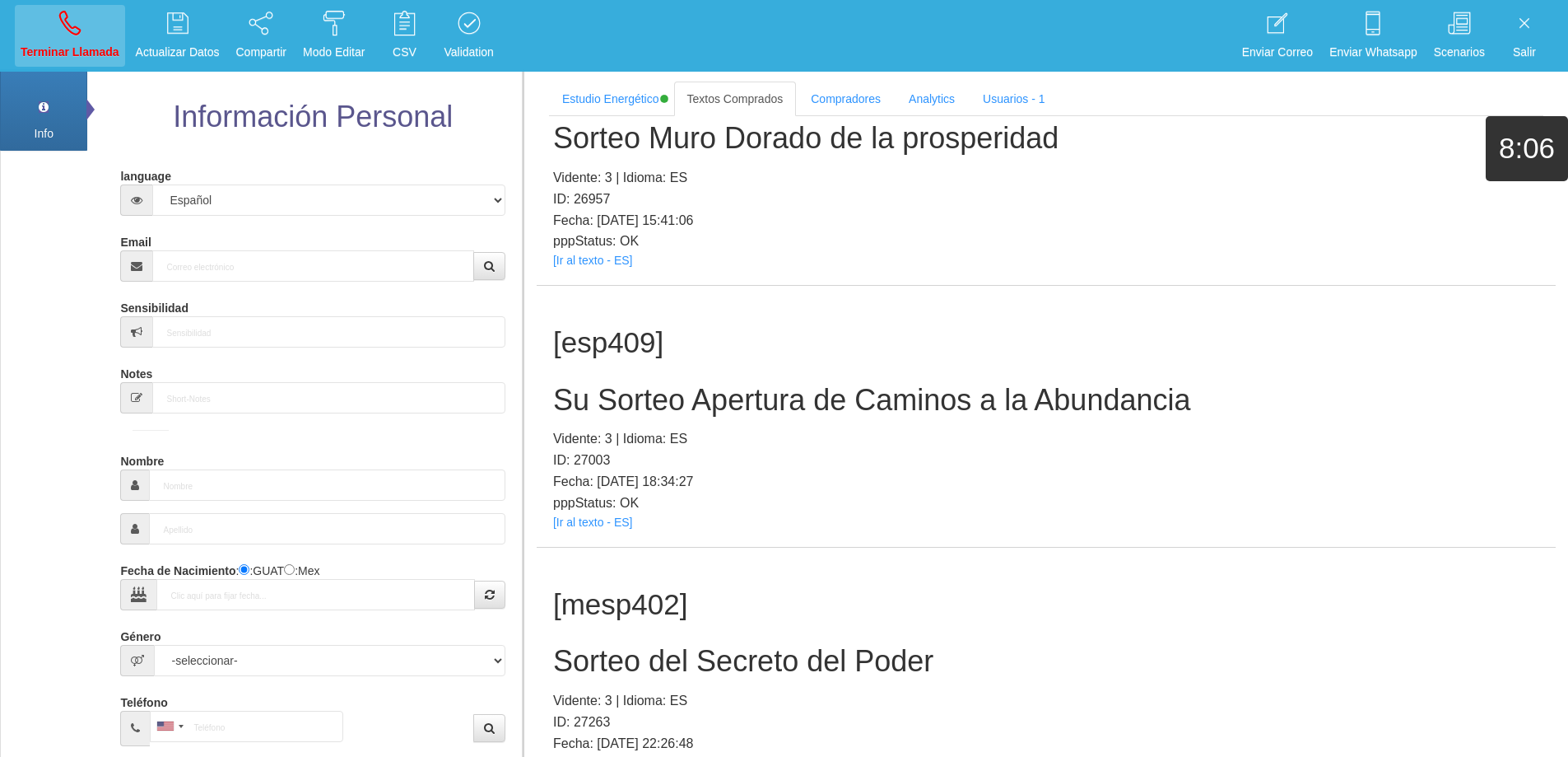
scroll to position [0, 0]
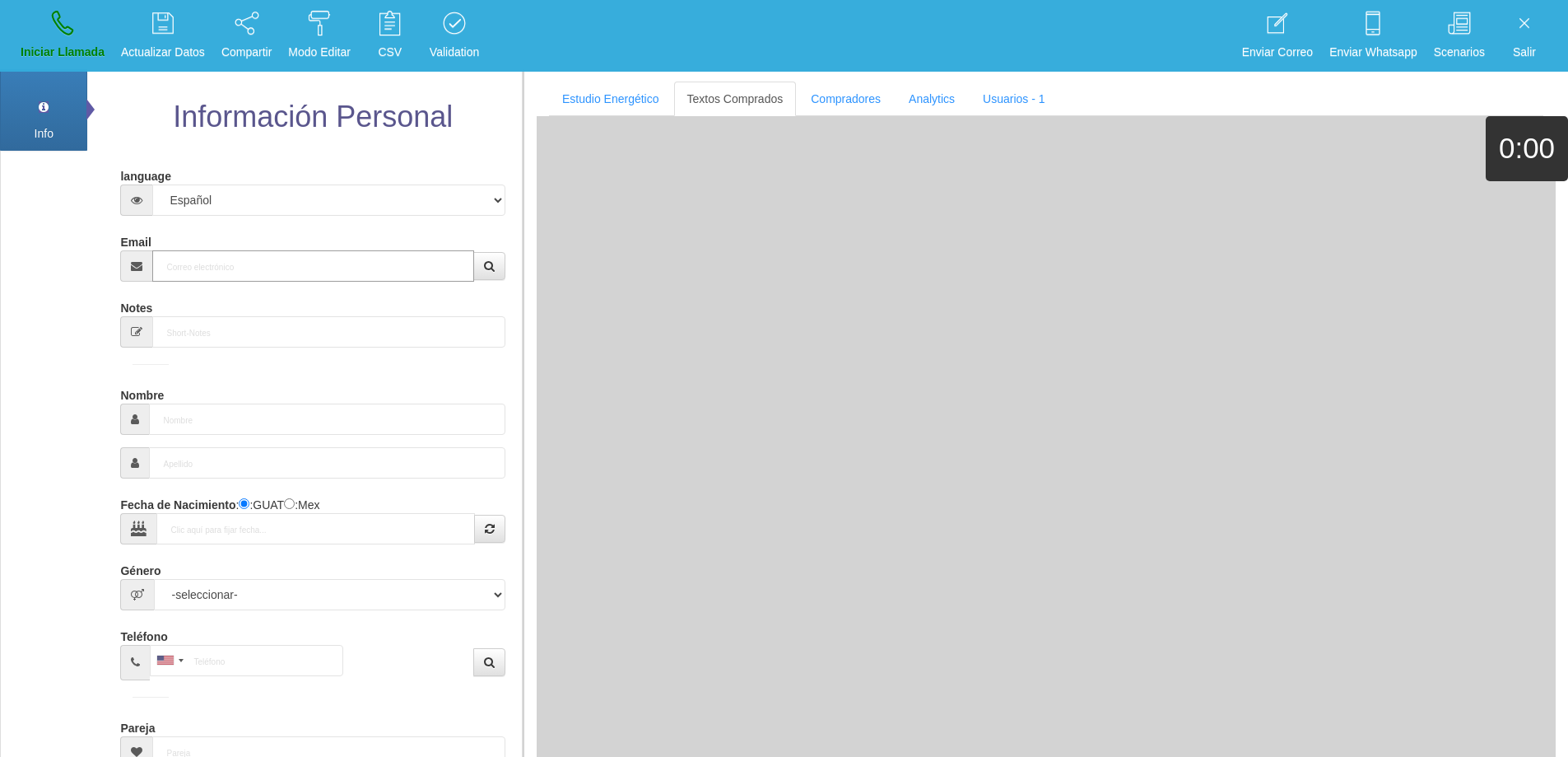
drag, startPoint x: 326, startPoint y: 265, endPoint x: 406, endPoint y: 211, distance: 96.5
click at [327, 264] on input "Email" at bounding box center [313, 266] width 321 height 32
paste input "[EMAIL_ADDRESS][DOMAIN_NAME]"
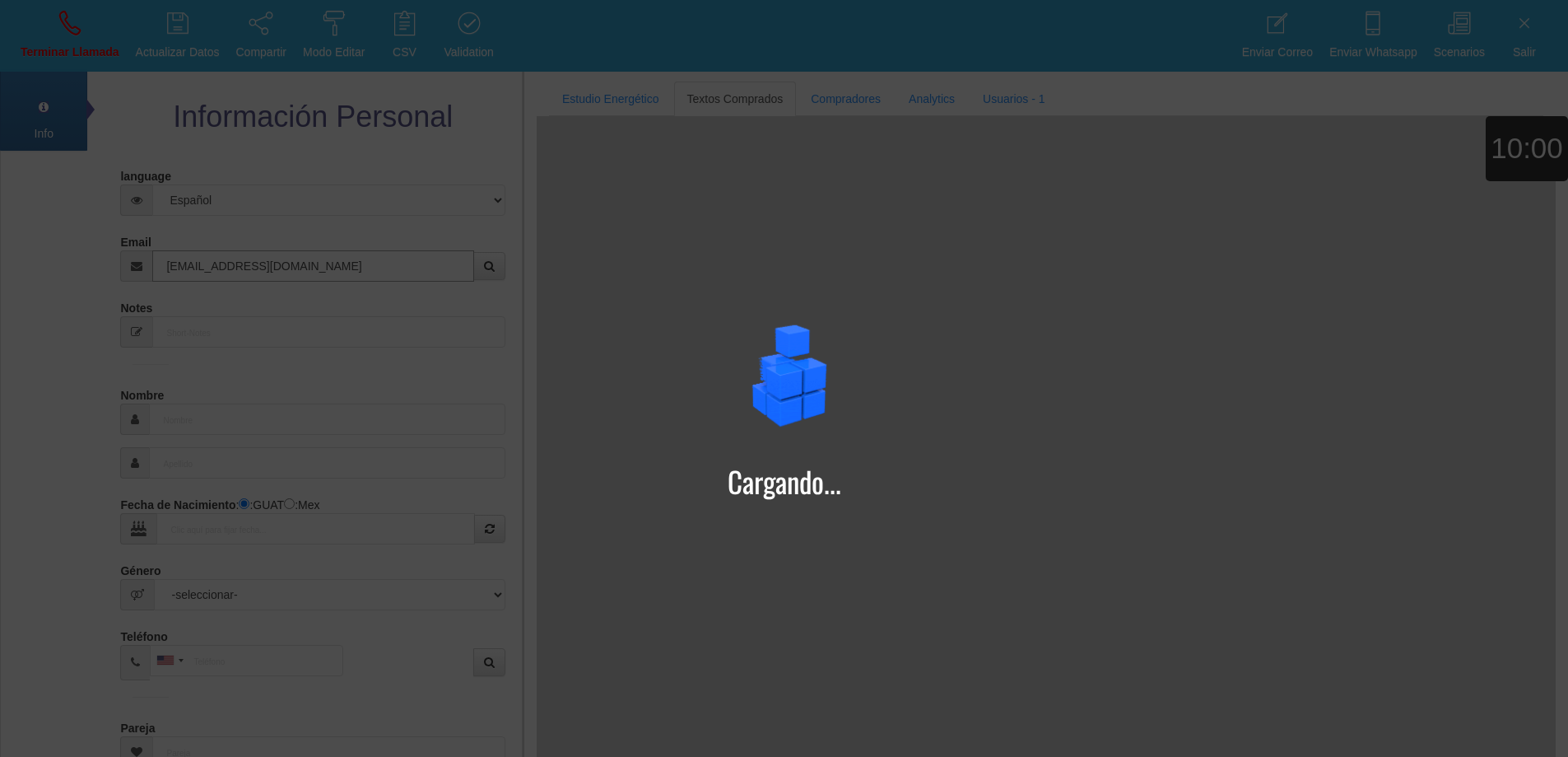
type input "[EMAIL_ADDRESS][DOMAIN_NAME]"
type input "[DATE]"
type input "[PERSON_NAME]+Antonio+"
type input "Excelente Comprador"
select select "1"
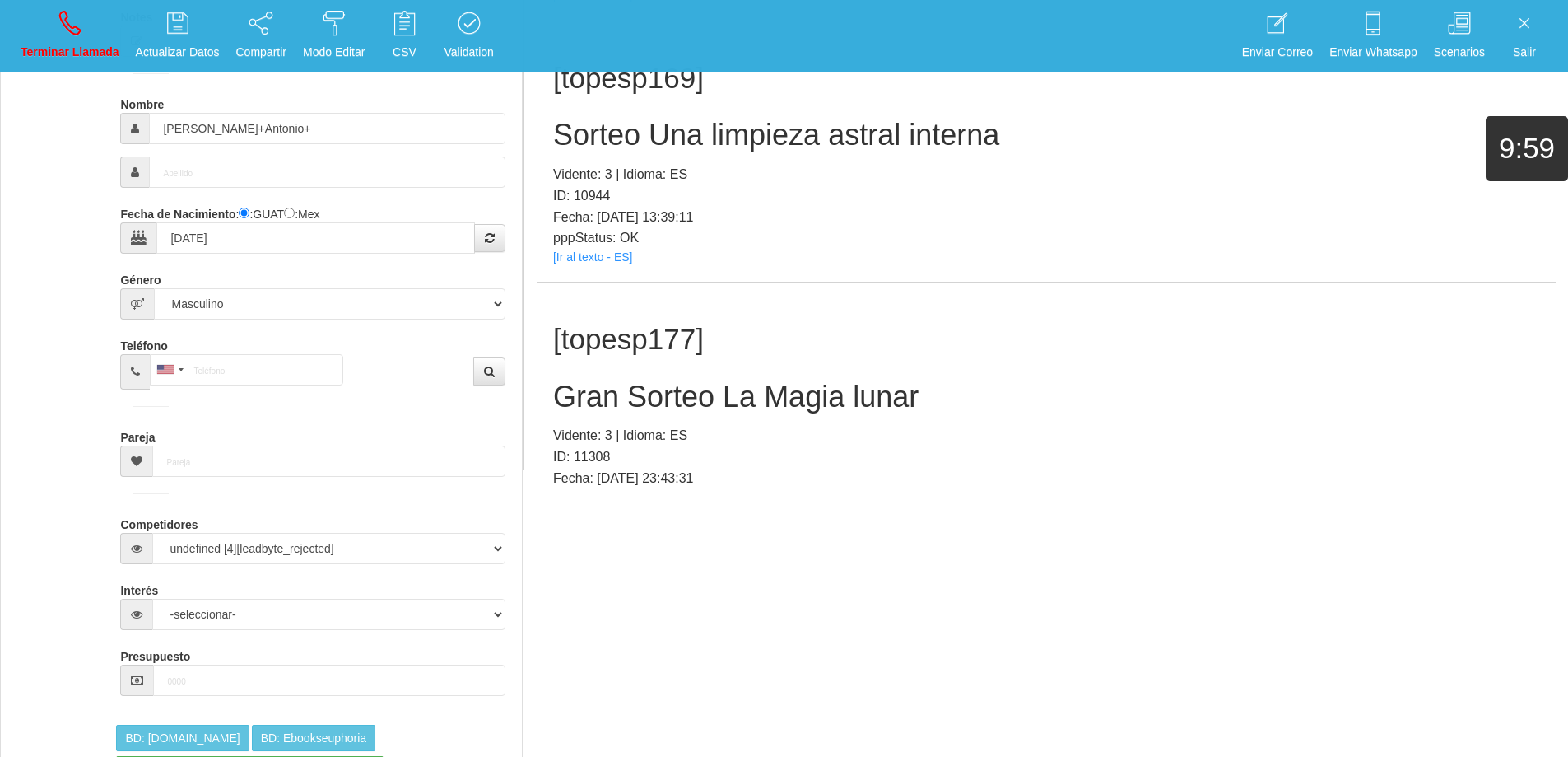
scroll to position [3191, 0]
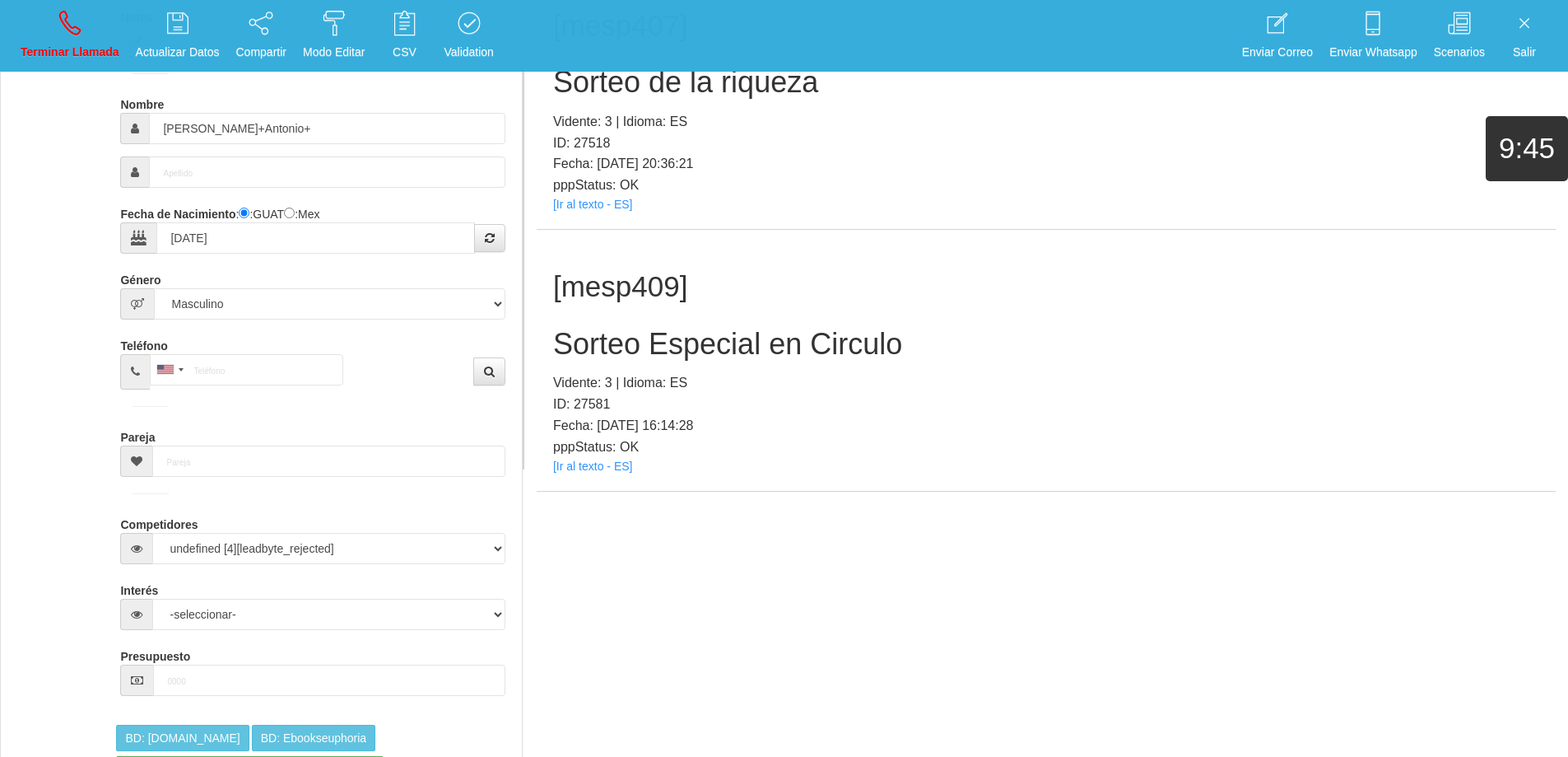
click at [802, 354] on h2 "Sorteo Especial en Circulo" at bounding box center [1046, 345] width 987 height 33
click at [802, 354] on h2 "Sorteo Especial en Circulo" at bounding box center [1046, 345] width 987 height 33
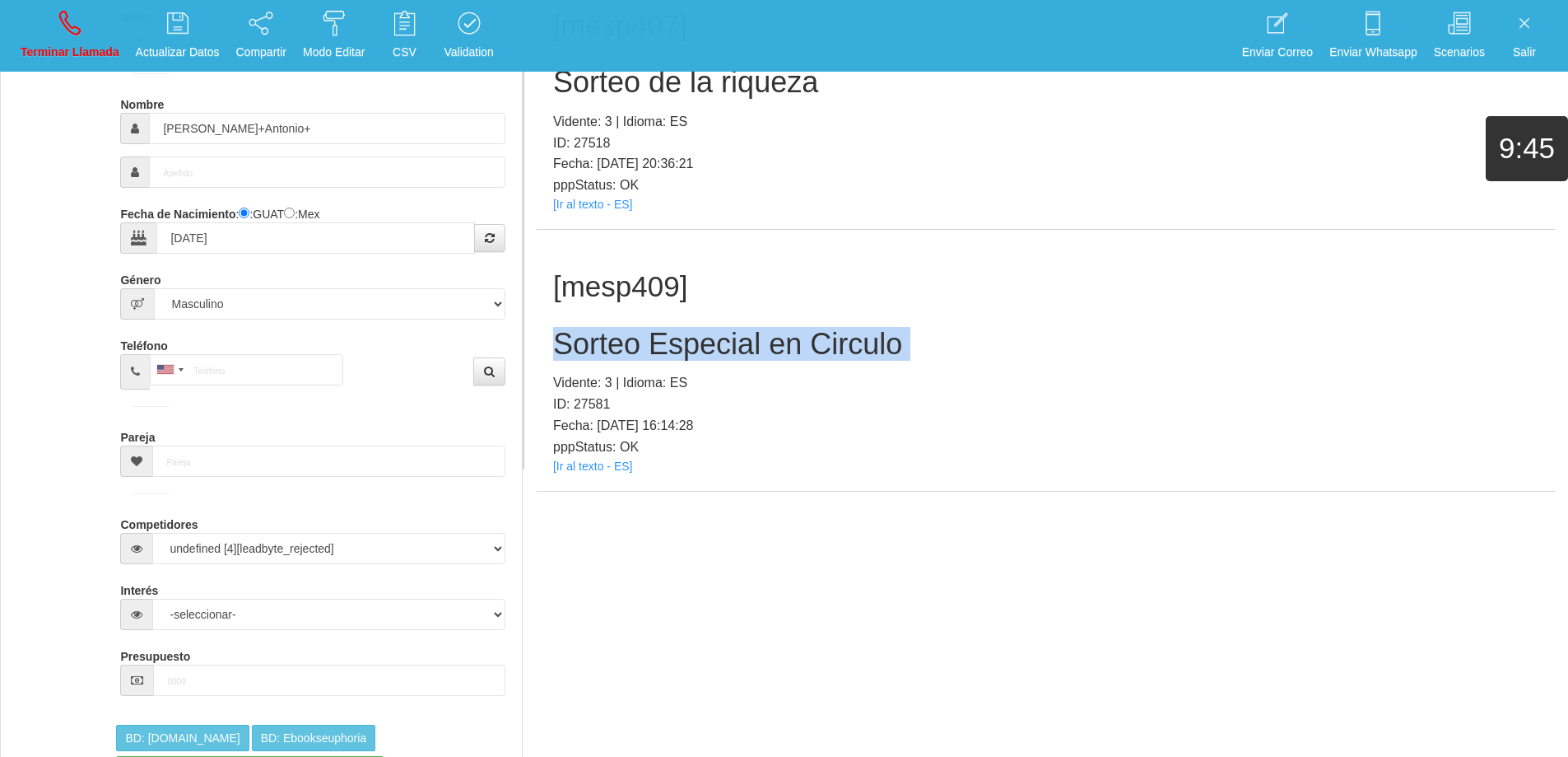
click at [802, 354] on h2 "Sorteo Especial en Circulo" at bounding box center [1046, 345] width 987 height 33
click at [1023, 342] on h2 "Sorteo Especial en Circulo" at bounding box center [1046, 345] width 987 height 33
click at [974, 342] on h2 "Sorteo Especial en Circulo" at bounding box center [1046, 345] width 987 height 33
drag, startPoint x: 930, startPoint y: 343, endPoint x: 545, endPoint y: 344, distance: 385.0
click at [545, 344] on div "[mesp409] Sorteo Especial en Circulo Vidente: 3 | Idioma: ES ID: 27581 Fecha: […" at bounding box center [1046, 361] width 1019 height 261
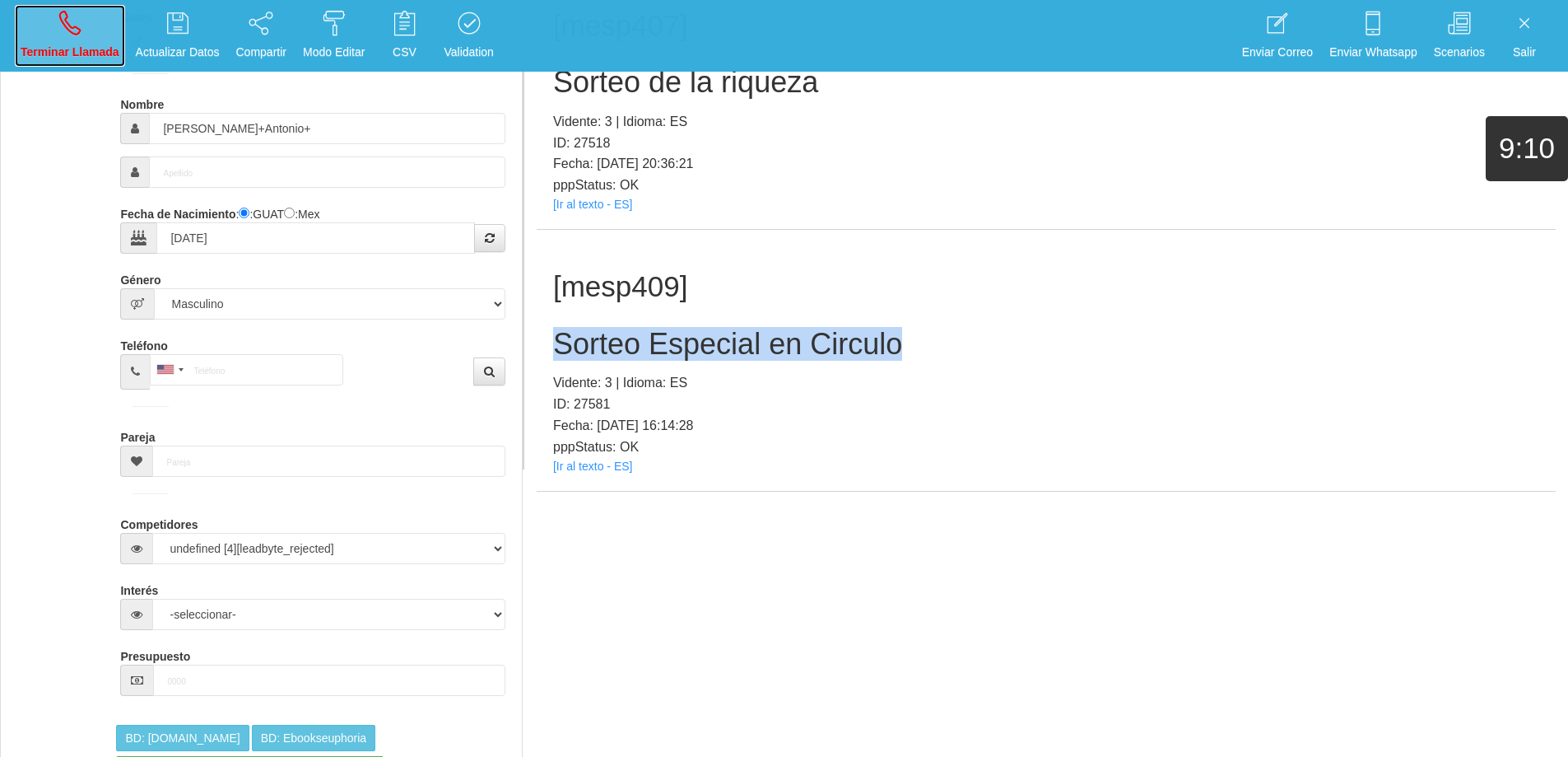
click at [64, 21] on icon at bounding box center [70, 23] width 21 height 26
select select "0"
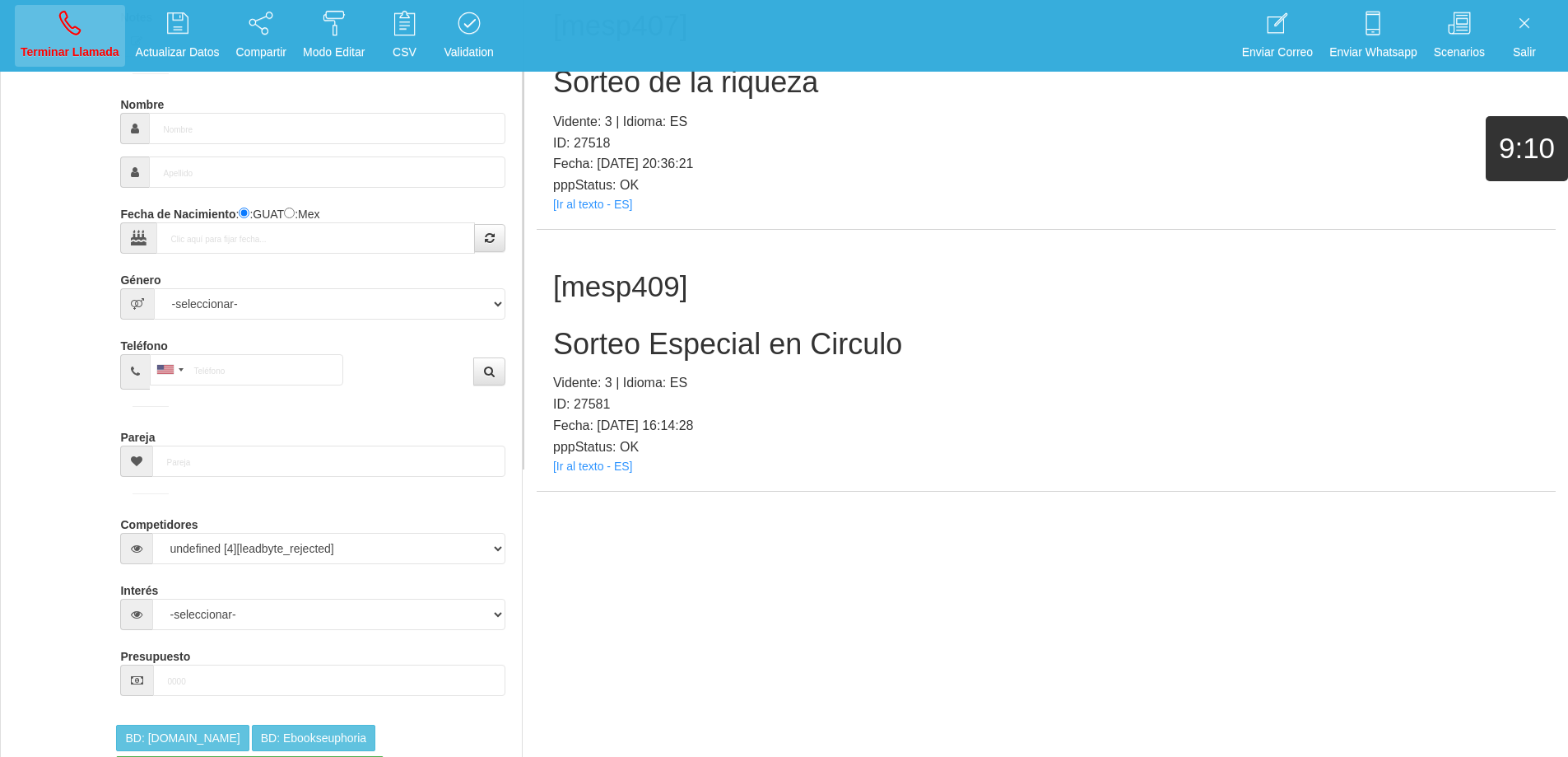
scroll to position [0, 0]
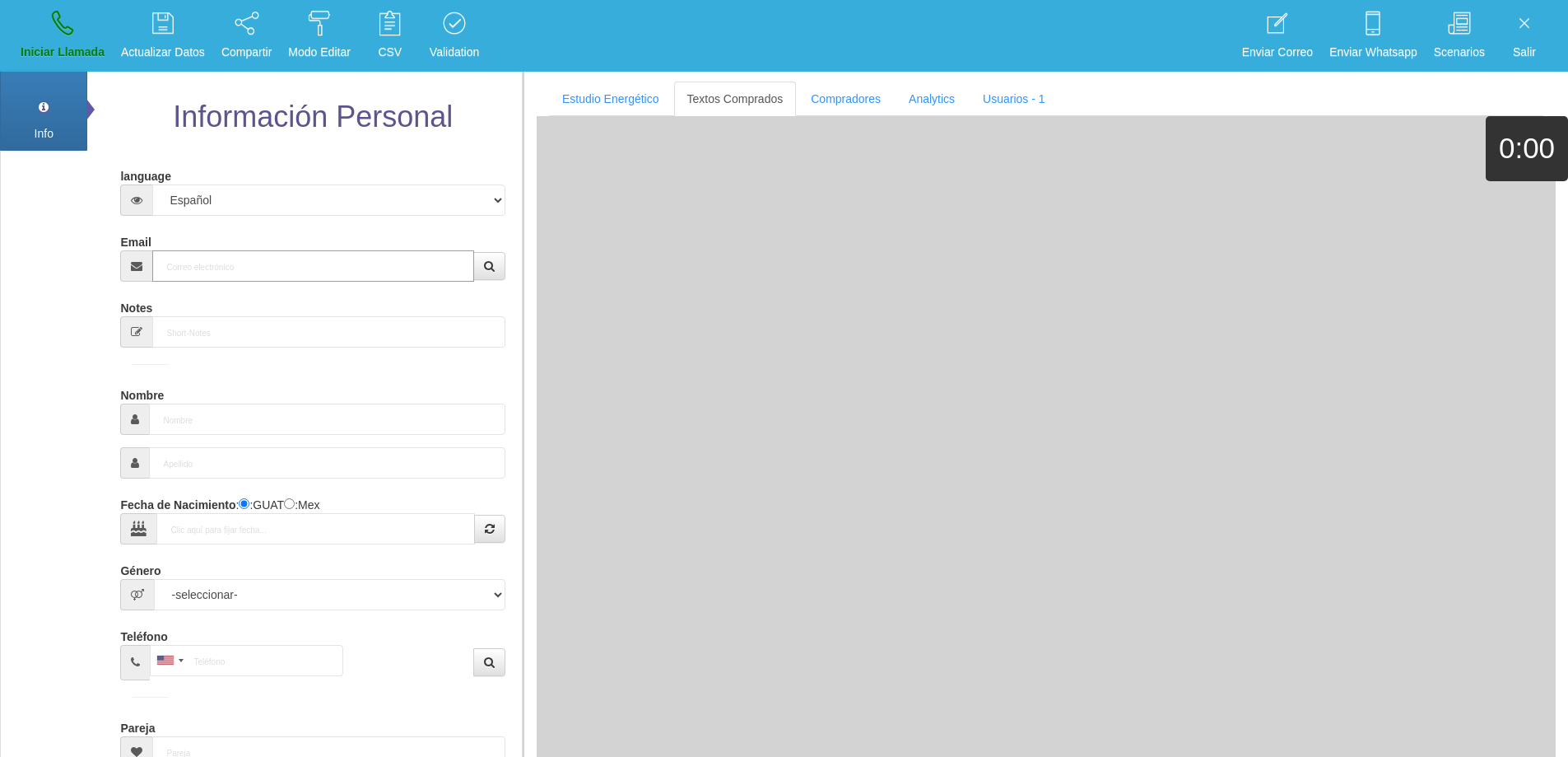
click at [413, 258] on input "Email" at bounding box center [313, 266] width 321 height 32
paste input "[EMAIL_ADDRESS][DOMAIN_NAME]"
type input "[EMAIL_ADDRESS][DOMAIN_NAME]"
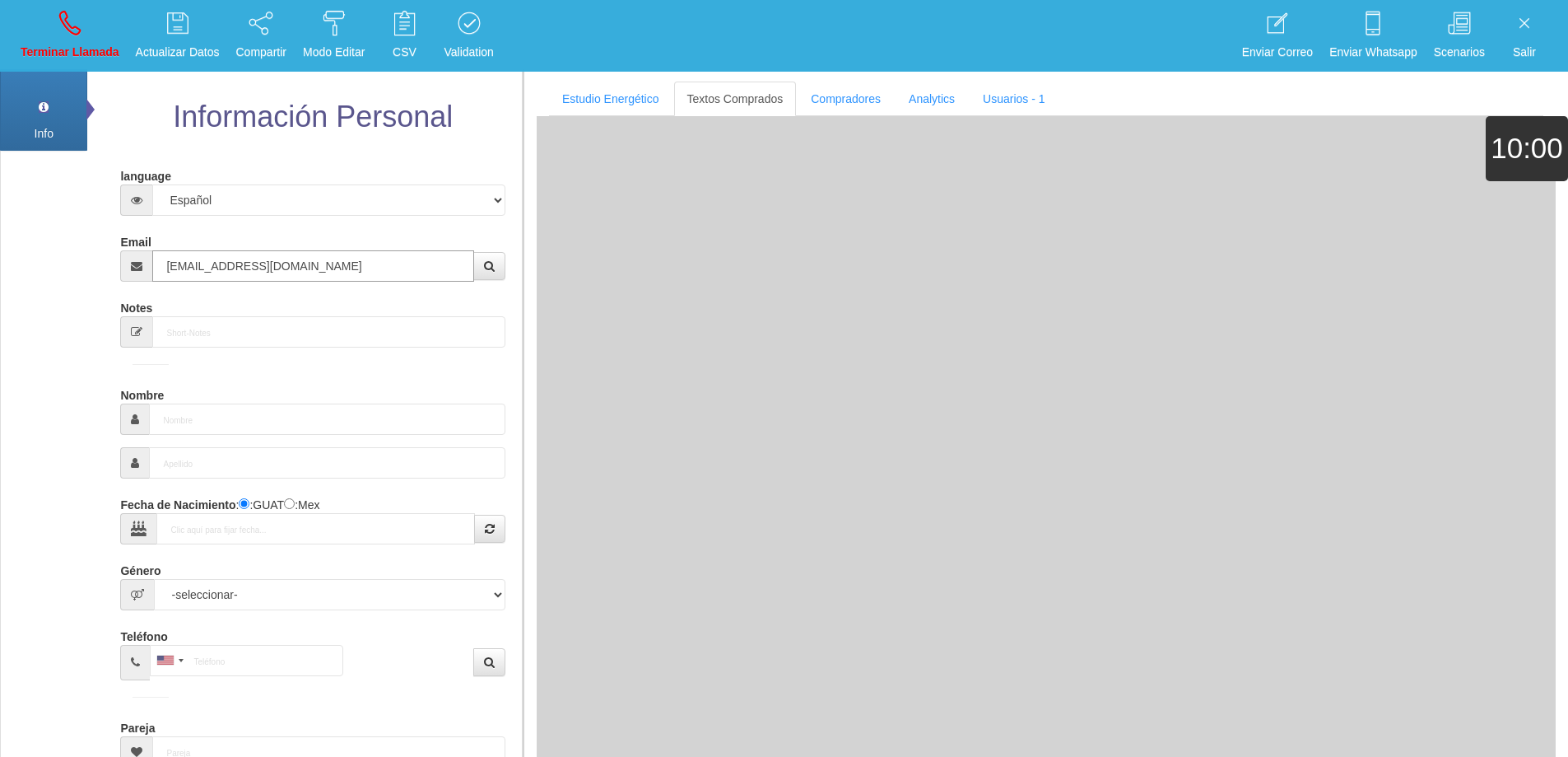
type input "[DATE]"
type input "Excelente Comprador"
type input "[PERSON_NAME]"
select select "1"
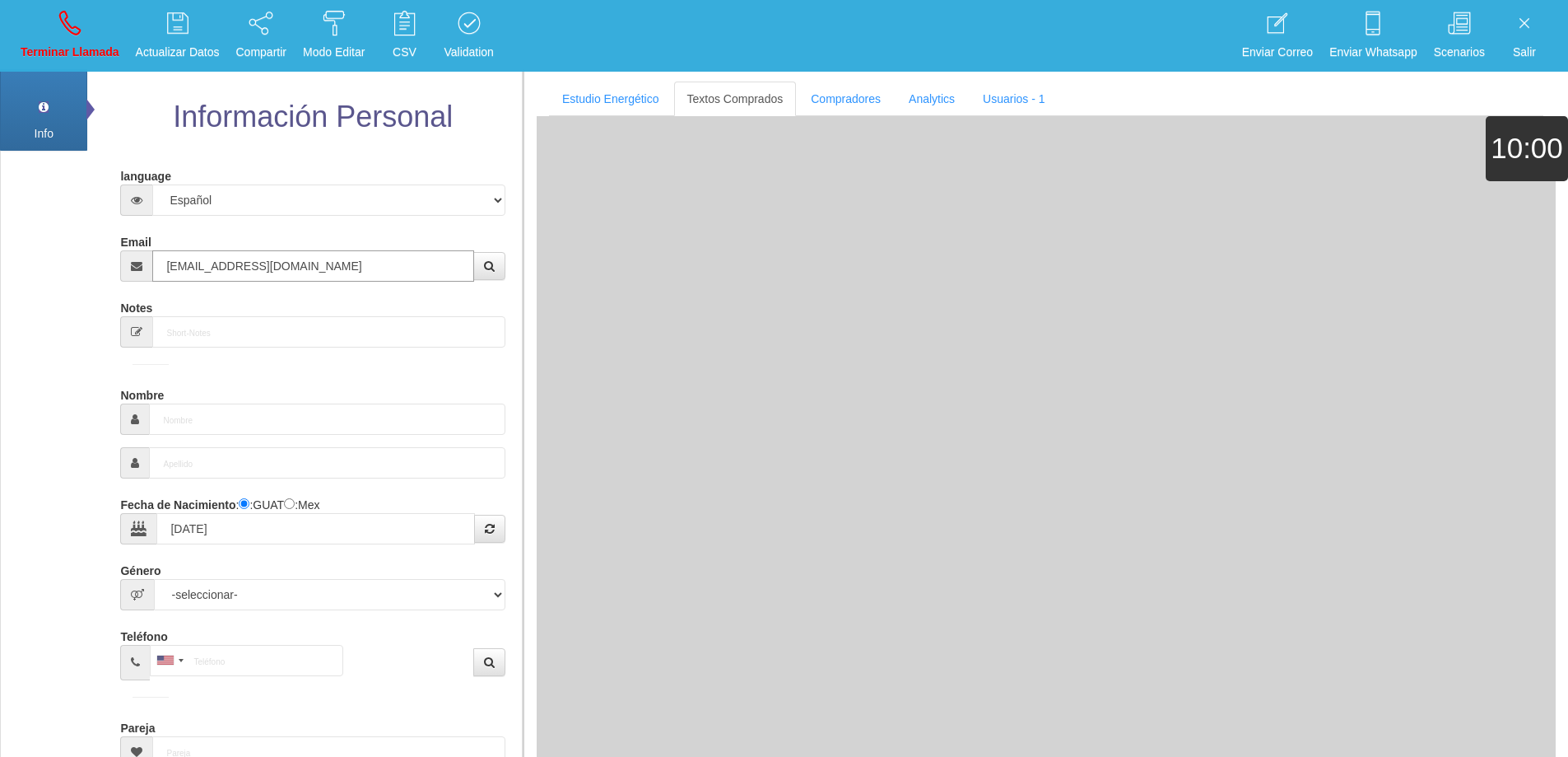
type input "01 55 5185 3158"
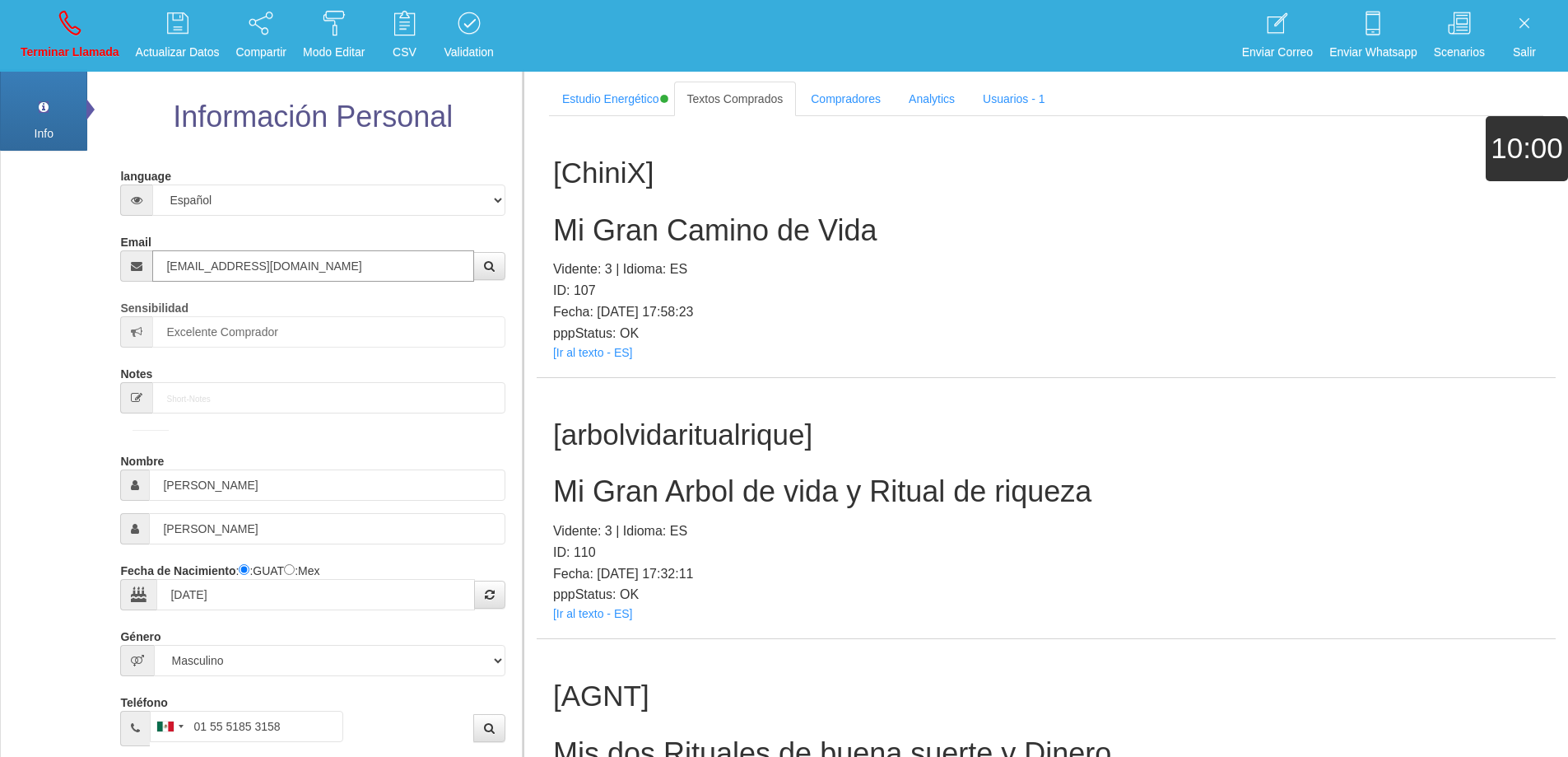
type input "[EMAIL_ADDRESS][DOMAIN_NAME]"
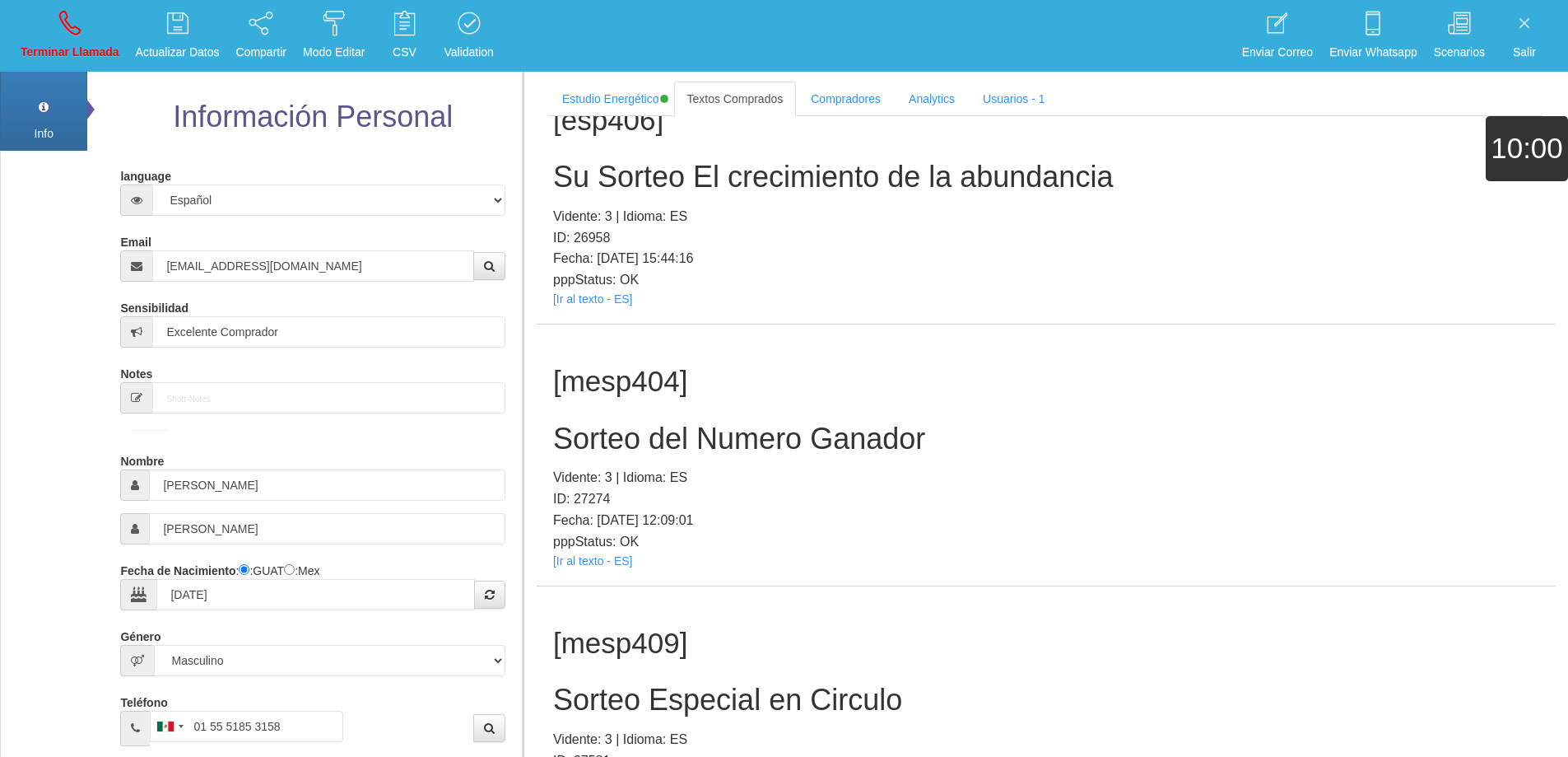
scroll to position [356, 0]
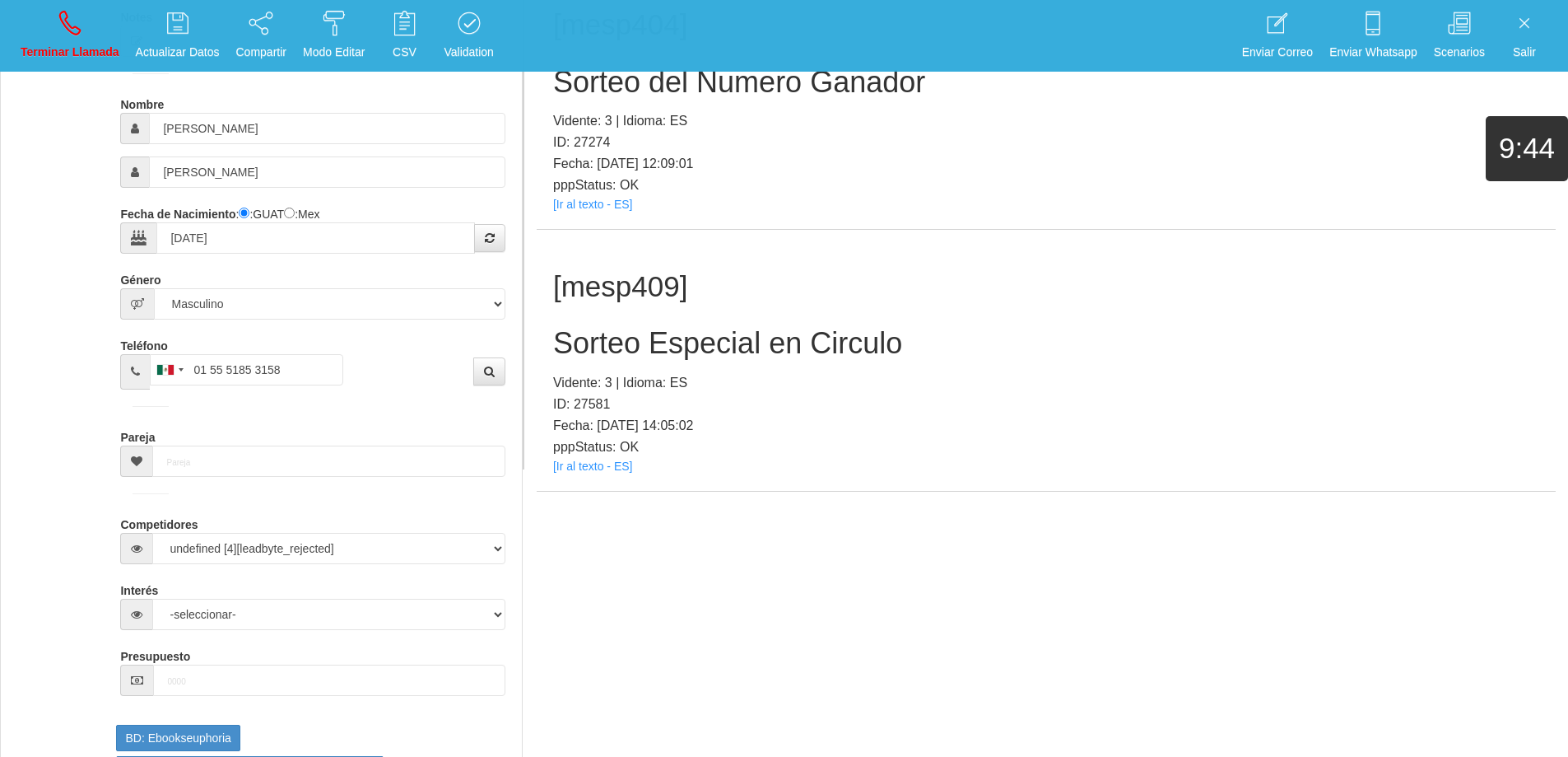
click at [730, 332] on h2 "Sorteo Especial en Circulo" at bounding box center [1046, 344] width 987 height 33
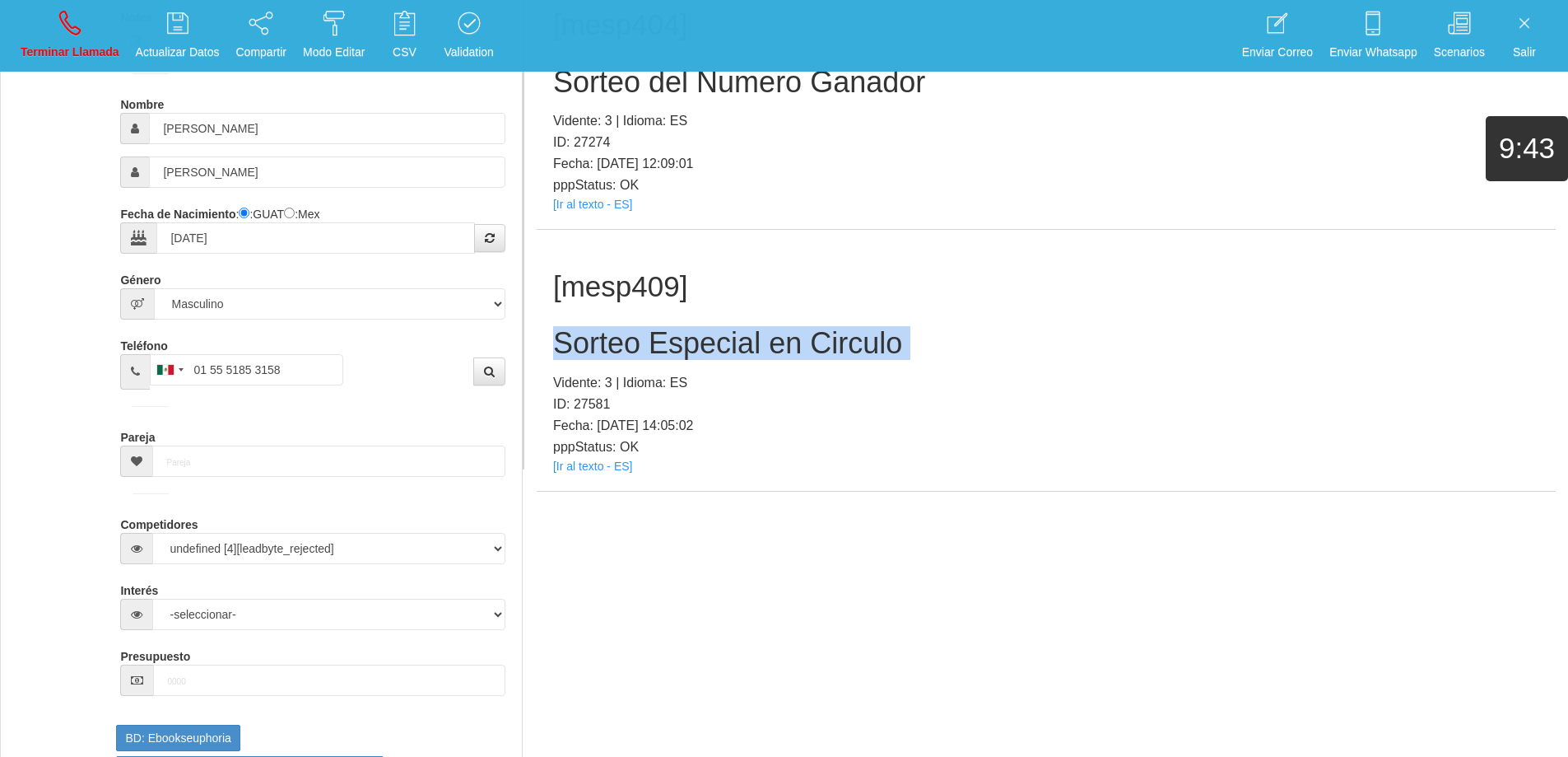
click at [730, 332] on h2 "Sorteo Especial en Circulo" at bounding box center [1046, 344] width 987 height 33
click at [866, 323] on div "[mesp409] Sorteo Especial en Circulo Vidente: 3 | Idioma: ES ID: 27581 Fecha: […" at bounding box center [1046, 361] width 1019 height 261
drag, startPoint x: 68, startPoint y: 36, endPoint x: 852, endPoint y: 69, distance: 784.7
click at [69, 36] on link "Terminar Llamada" at bounding box center [70, 36] width 110 height 61
select select "0"
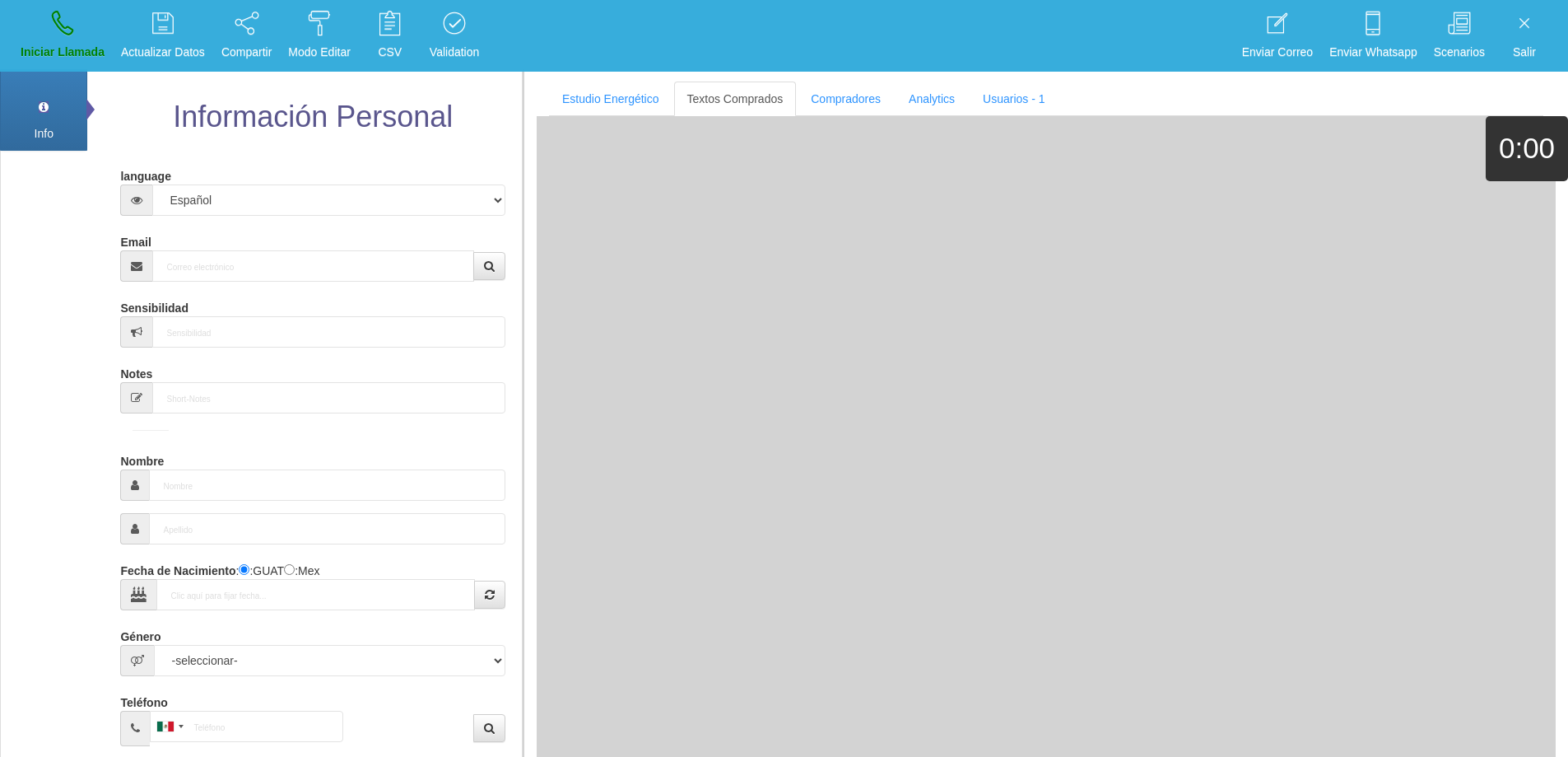
scroll to position [0, 0]
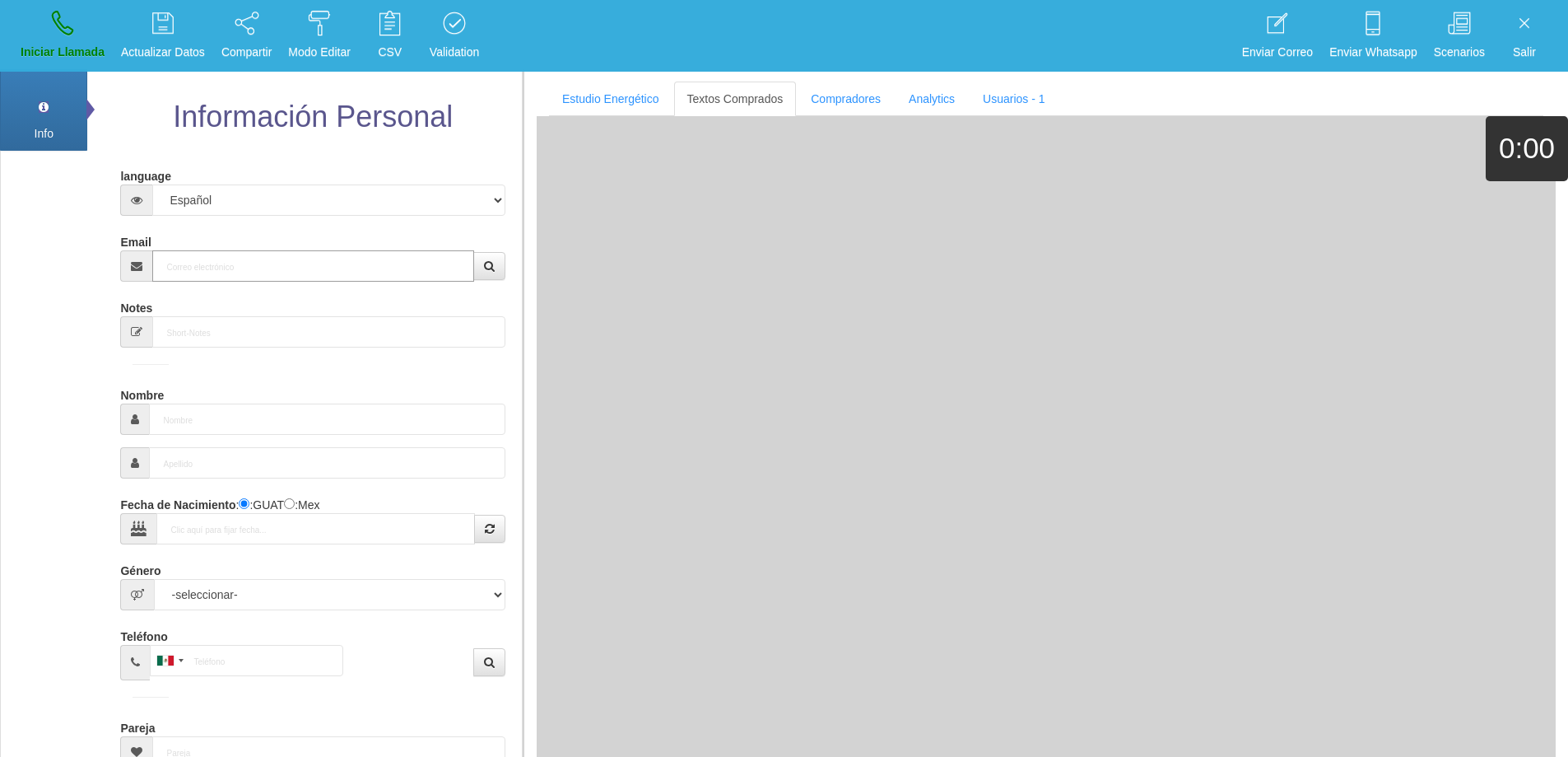
click at [335, 264] on input "Email" at bounding box center [313, 266] width 321 height 32
paste input "[PERSON_NAME][EMAIL_ADDRESS][DOMAIN_NAME]"
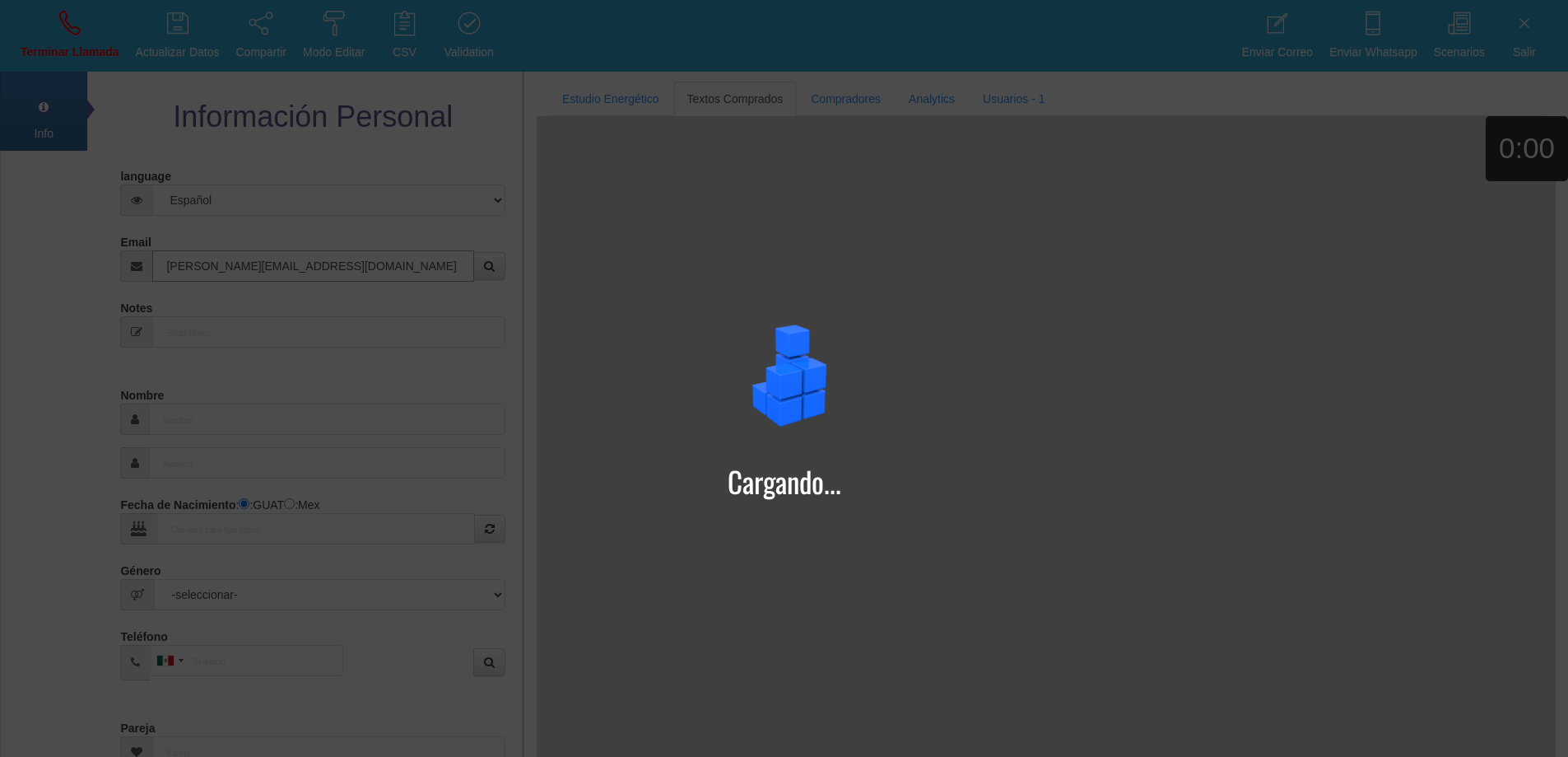
type input "[PERSON_NAME][EMAIL_ADDRESS][DOMAIN_NAME]"
type input "[DATE]"
type input "[PERSON_NAME]+[PERSON_NAME]"
select select "4"
type input "Excelente Comprador"
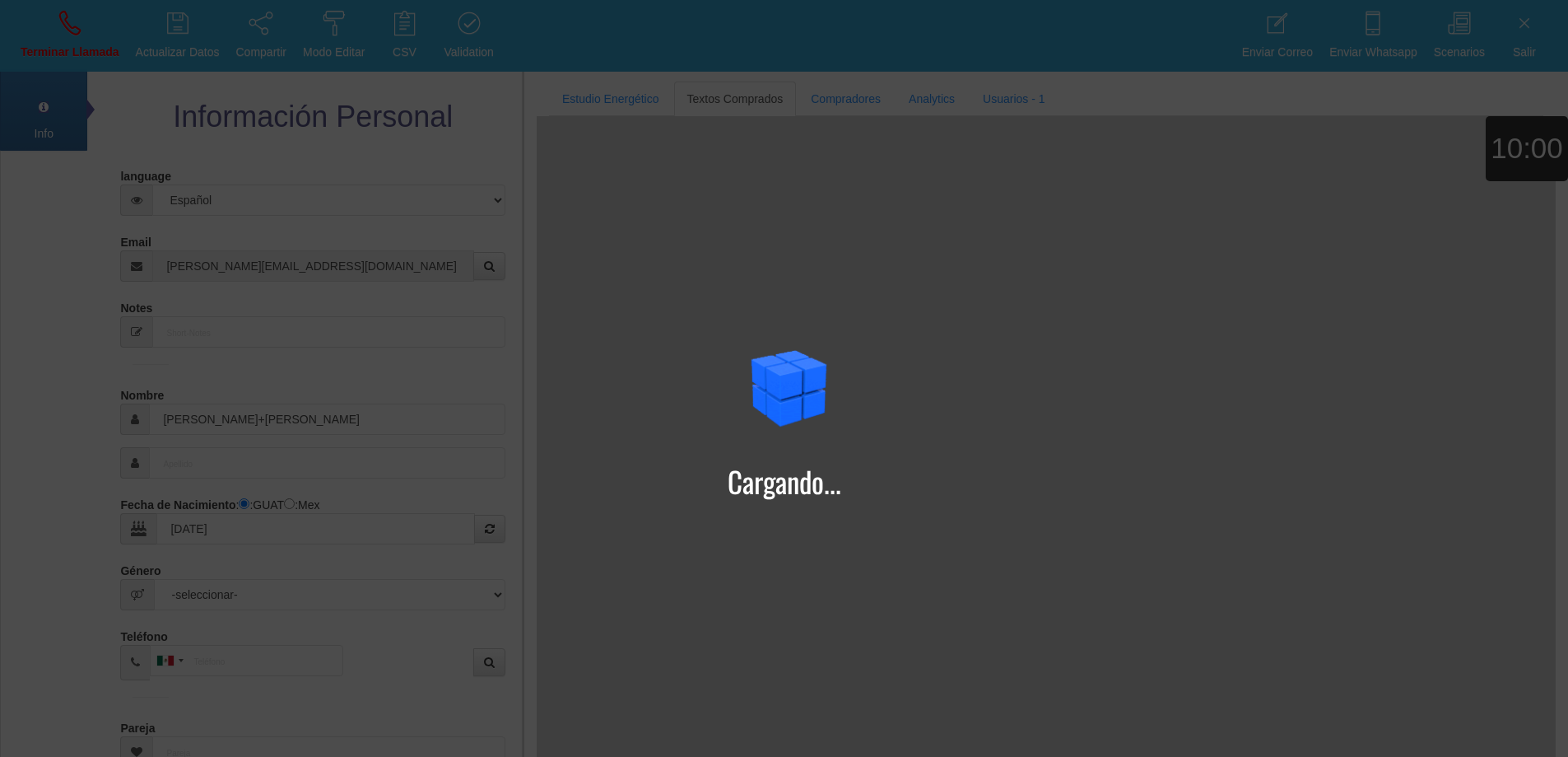
type input "[PERSON_NAME]"
type input "petrovici"
select select "1"
type input "07401927580"
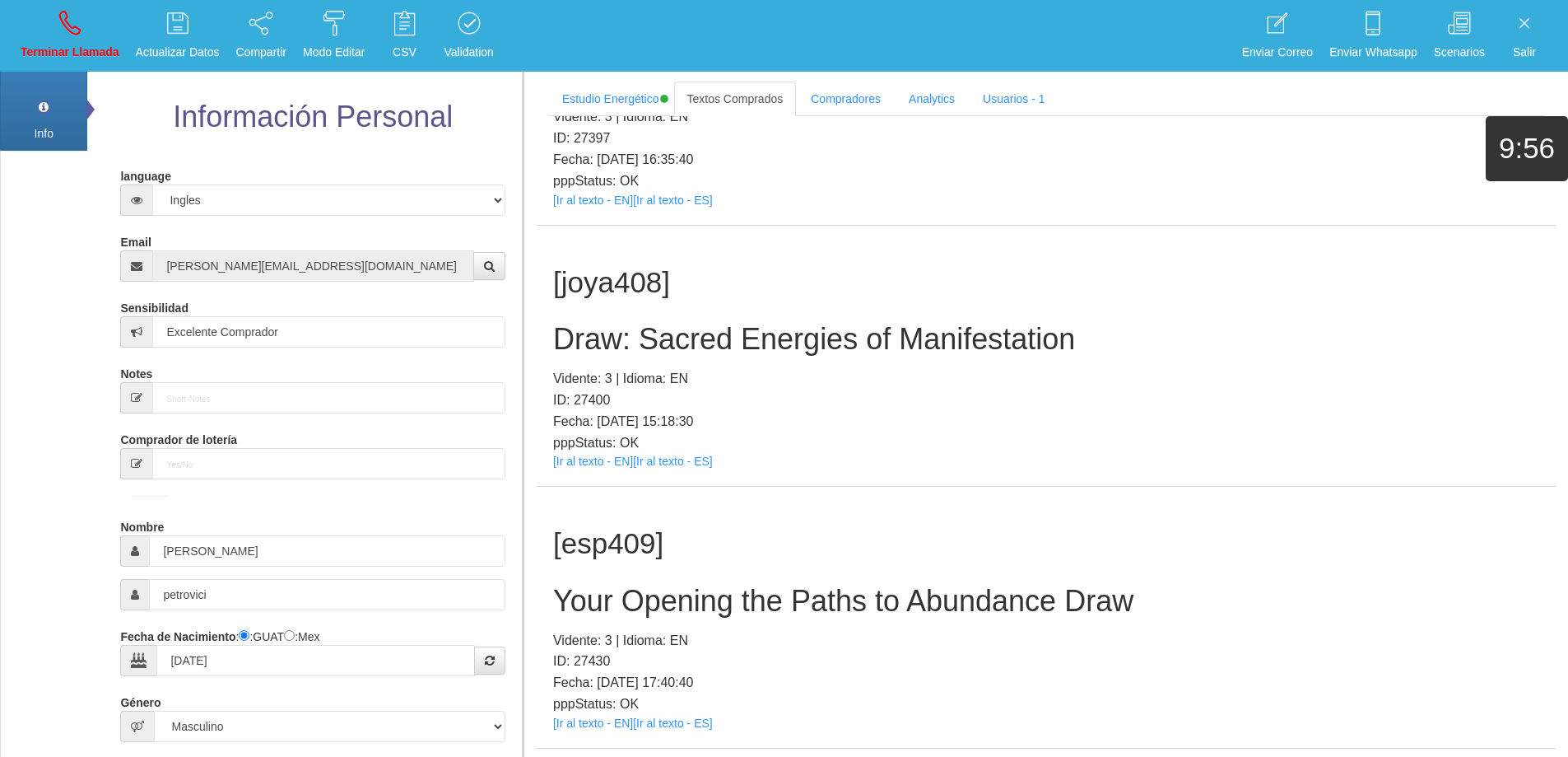
scroll to position [181245, 0]
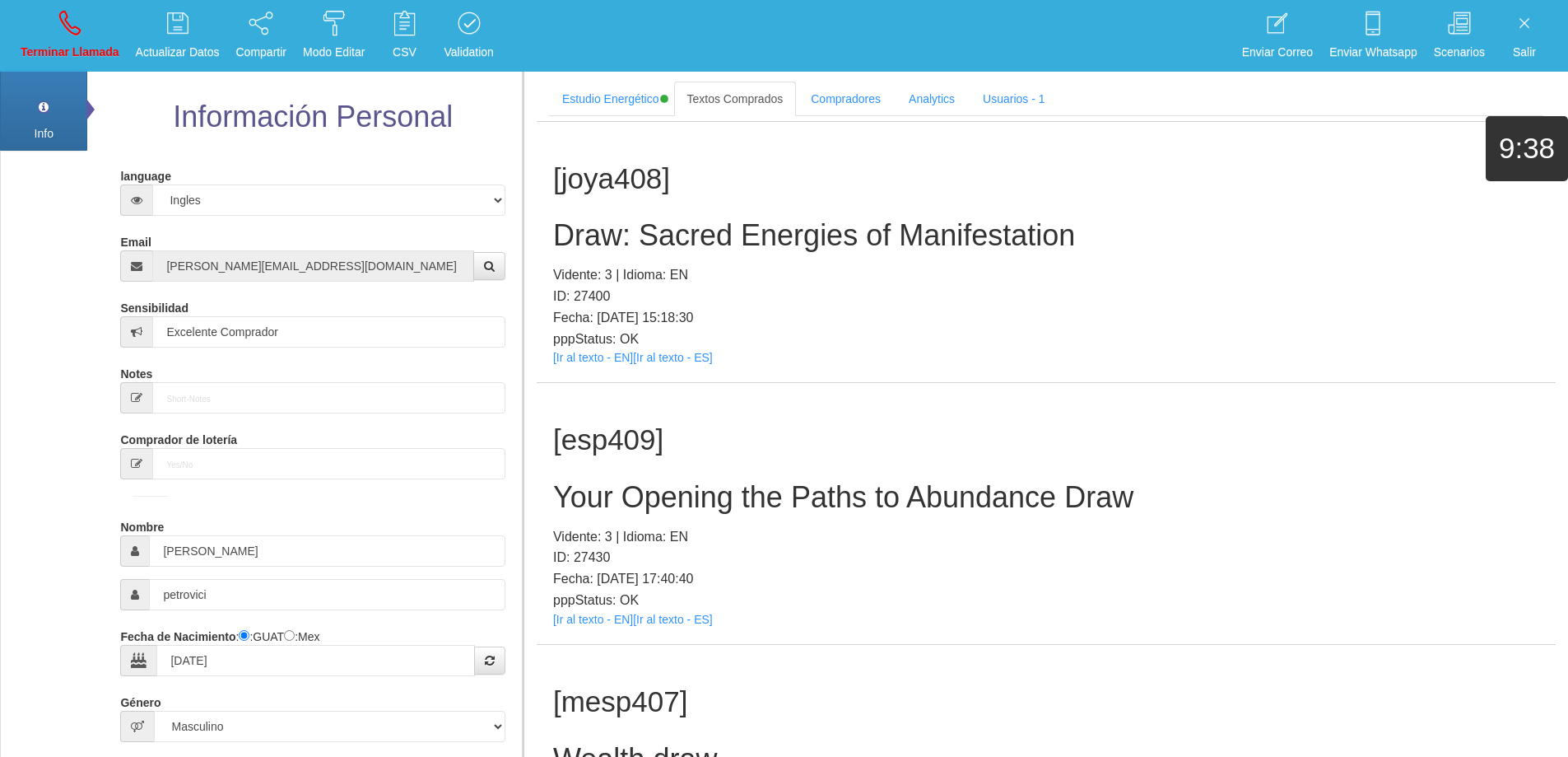
click at [829, 504] on h2 "Your Opening the Paths to Abundance Draw" at bounding box center [1046, 497] width 987 height 33
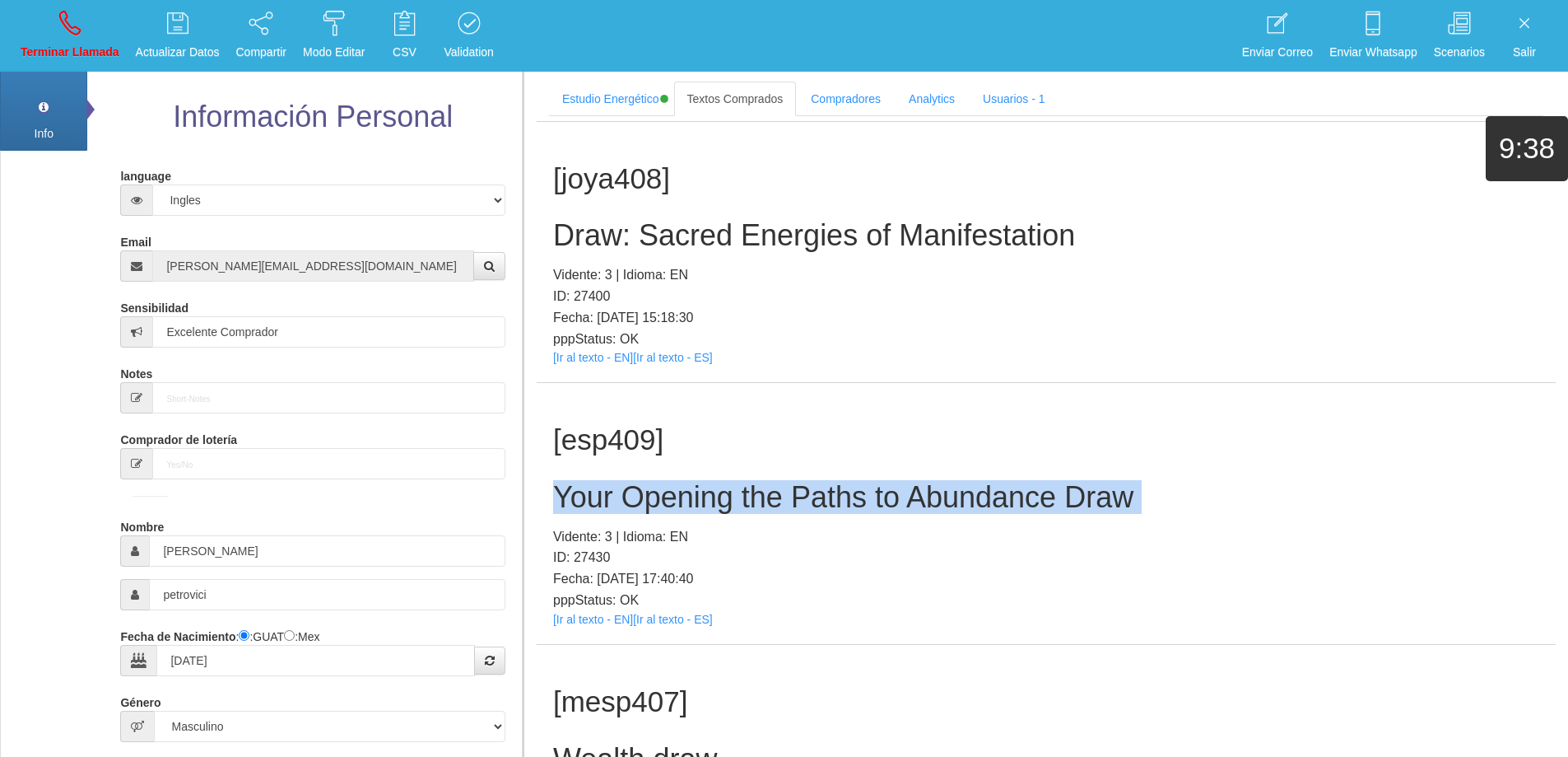
click at [829, 503] on h2 "Your Opening the Paths to Abundance Draw" at bounding box center [1046, 497] width 987 height 33
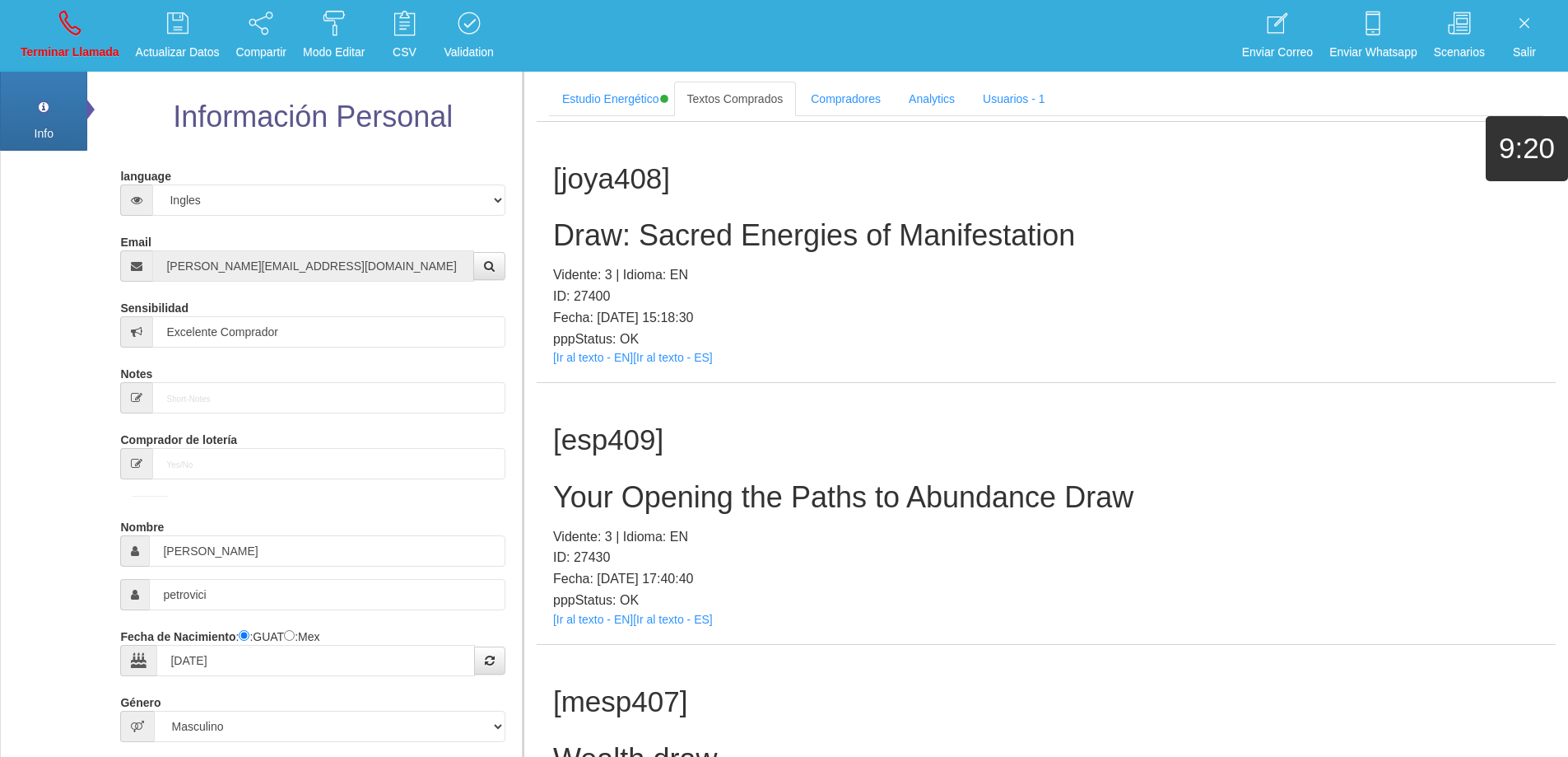
click at [1192, 526] on p "Vidente: 3 | Idioma: EN" at bounding box center [1046, 537] width 987 height 21
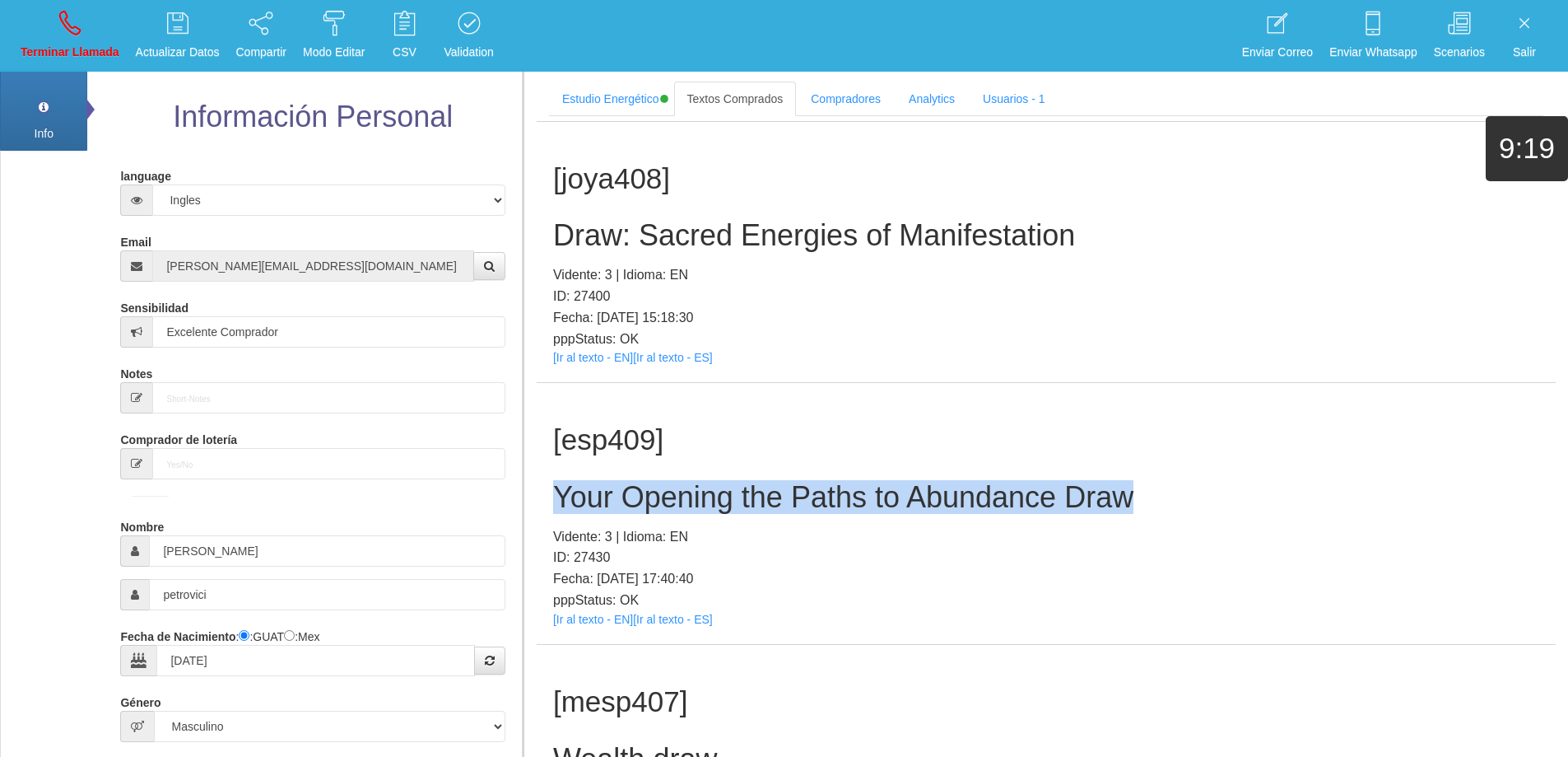
drag, startPoint x: 1104, startPoint y: 499, endPoint x: 547, endPoint y: 471, distance: 557.7
click at [547, 471] on div "[esp409] Your Opening the Paths to Abundance Draw Vidente: 3 | Idioma: EN ID: 2…" at bounding box center [1046, 513] width 1019 height 261
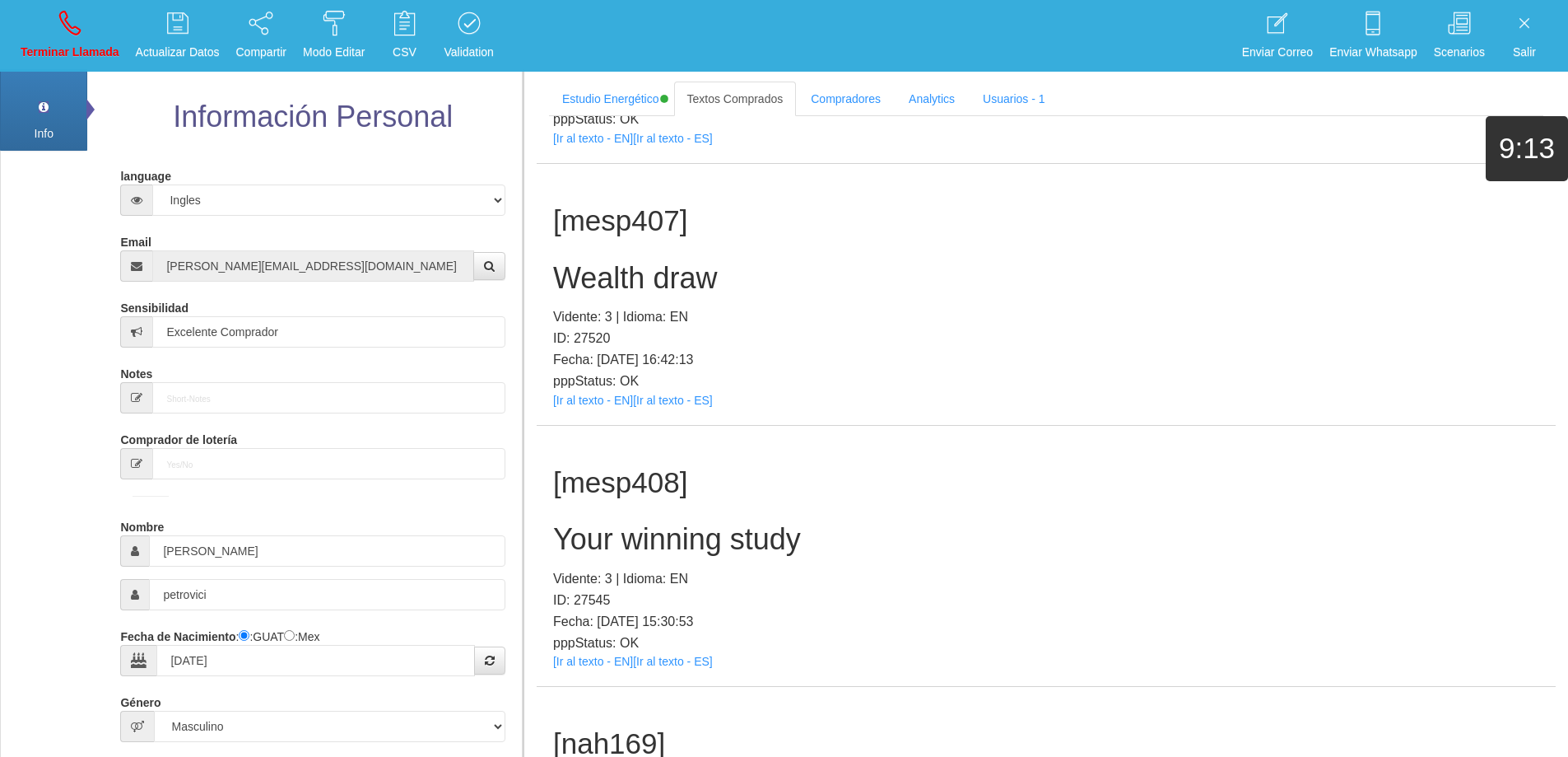
scroll to position [181720, 0]
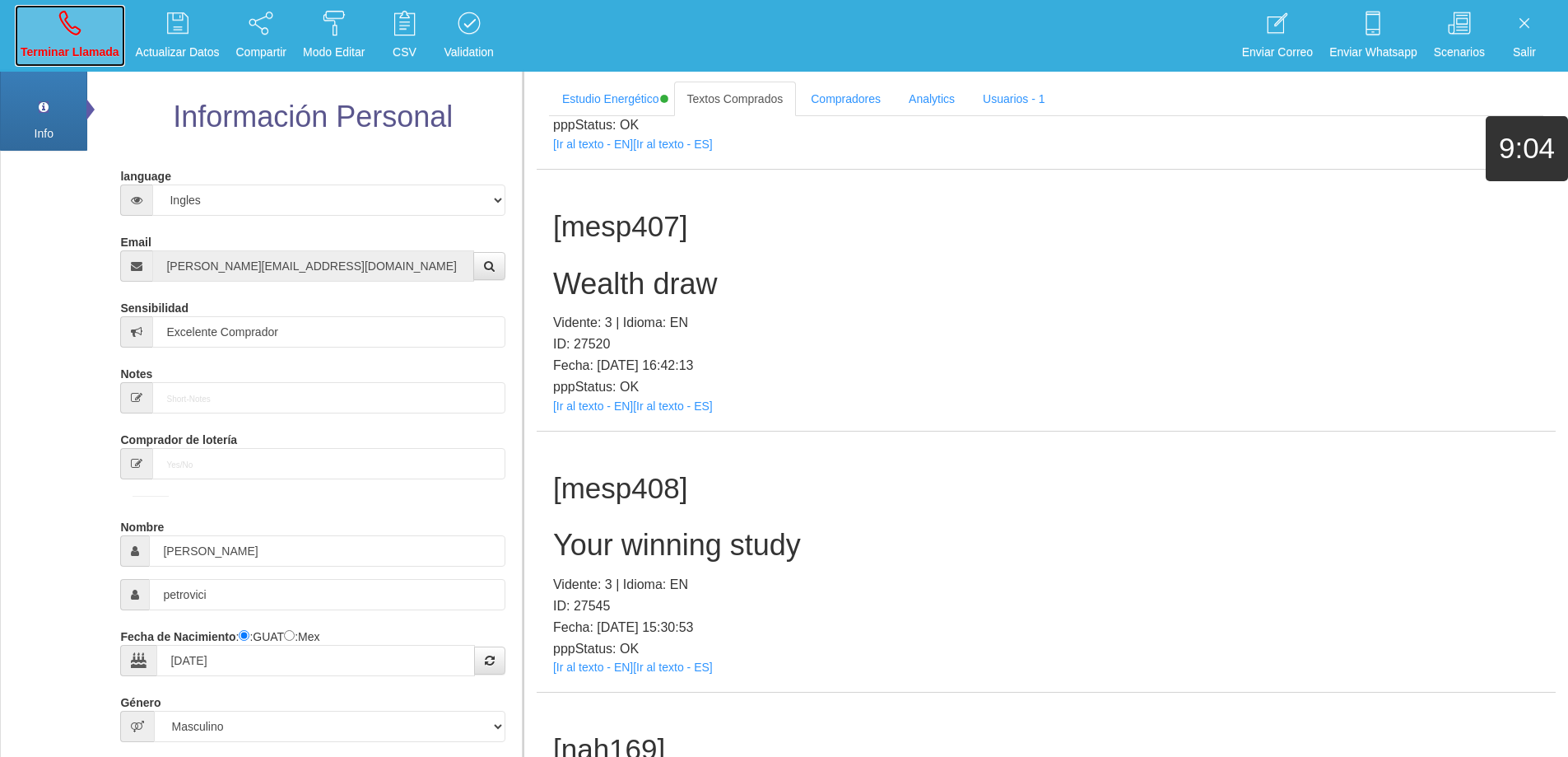
click at [103, 36] on link "Terminar Llamada" at bounding box center [70, 36] width 110 height 61
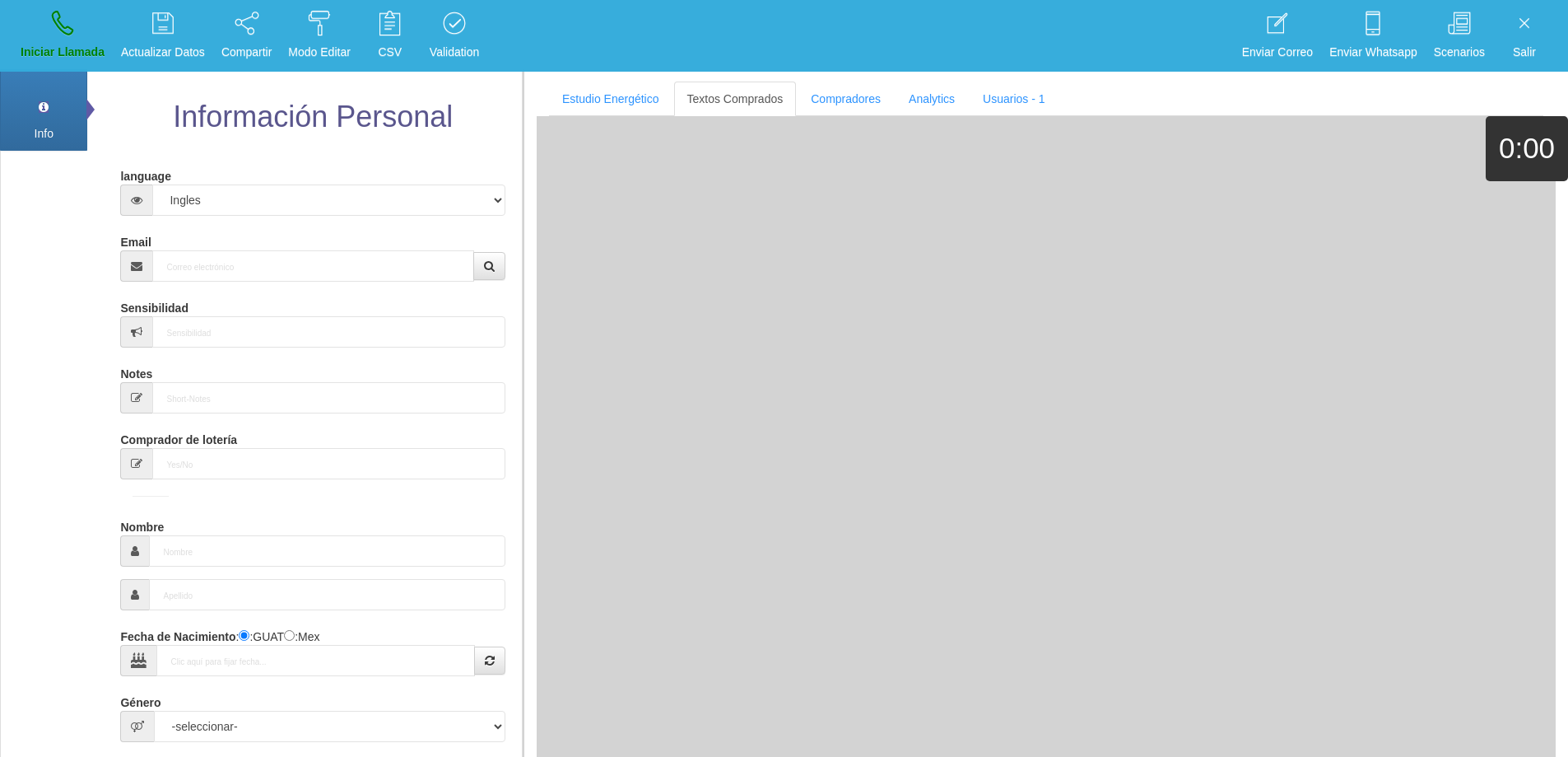
scroll to position [0, 0]
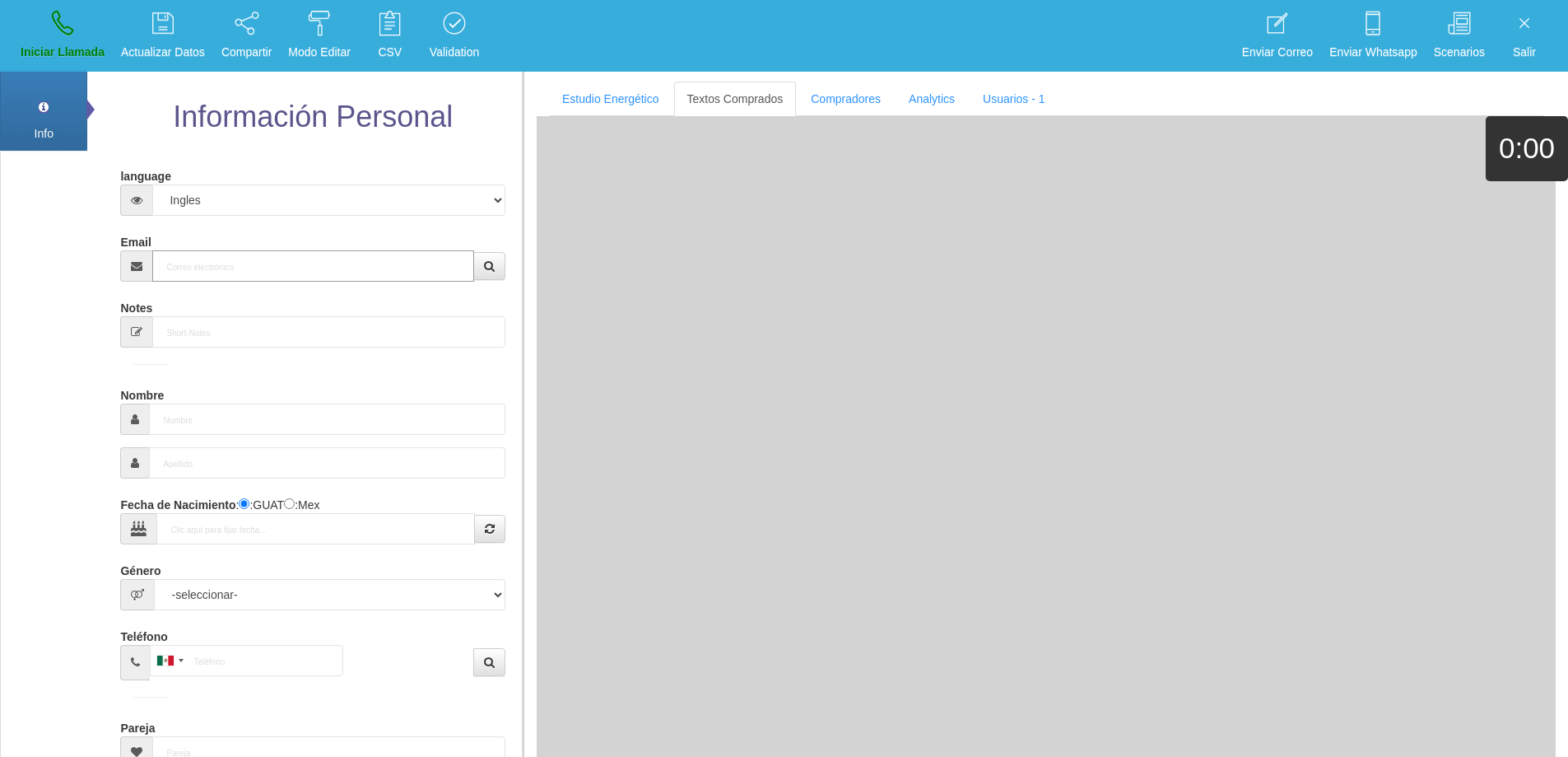
click at [331, 262] on input "Email" at bounding box center [313, 266] width 321 height 32
paste input "[EMAIL_ADDRESS][DOMAIN_NAME]"
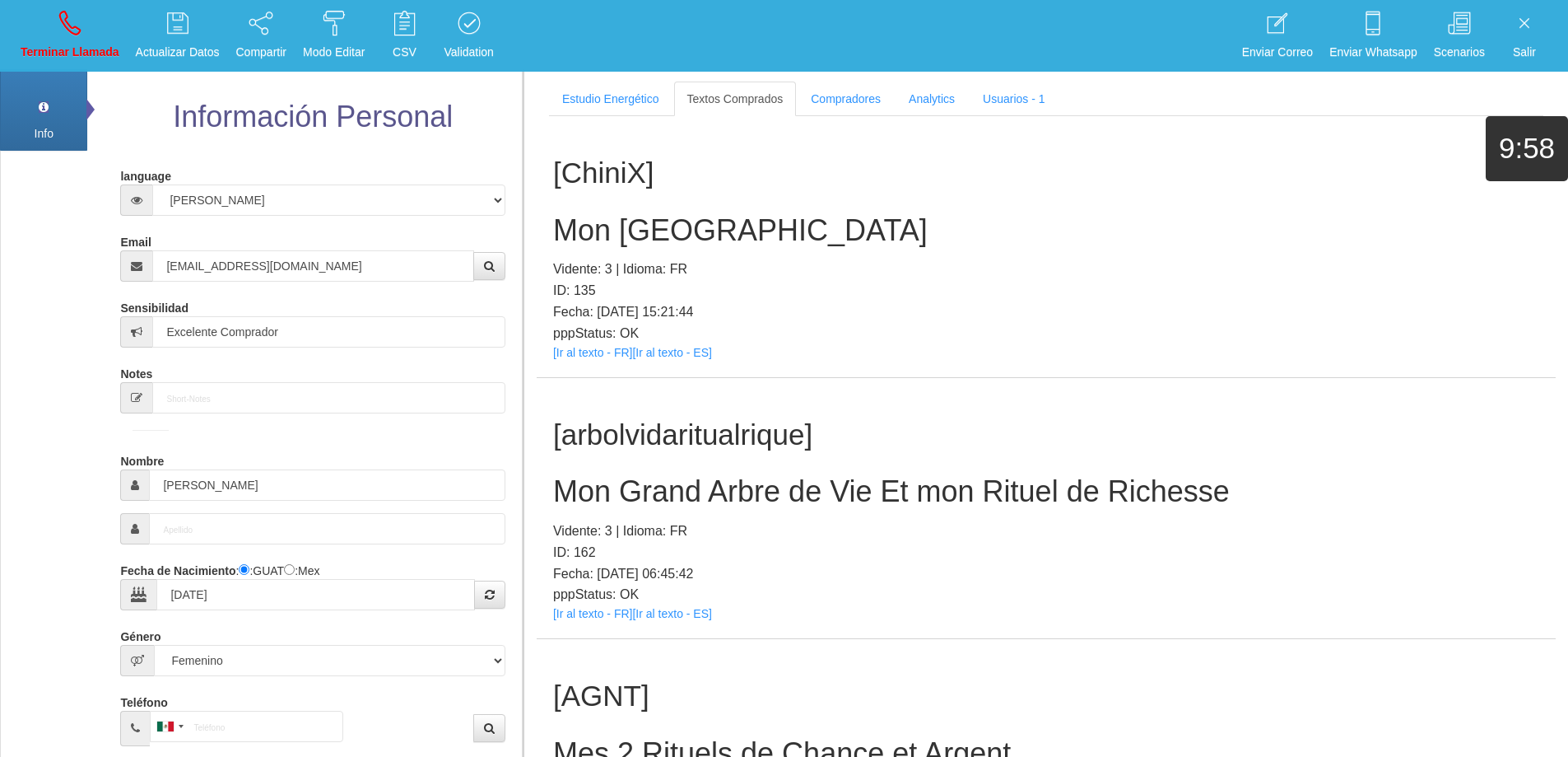
scroll to position [2668, 0]
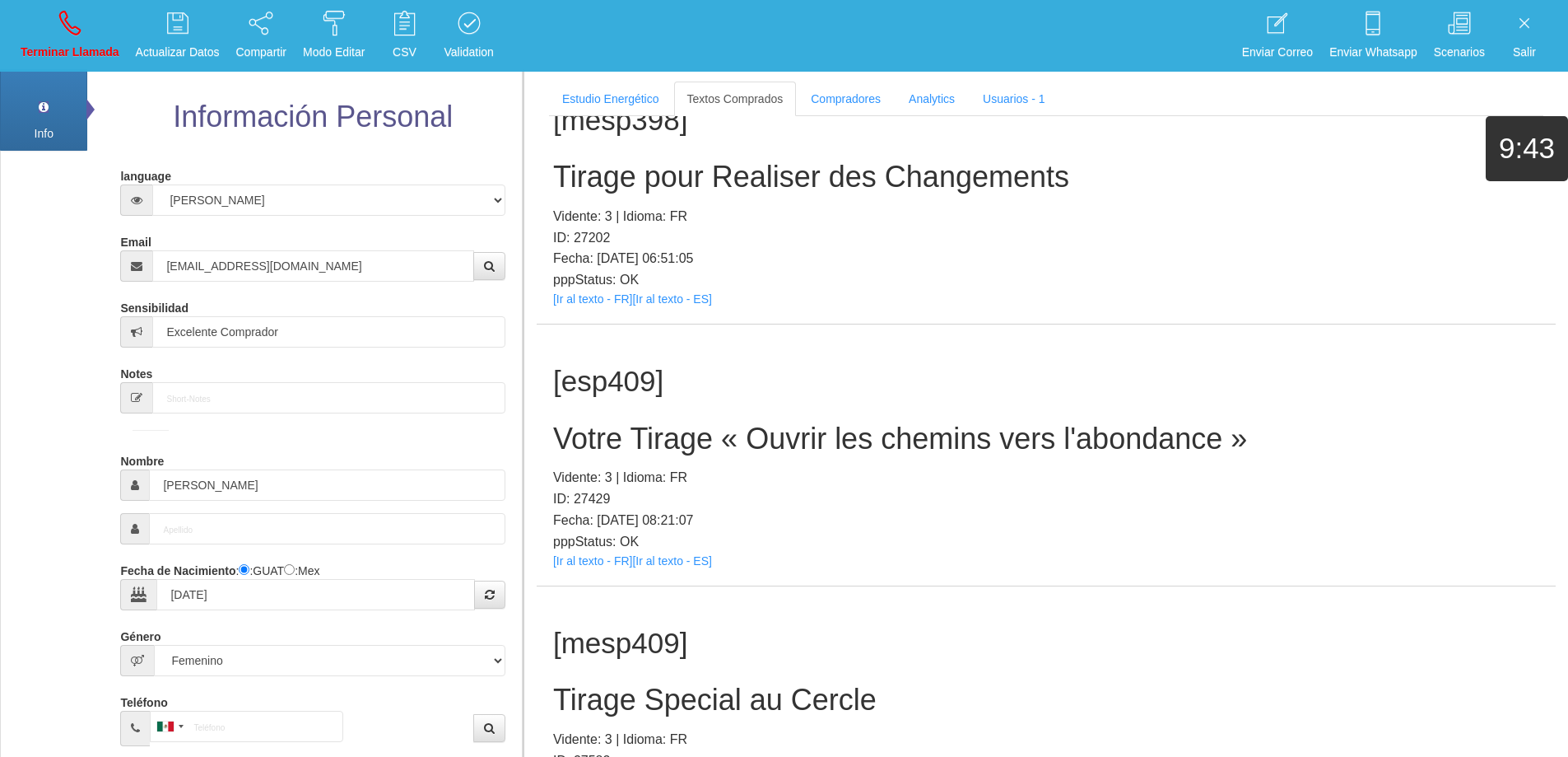
click at [1117, 440] on h2 "Votre Tirage « Ouvrir les chemins vers l'abondance »" at bounding box center [1046, 439] width 987 height 33
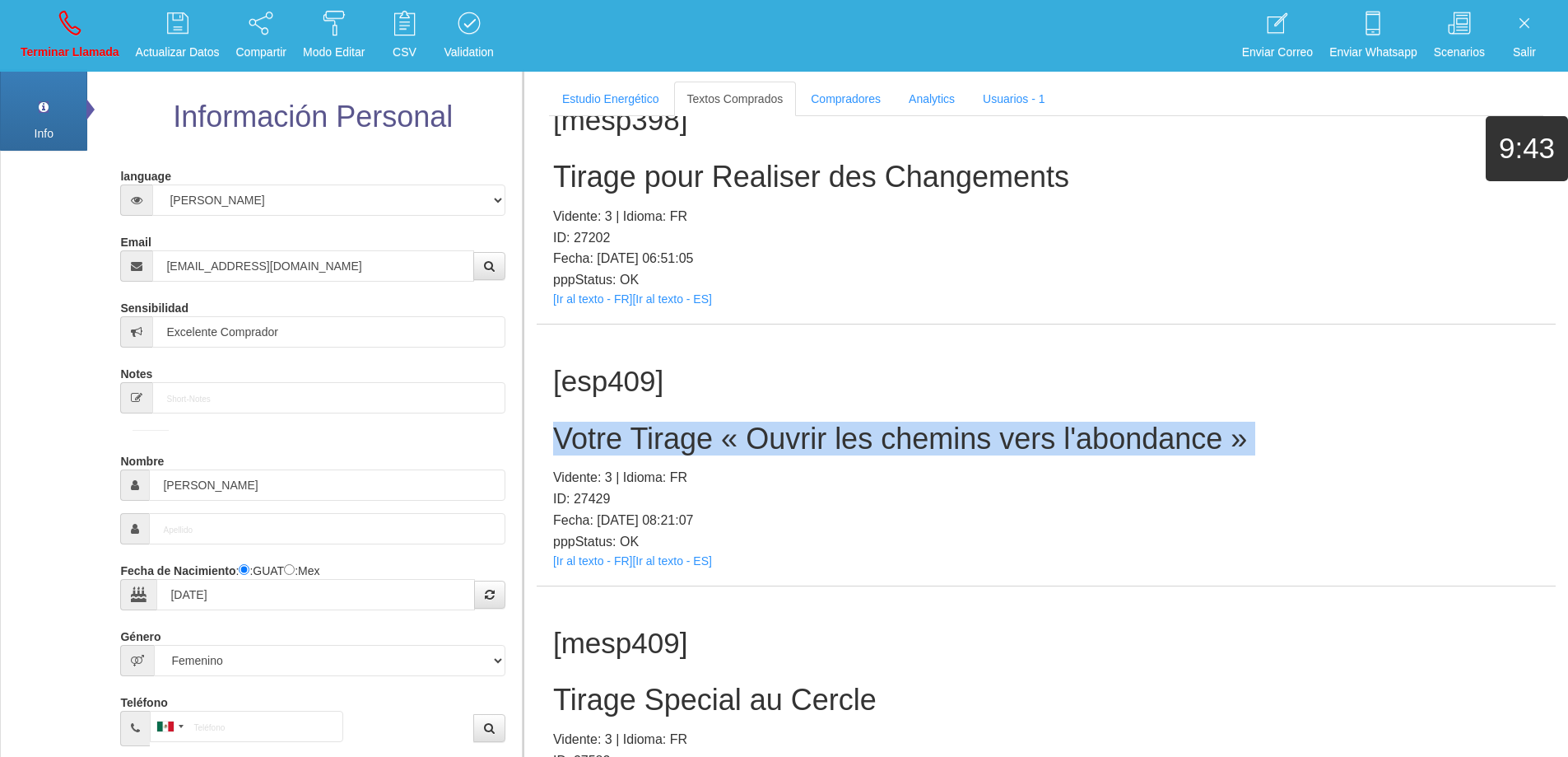
click at [1117, 440] on h2 "Votre Tirage « Ouvrir les chemins vers l'abondance »" at bounding box center [1046, 439] width 987 height 33
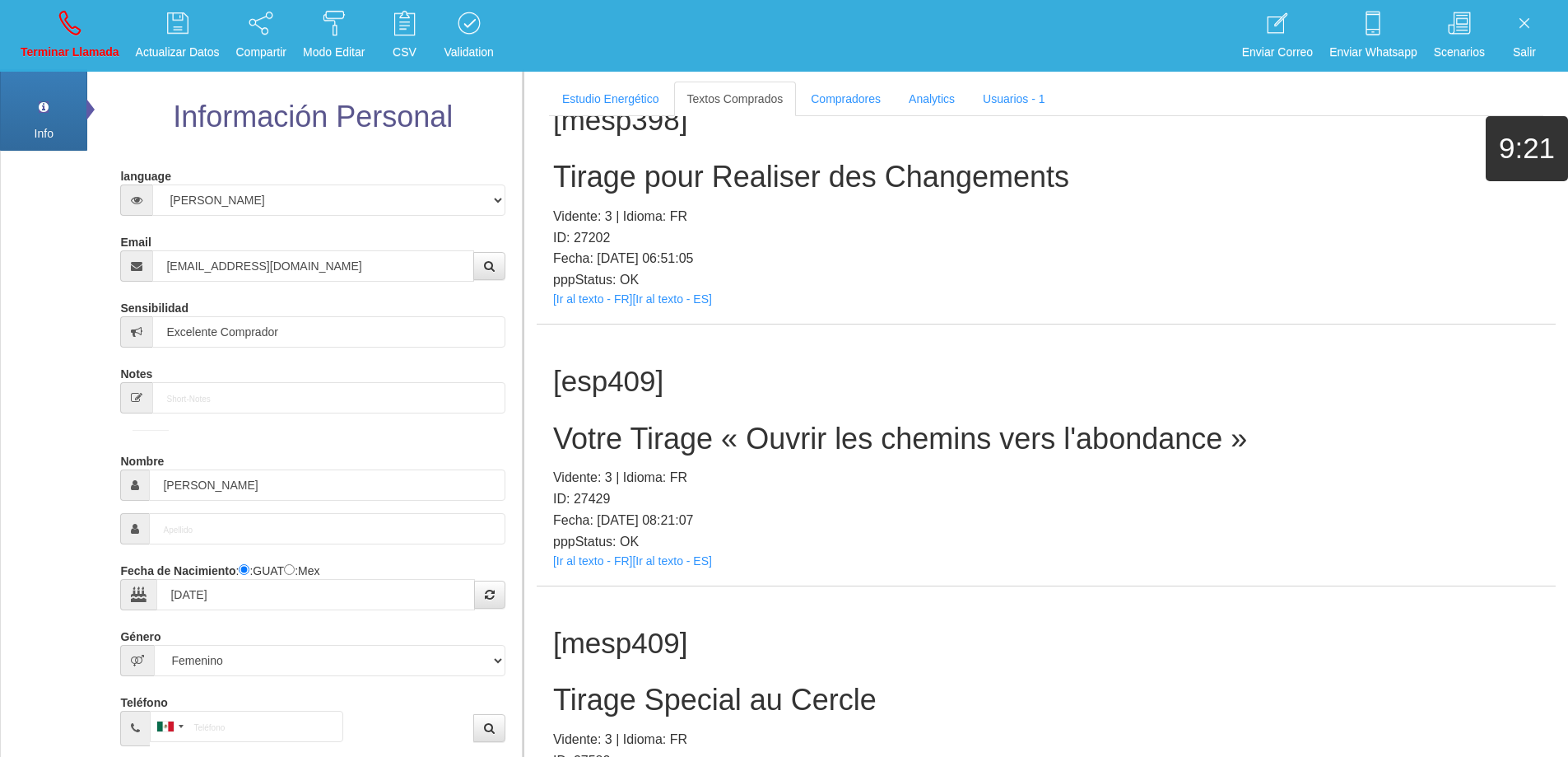
click at [1106, 536] on p "pppStatus: OK" at bounding box center [1046, 541] width 987 height 21
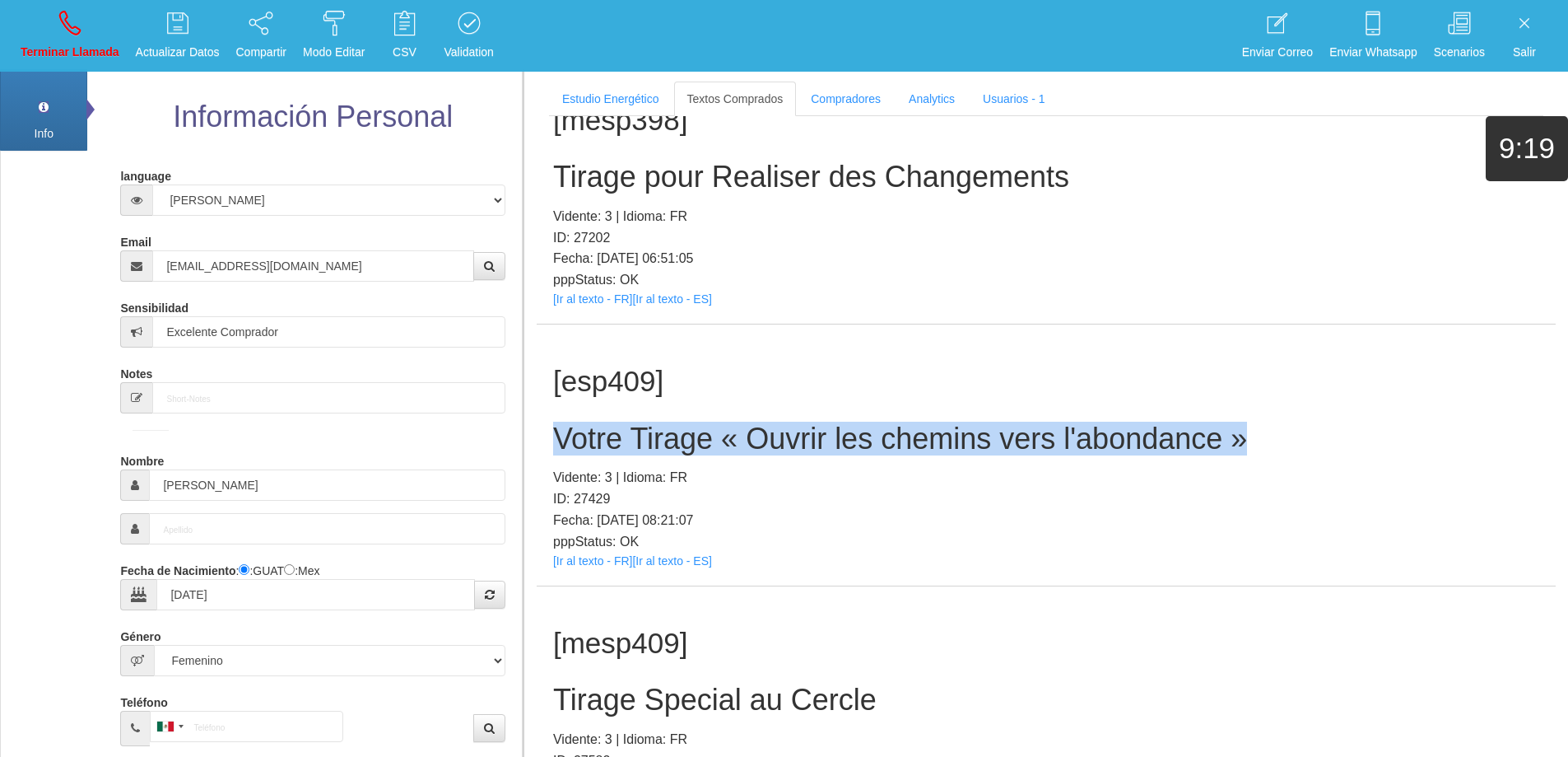
drag, startPoint x: 1262, startPoint y: 446, endPoint x: 552, endPoint y: 435, distance: 710.1
click at [552, 435] on div "[esp409] Votre Tirage « Ouvrir les chemins vers l'abondance » Vidente: 3 | Idio…" at bounding box center [1046, 455] width 1019 height 261
click at [63, 34] on icon at bounding box center [70, 23] width 21 height 26
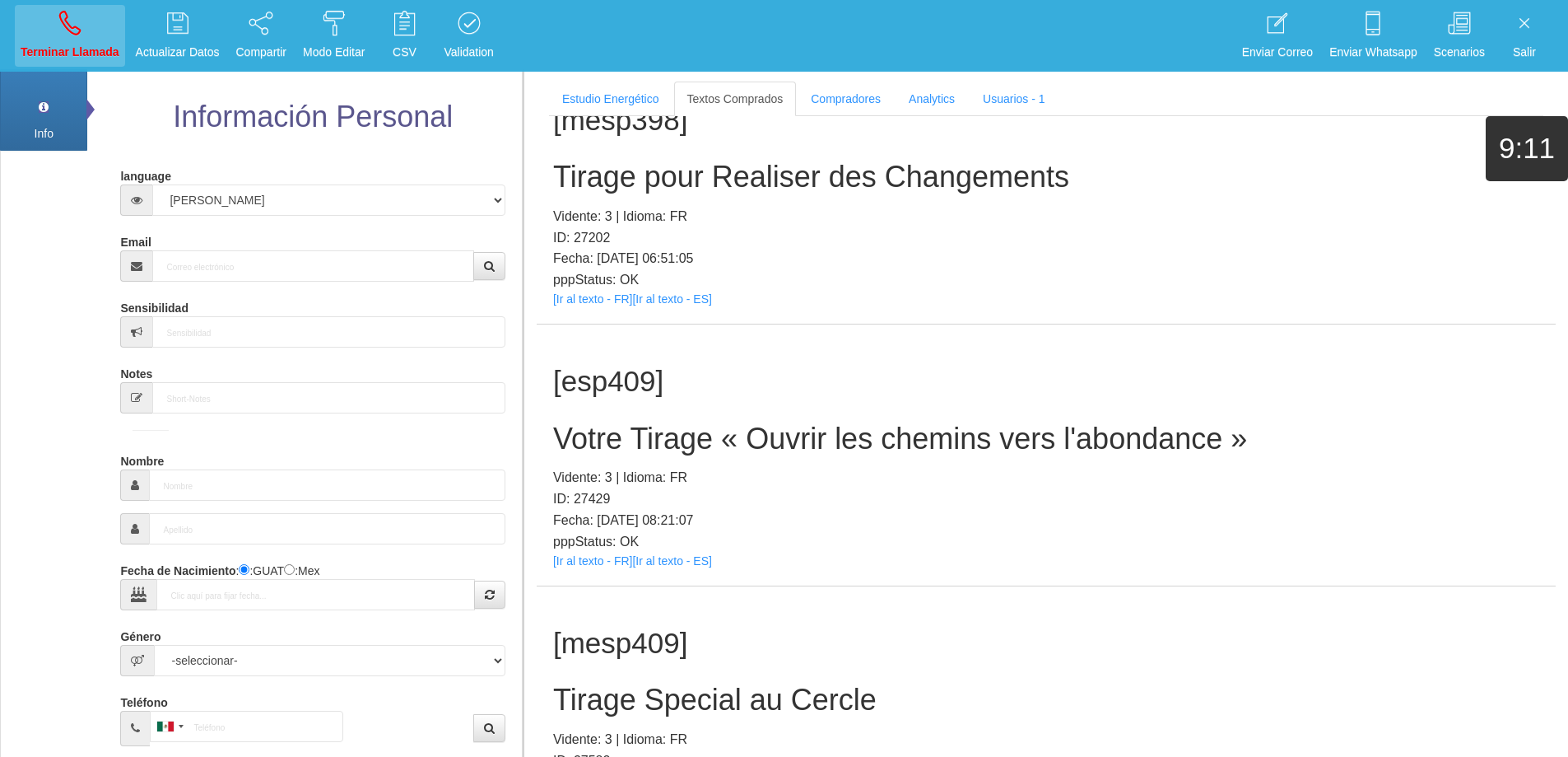
scroll to position [0, 0]
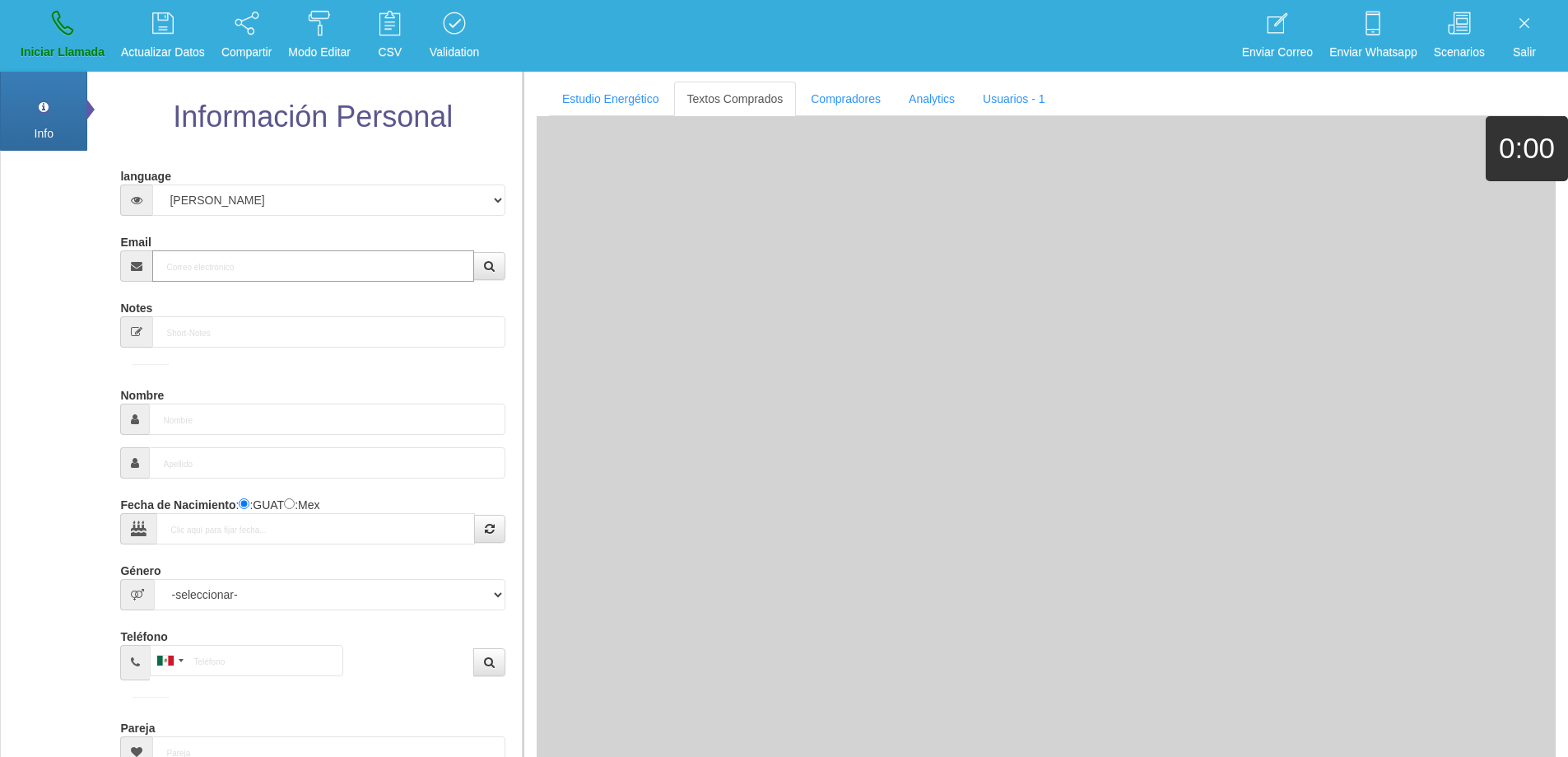
click at [290, 274] on input "Email" at bounding box center [313, 266] width 321 height 32
paste input "[EMAIL_ADDRESS][DOMAIN_NAME]"
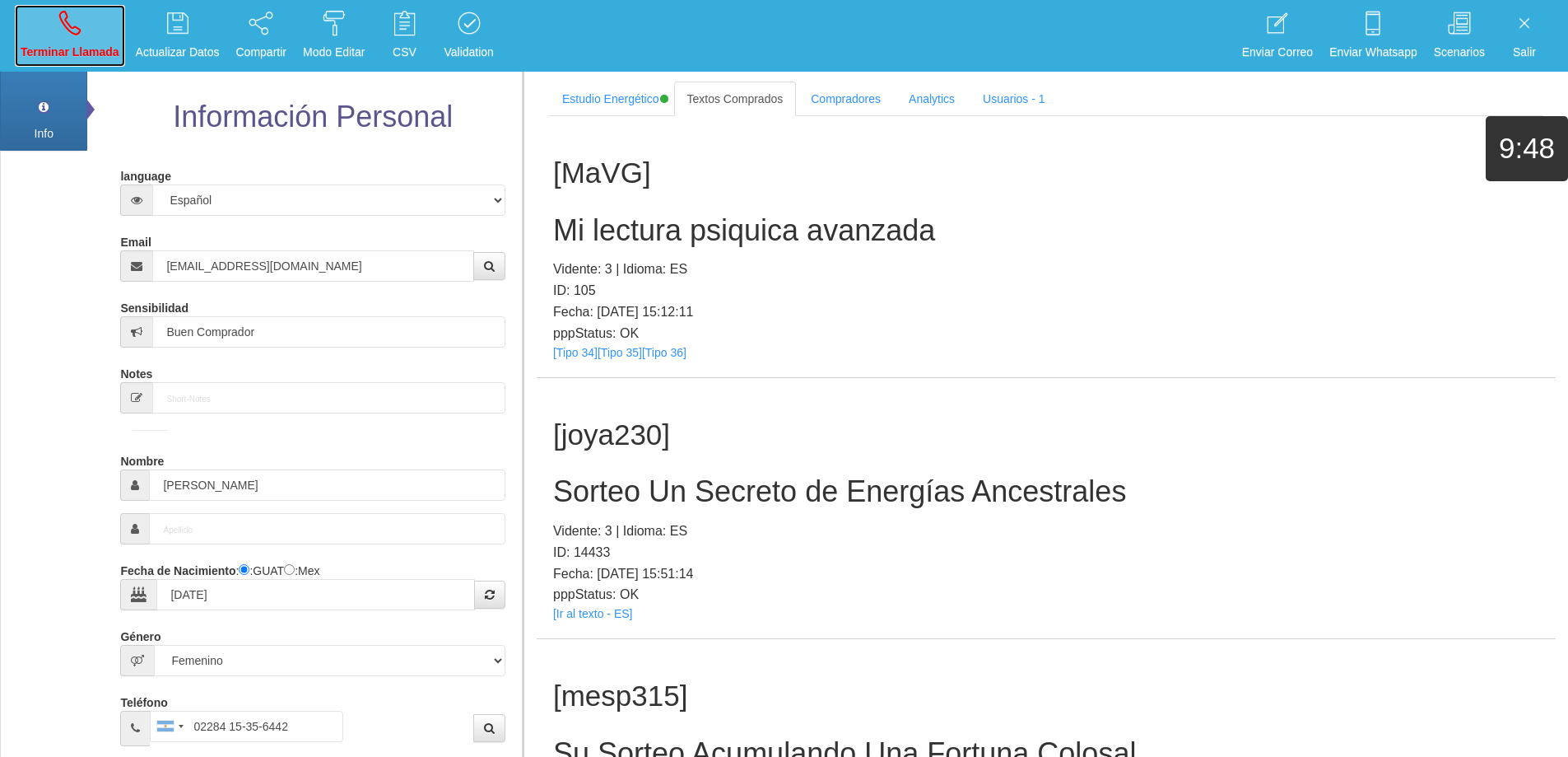
drag, startPoint x: 68, startPoint y: 13, endPoint x: 876, endPoint y: 73, distance: 810.2
click at [68, 13] on icon at bounding box center [70, 23] width 21 height 26
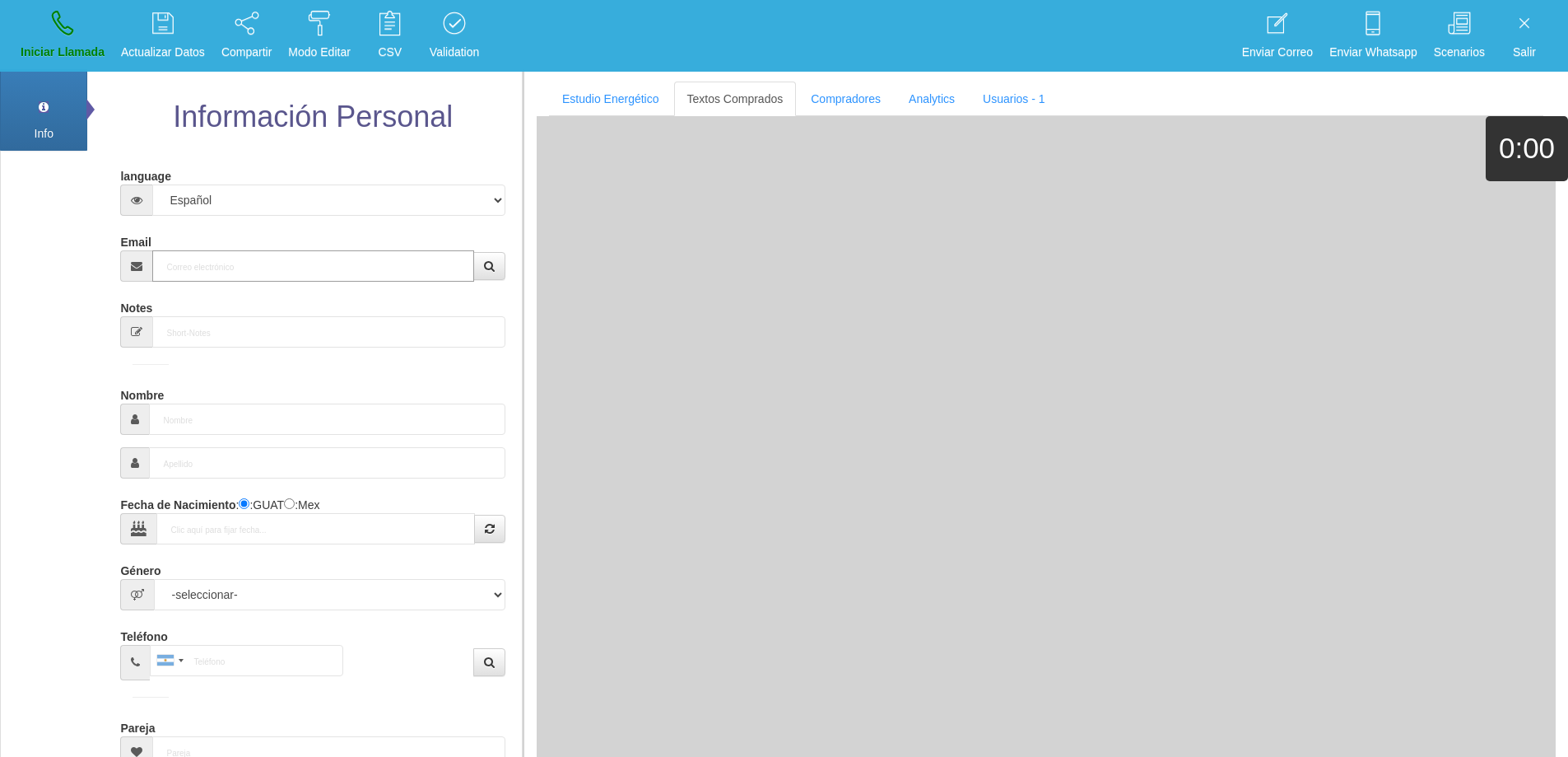
click at [289, 270] on input "Email" at bounding box center [313, 266] width 321 height 32
paste input "[EMAIL_ADDRESS][DOMAIN_NAME]"
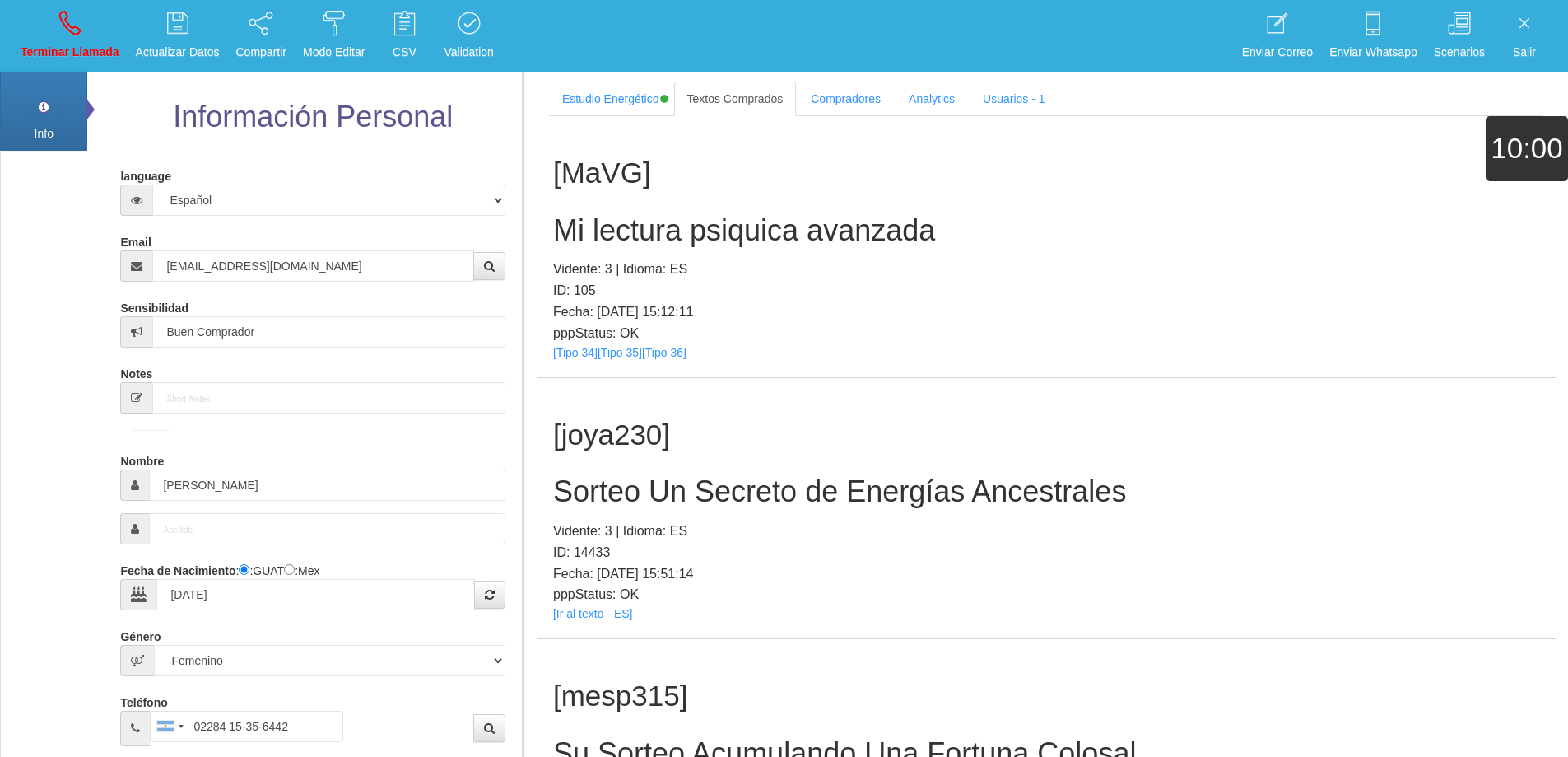
scroll to position [1099, 0]
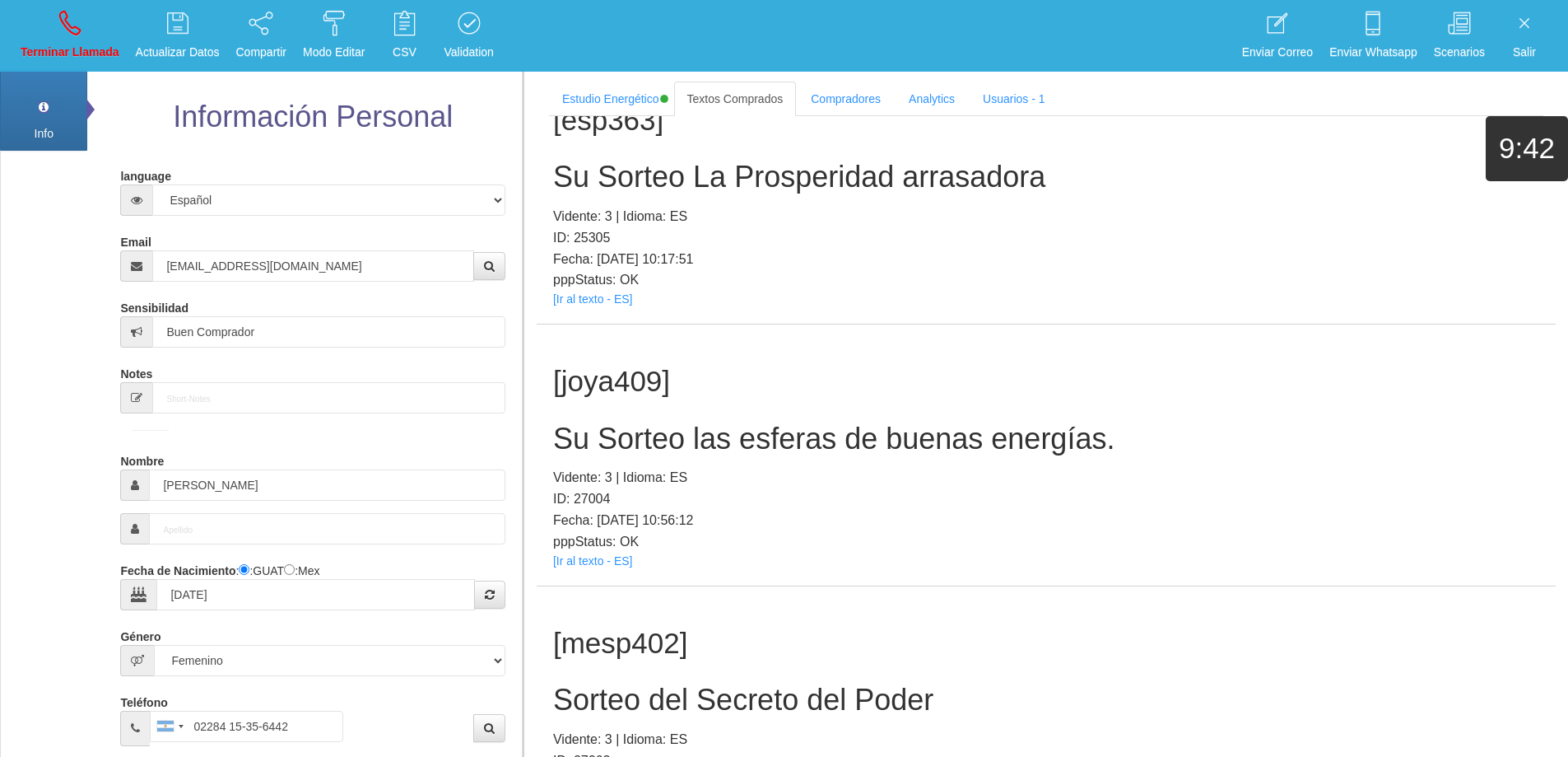
click at [895, 434] on h2 "Su Sorteo las esferas de buenas energías." at bounding box center [1046, 439] width 987 height 33
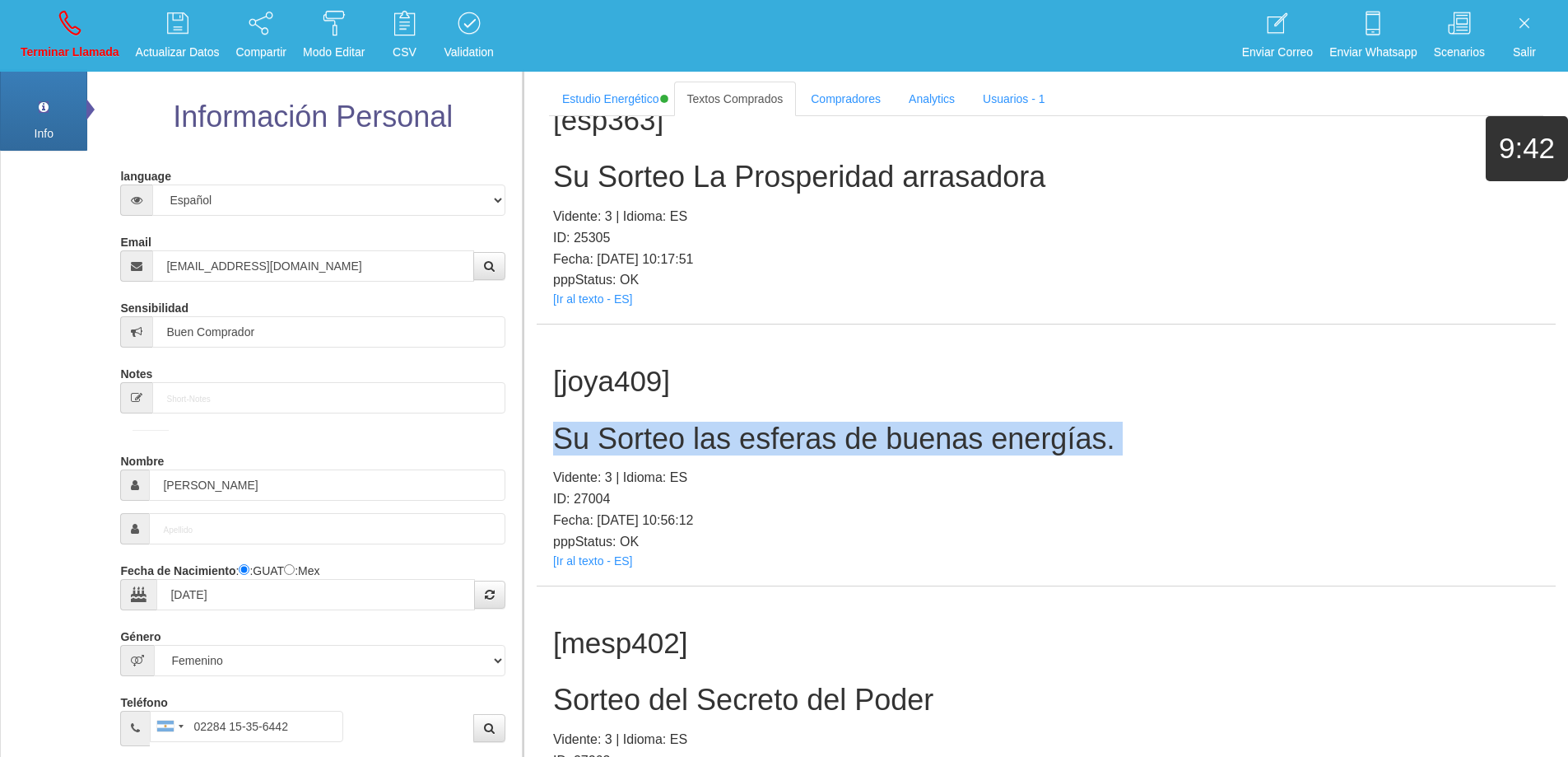
click at [895, 434] on h2 "Su Sorteo las esferas de buenas energías." at bounding box center [1046, 439] width 987 height 33
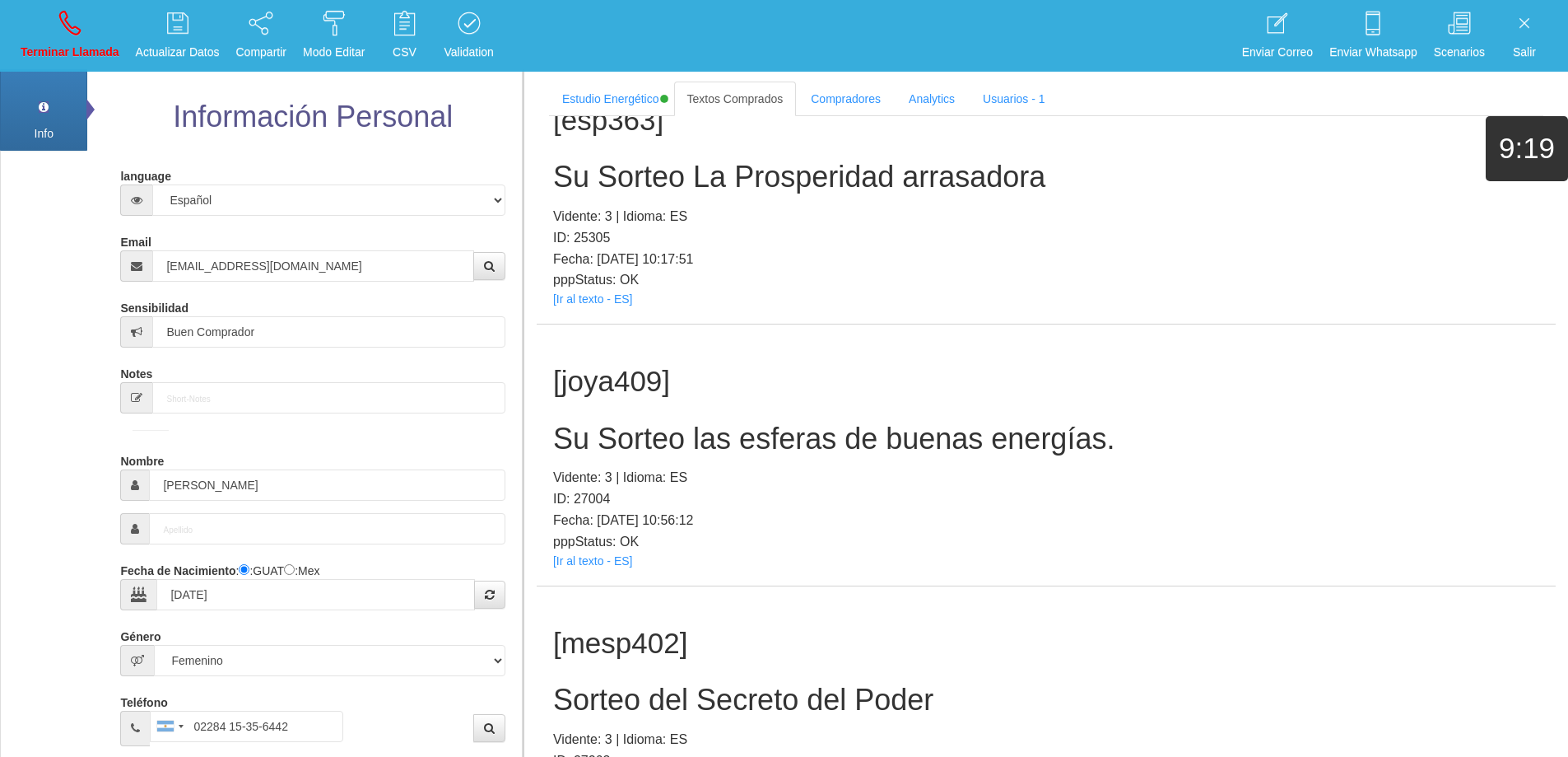
click at [1194, 467] on p "Vidente: 3 | Idioma: ES" at bounding box center [1046, 477] width 987 height 21
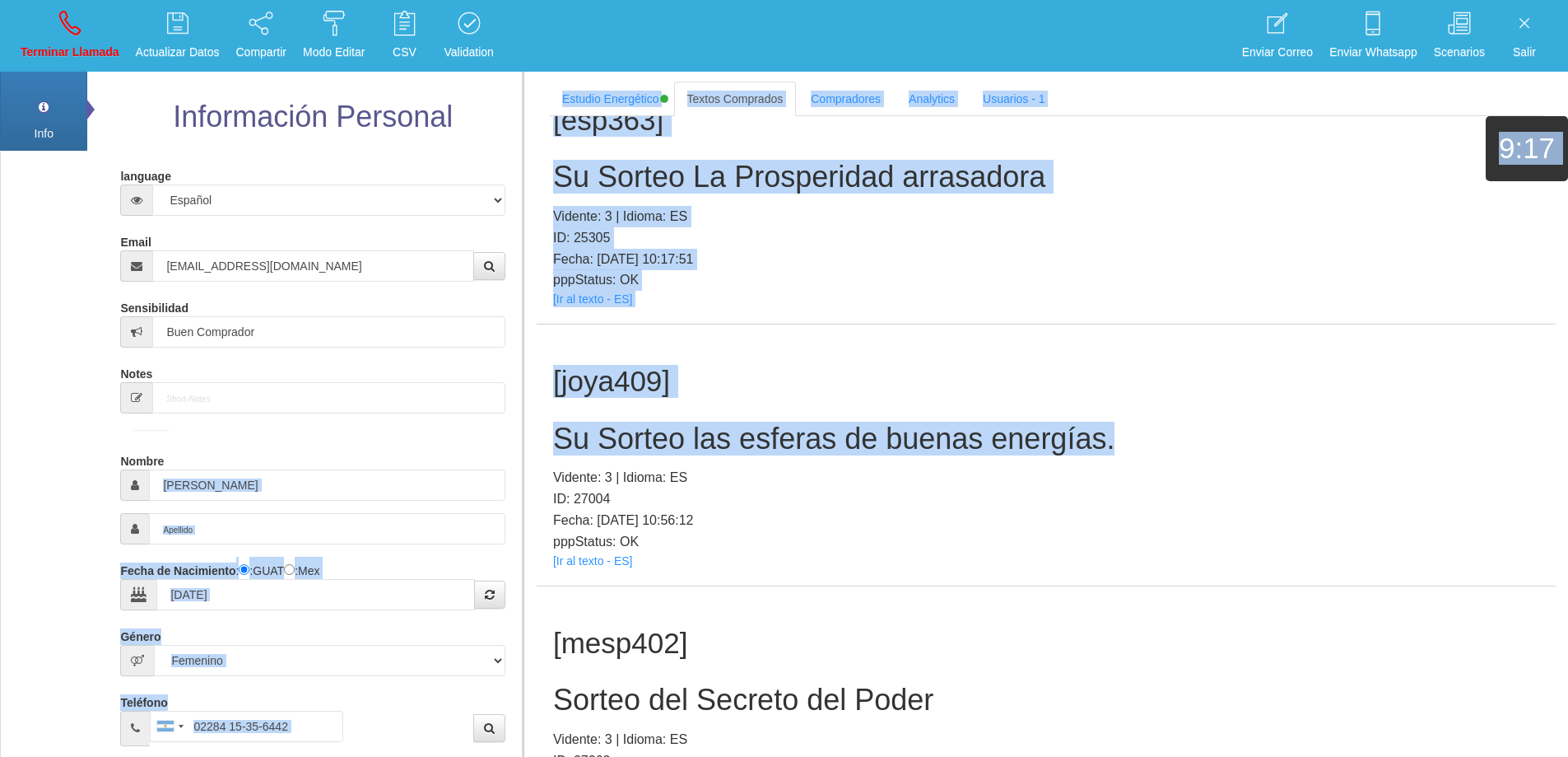
drag, startPoint x: 1129, startPoint y: 439, endPoint x: 517, endPoint y: 437, distance: 612.0
click at [517, 437] on div "Info Pref Extra Información Personal language Español Portugues [PERSON_NAME] E…" at bounding box center [784, 447] width 1568 height 757
click at [587, 433] on h2 "Su Sorteo las esferas de buenas energías." at bounding box center [1046, 439] width 987 height 33
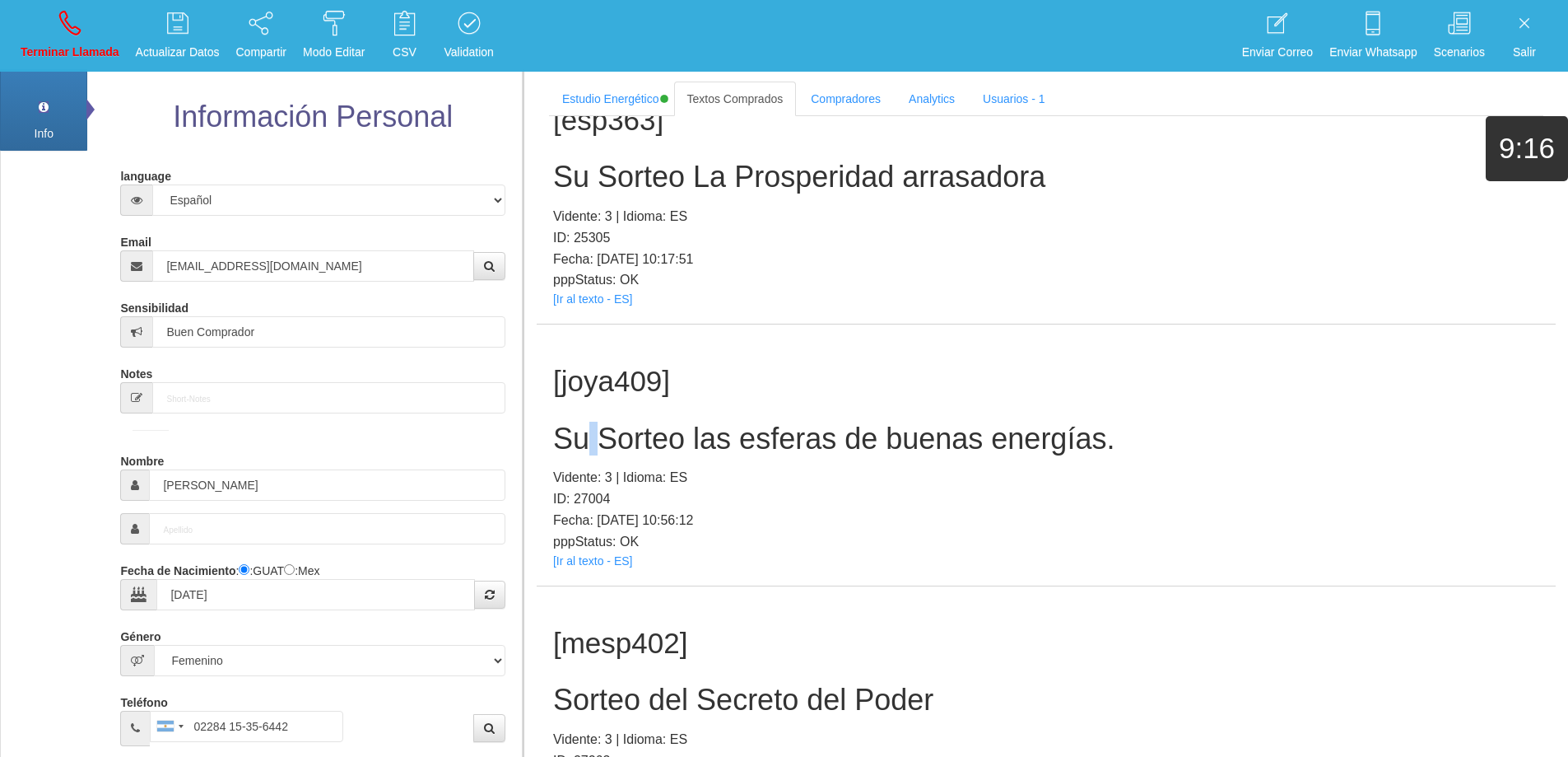
click at [587, 433] on h2 "Su Sorteo las esferas de buenas energías." at bounding box center [1046, 439] width 987 height 33
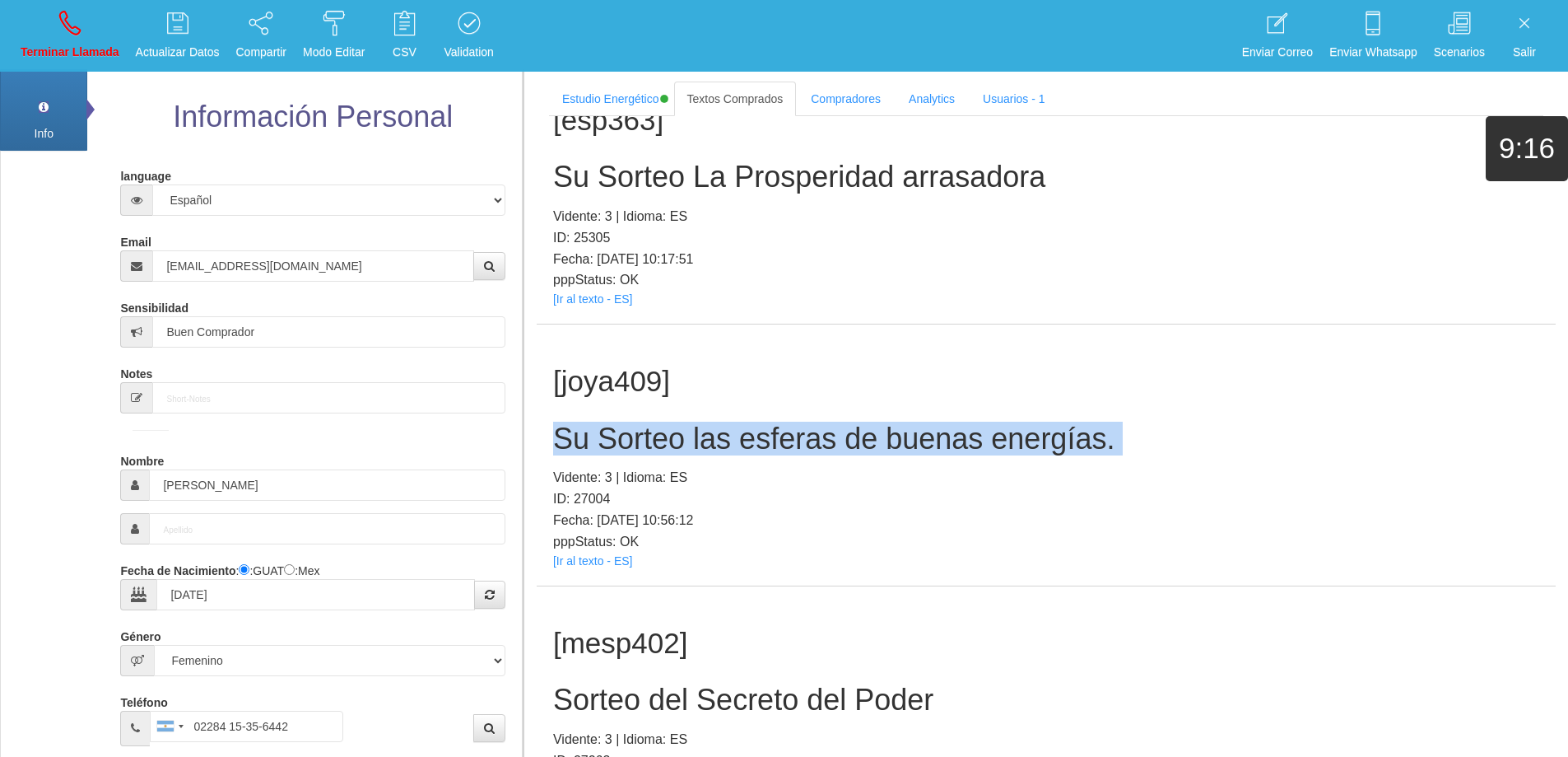
click at [587, 434] on h2 "Su Sorteo las esferas de buenas energías." at bounding box center [1046, 439] width 987 height 33
click at [75, 25] on icon at bounding box center [70, 23] width 21 height 26
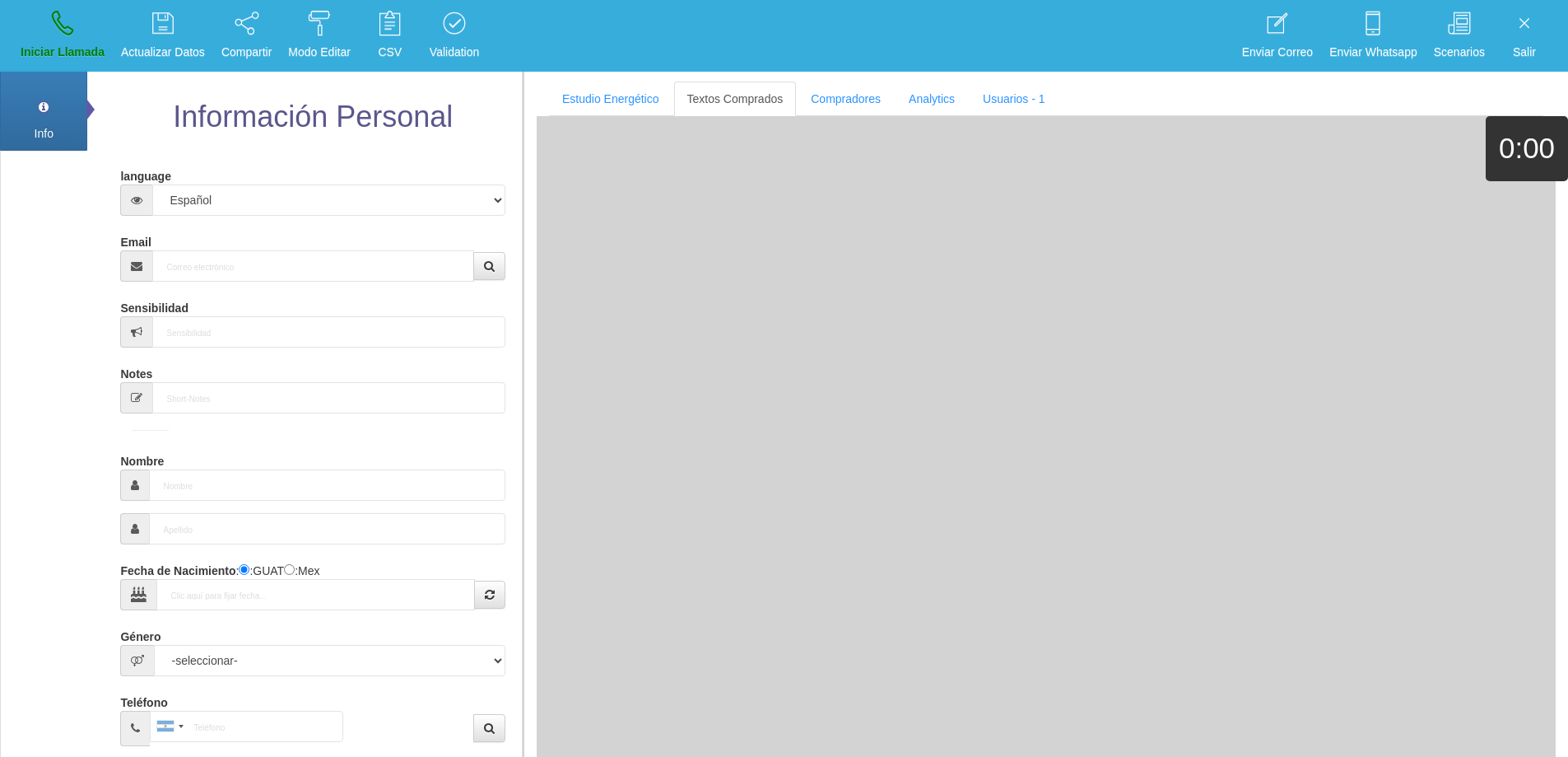
scroll to position [0, 0]
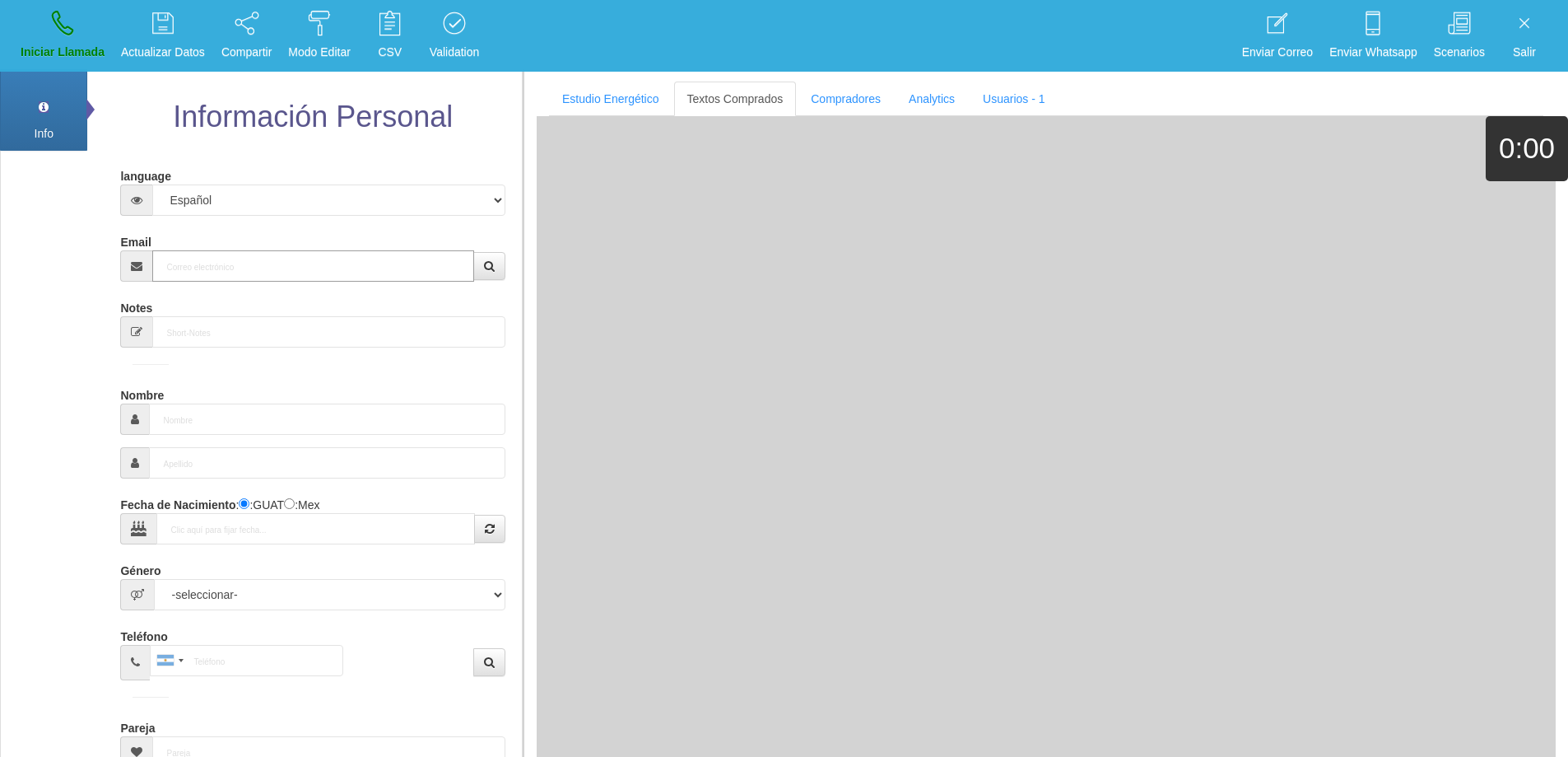
click at [257, 268] on input "Email" at bounding box center [313, 266] width 321 height 32
paste input "[EMAIL_ADDRESS][DOMAIN_NAME]"
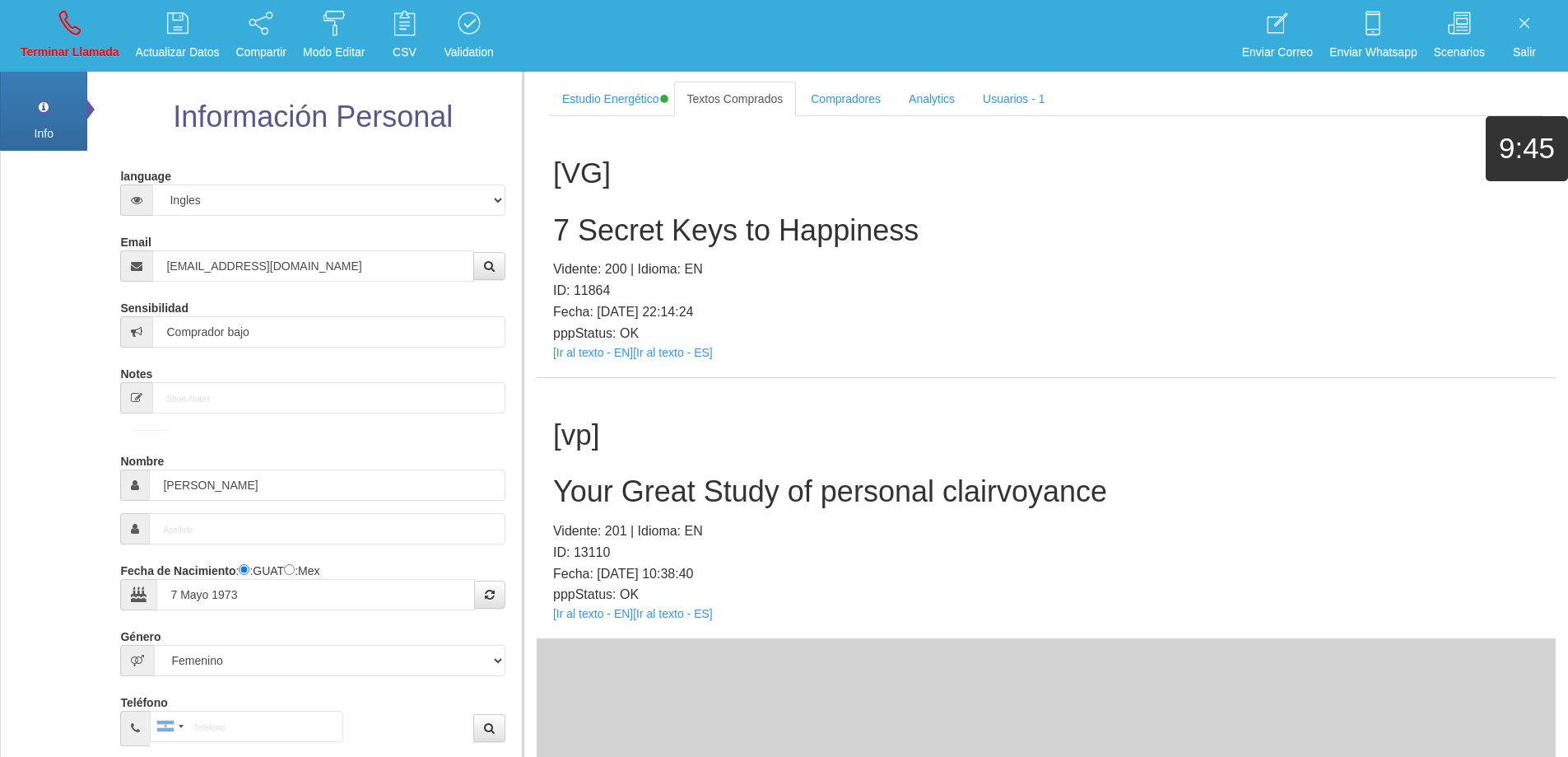
click at [889, 489] on h2 "Your Great Study of personal clairvoyance" at bounding box center [1046, 492] width 987 height 33
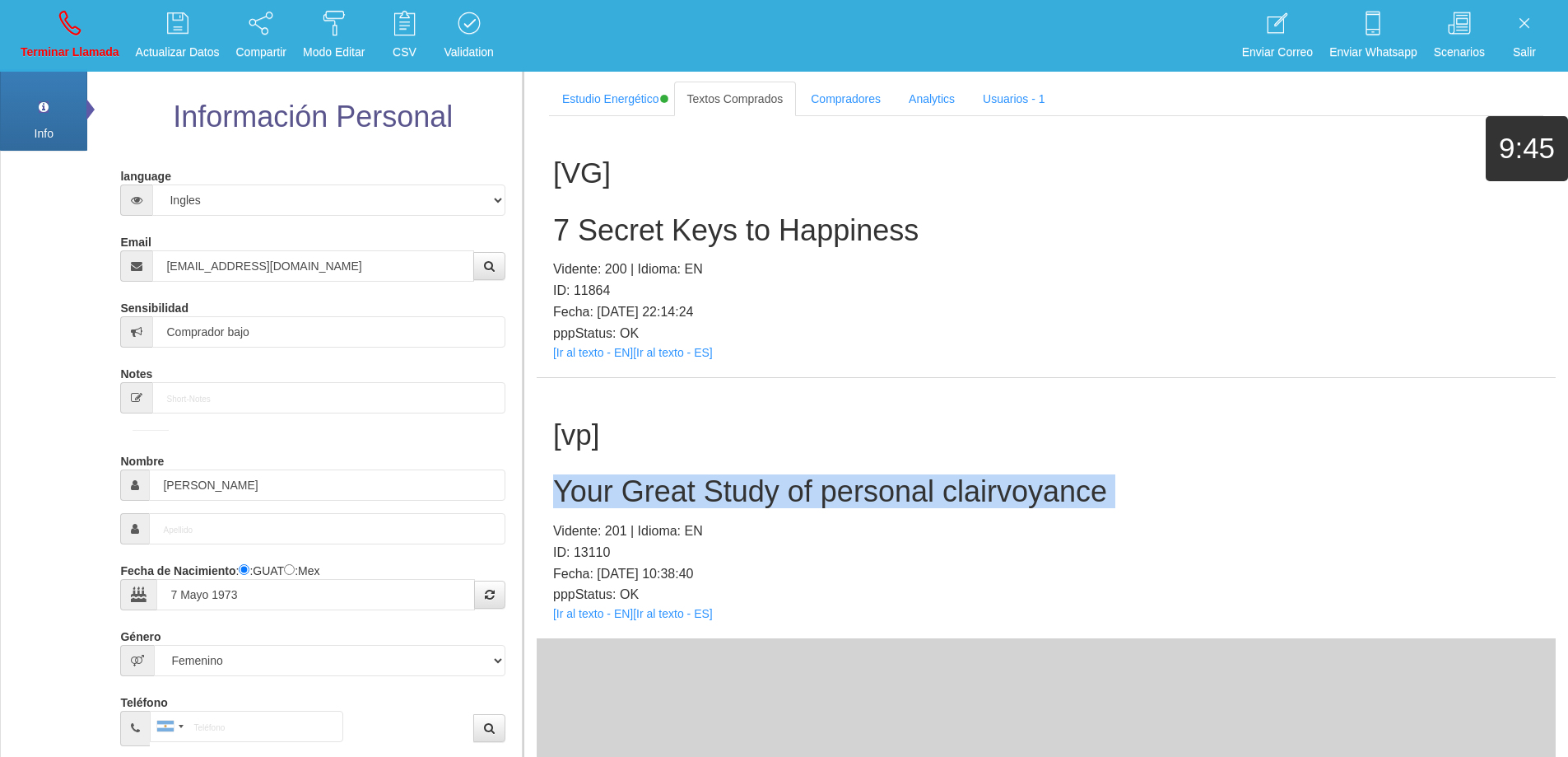
click at [889, 489] on h2 "Your Great Study of personal clairvoyance" at bounding box center [1046, 492] width 987 height 33
click at [1244, 469] on div "[vp] Your Great Study of personal clairvoyance Vidente: 201 | Idioma: EN ID: 13…" at bounding box center [1046, 509] width 1019 height 261
drag, startPoint x: 1123, startPoint y: 501, endPoint x: 553, endPoint y: 482, distance: 570.3
click at [553, 482] on h2 "Your Great Study of personal clairvoyance" at bounding box center [1046, 492] width 987 height 33
